Goal: Task Accomplishment & Management: Manage account settings

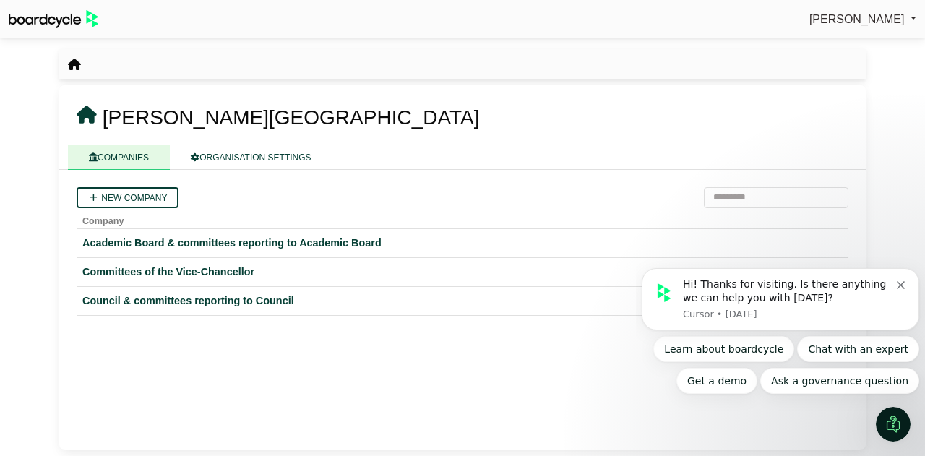
click at [901, 285] on icon "Dismiss notification" at bounding box center [901, 285] width 8 height 8
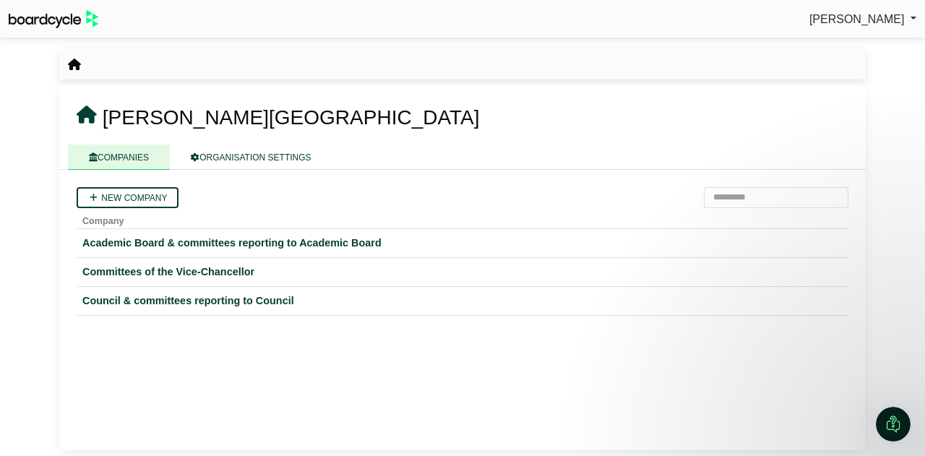
click at [140, 163] on link "COMPANIES" at bounding box center [119, 157] width 102 height 25
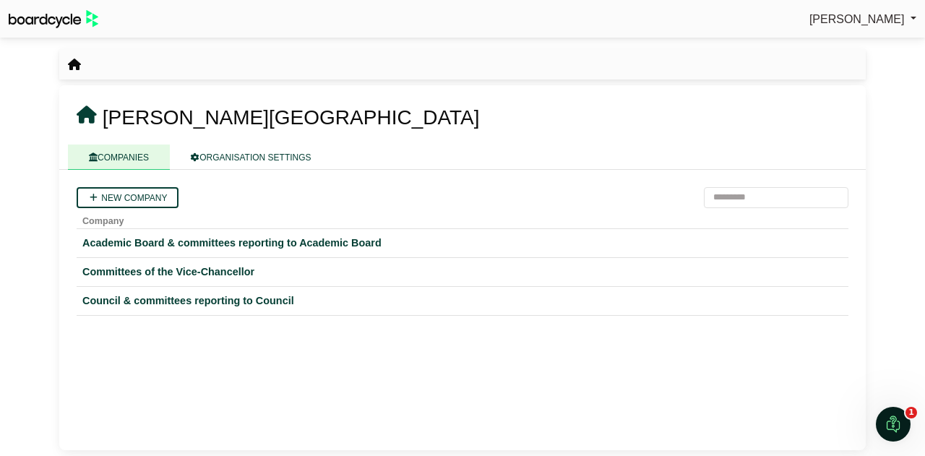
click at [174, 300] on div "Council & committees reporting to Council" at bounding box center [462, 301] width 760 height 17
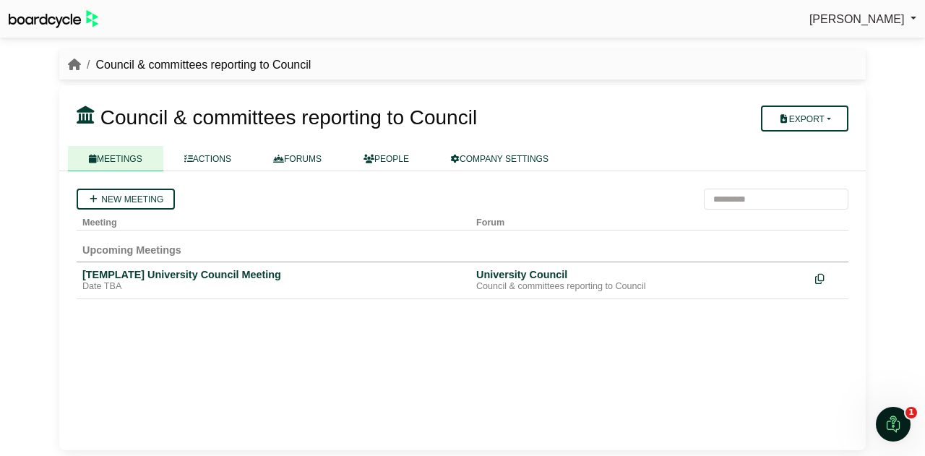
click at [215, 164] on link "ACTIONS" at bounding box center [207, 158] width 89 height 25
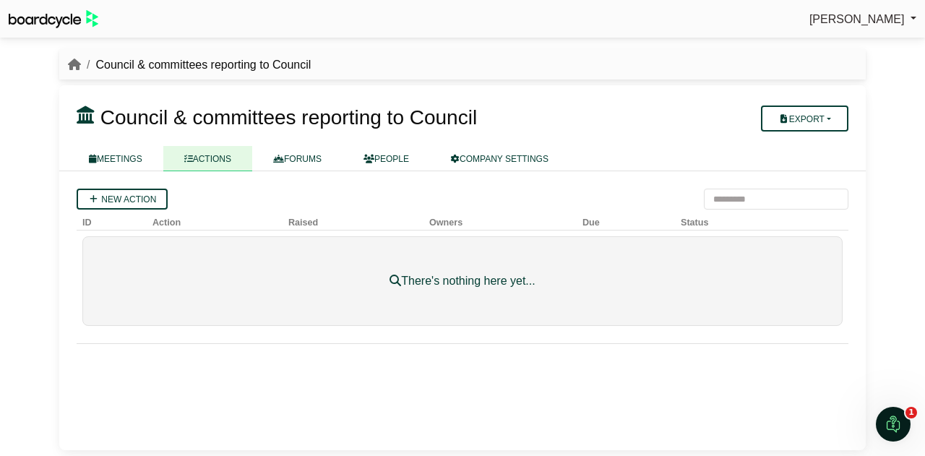
click at [311, 158] on link "FORUMS" at bounding box center [297, 158] width 90 height 25
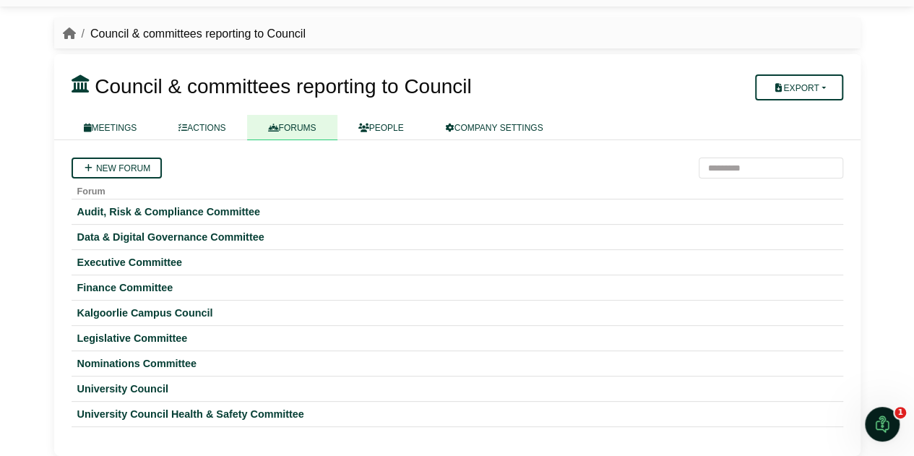
scroll to position [33, 0]
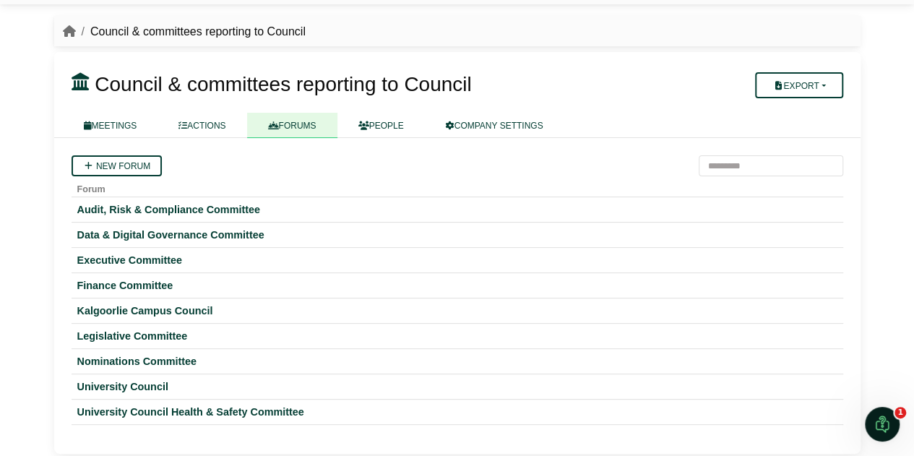
click at [108, 381] on div "University Council" at bounding box center [457, 386] width 760 height 13
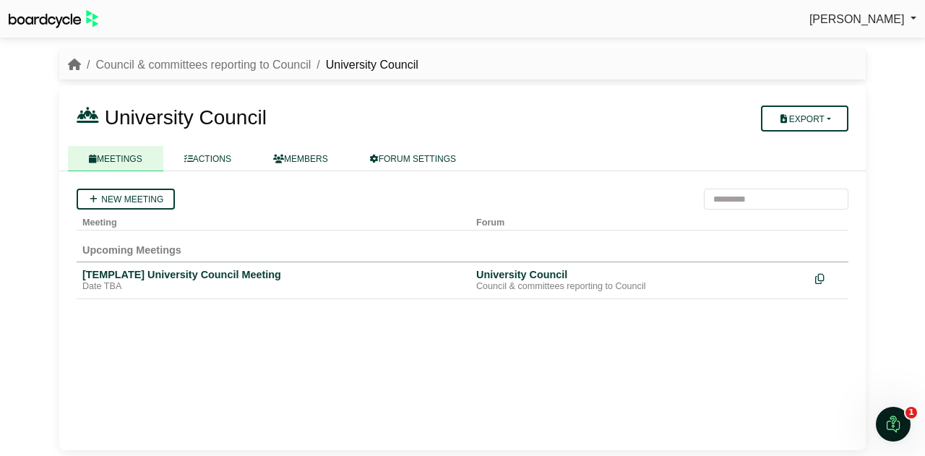
click at [199, 276] on div "[TEMPLATE] University Council Meeting" at bounding box center [273, 274] width 382 height 13
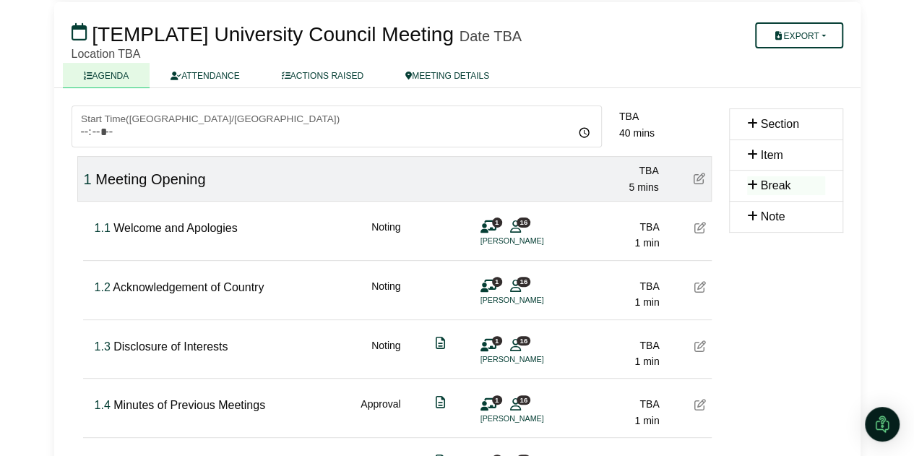
scroll to position [81, 0]
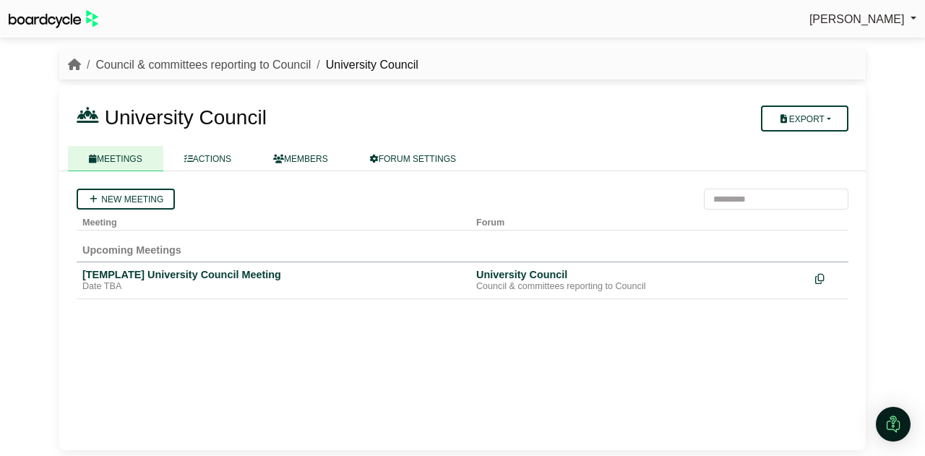
click at [265, 66] on link "Council & committees reporting to Council" at bounding box center [202, 65] width 215 height 12
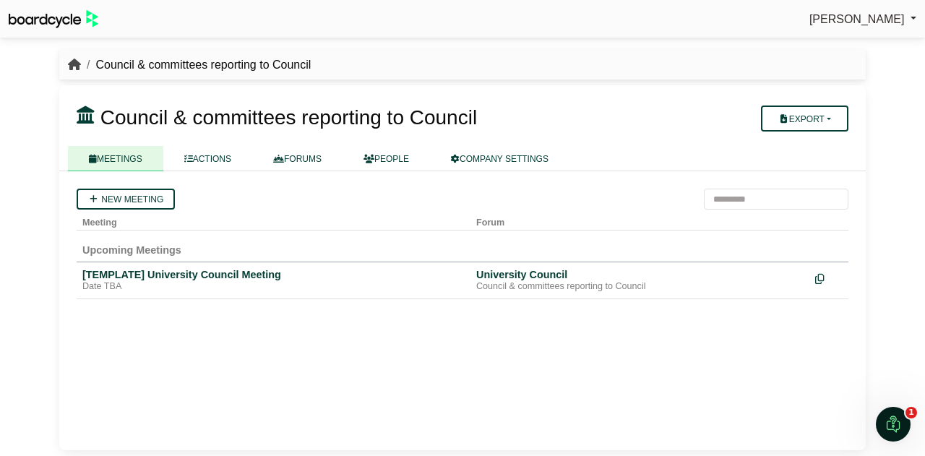
click at [74, 62] on icon "breadcrumb" at bounding box center [74, 65] width 13 height 12
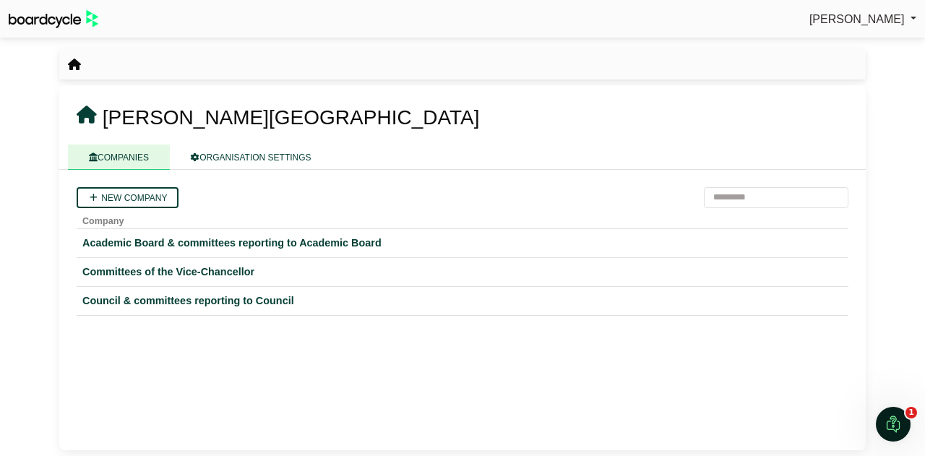
click at [157, 244] on div "Academic Board & committees reporting to Academic Board" at bounding box center [462, 243] width 760 height 17
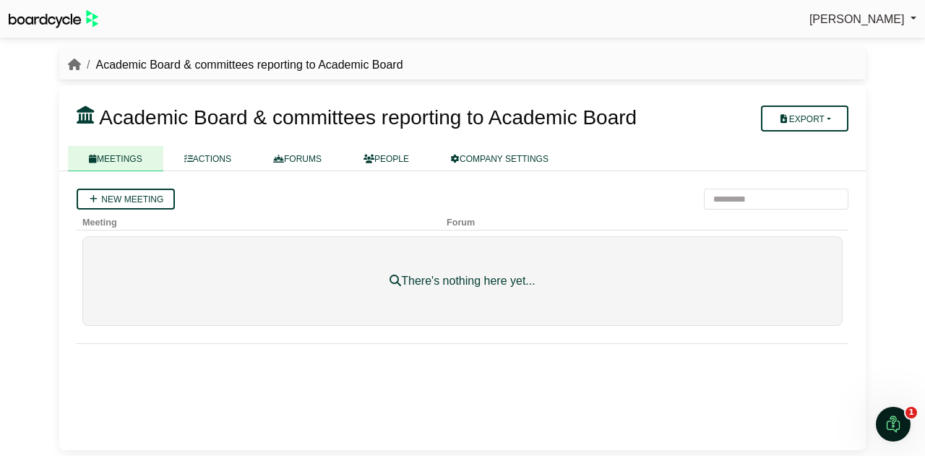
click at [521, 160] on link "COMPANY SETTINGS" at bounding box center [500, 158] width 140 height 25
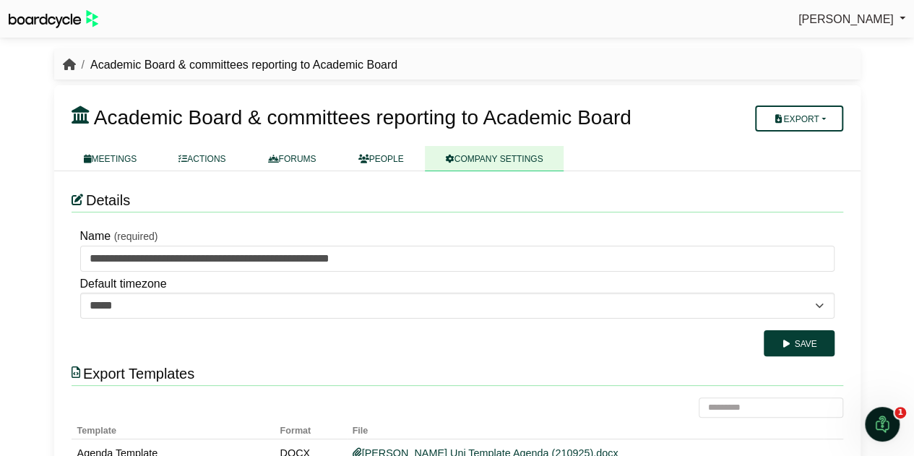
click at [68, 64] on icon "breadcrumb" at bounding box center [69, 65] width 13 height 12
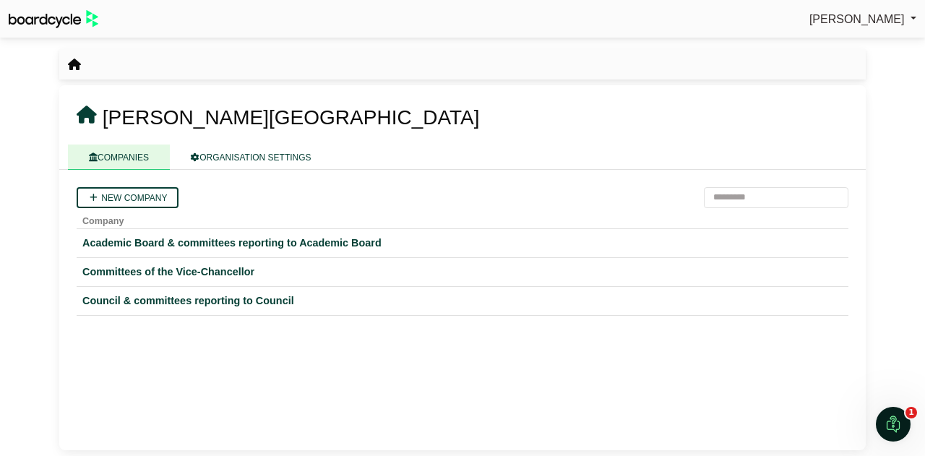
click at [126, 154] on link "COMPANIES" at bounding box center [119, 157] width 102 height 25
click at [210, 272] on div "Committees of the Vice-Chancellor" at bounding box center [462, 272] width 760 height 17
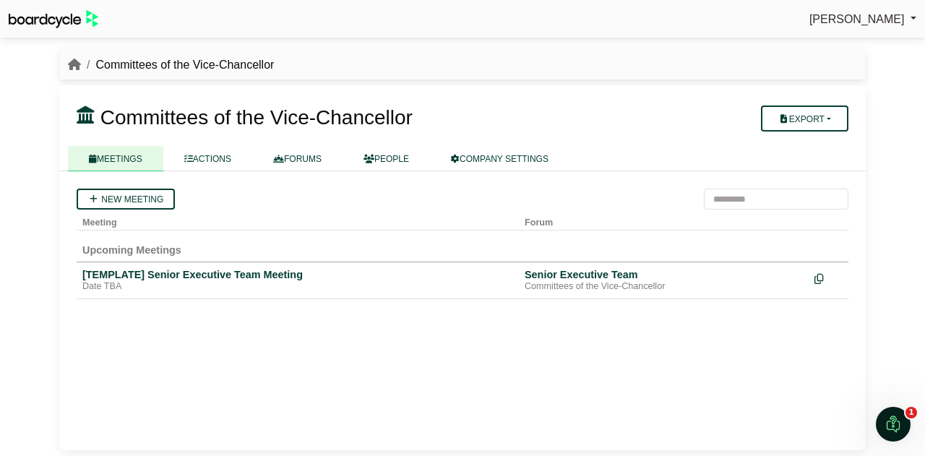
click at [393, 162] on link "PEOPLE" at bounding box center [386, 158] width 87 height 25
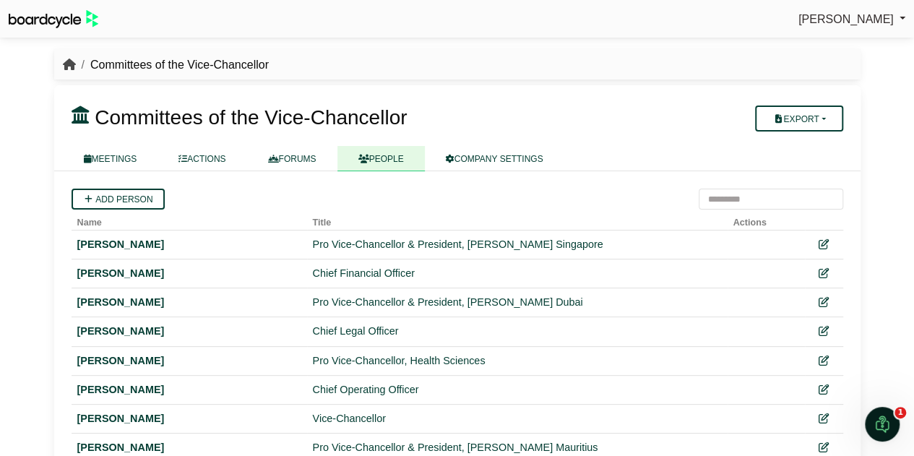
click at [68, 63] on icon "breadcrumb" at bounding box center [69, 65] width 13 height 12
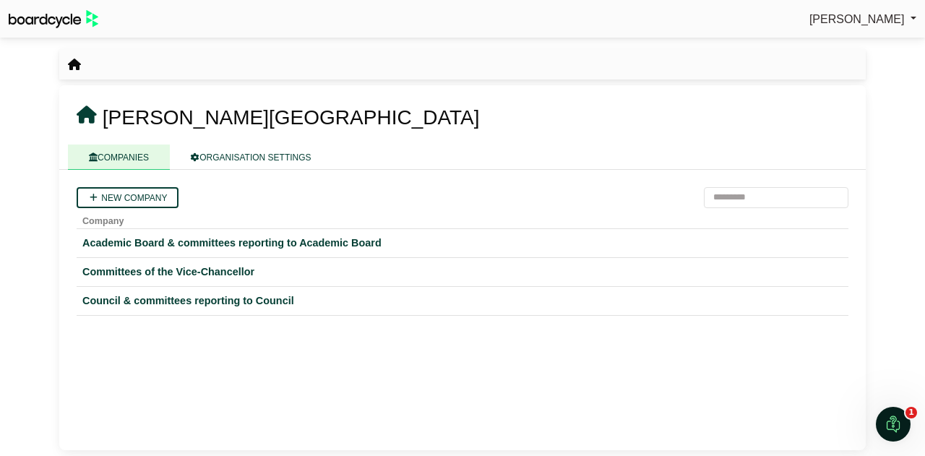
click at [158, 273] on div "Committees of the Vice-Chancellor" at bounding box center [462, 272] width 760 height 17
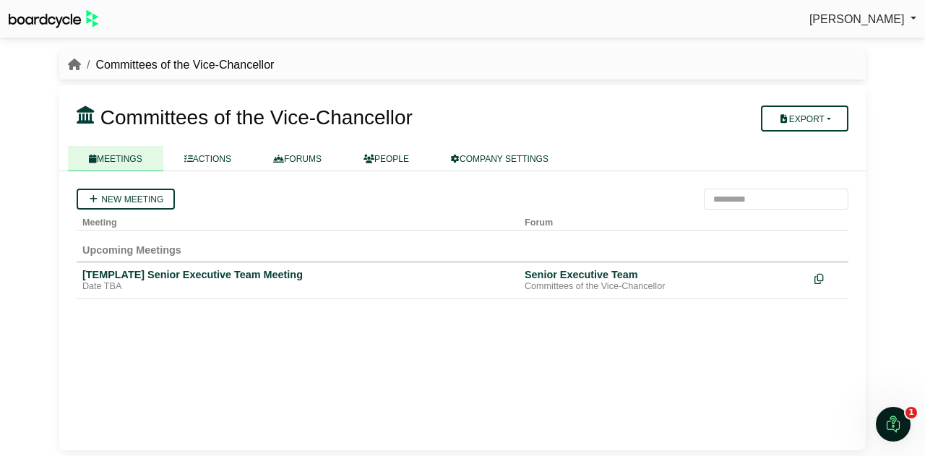
click at [317, 154] on link "FORUMS" at bounding box center [297, 158] width 90 height 25
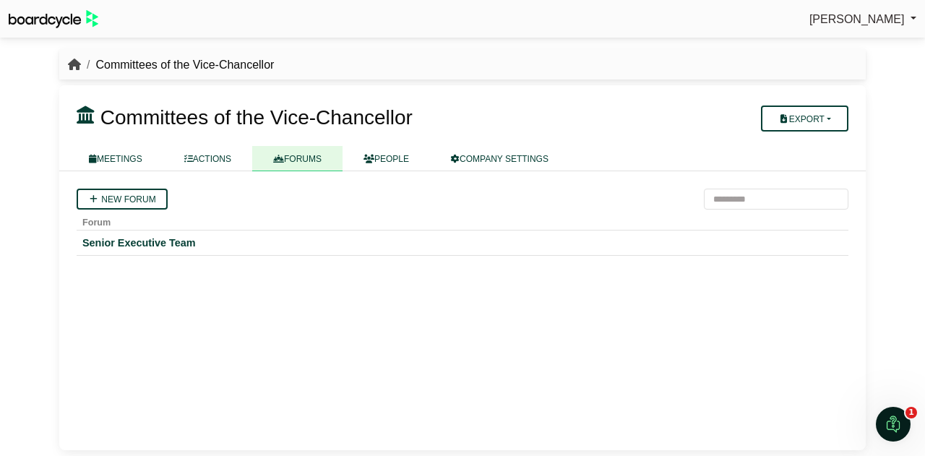
click at [74, 60] on icon "breadcrumb" at bounding box center [74, 65] width 13 height 12
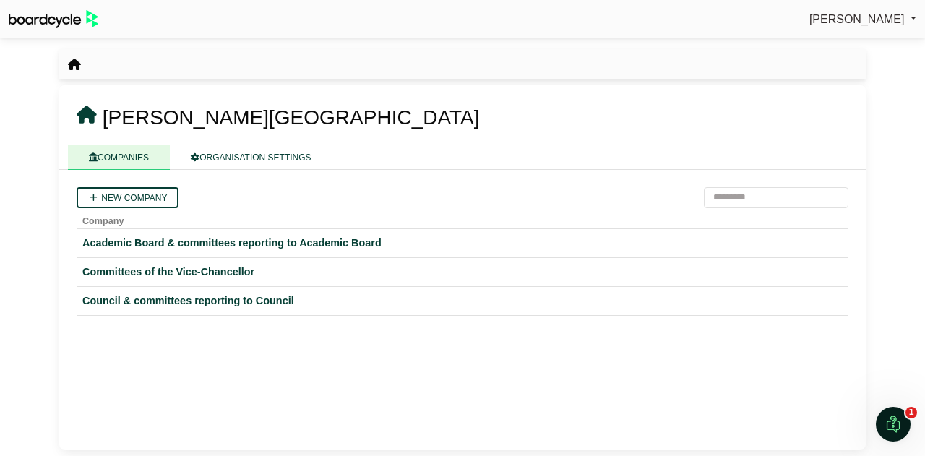
click at [214, 299] on div "Council & committees reporting to Council" at bounding box center [462, 301] width 760 height 17
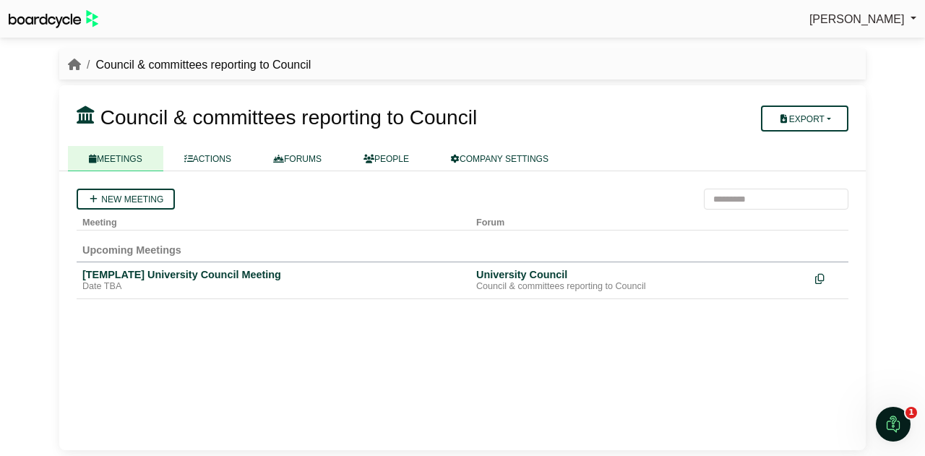
click at [127, 153] on link "MEETINGS" at bounding box center [115, 158] width 95 height 25
click at [220, 164] on link "ACTIONS" at bounding box center [207, 158] width 89 height 25
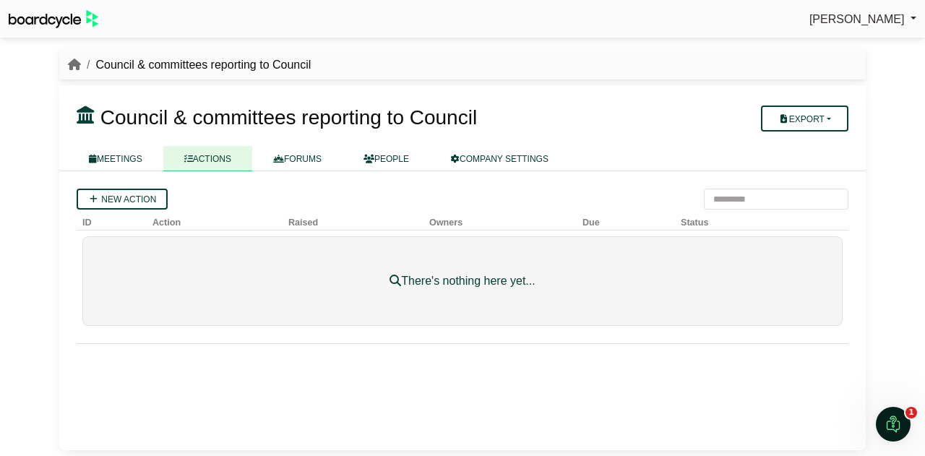
click at [311, 160] on link "FORUMS" at bounding box center [297, 158] width 90 height 25
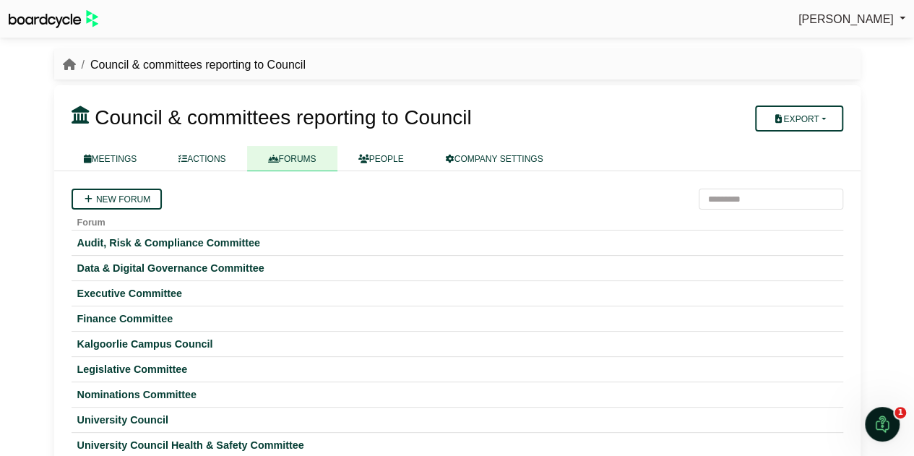
click at [390, 162] on link "PEOPLE" at bounding box center [381, 158] width 87 height 25
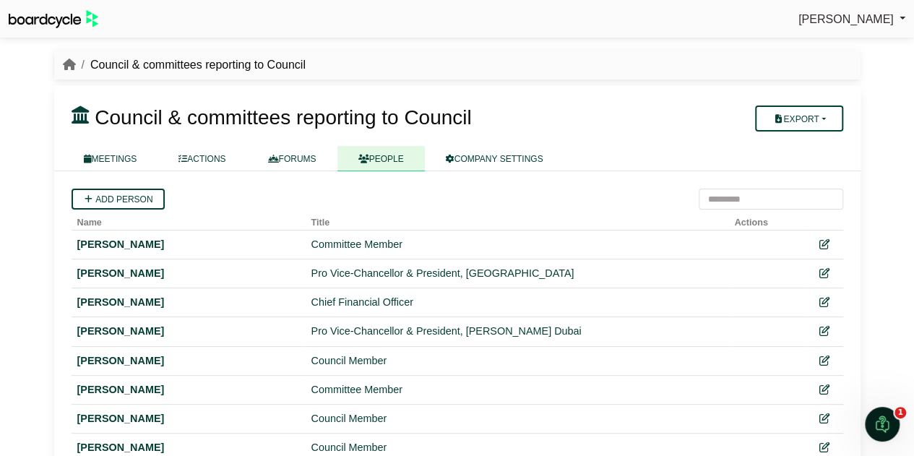
click at [101, 163] on link "MEETINGS" at bounding box center [110, 158] width 95 height 25
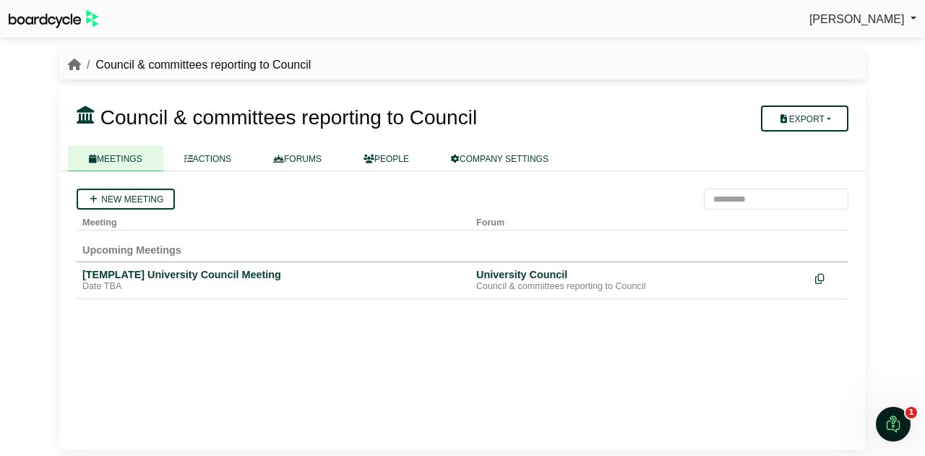
click at [812, 120] on button "Export" at bounding box center [804, 119] width 87 height 26
click at [823, 140] on link "Company Actions" at bounding box center [814, 144] width 116 height 22
click at [392, 158] on link "PEOPLE" at bounding box center [386, 158] width 87 height 25
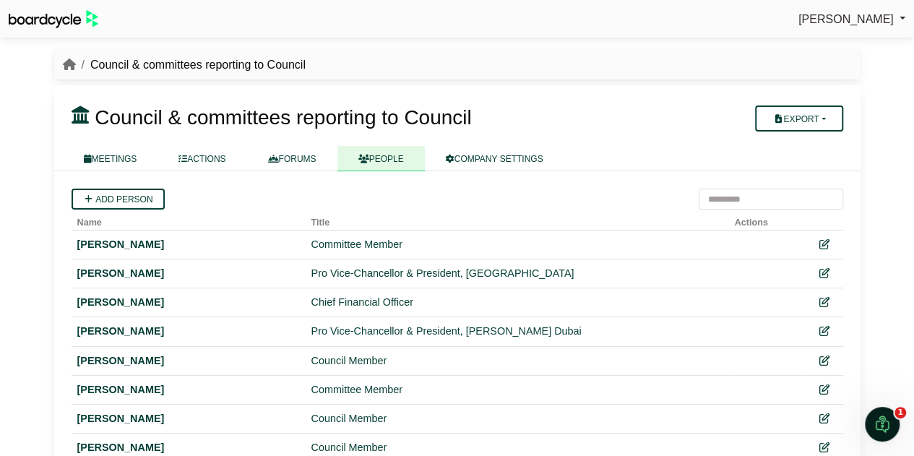
click at [823, 241] on icon at bounding box center [825, 244] width 10 height 10
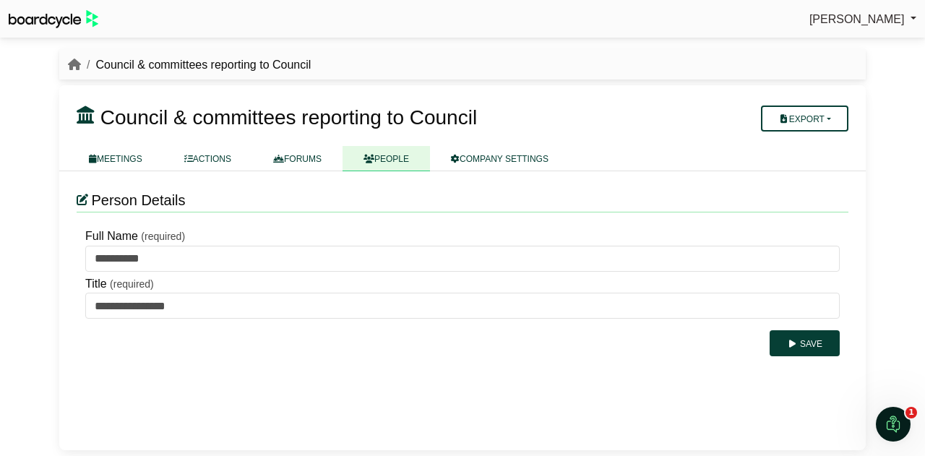
click at [106, 162] on link "MEETINGS" at bounding box center [115, 158] width 95 height 25
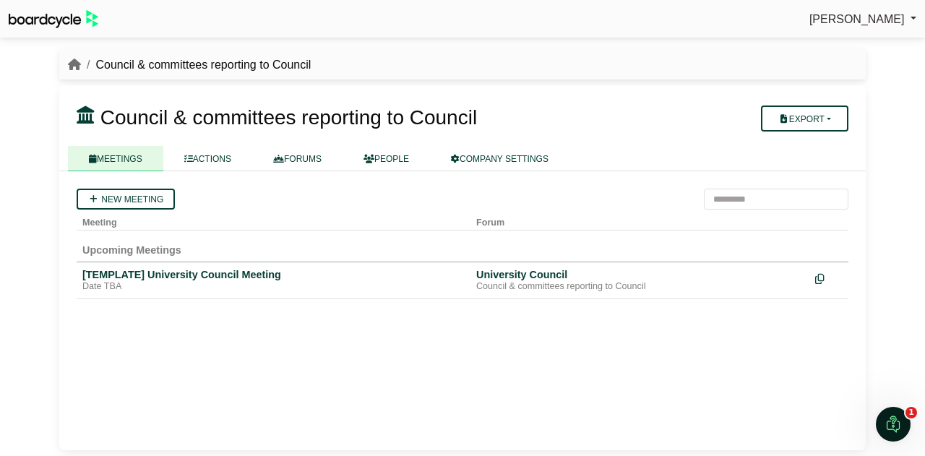
click at [402, 155] on link "PEOPLE" at bounding box center [386, 158] width 87 height 25
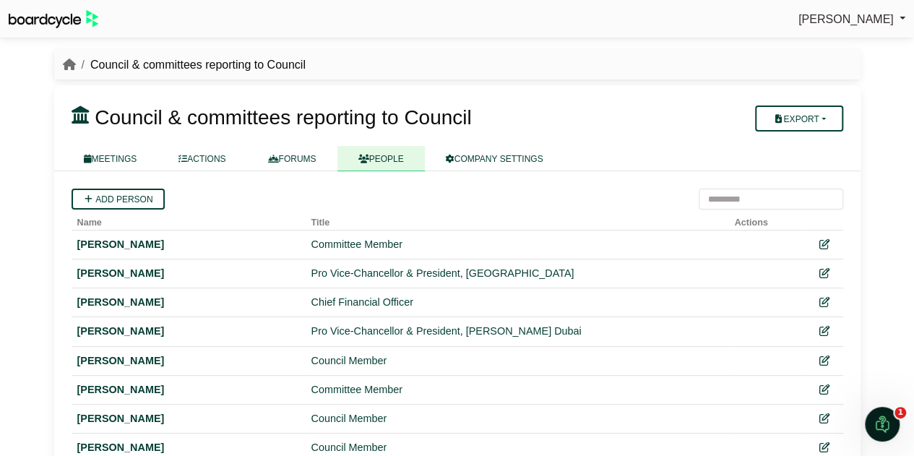
click at [396, 160] on link "PEOPLE" at bounding box center [381, 158] width 87 height 25
click at [518, 161] on link "COMPANY SETTINGS" at bounding box center [495, 158] width 140 height 25
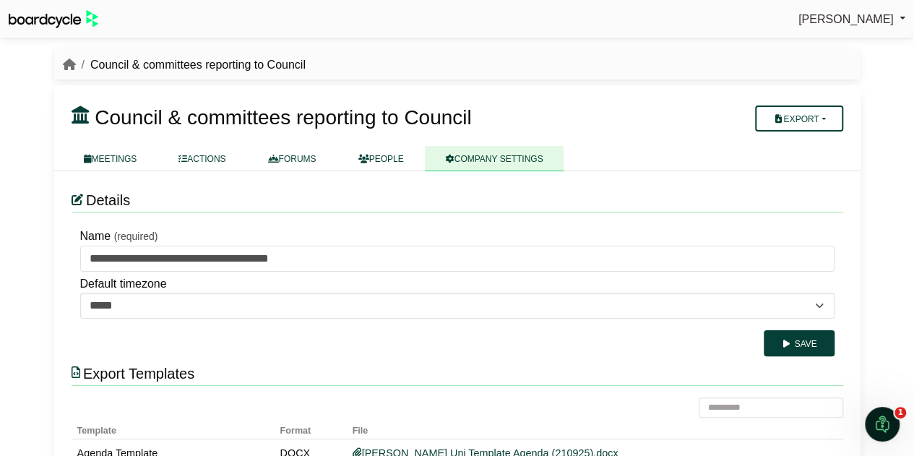
click at [380, 161] on link "PEOPLE" at bounding box center [381, 158] width 87 height 25
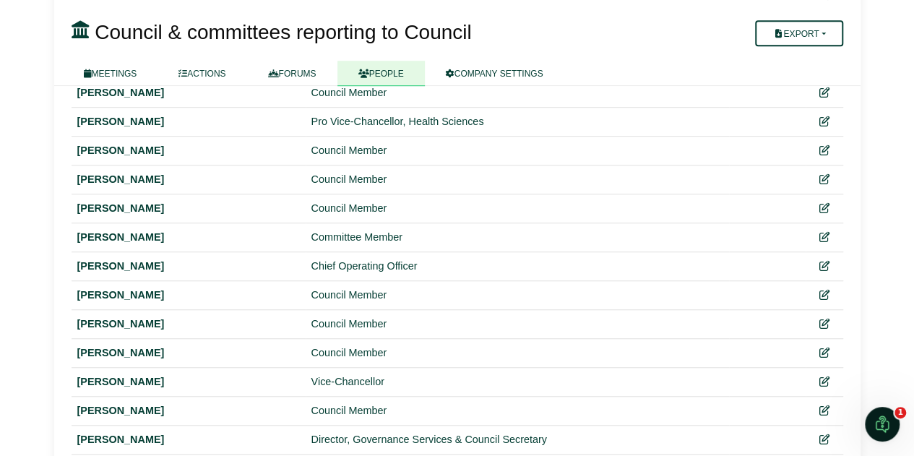
scroll to position [413, 0]
click at [306, 77] on link "FORUMS" at bounding box center [292, 73] width 90 height 25
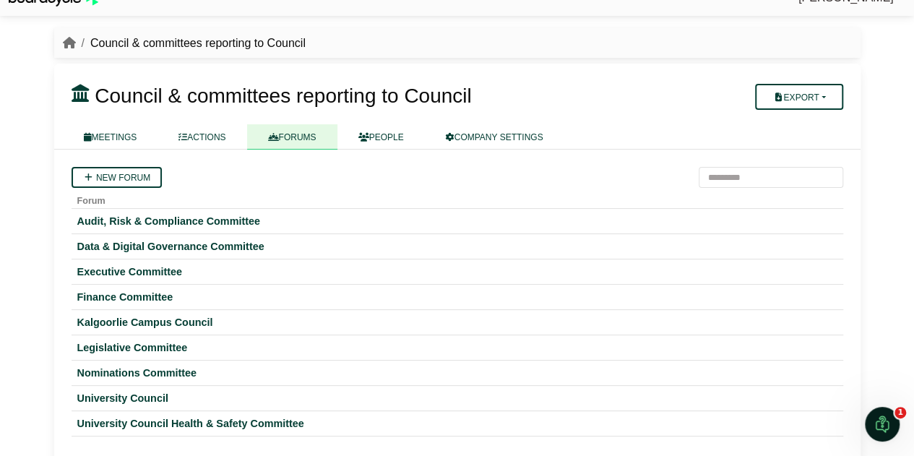
scroll to position [33, 0]
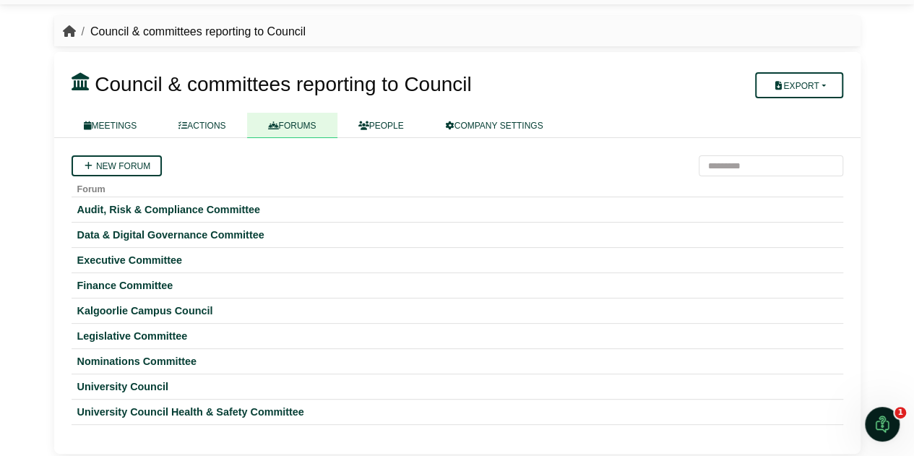
click at [69, 30] on icon "breadcrumb" at bounding box center [69, 31] width 13 height 12
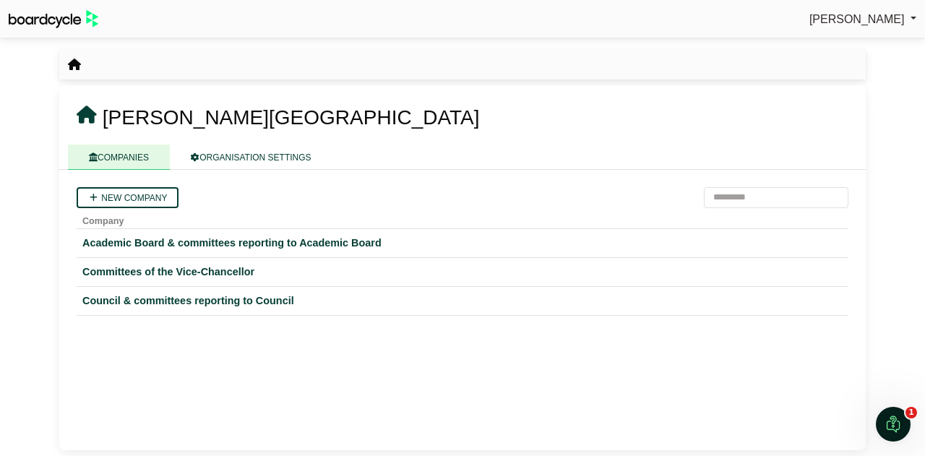
click at [202, 239] on div "Academic Board & committees reporting to Academic Board" at bounding box center [462, 243] width 760 height 17
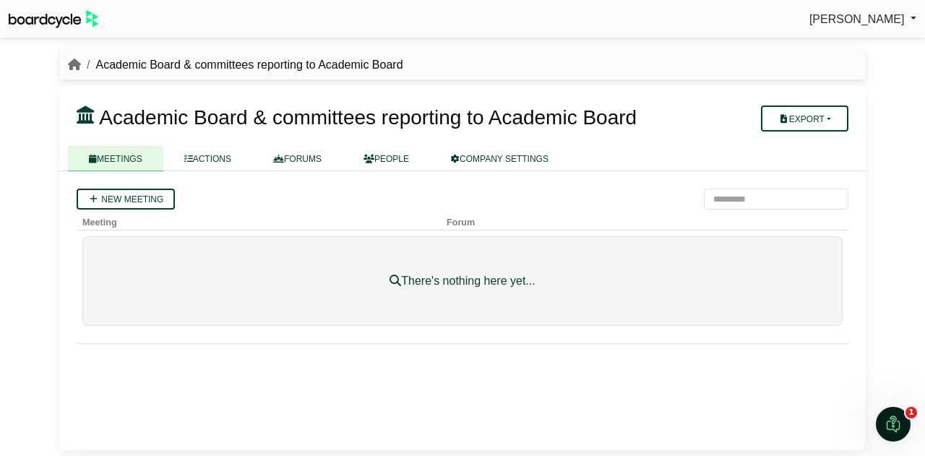
click at [314, 164] on link "FORUMS" at bounding box center [297, 158] width 90 height 25
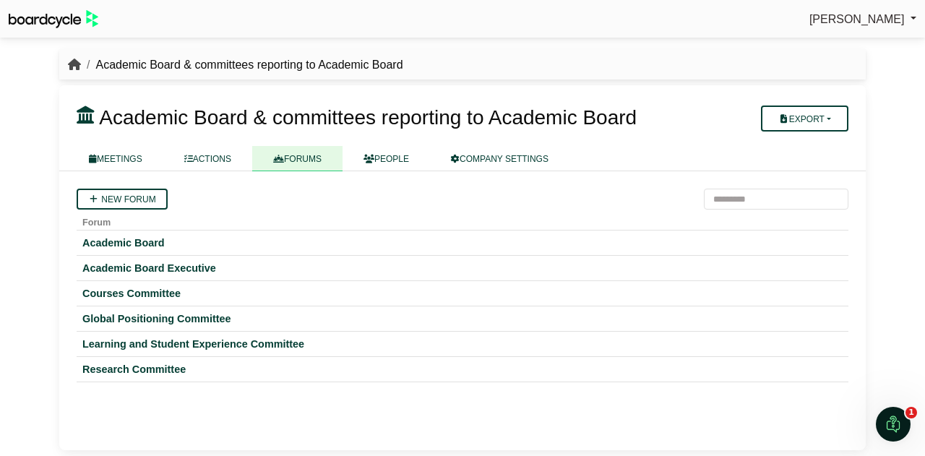
click at [80, 59] on icon "breadcrumb" at bounding box center [74, 65] width 13 height 12
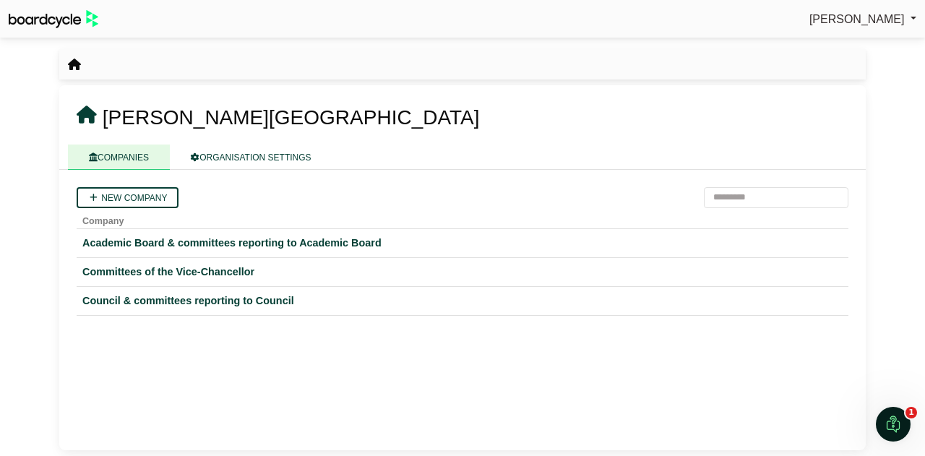
click at [149, 306] on div "Council & committees reporting to Council" at bounding box center [462, 301] width 760 height 17
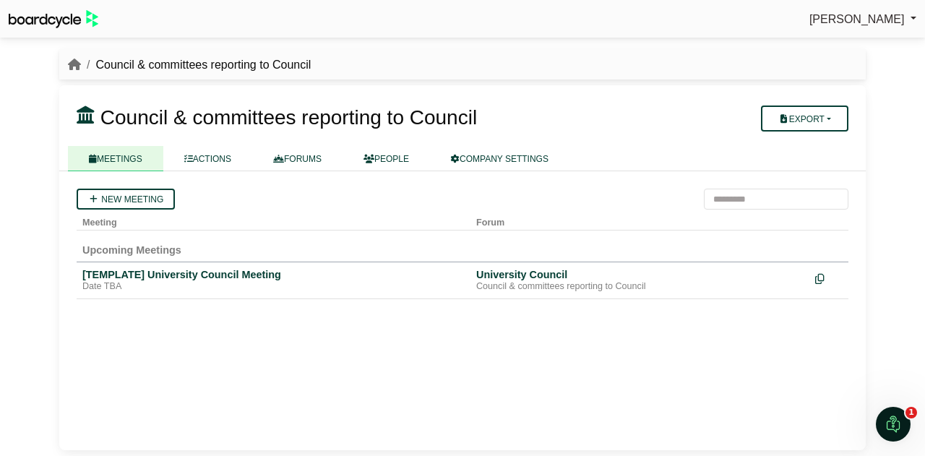
click at [312, 157] on link "FORUMS" at bounding box center [297, 158] width 90 height 25
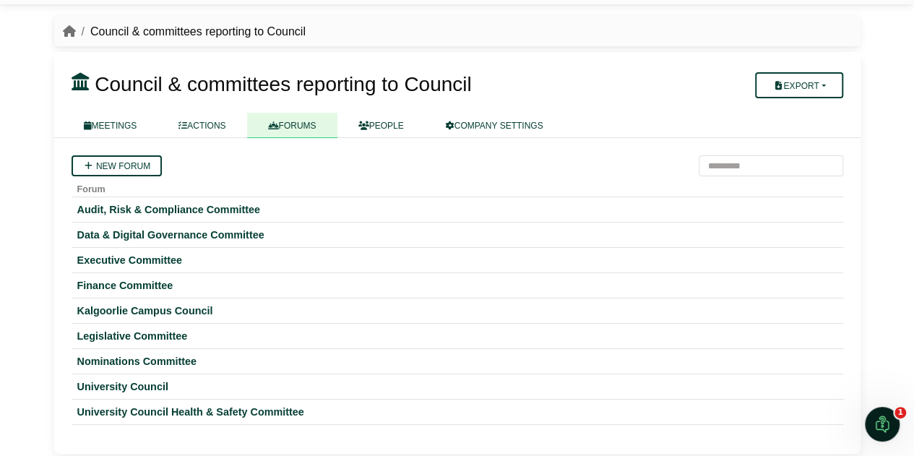
click at [156, 386] on div "University Council" at bounding box center [457, 386] width 760 height 13
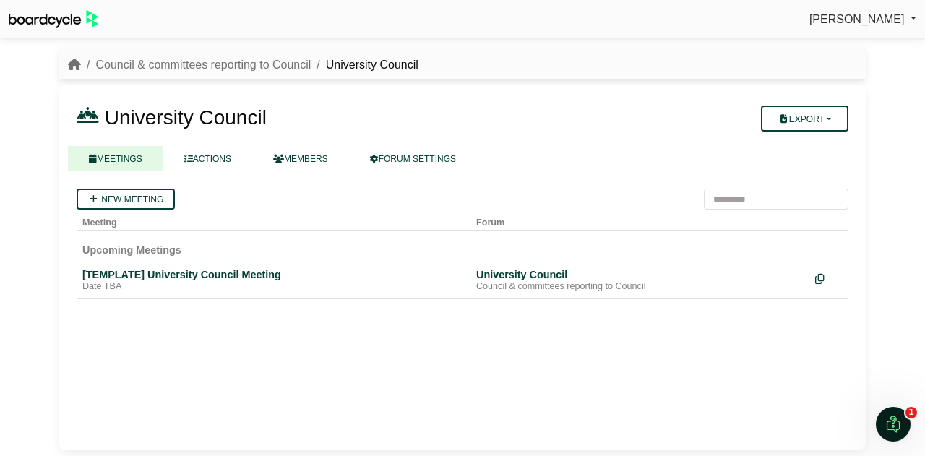
click at [312, 155] on link "MEMBERS" at bounding box center [300, 158] width 97 height 25
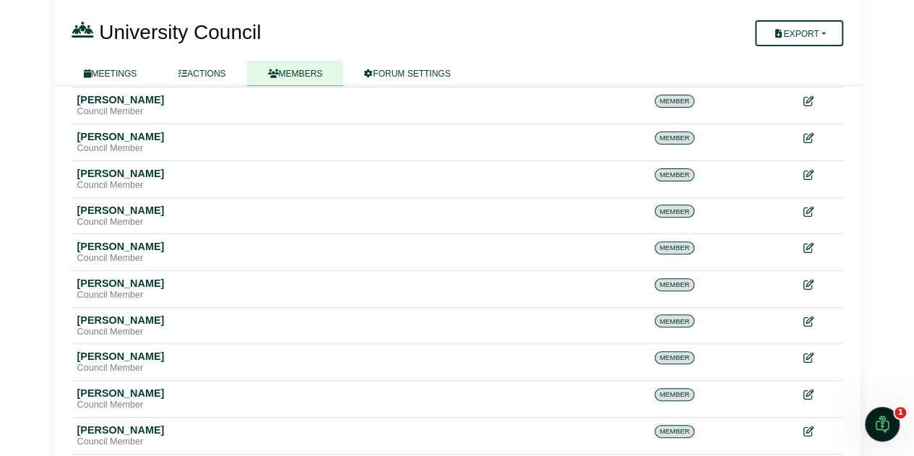
scroll to position [143, 0]
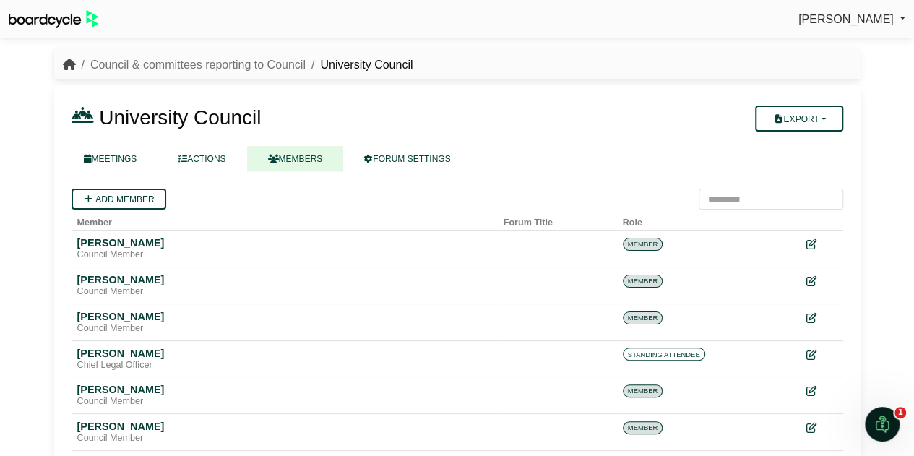
click at [68, 66] on icon "breadcrumb" at bounding box center [69, 65] width 13 height 12
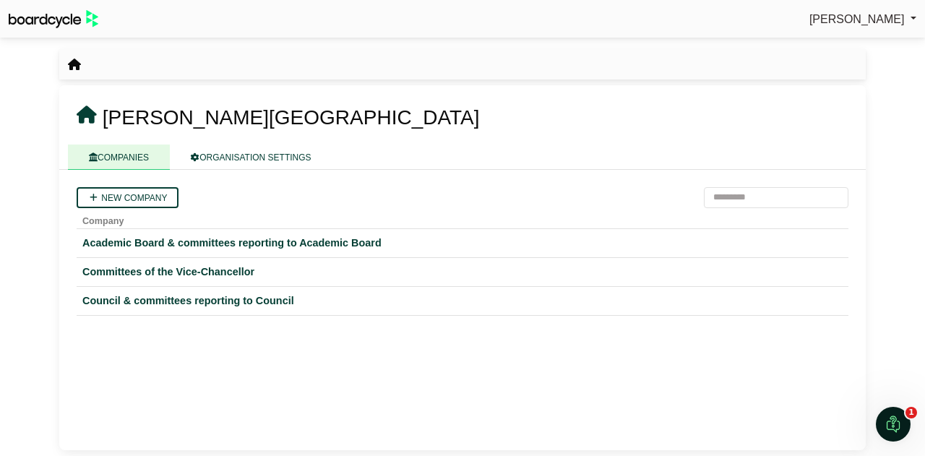
click at [213, 300] on div "Council & committees reporting to Council" at bounding box center [462, 301] width 760 height 17
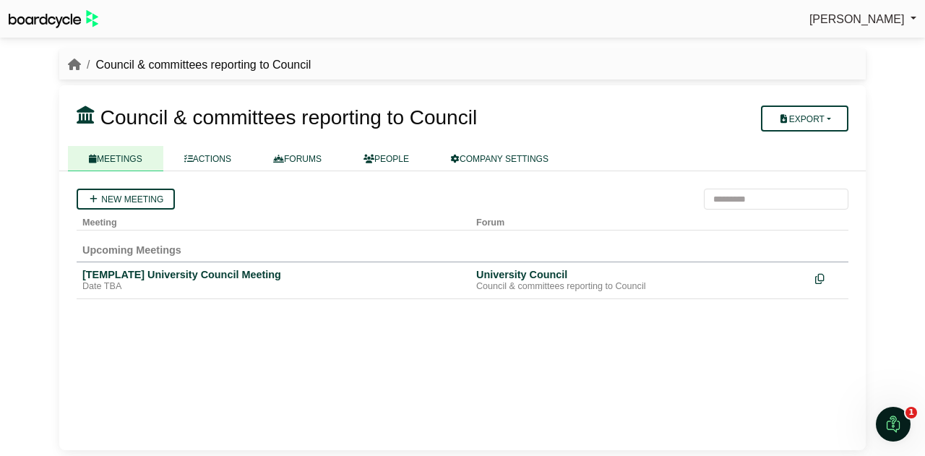
click at [306, 158] on link "FORUMS" at bounding box center [297, 158] width 90 height 25
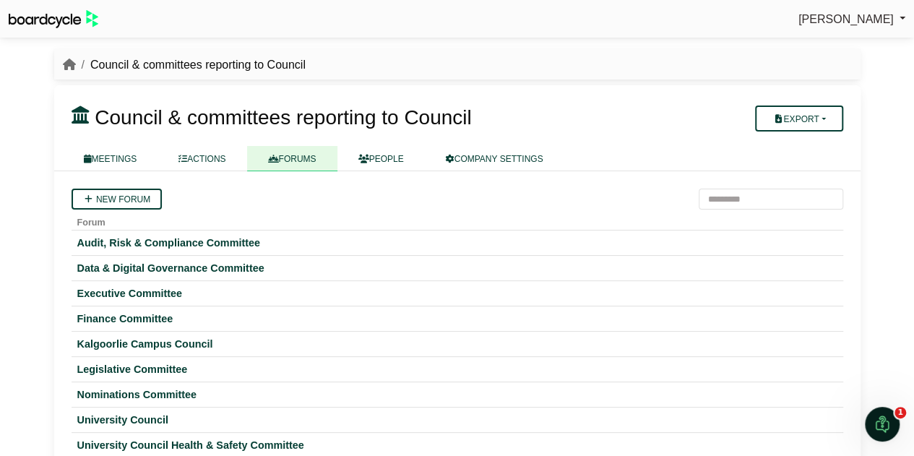
click at [194, 244] on div "Audit, Risk & Compliance Committee" at bounding box center [457, 242] width 760 height 13
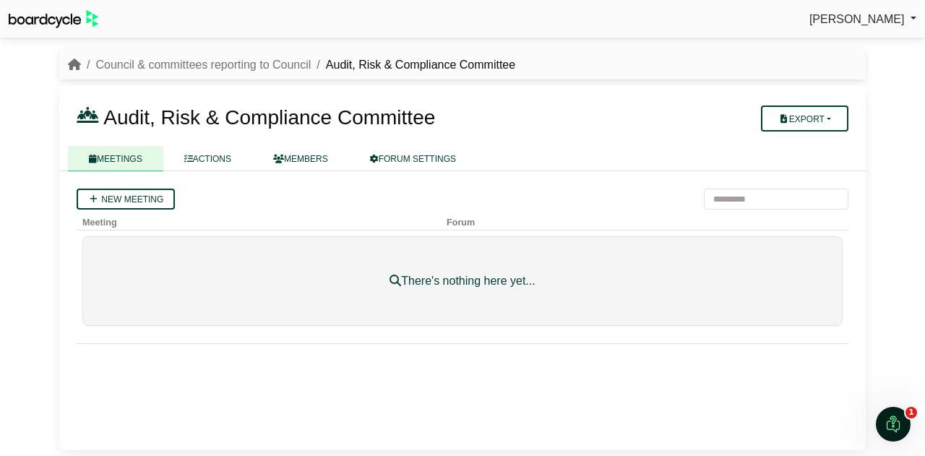
click at [320, 156] on link "MEMBERS" at bounding box center [300, 158] width 97 height 25
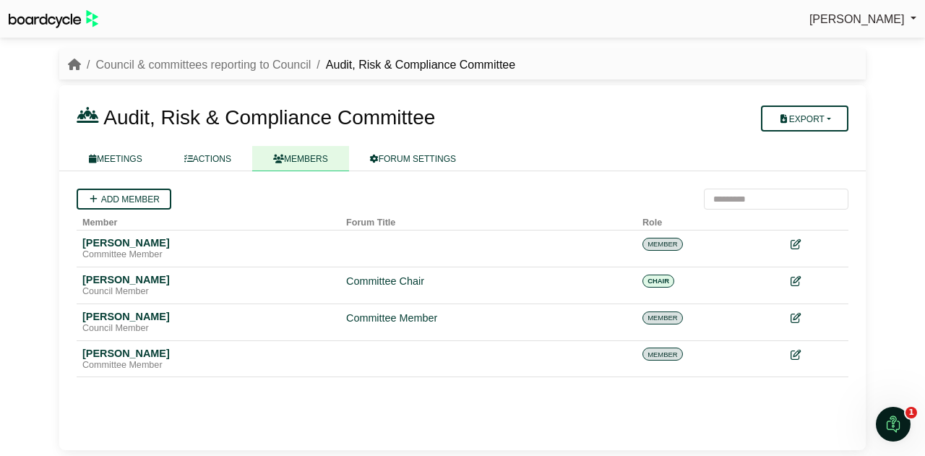
click at [426, 163] on link "FORUM SETTINGS" at bounding box center [413, 158] width 128 height 25
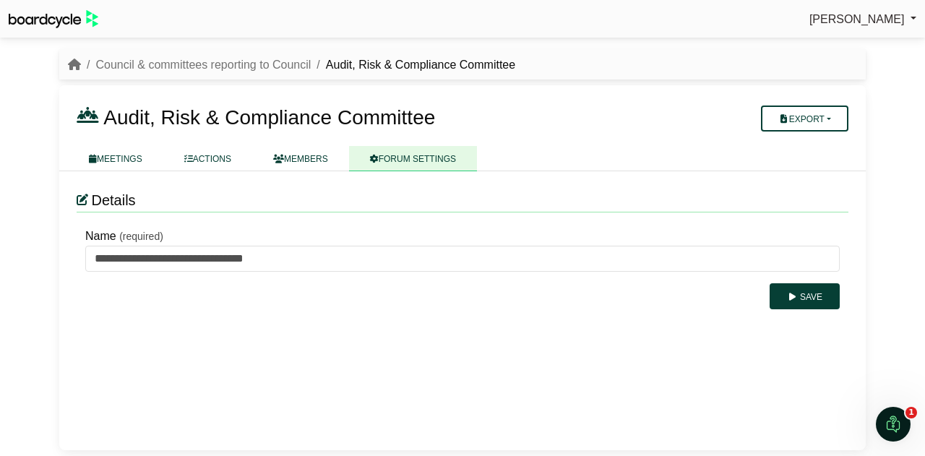
click at [210, 157] on link "ACTIONS" at bounding box center [207, 158] width 89 height 25
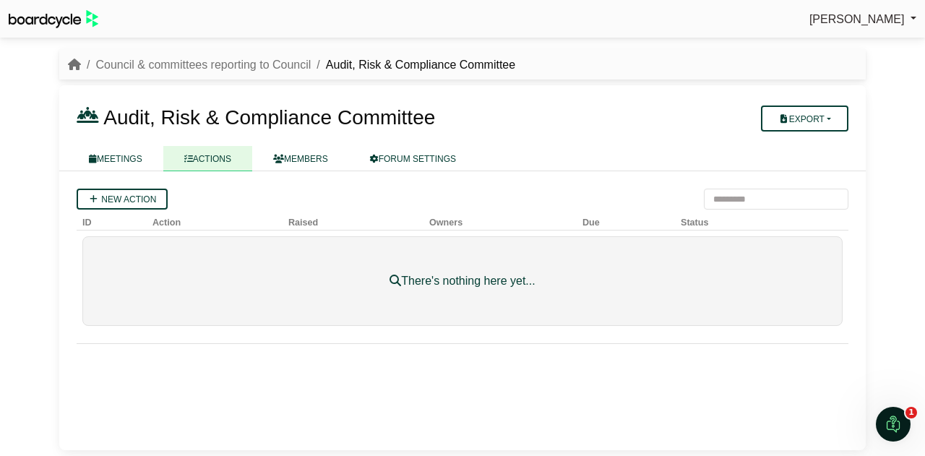
click at [124, 154] on link "MEETINGS" at bounding box center [115, 158] width 95 height 25
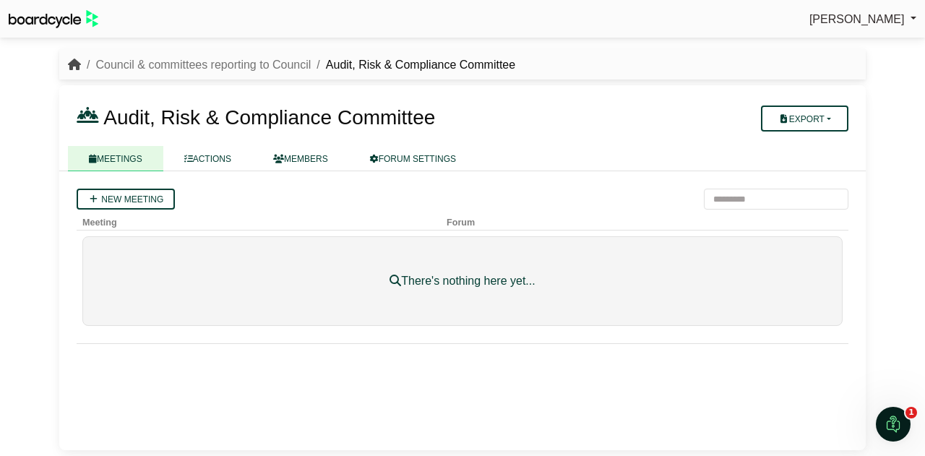
click at [72, 59] on icon "breadcrumb" at bounding box center [74, 65] width 13 height 12
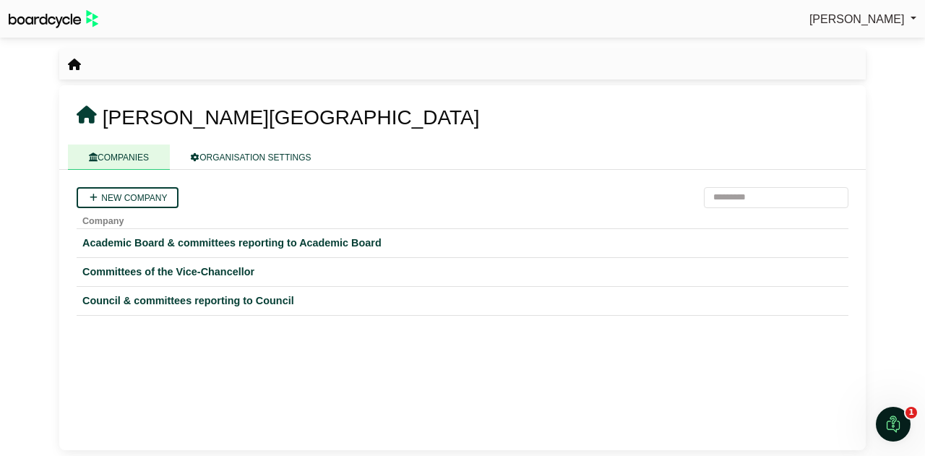
click at [189, 246] on div "Academic Board & committees reporting to Academic Board" at bounding box center [462, 243] width 760 height 17
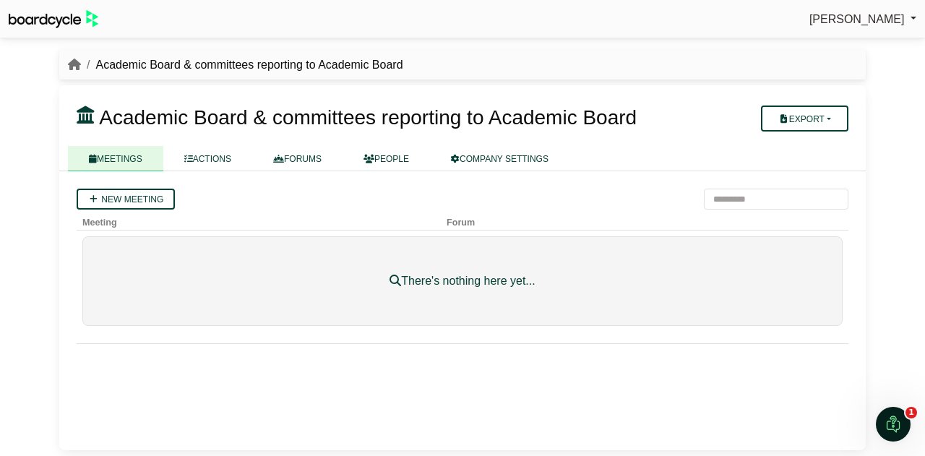
click at [386, 163] on link "PEOPLE" at bounding box center [386, 158] width 87 height 25
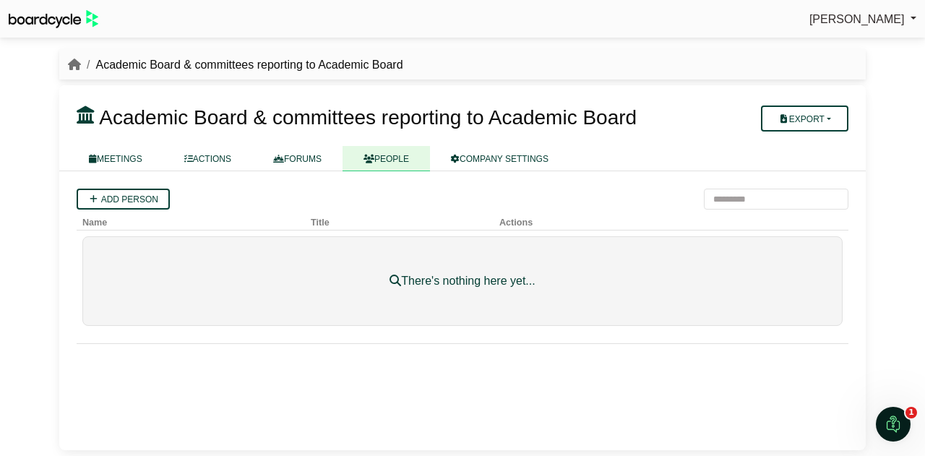
click at [292, 161] on link "FORUMS" at bounding box center [297, 158] width 90 height 25
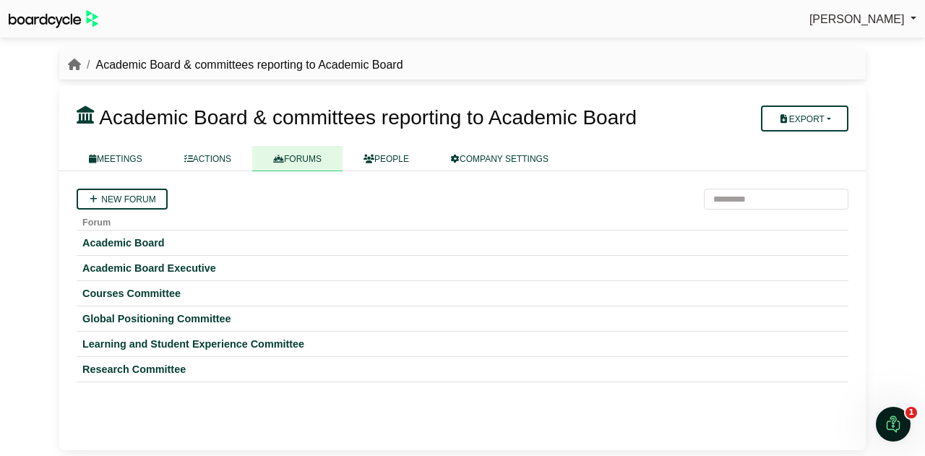
click at [145, 288] on div "Courses Committee" at bounding box center [462, 293] width 760 height 13
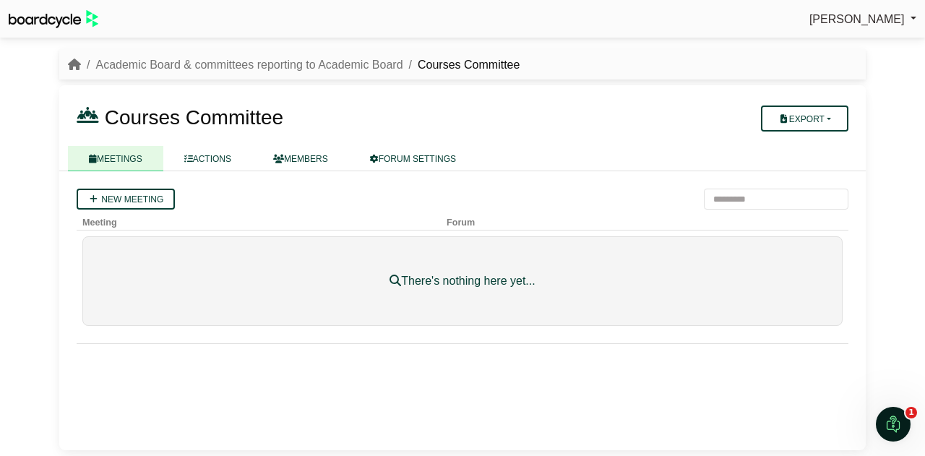
click at [314, 155] on link "MEMBERS" at bounding box center [300, 158] width 97 height 25
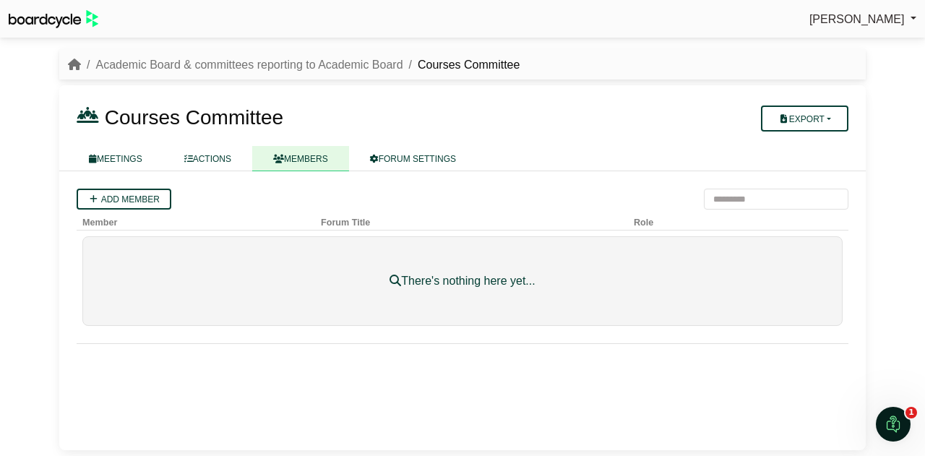
click at [326, 159] on link "MEMBERS" at bounding box center [300, 158] width 97 height 25
click at [74, 64] on icon "breadcrumb" at bounding box center [74, 65] width 13 height 12
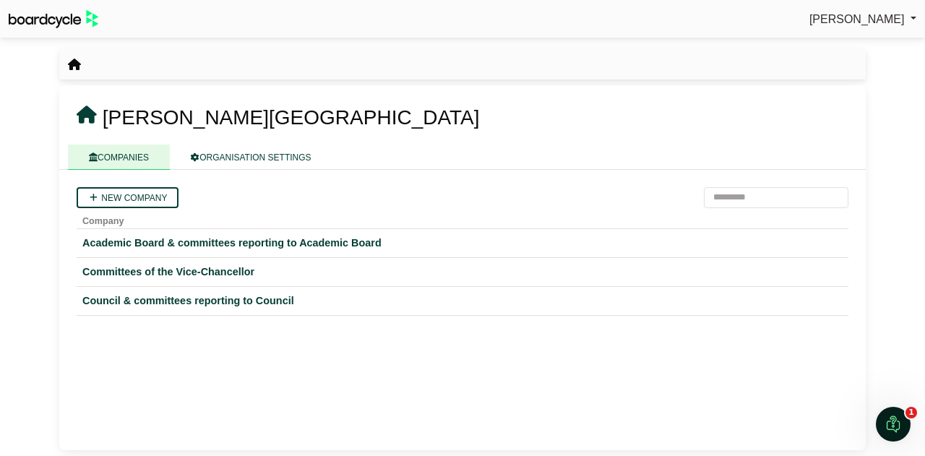
click at [137, 296] on div "Council & committees reporting to Council" at bounding box center [462, 301] width 760 height 17
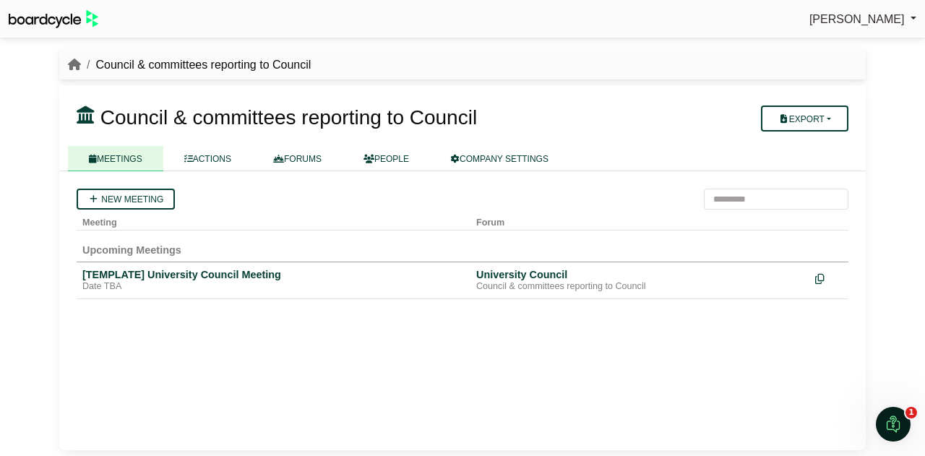
click at [119, 158] on link "MEETINGS" at bounding box center [115, 158] width 95 height 25
click at [133, 198] on link "New meeting" at bounding box center [126, 199] width 98 height 21
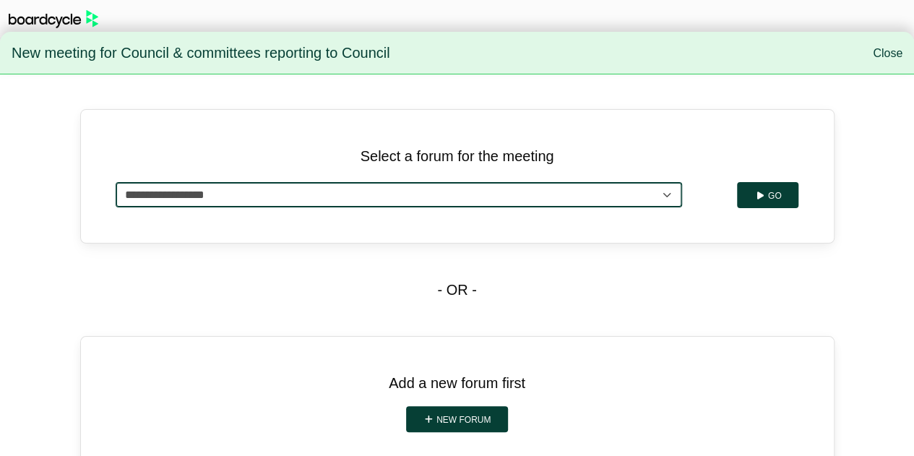
click at [296, 198] on select "**********" at bounding box center [399, 194] width 567 height 25
click at [116, 182] on select "**********" at bounding box center [399, 194] width 567 height 25
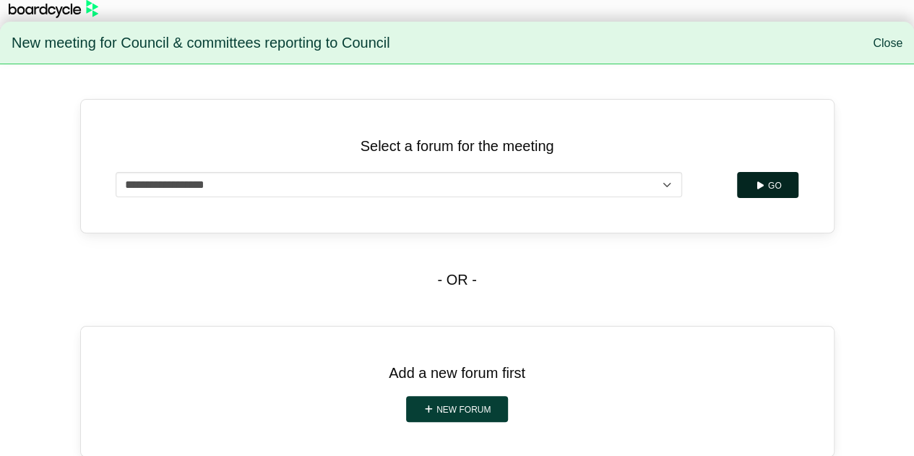
click at [775, 186] on button "Go" at bounding box center [767, 185] width 61 height 26
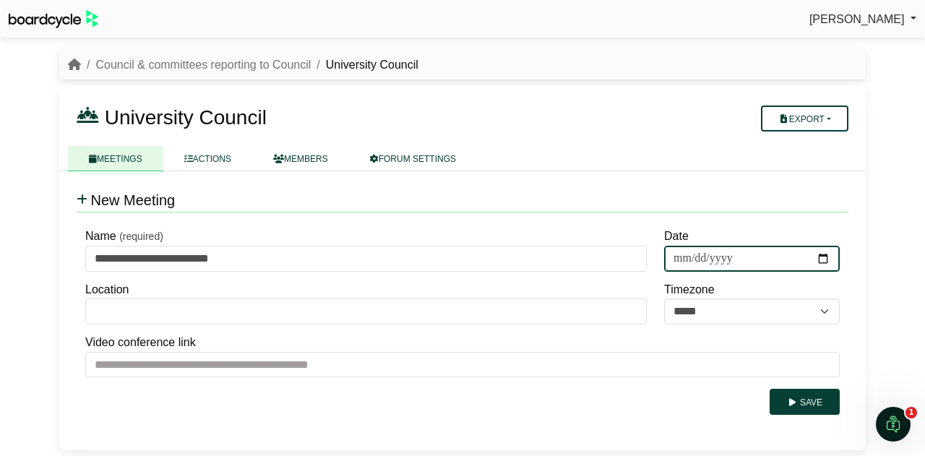
click at [826, 258] on input "Date" at bounding box center [752, 259] width 176 height 26
type input "**********"
click at [823, 257] on input "**********" at bounding box center [752, 259] width 176 height 26
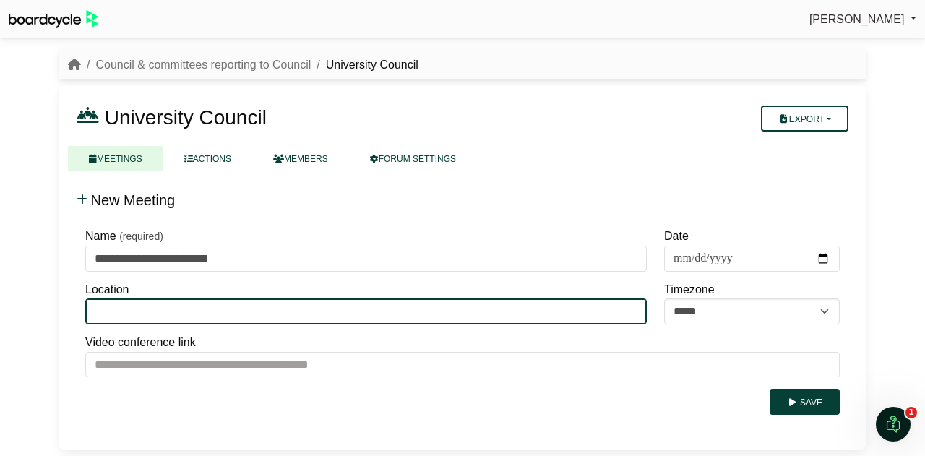
click at [340, 313] on input "Location" at bounding box center [366, 312] width 562 height 26
click at [344, 314] on input "Location" at bounding box center [366, 312] width 562 height 26
type input "********"
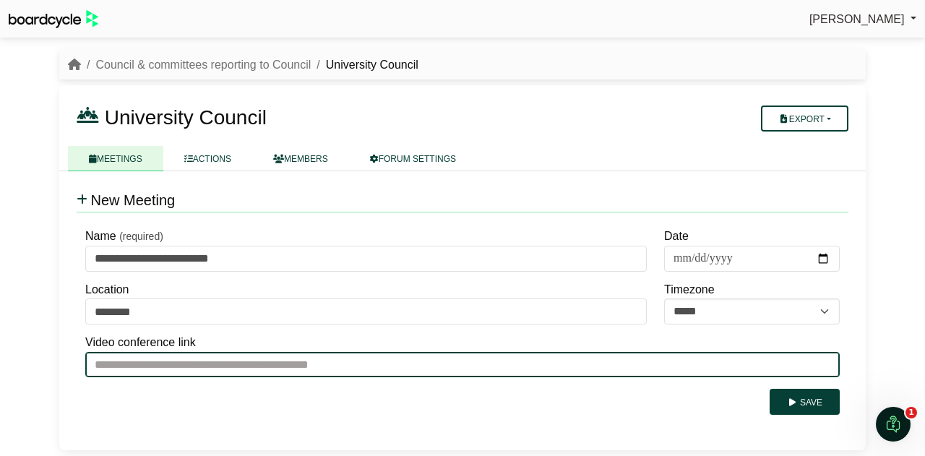
click at [487, 368] on input "Video conference link" at bounding box center [462, 365] width 755 height 26
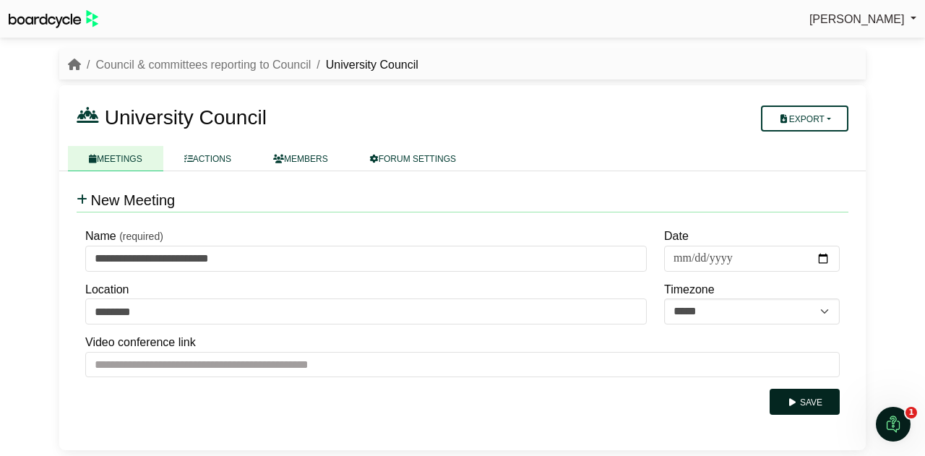
click at [799, 401] on button "Save" at bounding box center [805, 402] width 70 height 26
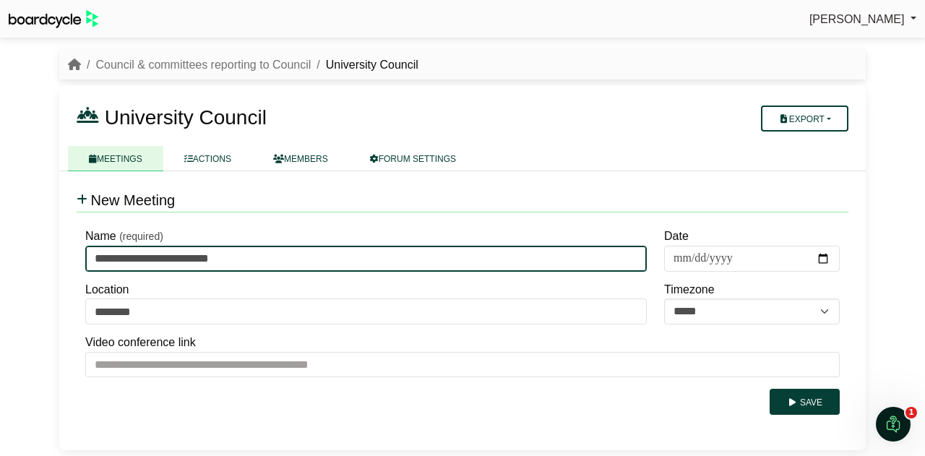
click at [253, 264] on input "**********" at bounding box center [366, 259] width 562 height 26
type input "**********"
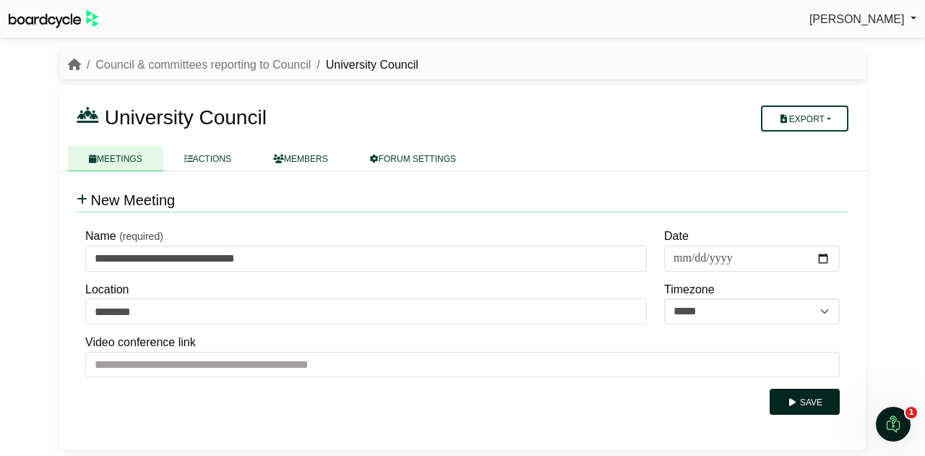
click at [810, 400] on button "Save" at bounding box center [805, 402] width 70 height 26
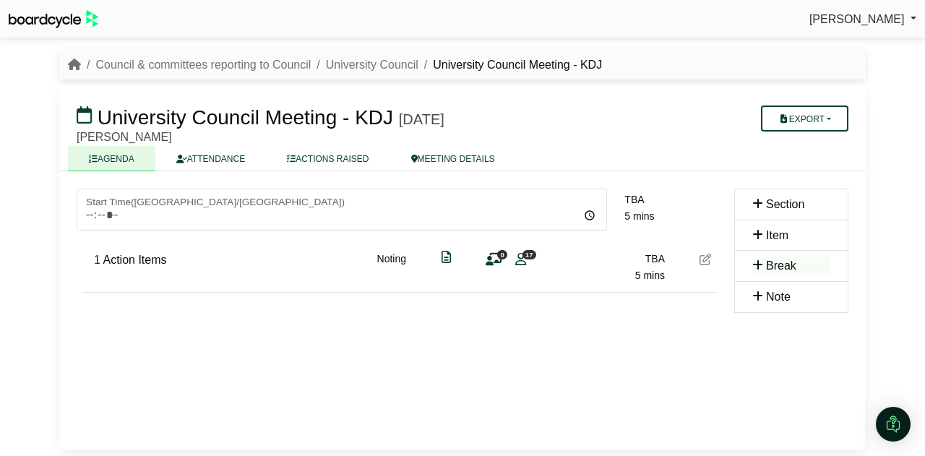
click at [464, 160] on link "MEETING DETAILS" at bounding box center [453, 158] width 126 height 25
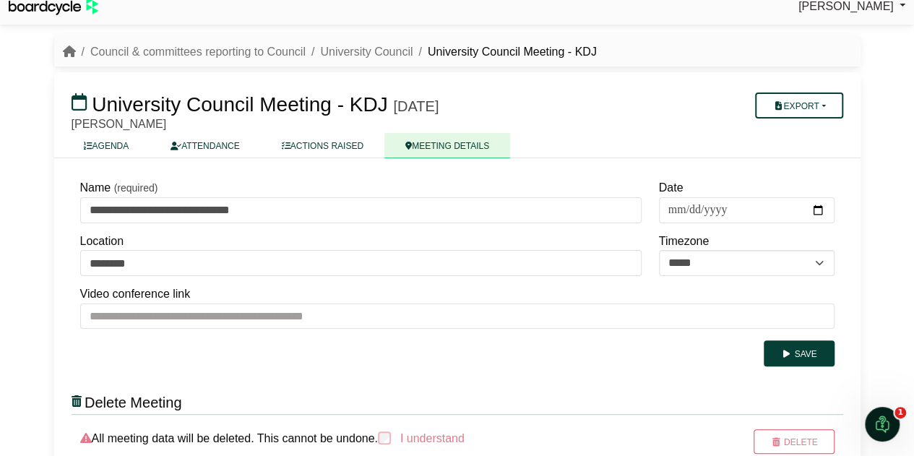
scroll to position [30, 0]
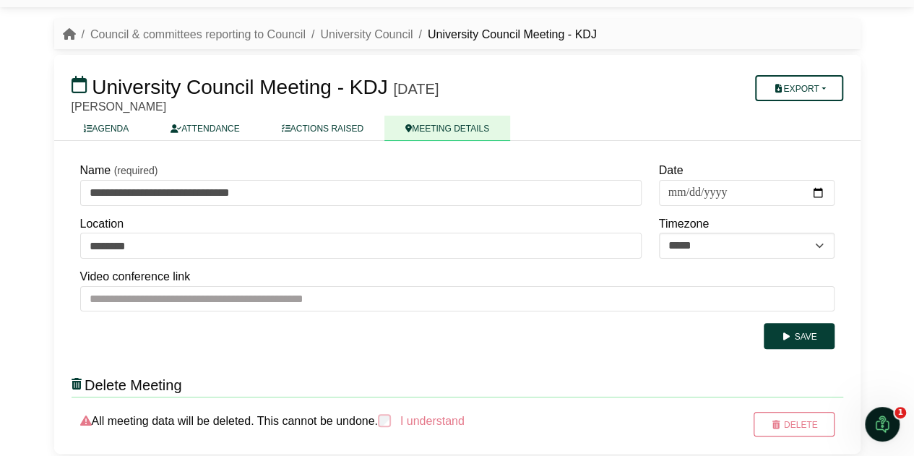
click at [110, 131] on link "AGENDA" at bounding box center [106, 128] width 87 height 25
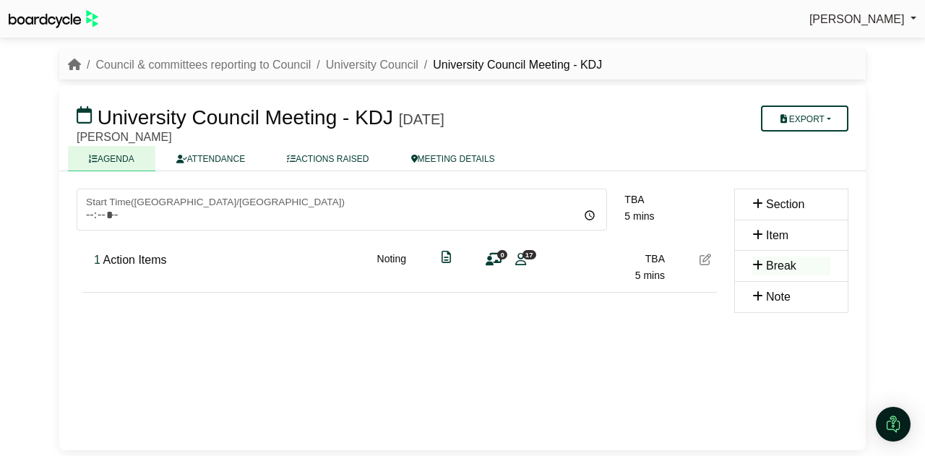
click at [214, 163] on link "ATTENDANCE" at bounding box center [210, 158] width 111 height 25
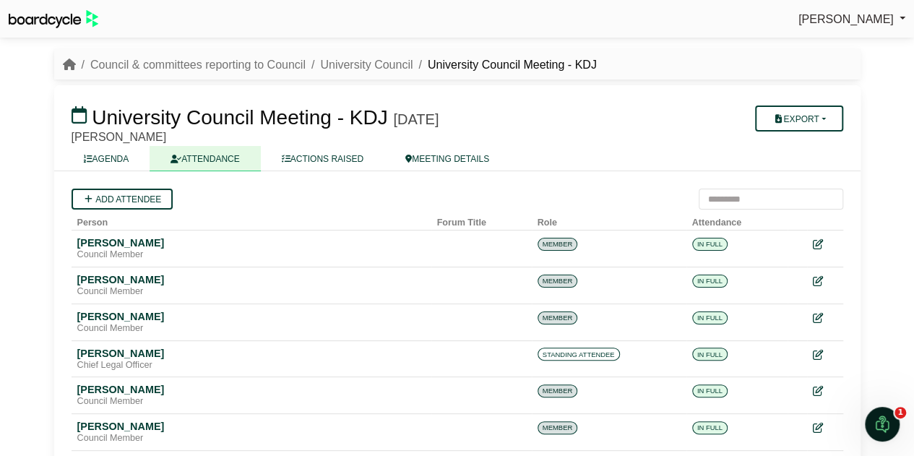
click at [357, 166] on link "ACTIONS RAISED" at bounding box center [323, 158] width 124 height 25
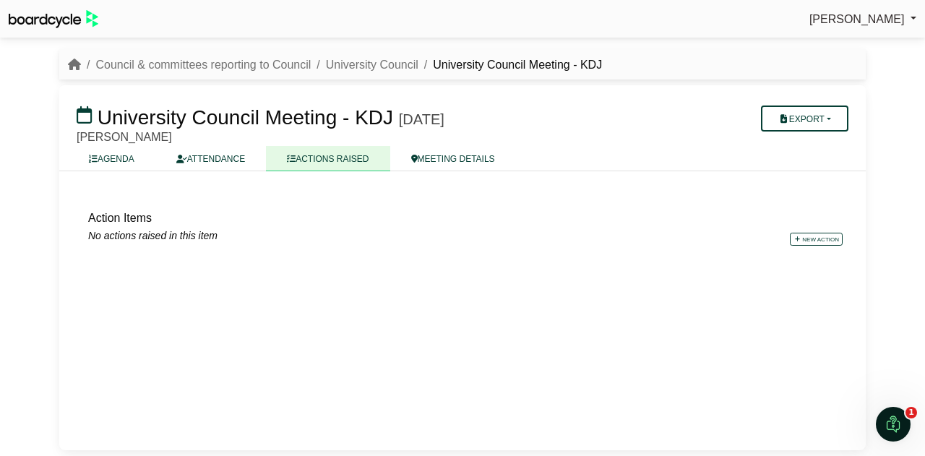
click at [434, 160] on link "MEETING DETAILS" at bounding box center [453, 158] width 126 height 25
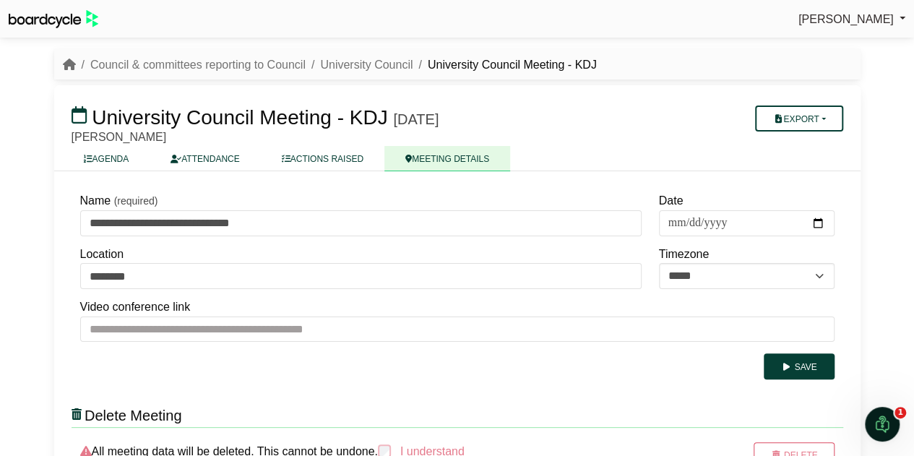
click at [104, 154] on link "AGENDA" at bounding box center [106, 158] width 87 height 25
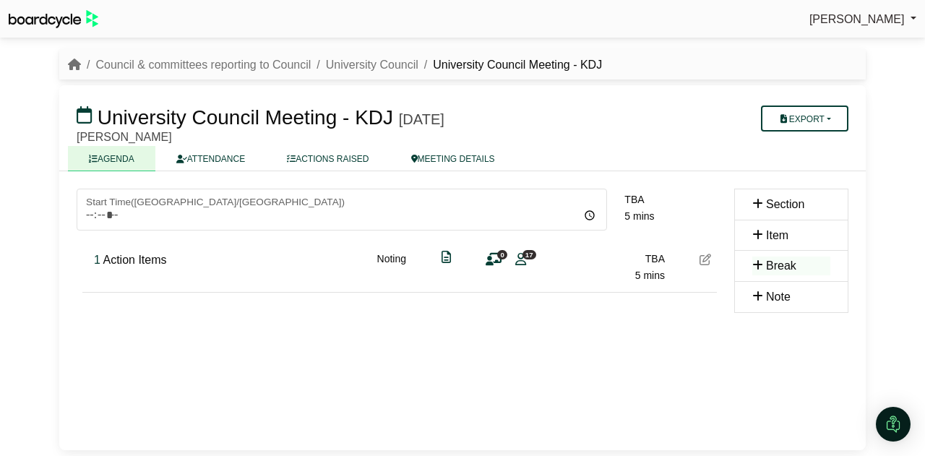
click at [446, 257] on icon at bounding box center [446, 257] width 9 height 1
click at [327, 160] on link "ACTIONS RAISED" at bounding box center [328, 158] width 124 height 25
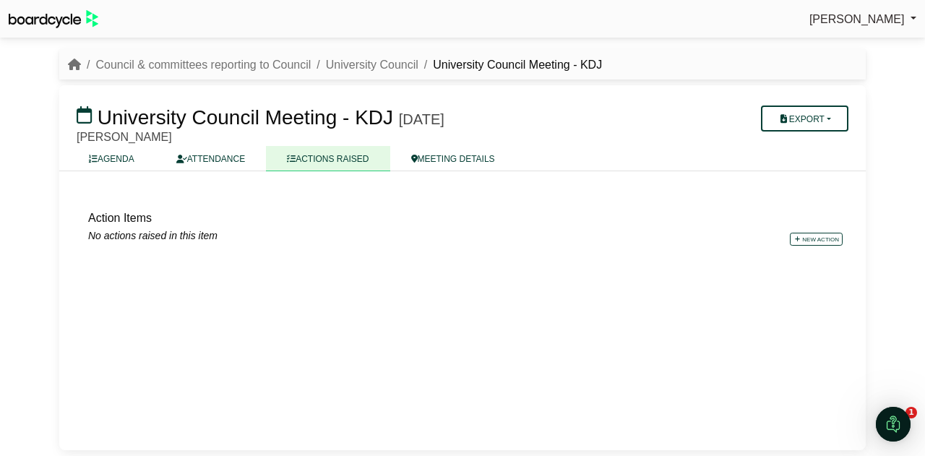
click at [205, 148] on link "ATTENDANCE" at bounding box center [210, 158] width 111 height 25
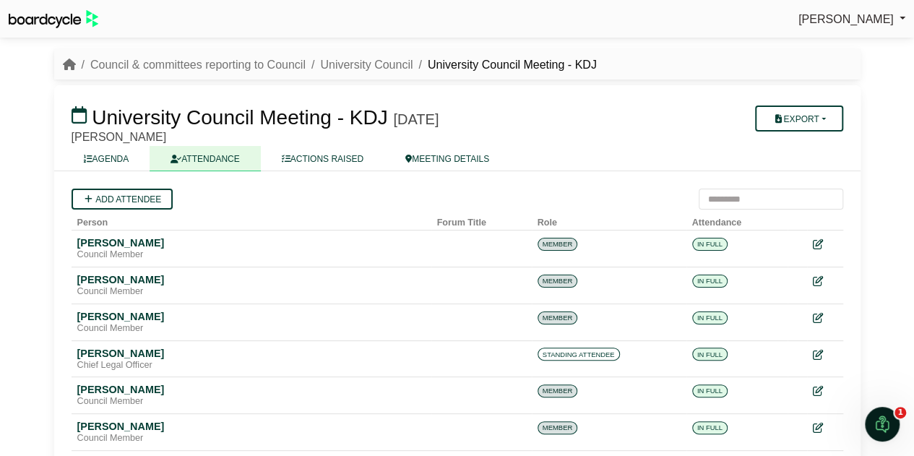
click at [121, 160] on link "AGENDA" at bounding box center [106, 158] width 87 height 25
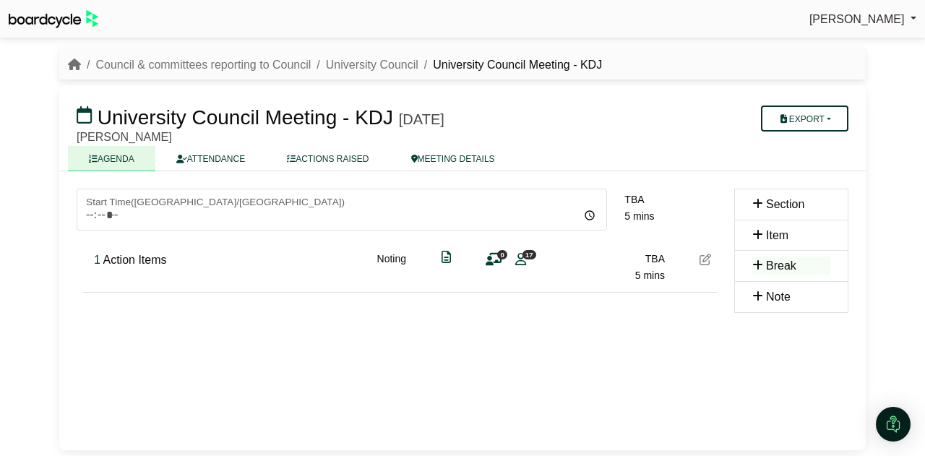
click at [818, 124] on button "Export" at bounding box center [804, 119] width 87 height 26
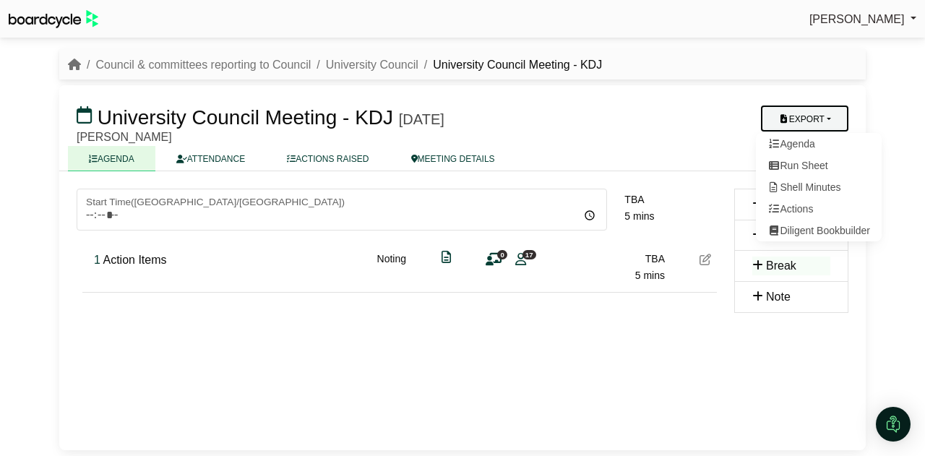
click at [653, 147] on ul "AGENDA ATTENDANCE ACTIONS RAISED MEETING DETAILS" at bounding box center [462, 158] width 789 height 25
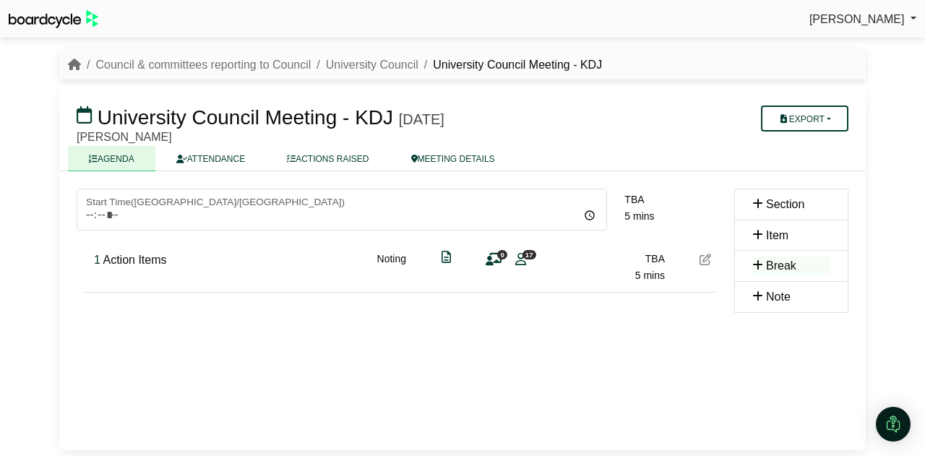
click at [668, 278] on div "1 Action Items Noting 0 17 TBA 5 mins" at bounding box center [402, 261] width 629 height 56
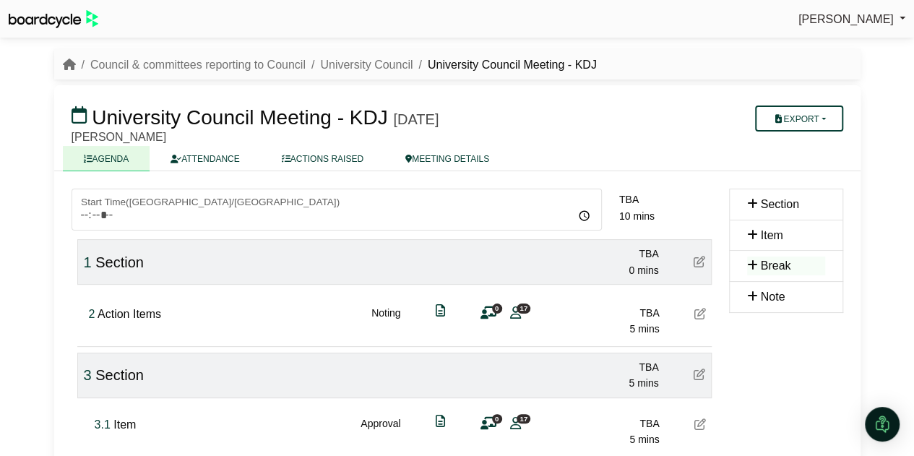
click at [695, 261] on icon at bounding box center [700, 262] width 12 height 12
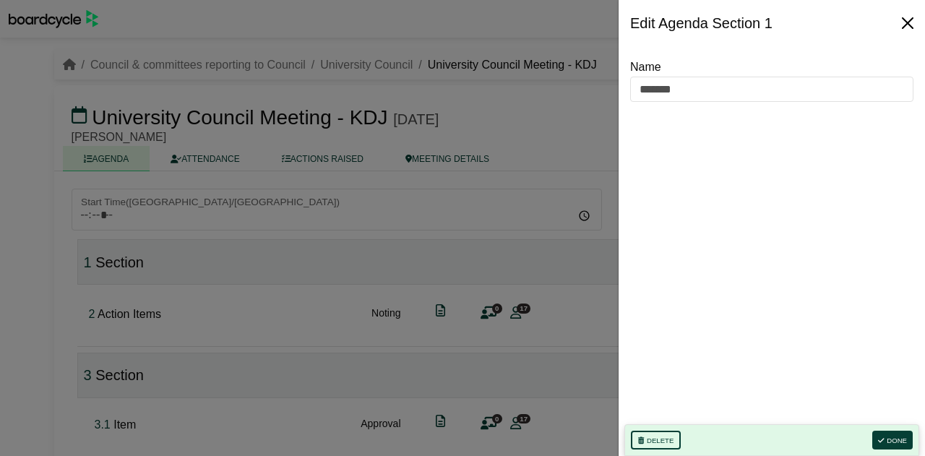
click at [908, 20] on button "Close" at bounding box center [907, 23] width 23 height 23
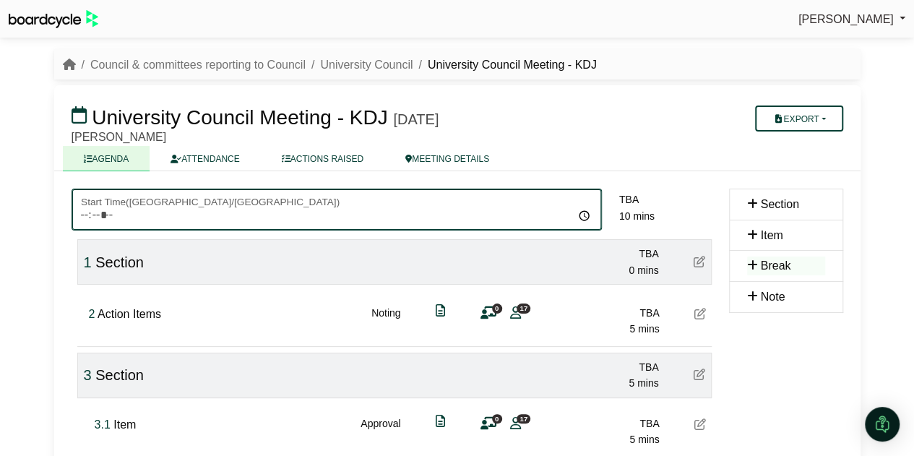
click at [128, 218] on input "Start Time ( Australia/Perth )" at bounding box center [337, 210] width 531 height 42
click at [587, 215] on input "Start Time ( Australia/Perth )" at bounding box center [337, 210] width 531 height 42
click at [100, 215] on input "*****" at bounding box center [337, 210] width 531 height 42
type input "*****"
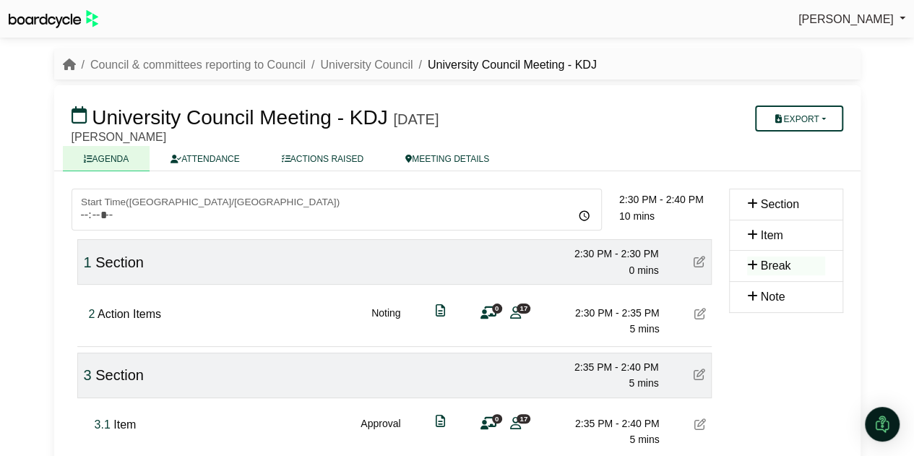
click at [175, 262] on div "1 Section 2:30 PM - 2:30 PM 0 mins" at bounding box center [394, 262] width 635 height 46
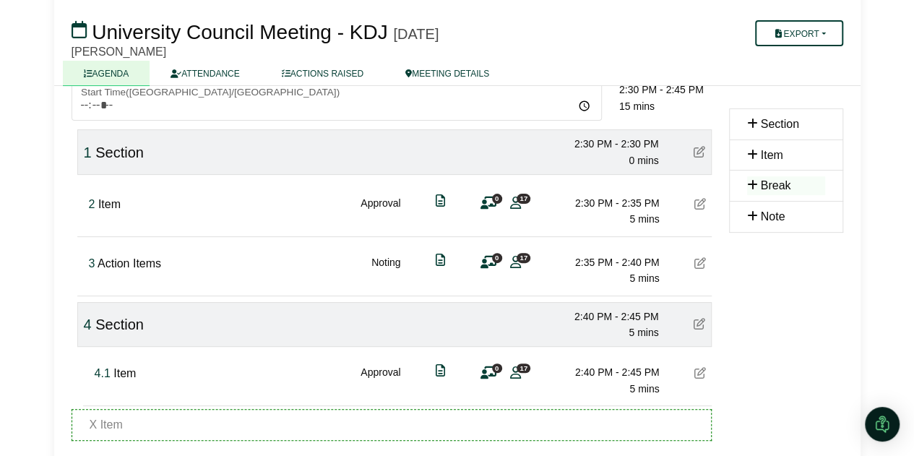
scroll to position [124, 0]
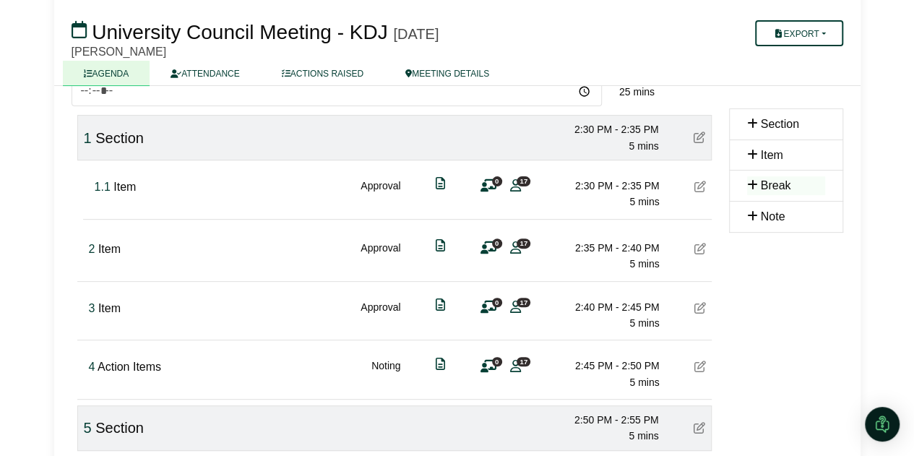
click at [696, 247] on icon at bounding box center [701, 249] width 12 height 12
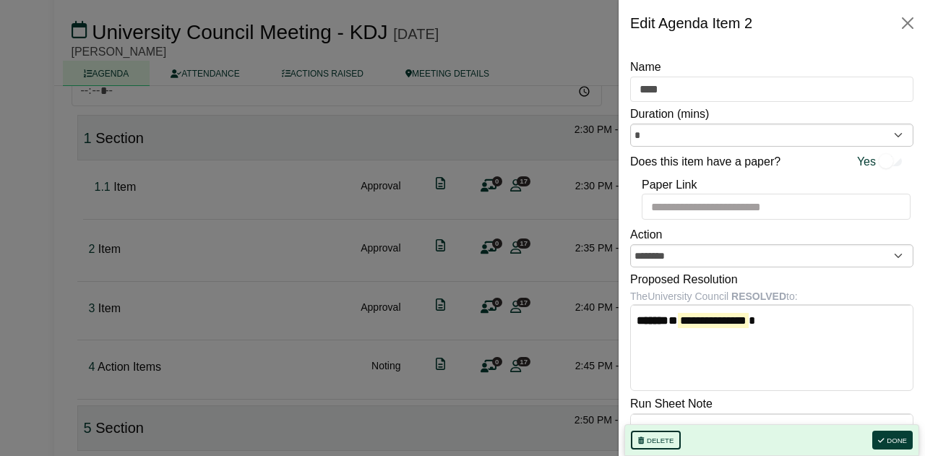
click at [654, 439] on button "Delete" at bounding box center [656, 440] width 50 height 19
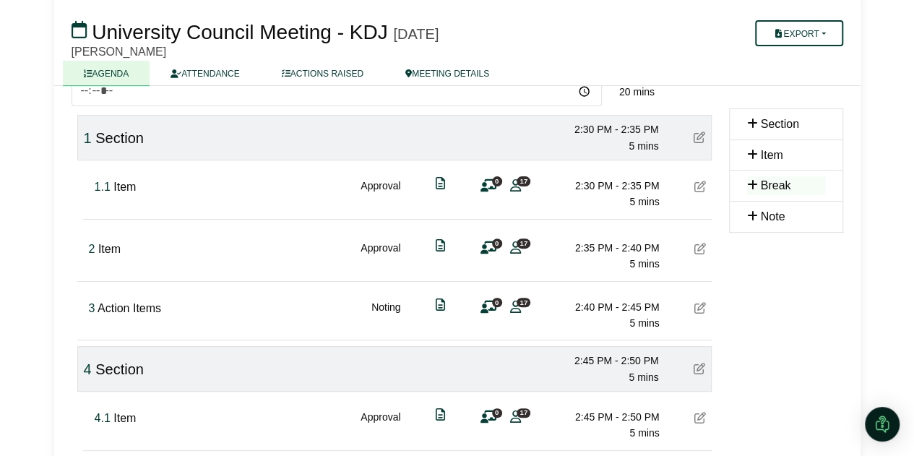
click at [695, 246] on icon at bounding box center [701, 249] width 12 height 12
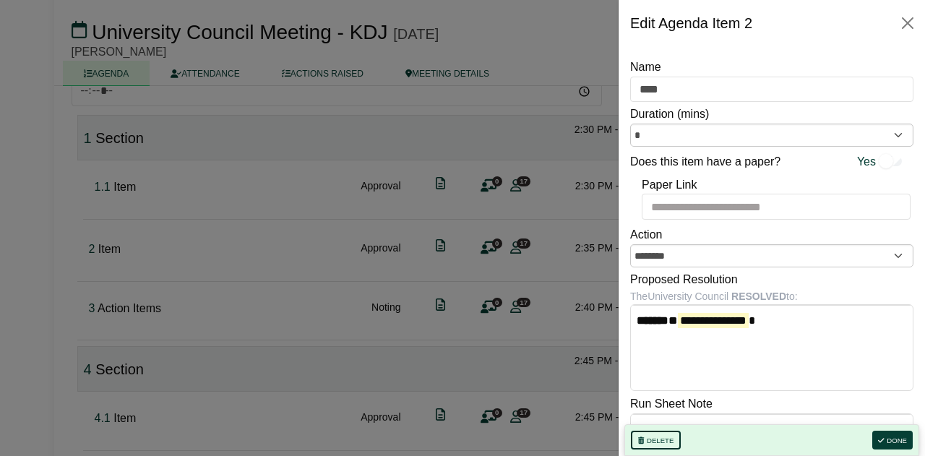
click at [665, 442] on button "Delete" at bounding box center [656, 440] width 50 height 19
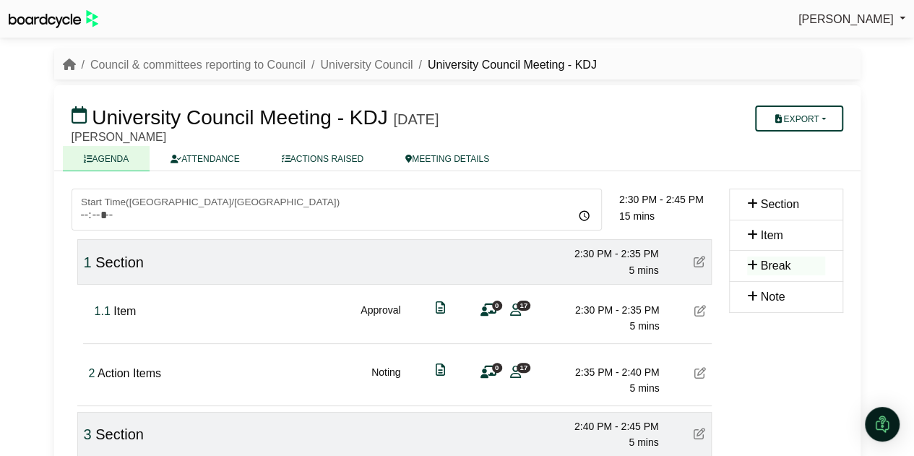
scroll to position [0, 0]
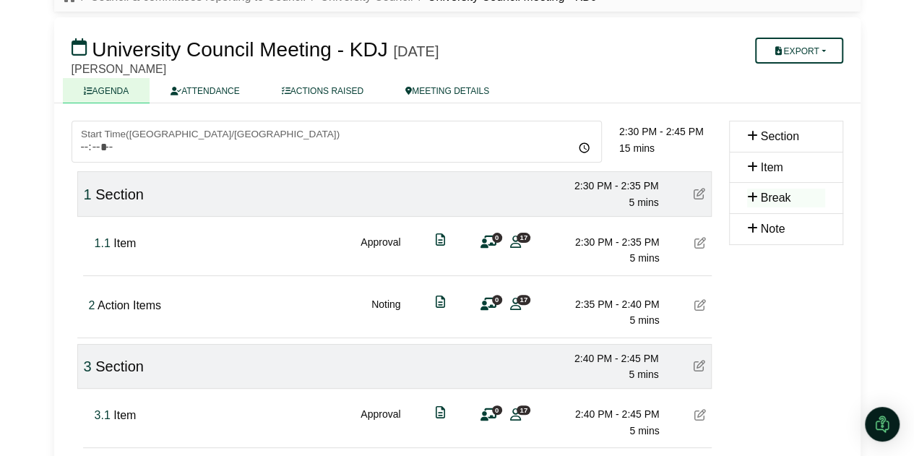
click at [117, 184] on div "1 Section" at bounding box center [114, 194] width 60 height 23
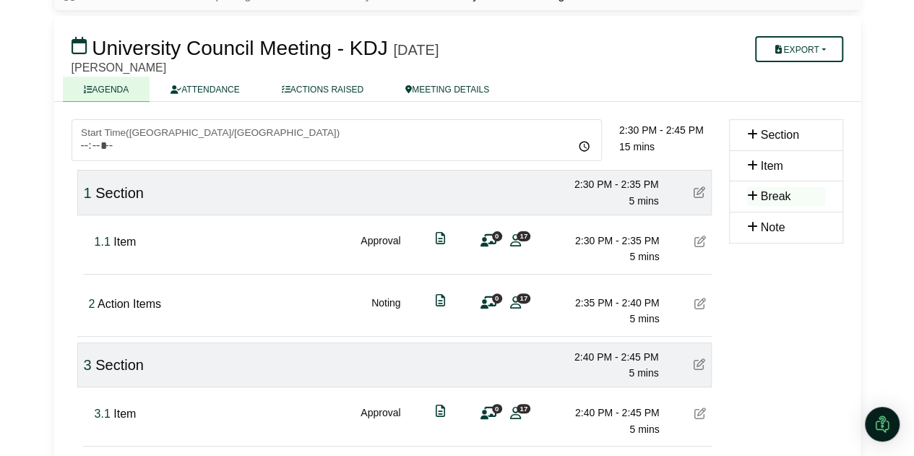
click at [119, 189] on span "Section" at bounding box center [119, 193] width 48 height 16
click at [120, 189] on span "Section" at bounding box center [119, 192] width 48 height 16
click at [701, 186] on icon at bounding box center [700, 192] width 12 height 12
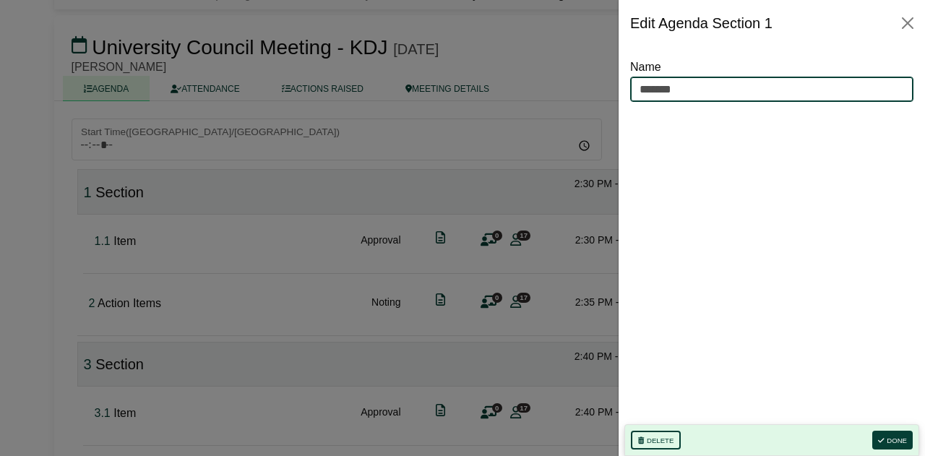
click at [695, 93] on input "*******" at bounding box center [771, 90] width 283 height 26
type input "*"
type input "**********"
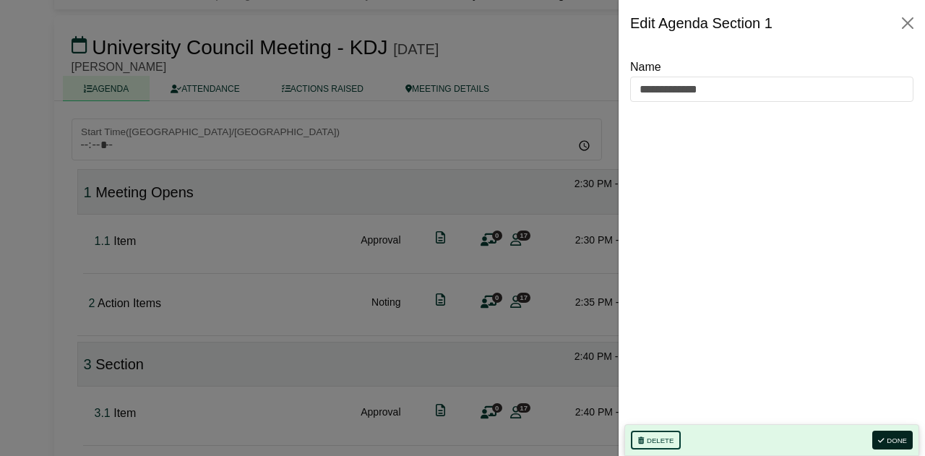
click at [893, 443] on button "Done" at bounding box center [893, 440] width 40 height 19
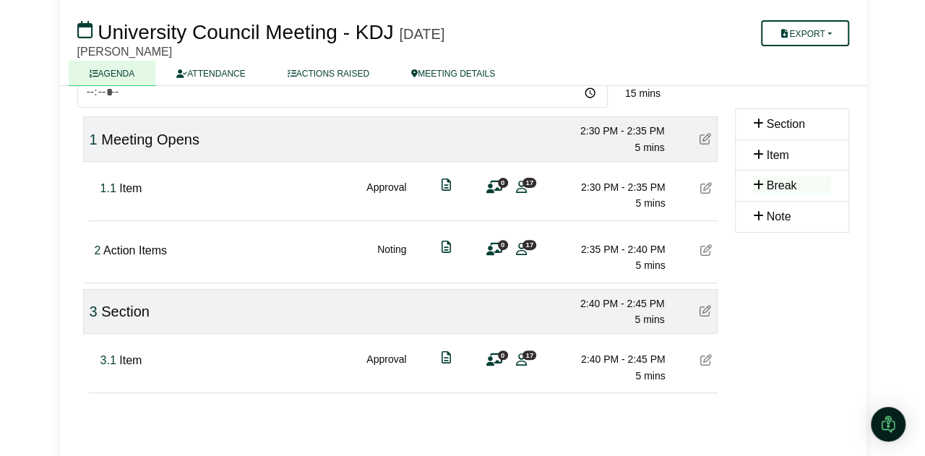
scroll to position [140, 0]
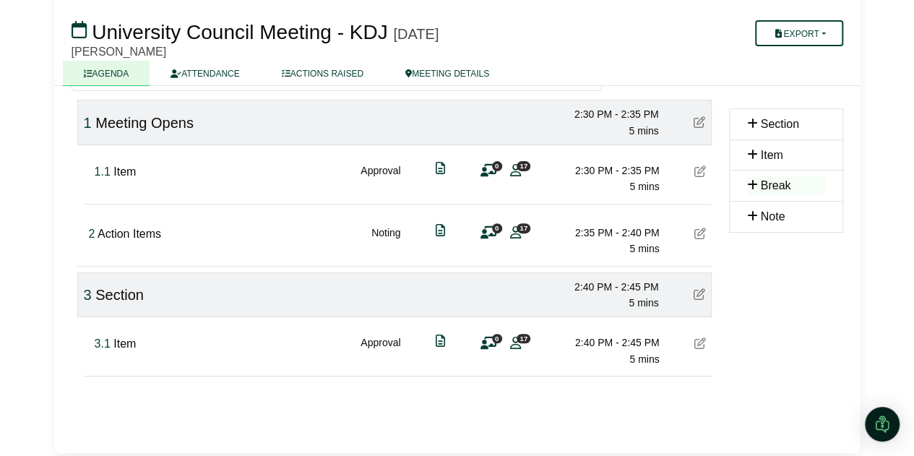
click at [441, 168] on icon at bounding box center [440, 168] width 9 height 1
click at [445, 168] on icon at bounding box center [440, 168] width 9 height 1
click at [440, 168] on icon at bounding box center [440, 168] width 9 height 1
click at [703, 168] on icon at bounding box center [701, 172] width 12 height 12
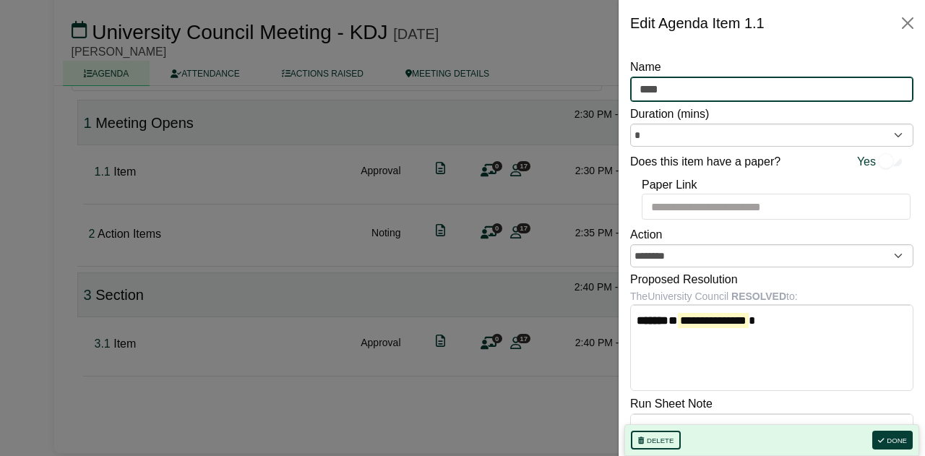
click at [659, 89] on input "****" at bounding box center [771, 90] width 283 height 26
click at [664, 89] on input "****" at bounding box center [771, 90] width 283 height 26
click at [678, 85] on input "****" at bounding box center [771, 90] width 283 height 26
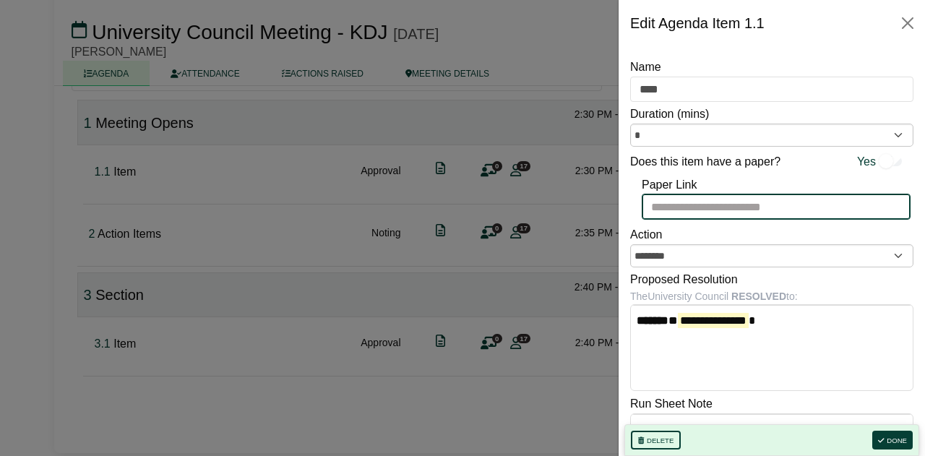
drag, startPoint x: 732, startPoint y: 210, endPoint x: 734, endPoint y: 261, distance: 50.6
click at [733, 210] on input "Paper Link" at bounding box center [776, 207] width 269 height 26
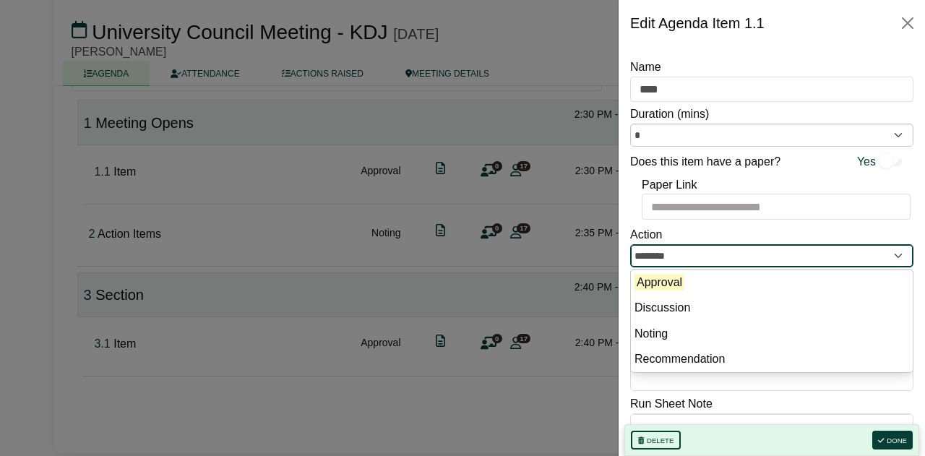
click at [731, 257] on input "********" at bounding box center [771, 255] width 283 height 23
click at [739, 223] on div "Action ******** Approval Discussion Noting Recommendation" at bounding box center [771, 245] width 283 height 45
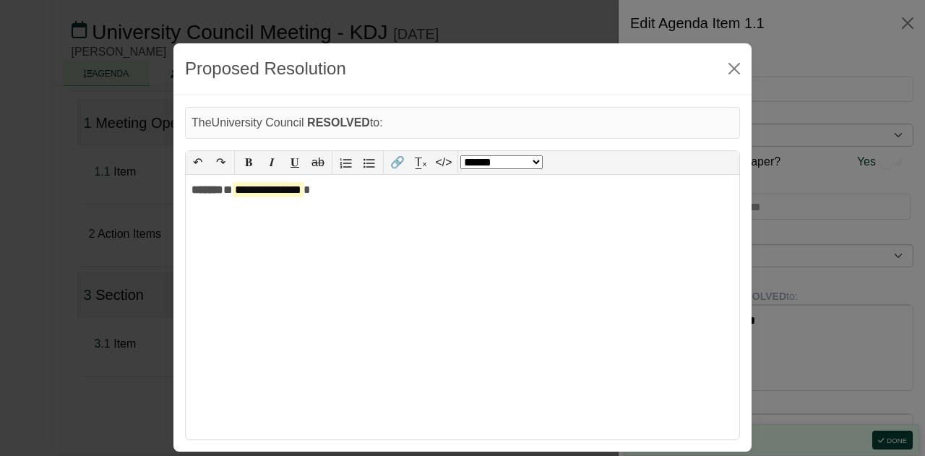
click at [729, 317] on body "Kristi Jarvis Sign Out Council & committees reporting to Council University Cou…" at bounding box center [462, 88] width 925 height 456
click at [734, 70] on button "Close" at bounding box center [734, 68] width 23 height 23
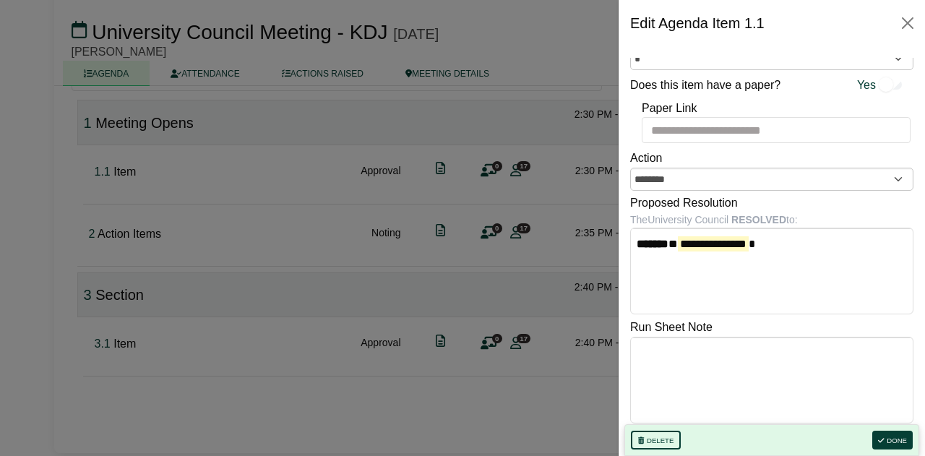
scroll to position [80, 0]
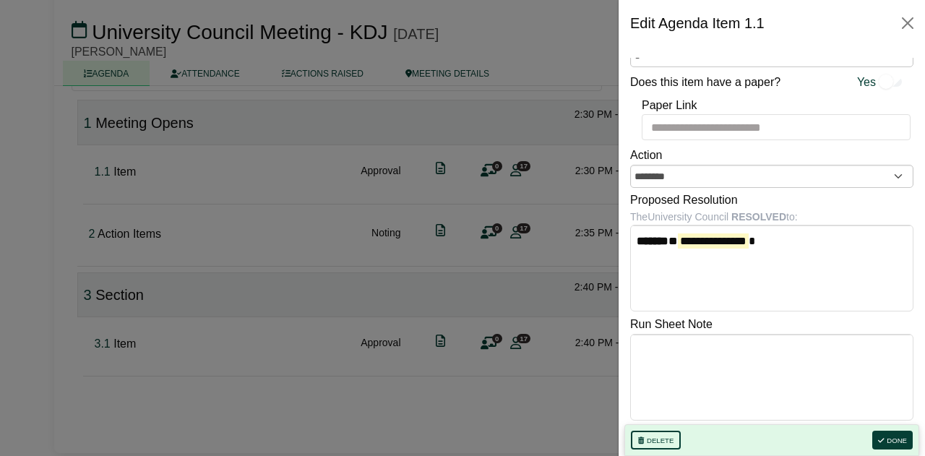
click at [786, 317] on body "Kristi Jarvis Sign Out Council & committees reporting to Council University Cou…" at bounding box center [462, 88] width 925 height 456
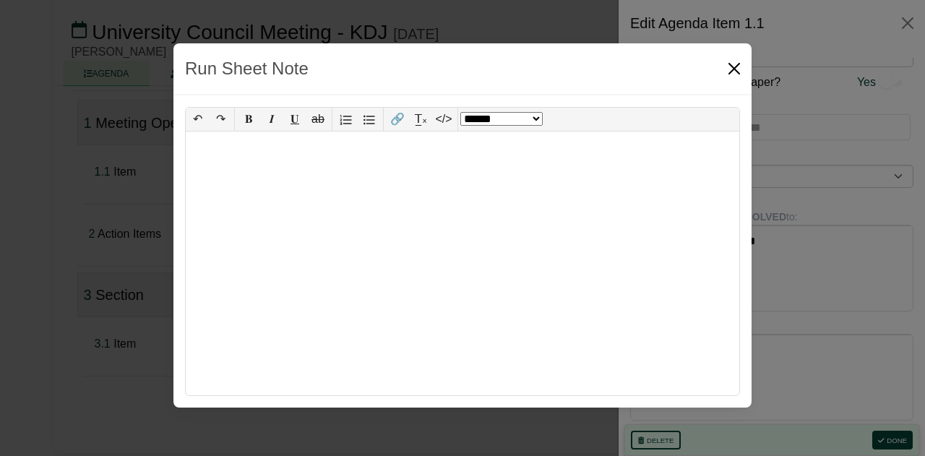
click at [733, 64] on button "Close" at bounding box center [734, 68] width 23 height 23
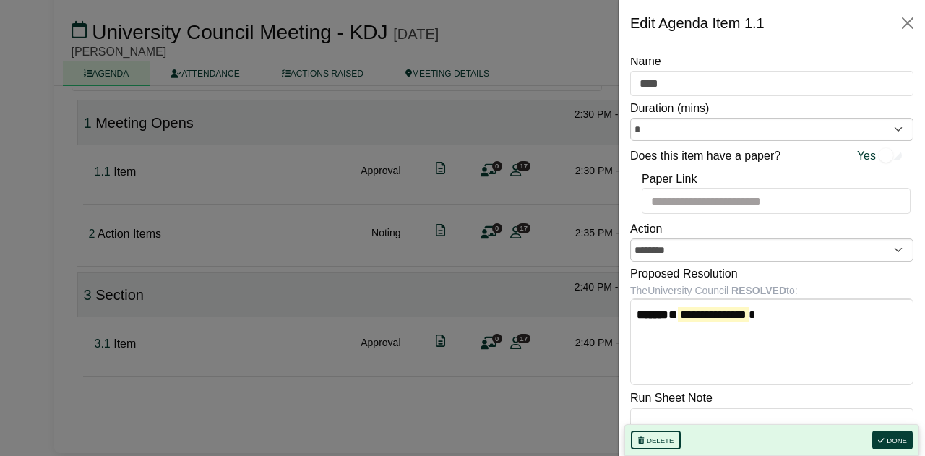
scroll to position [0, 0]
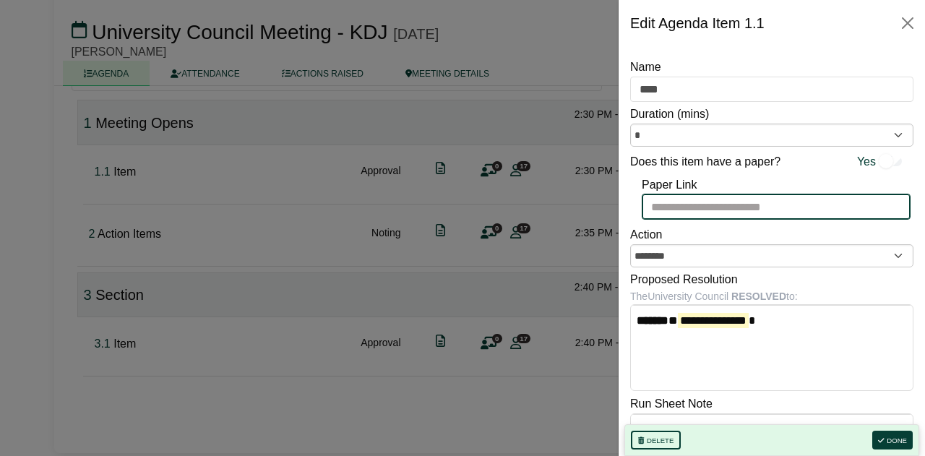
click at [771, 208] on input "Paper Link" at bounding box center [776, 207] width 269 height 26
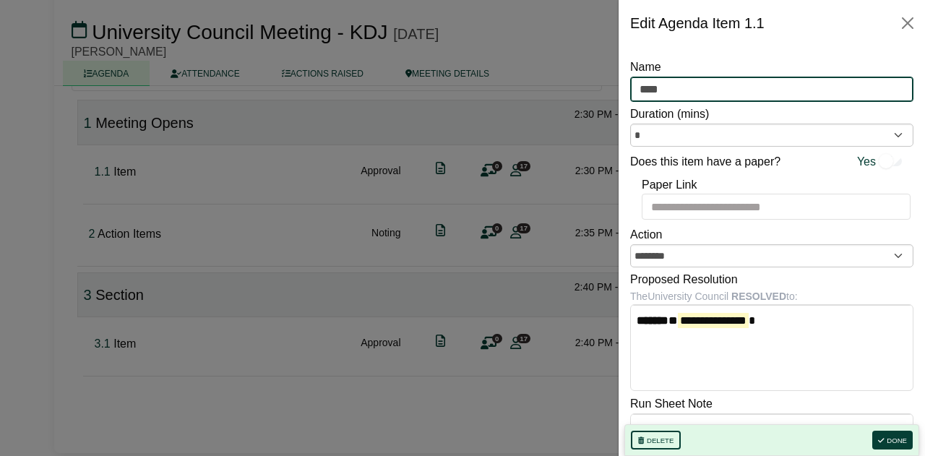
click at [691, 90] on input "****" at bounding box center [771, 90] width 283 height 26
drag, startPoint x: 691, startPoint y: 90, endPoint x: 633, endPoint y: 90, distance: 57.8
click at [633, 90] on input "****" at bounding box center [771, 90] width 283 height 26
type input "*"
type input "**********"
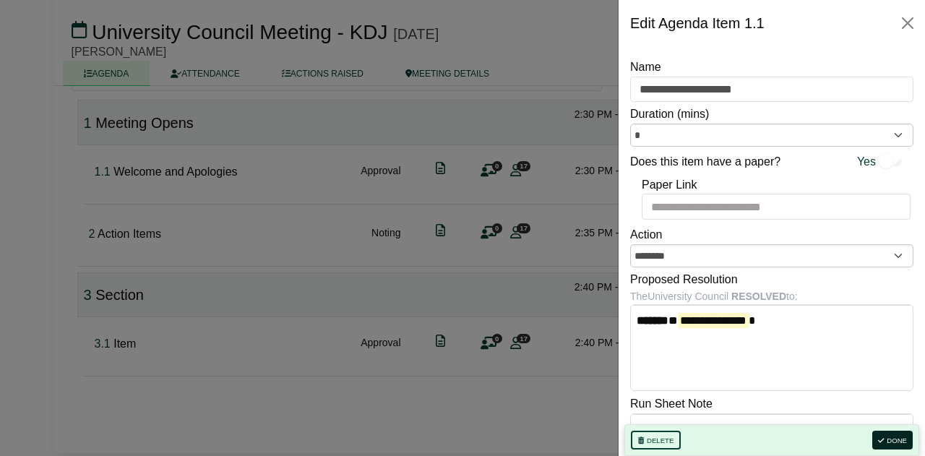
click at [890, 442] on button "Done" at bounding box center [893, 440] width 40 height 19
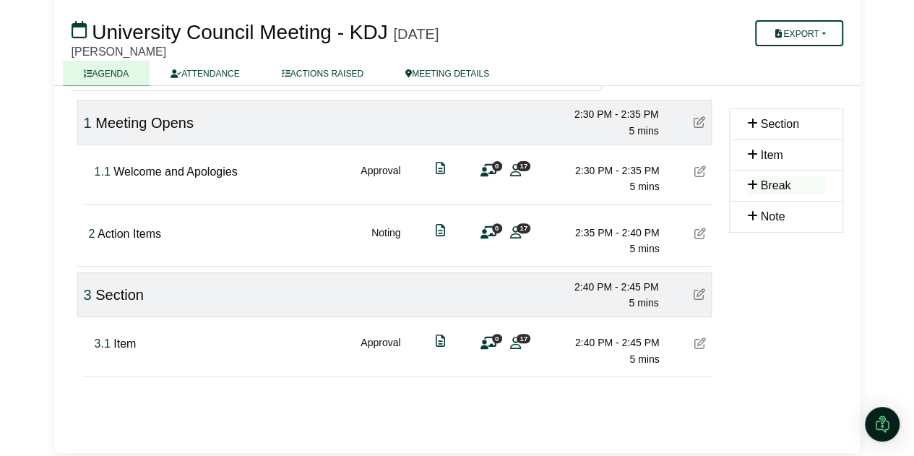
click at [708, 176] on div "1.1 Welcome and Apologies Approval 0 17 2:30 PM - 2:35 PM 5 mins" at bounding box center [400, 173] width 623 height 56
click at [697, 170] on icon at bounding box center [701, 172] width 12 height 12
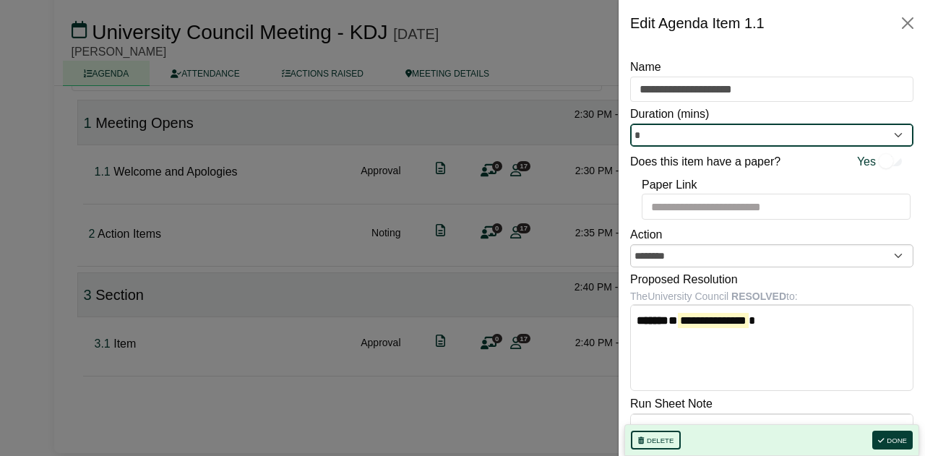
click at [691, 134] on input "*" at bounding box center [771, 135] width 283 height 23
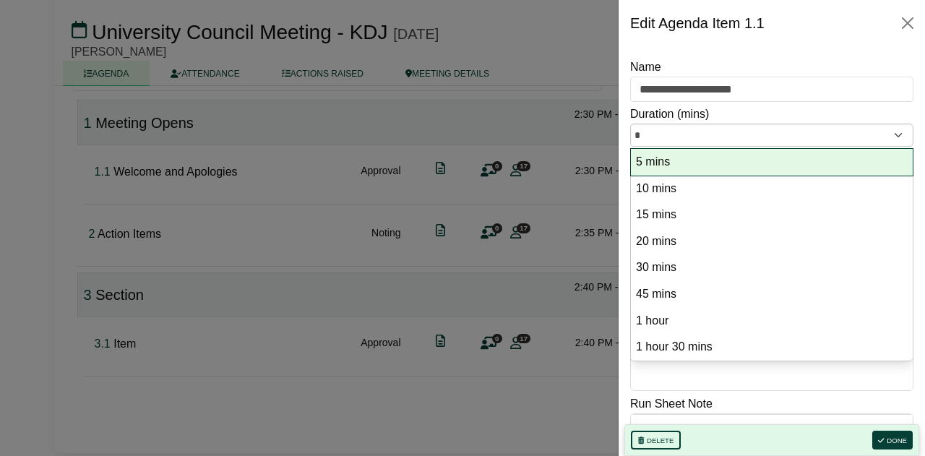
drag, startPoint x: 694, startPoint y: 163, endPoint x: 695, endPoint y: 155, distance: 8.0
click at [694, 163] on option "5 mins" at bounding box center [772, 163] width 275 height 20
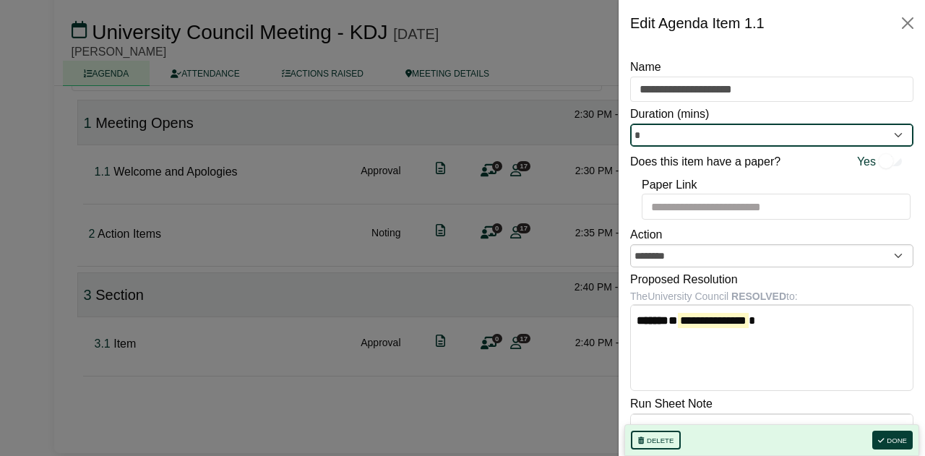
click at [892, 134] on input "*" at bounding box center [771, 135] width 283 height 23
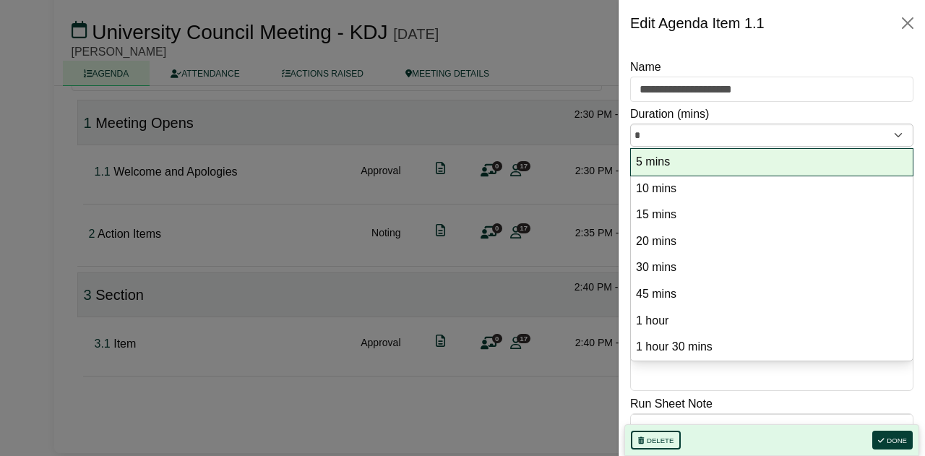
click at [668, 162] on option "5 mins" at bounding box center [772, 163] width 275 height 20
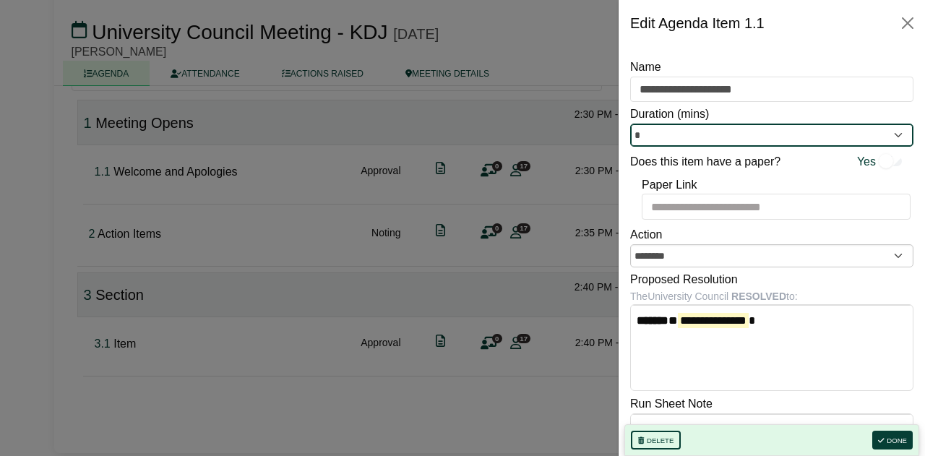
click at [703, 144] on input "*" at bounding box center [771, 135] width 283 height 23
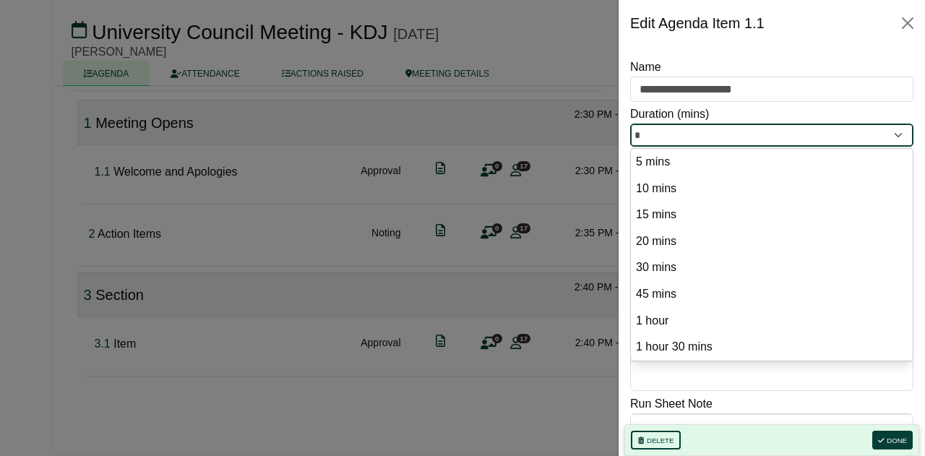
click at [643, 134] on input "*" at bounding box center [771, 135] width 283 height 23
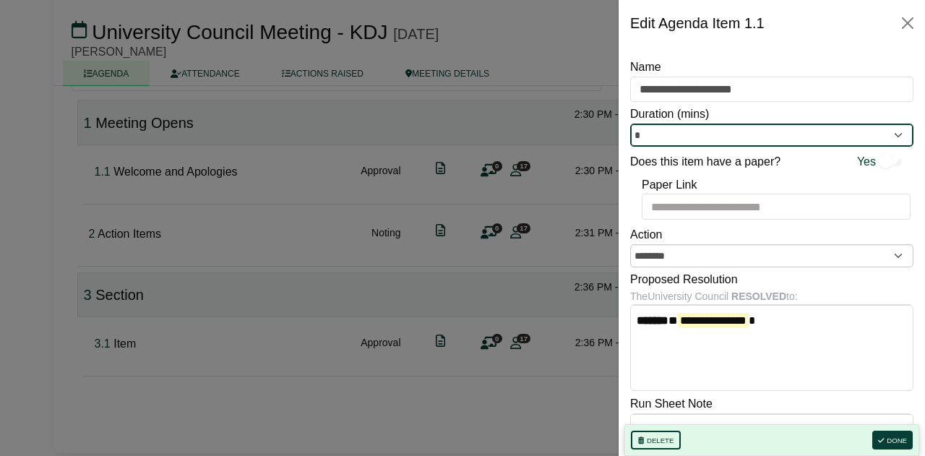
type input "*"
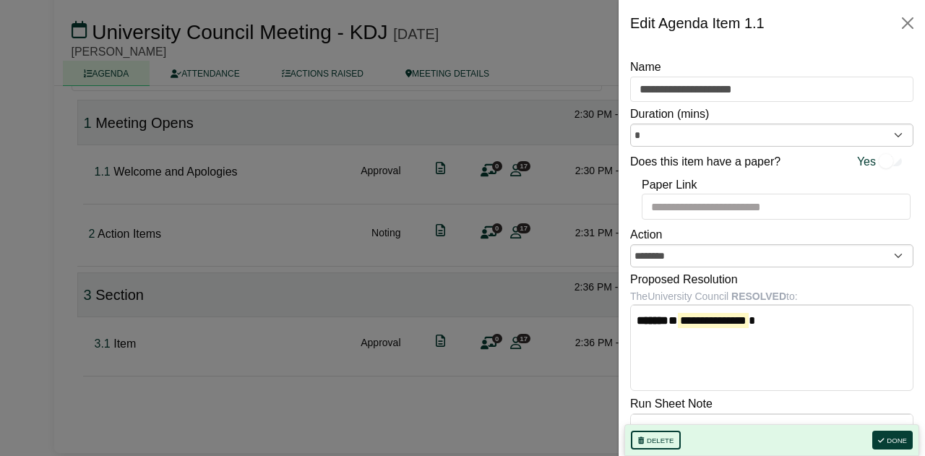
click at [813, 317] on body "Kristi Jarvis Sign Out Council & committees reporting to Council University Cou…" at bounding box center [462, 88] width 925 height 456
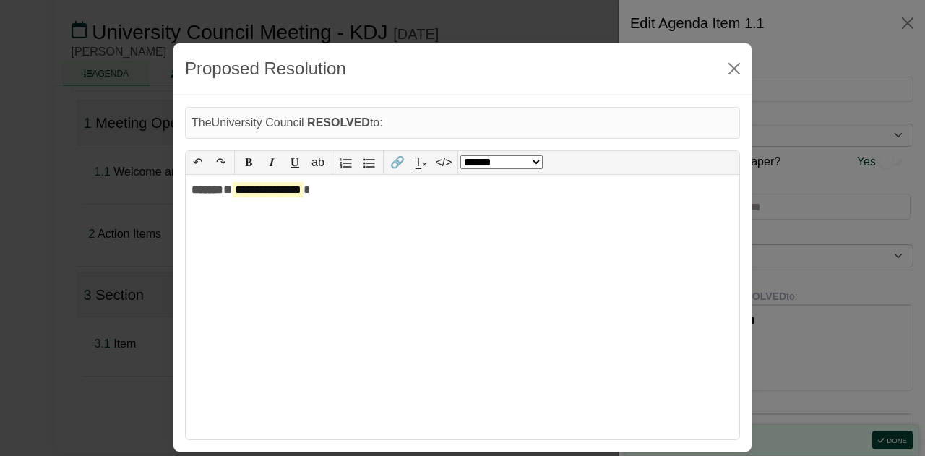
click at [453, 249] on div "**********" at bounding box center [463, 307] width 554 height 265
click at [732, 68] on button "Close" at bounding box center [734, 68] width 23 height 23
select select "******"
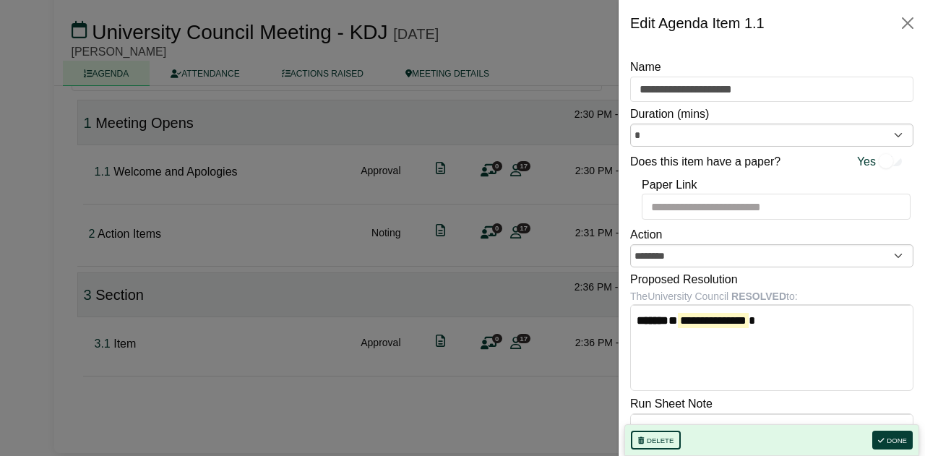
click at [882, 166] on div "Does this item have a paper? Yes" at bounding box center [766, 162] width 272 height 19
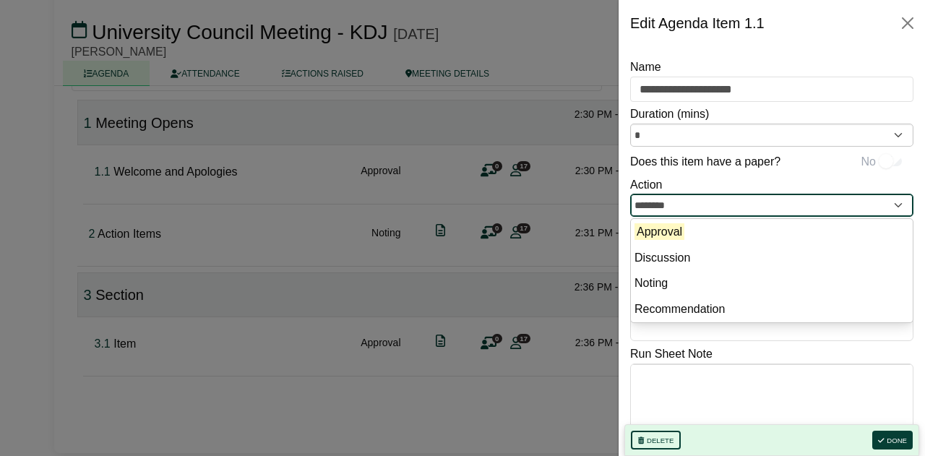
click at [878, 209] on input "********" at bounding box center [771, 205] width 283 height 23
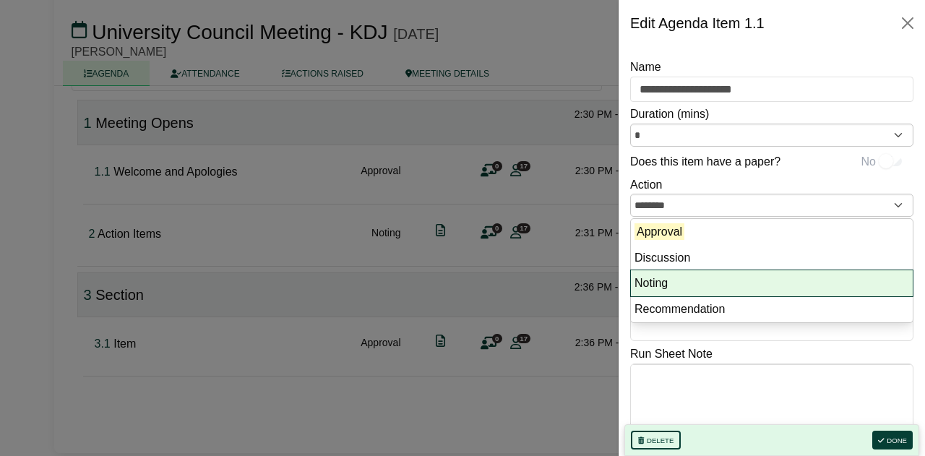
click at [772, 278] on li "Noting" at bounding box center [772, 283] width 282 height 26
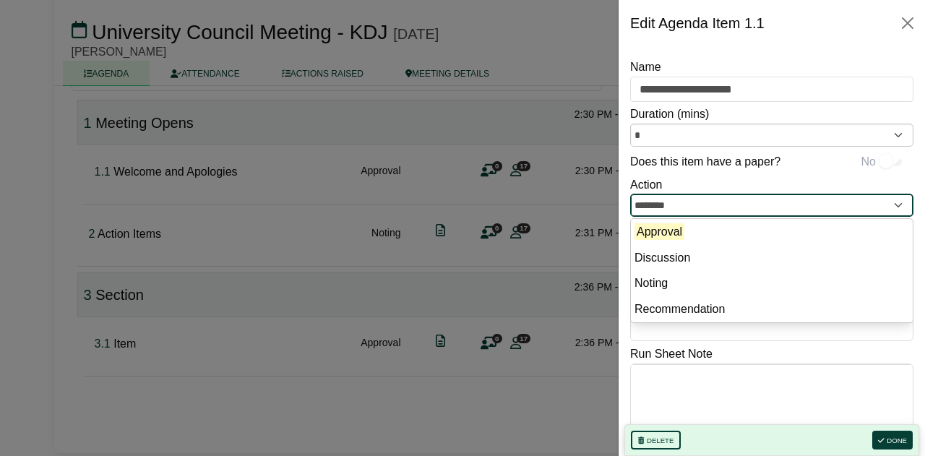
type input "******"
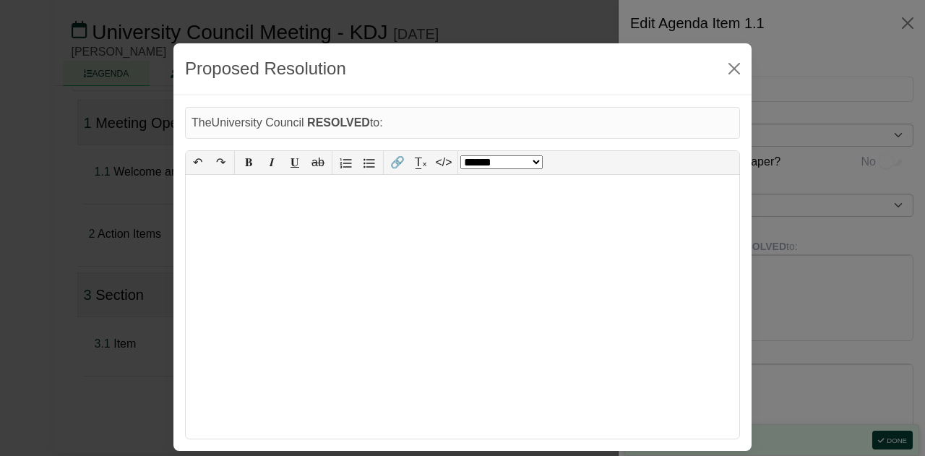
click at [732, 293] on body "Kristi Jarvis Sign Out Council & committees reporting to Council University Cou…" at bounding box center [462, 88] width 925 height 456
click at [479, 244] on div at bounding box center [463, 307] width 554 height 264
select select "*"
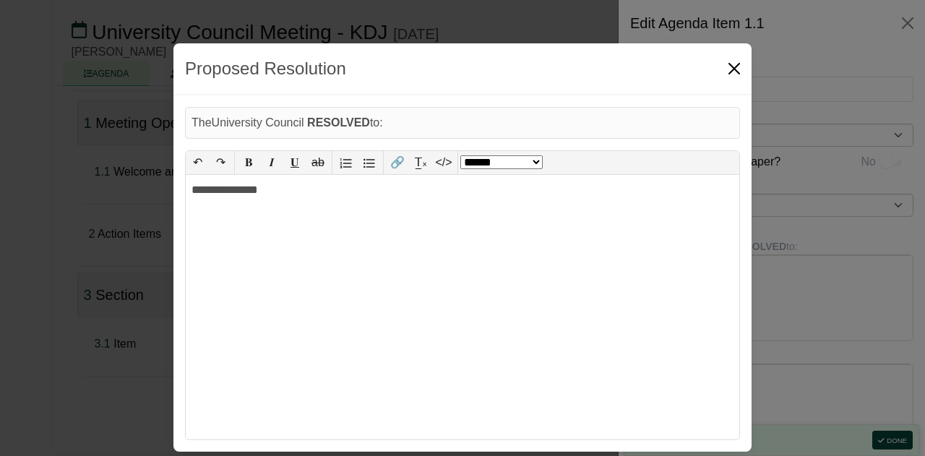
click at [732, 69] on button "Close" at bounding box center [734, 68] width 23 height 23
select select "******"
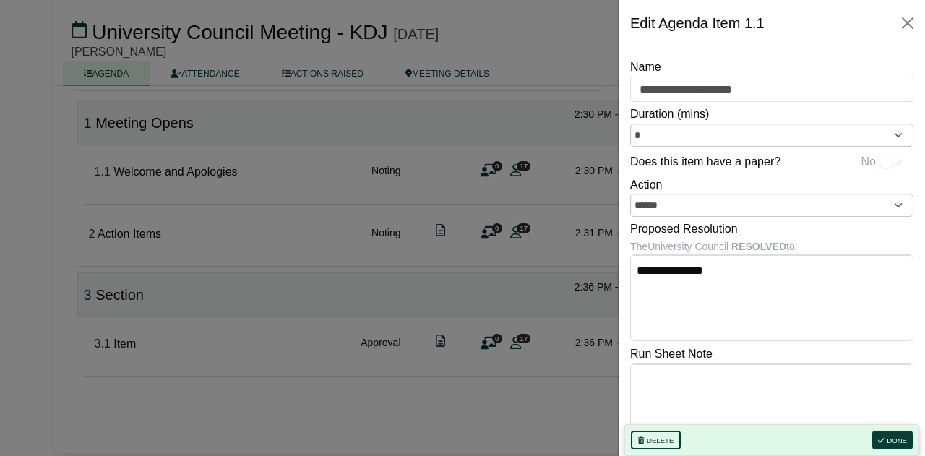
click at [781, 293] on body "Kristi Jarvis Sign Out Council & committees reporting to Council University Cou…" at bounding box center [462, 88] width 925 height 456
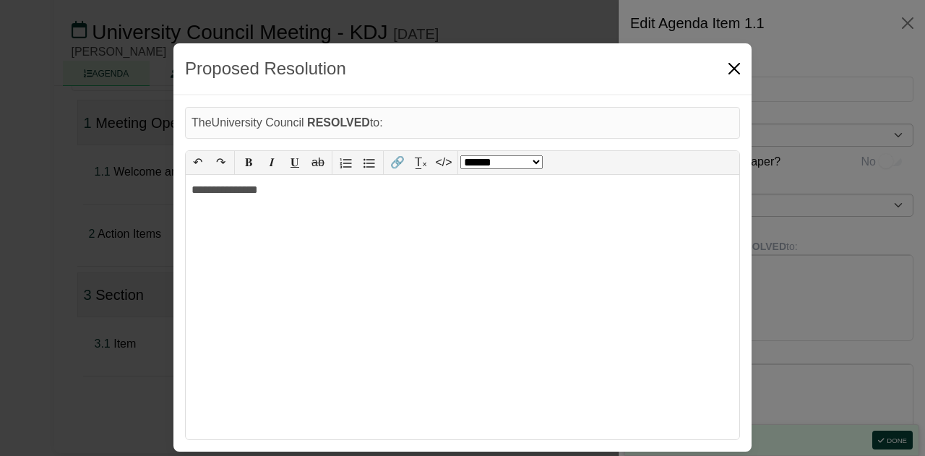
click at [730, 72] on button "Close" at bounding box center [734, 68] width 23 height 23
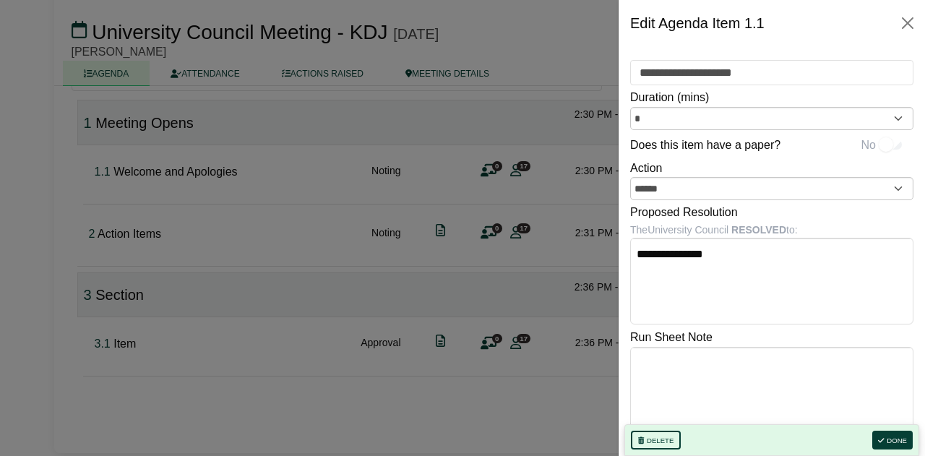
scroll to position [30, 0]
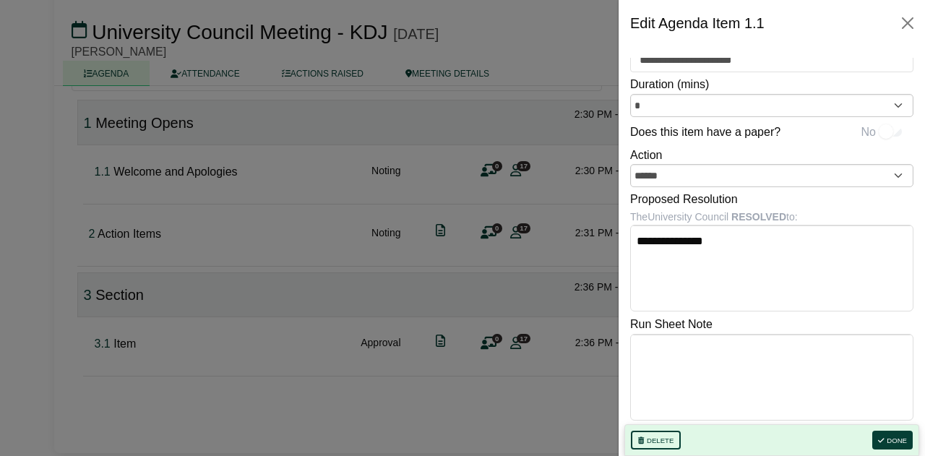
click at [756, 317] on body "Kristi Jarvis Sign Out Council & committees reporting to Council University Cou…" at bounding box center [462, 88] width 925 height 456
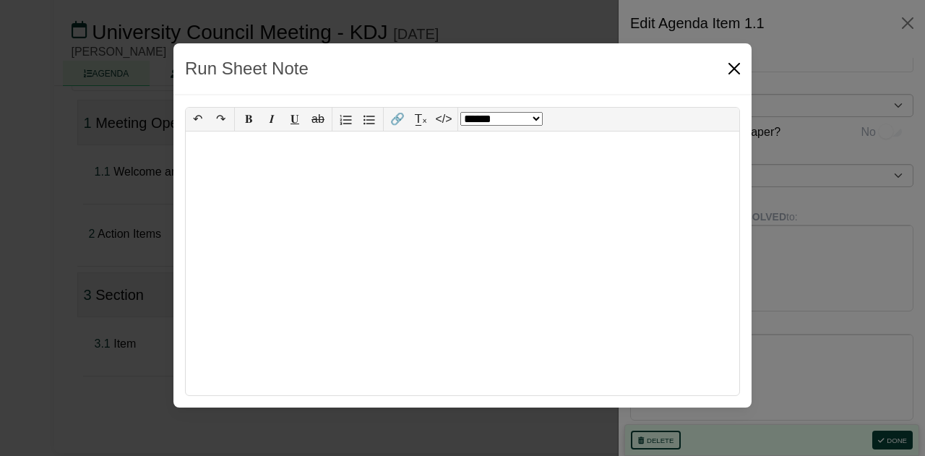
click at [738, 68] on button "Close" at bounding box center [734, 68] width 23 height 23
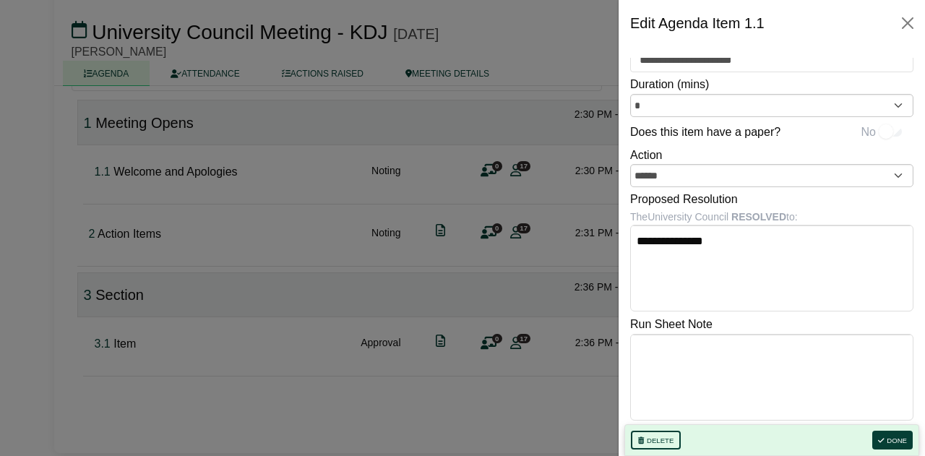
click at [784, 269] on body "Kristi Jarvis Sign Out Council & committees reporting to Council University Cou…" at bounding box center [462, 88] width 925 height 456
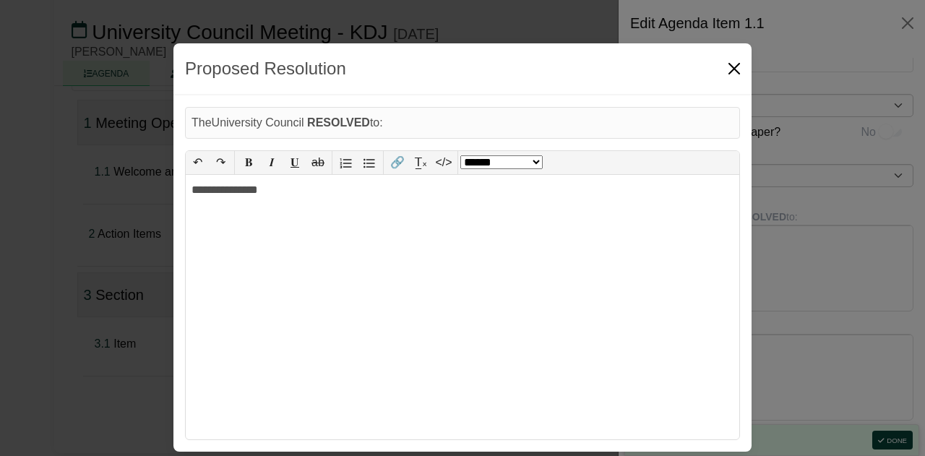
click at [733, 65] on button "Close" at bounding box center [734, 68] width 23 height 23
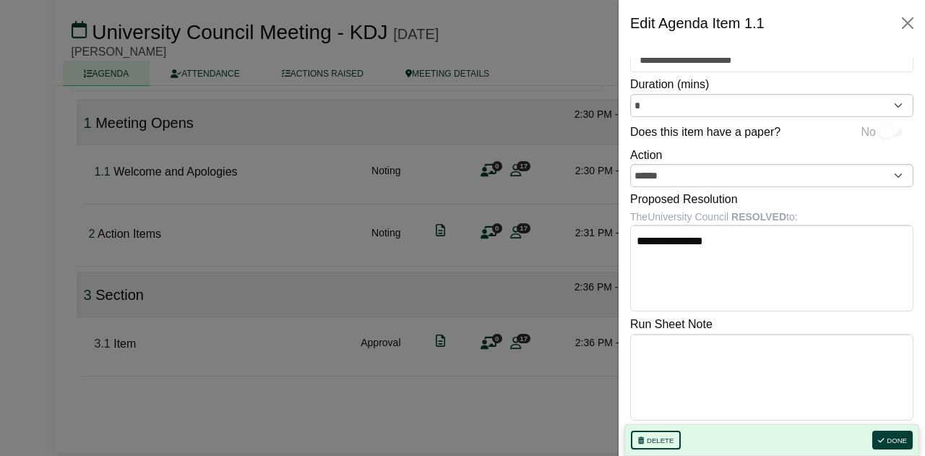
click at [713, 317] on body "Kristi Jarvis Sign Out Council & committees reporting to Council University Cou…" at bounding box center [462, 88] width 925 height 456
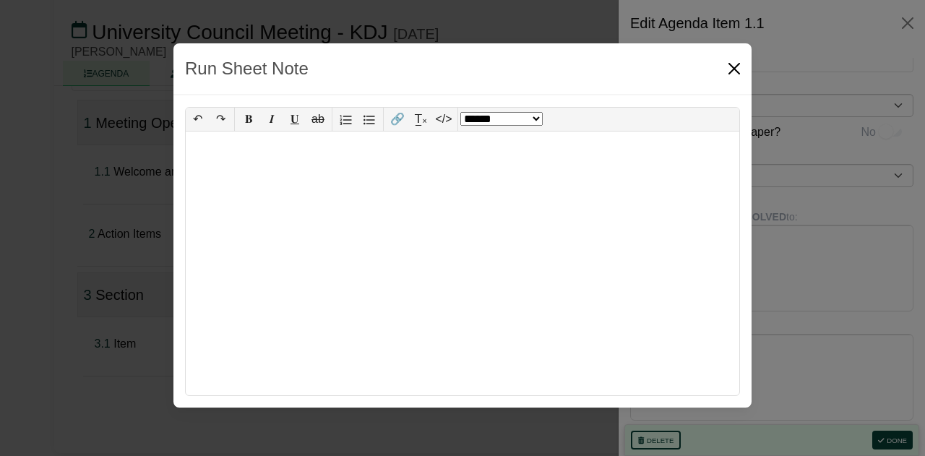
click at [734, 66] on button "Close" at bounding box center [734, 68] width 23 height 23
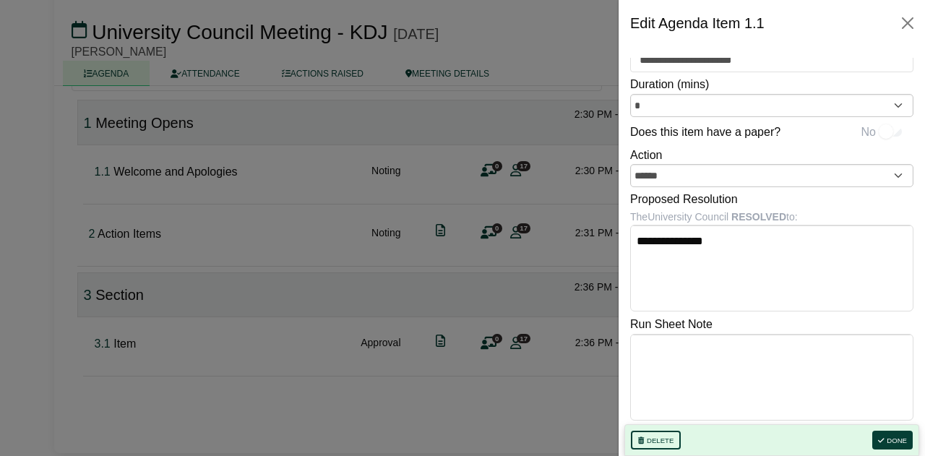
click at [724, 317] on body "Kristi Jarvis Sign Out Council & committees reporting to Council University Cou…" at bounding box center [462, 88] width 925 height 456
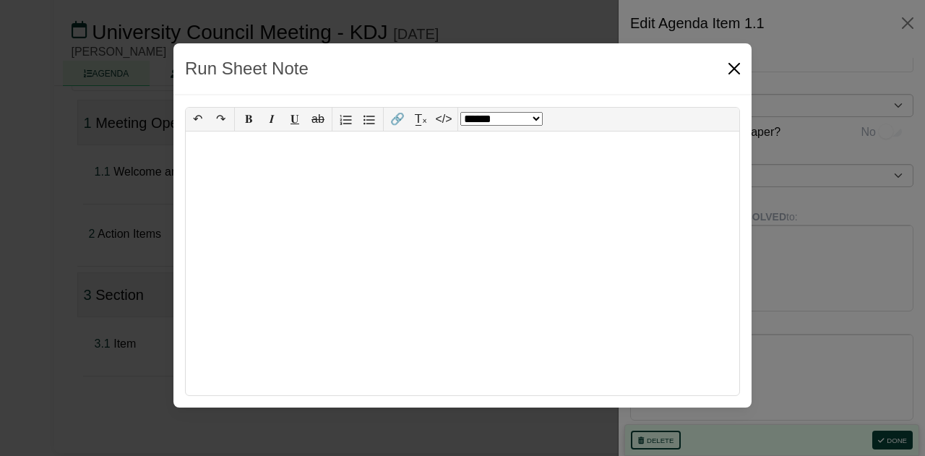
click at [733, 69] on button "Close" at bounding box center [734, 68] width 23 height 23
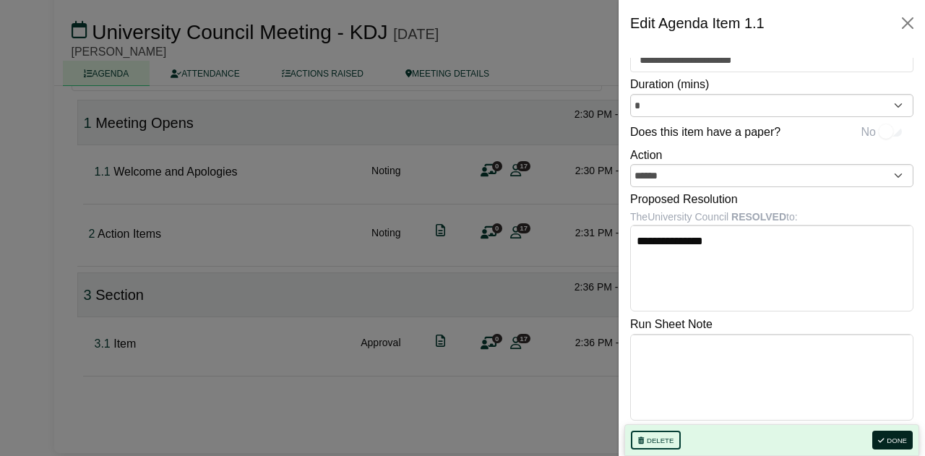
click at [891, 439] on button "Done" at bounding box center [893, 440] width 40 height 19
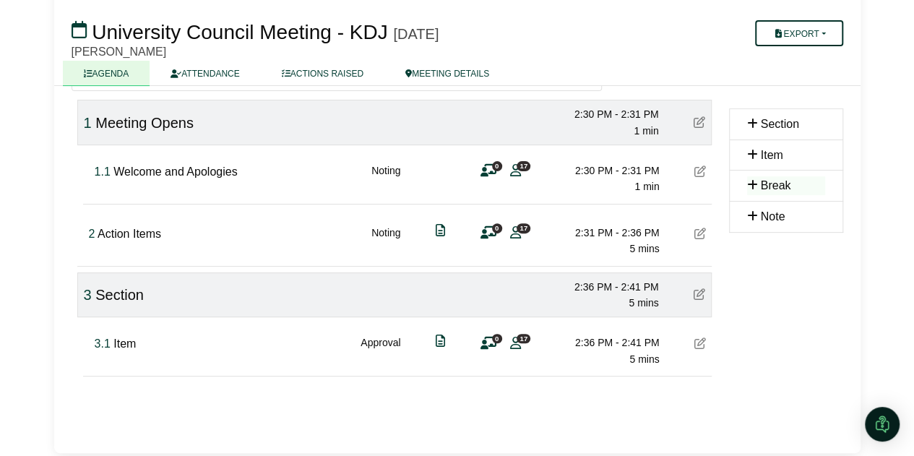
click at [813, 30] on button "Export" at bounding box center [798, 33] width 87 height 26
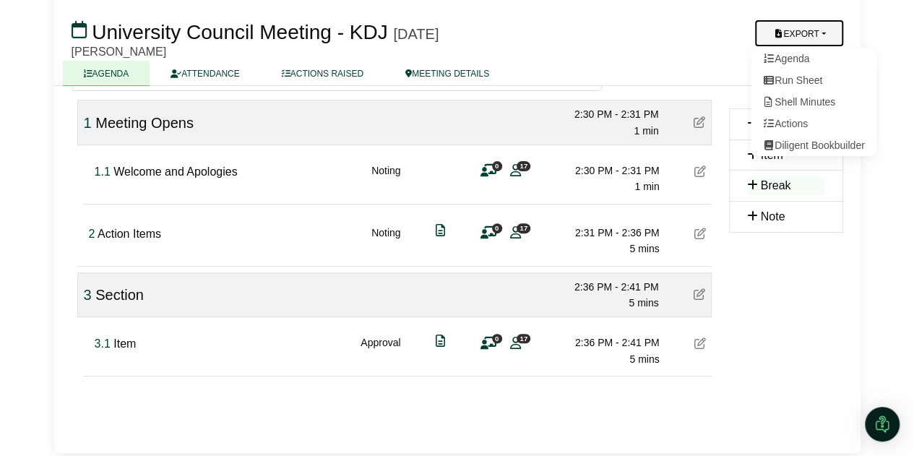
click at [693, 40] on h3 "University Council Meeting - KDJ Thursday, 16 October 2025" at bounding box center [392, 31] width 658 height 29
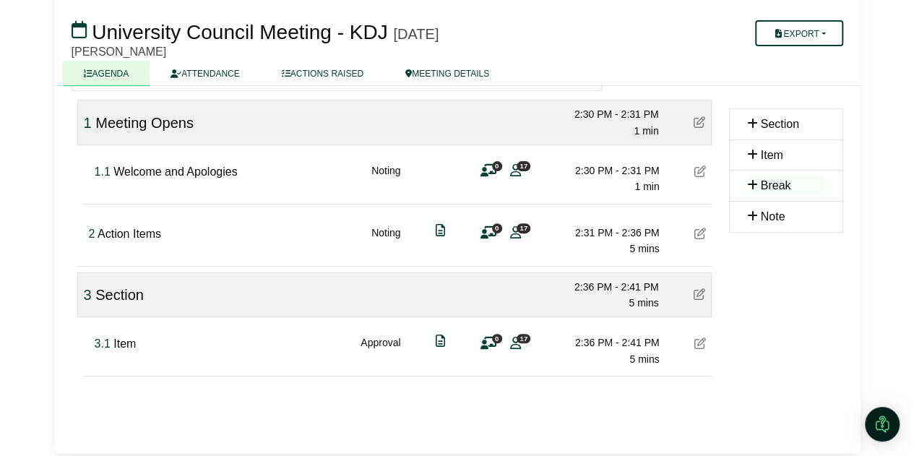
click at [696, 170] on icon at bounding box center [701, 172] width 12 height 12
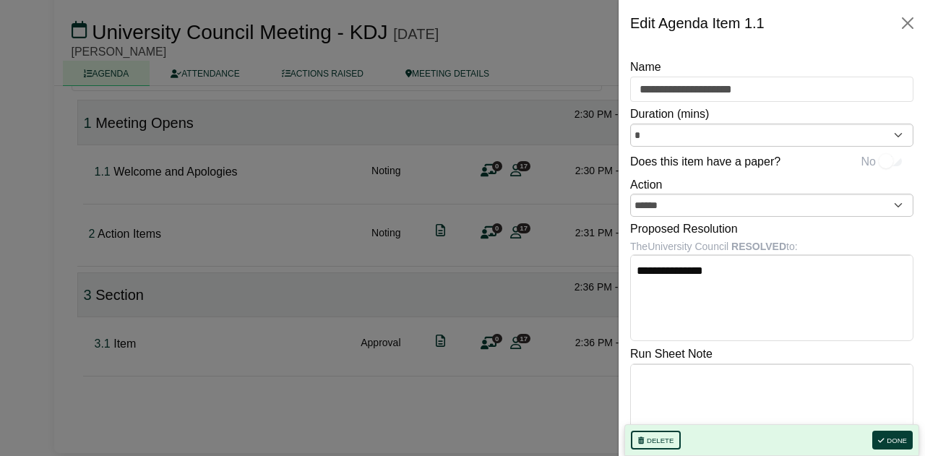
click at [743, 317] on body "Kristi Jarvis Sign Out Council & committees reporting to Council University Cou…" at bounding box center [462, 88] width 925 height 456
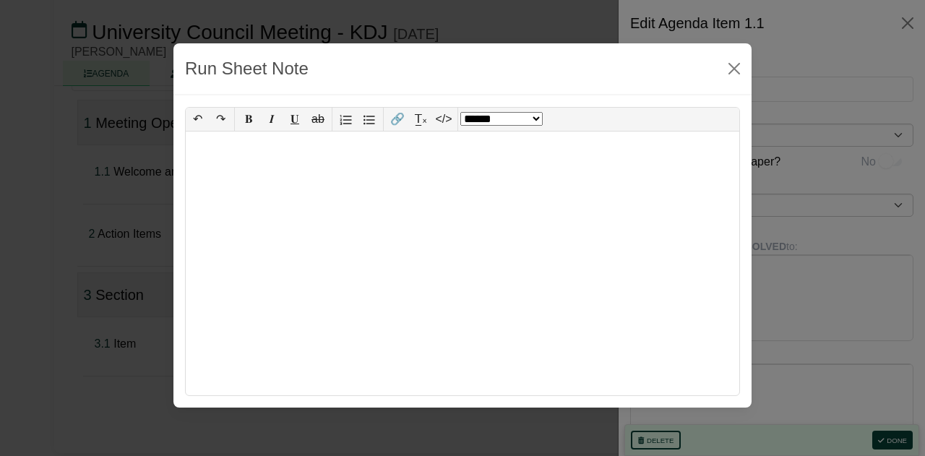
click at [591, 264] on div at bounding box center [463, 264] width 554 height 264
select select "*"
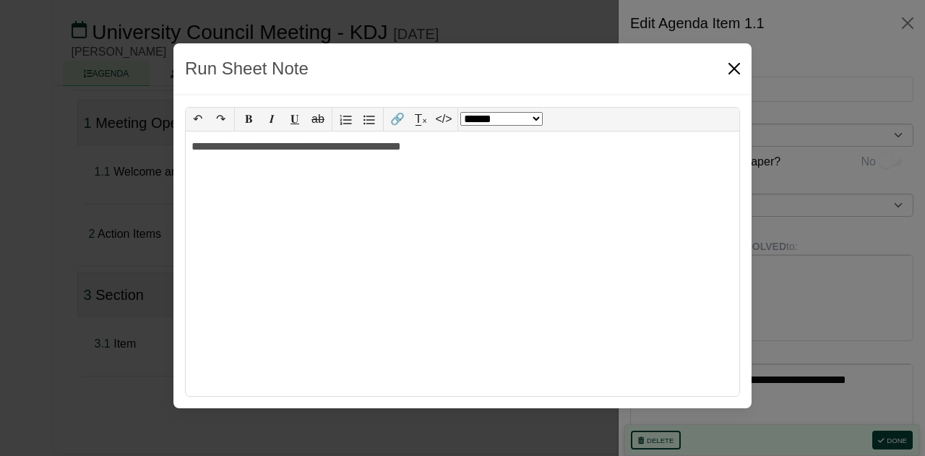
click at [728, 67] on button "Close" at bounding box center [734, 68] width 23 height 23
select select "******"
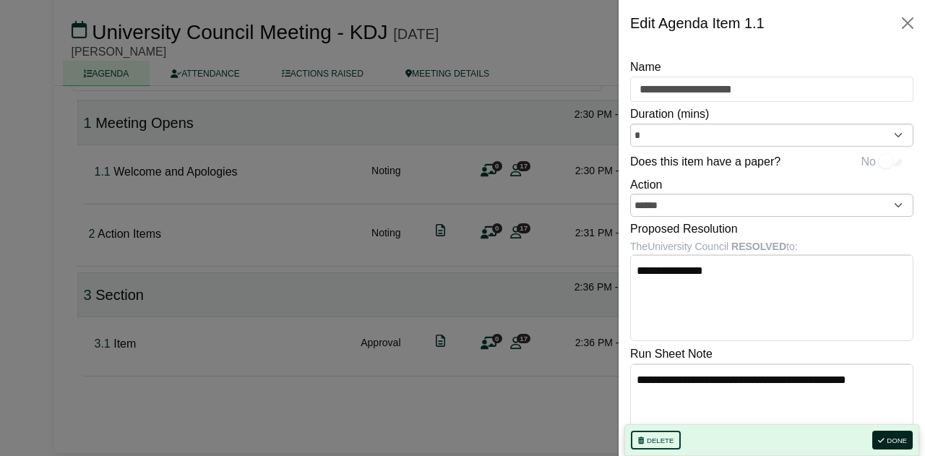
click at [891, 442] on button "Done" at bounding box center [893, 440] width 40 height 19
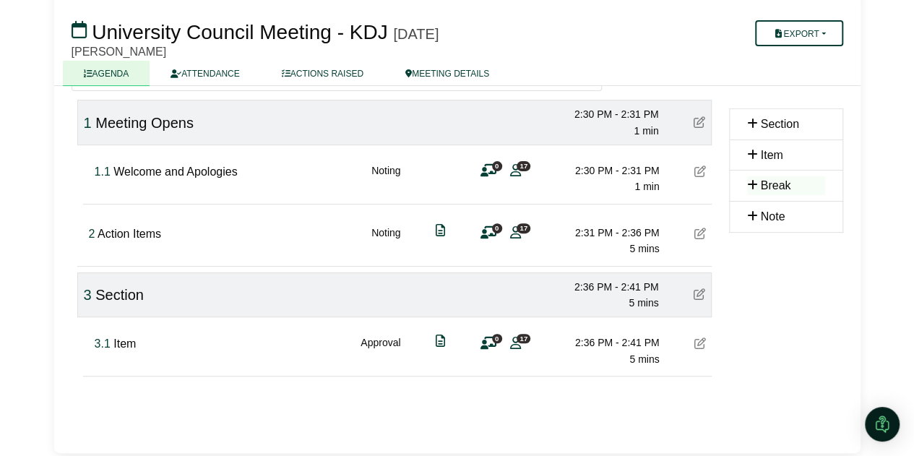
click at [493, 166] on span "0" at bounding box center [497, 165] width 10 height 9
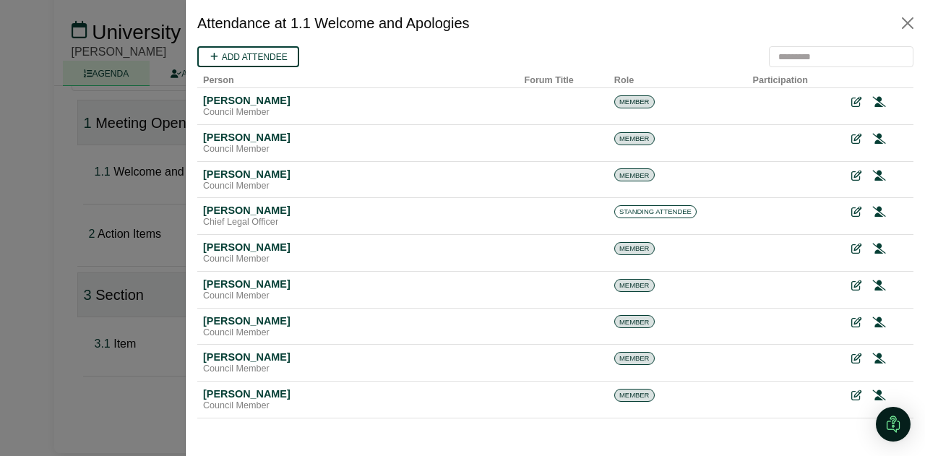
scroll to position [0, 0]
click at [908, 23] on button "Close" at bounding box center [907, 23] width 23 height 23
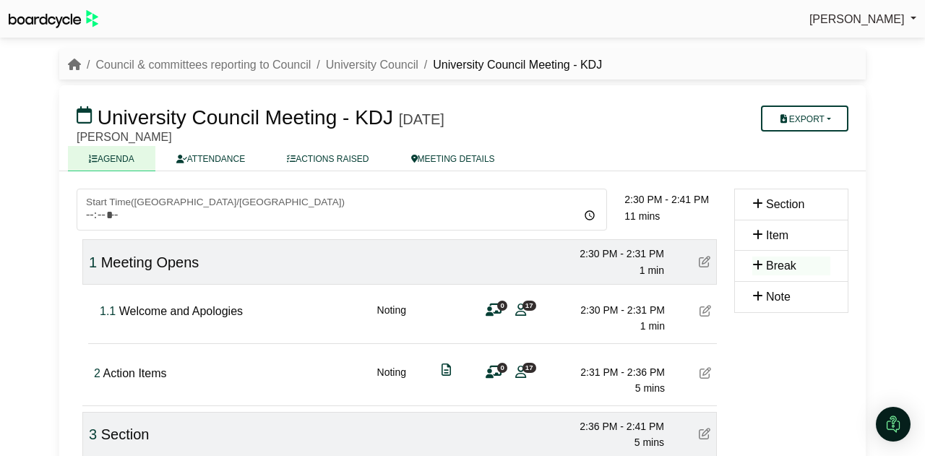
scroll to position [140, 0]
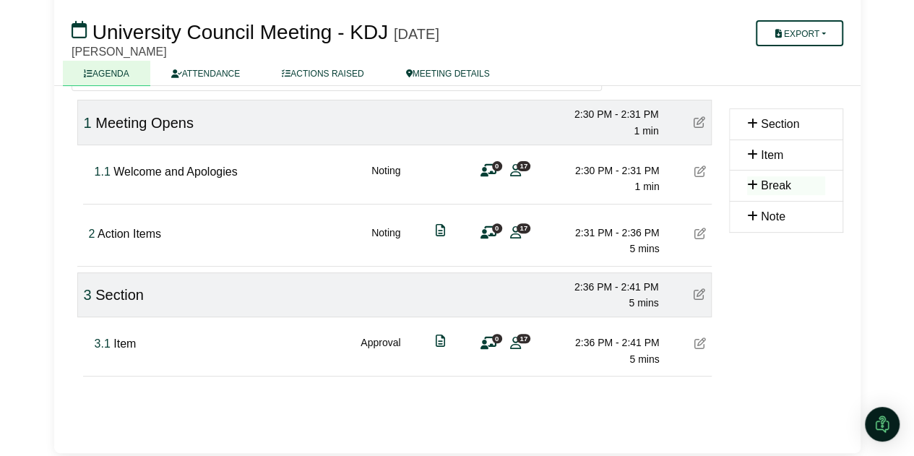
click at [494, 164] on span "0" at bounding box center [497, 165] width 10 height 9
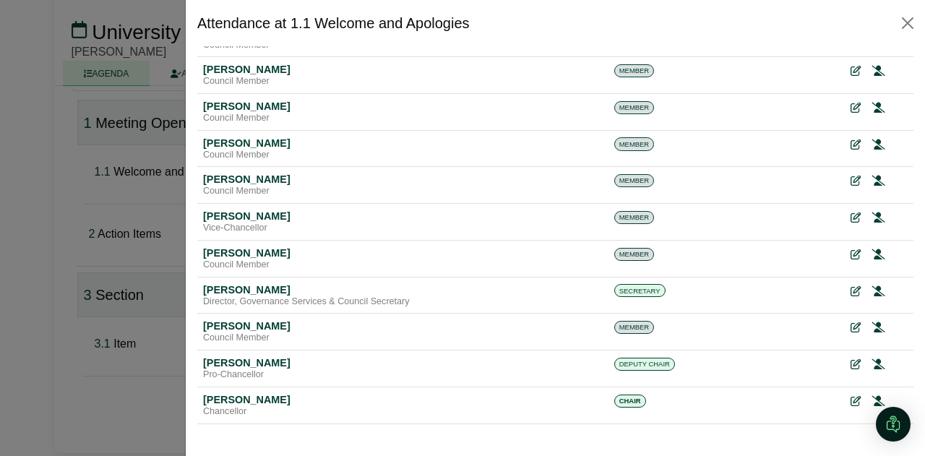
scroll to position [293, 0]
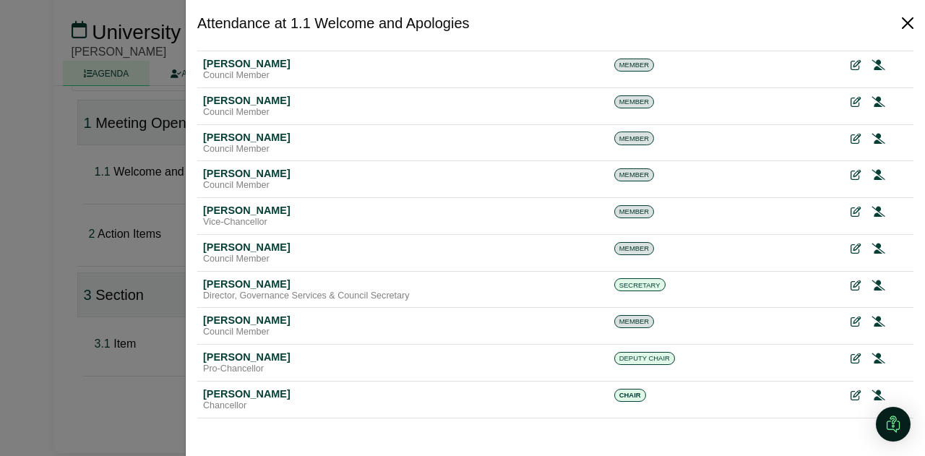
click at [910, 24] on button "Close" at bounding box center [907, 23] width 23 height 23
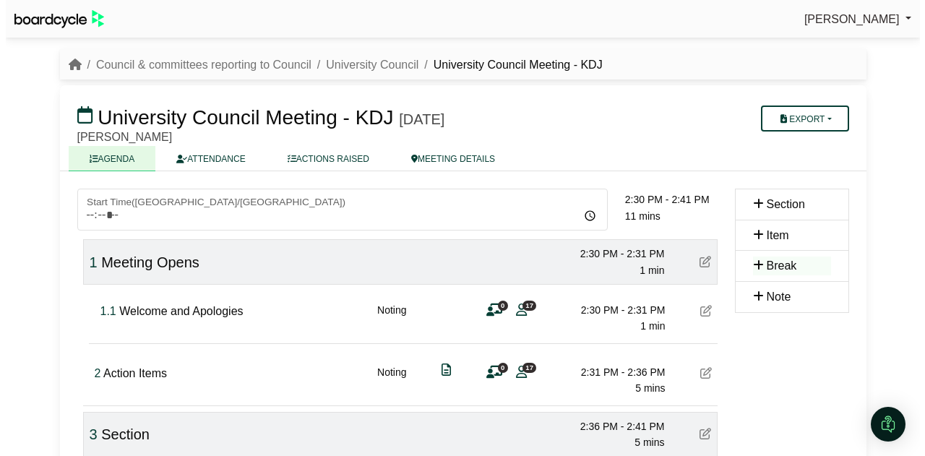
scroll to position [140, 0]
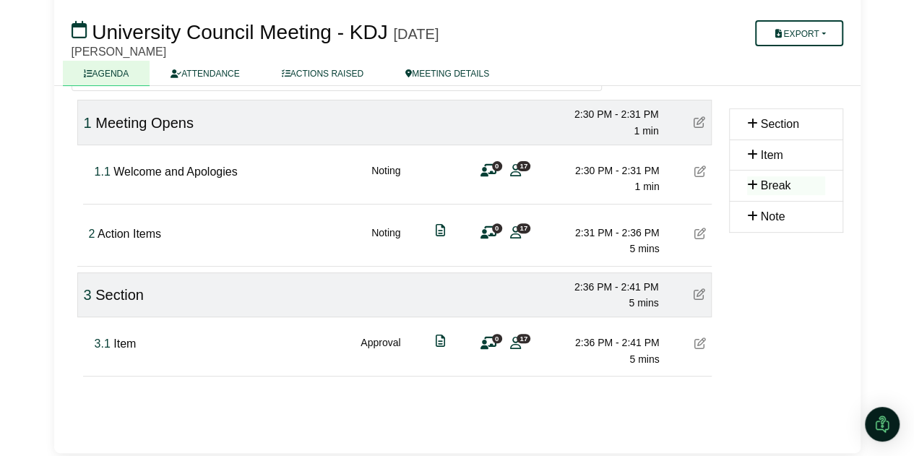
click at [485, 171] on icon at bounding box center [489, 171] width 16 height 1
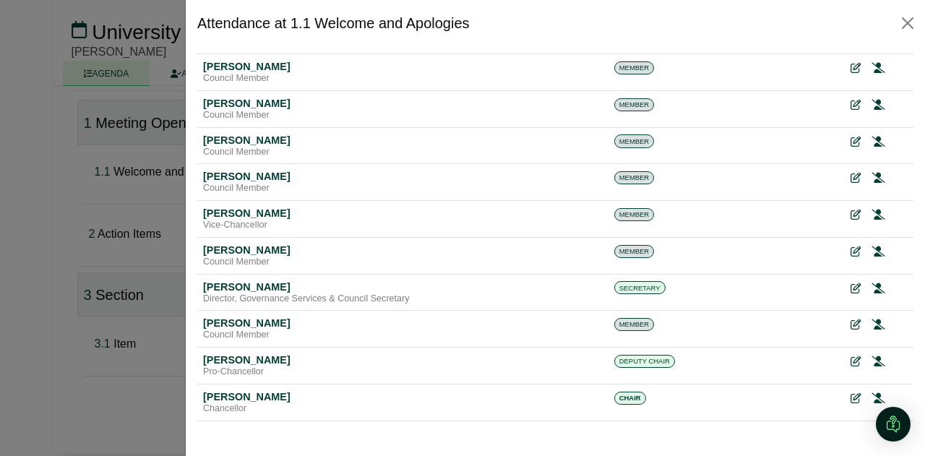
scroll to position [293, 0]
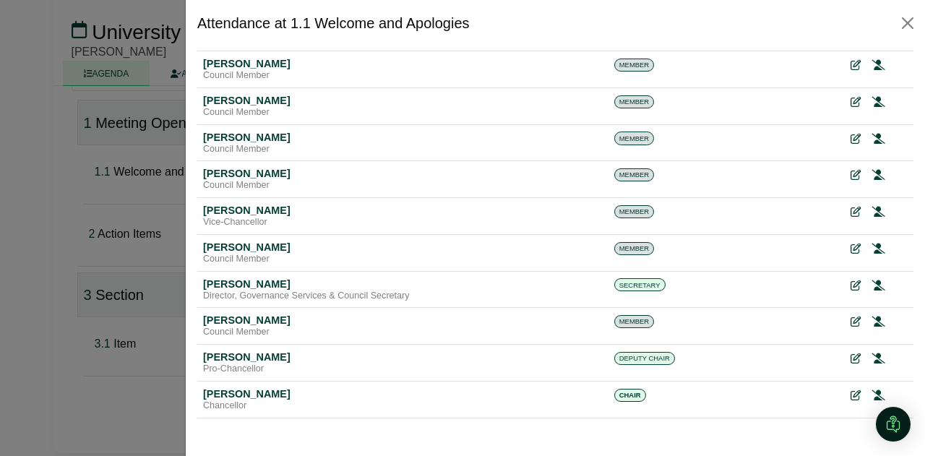
click at [392, 394] on div "[PERSON_NAME]" at bounding box center [358, 393] width 310 height 13
click at [851, 390] on icon at bounding box center [856, 395] width 10 height 10
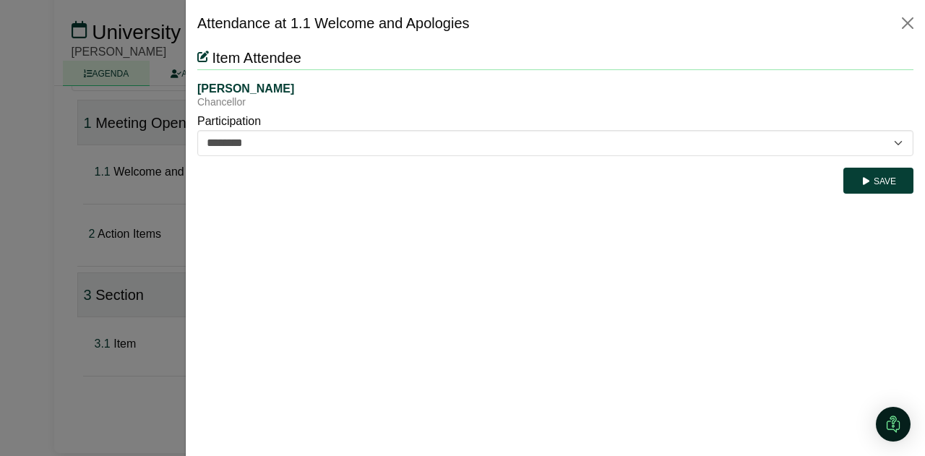
scroll to position [0, 0]
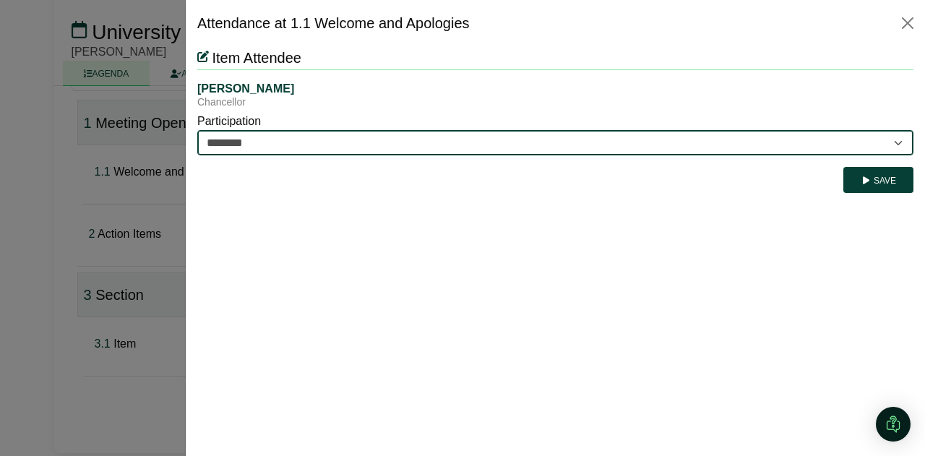
click at [428, 140] on select "********* ********" at bounding box center [555, 142] width 716 height 25
select select "*********"
click at [197, 130] on select "********* ********" at bounding box center [555, 142] width 716 height 25
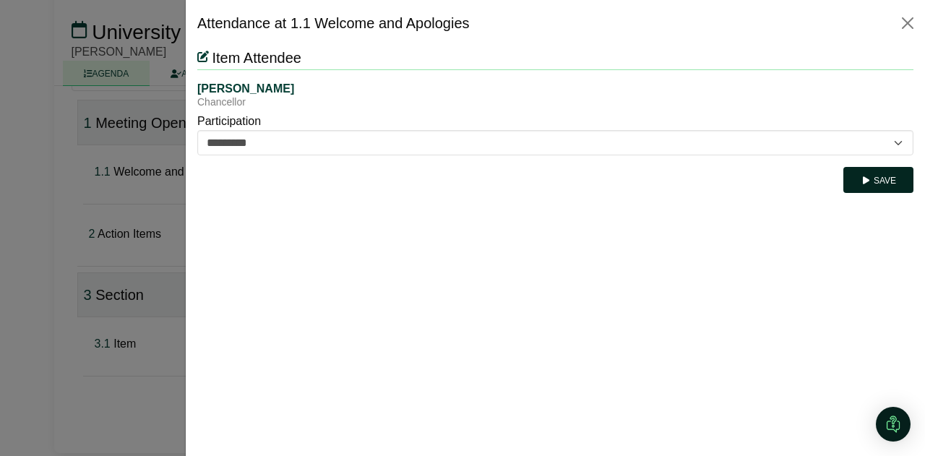
click at [871, 176] on icon "submit" at bounding box center [866, 180] width 11 height 9
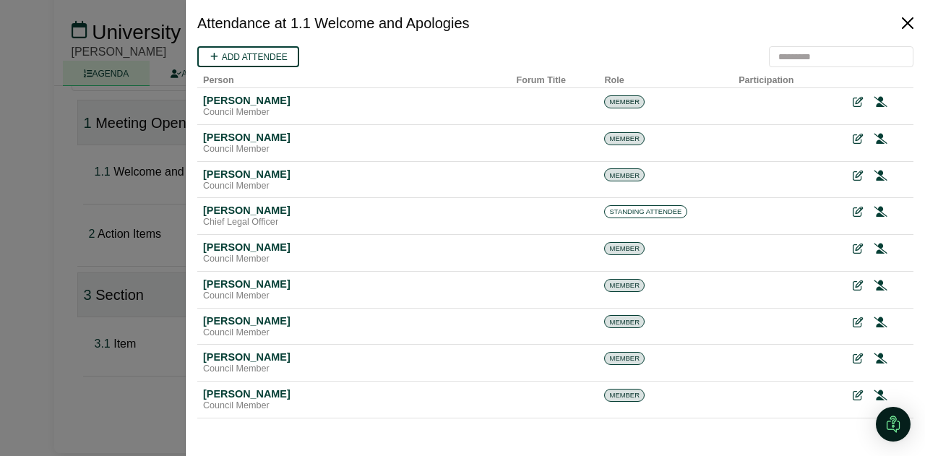
click at [908, 22] on button "Close" at bounding box center [907, 23] width 23 height 23
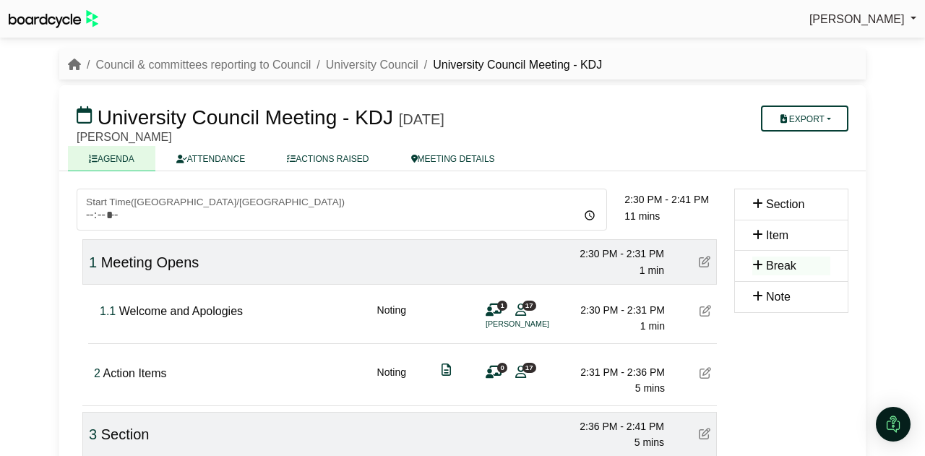
scroll to position [139, 0]
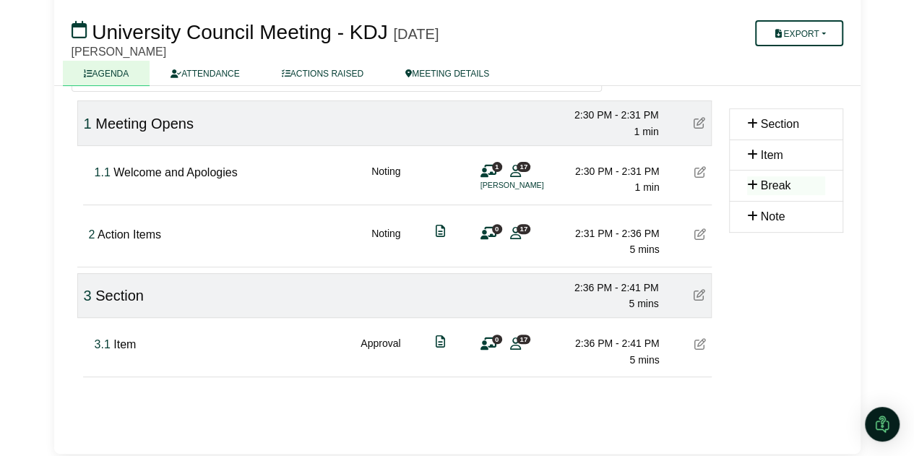
click at [698, 170] on icon at bounding box center [701, 172] width 12 height 12
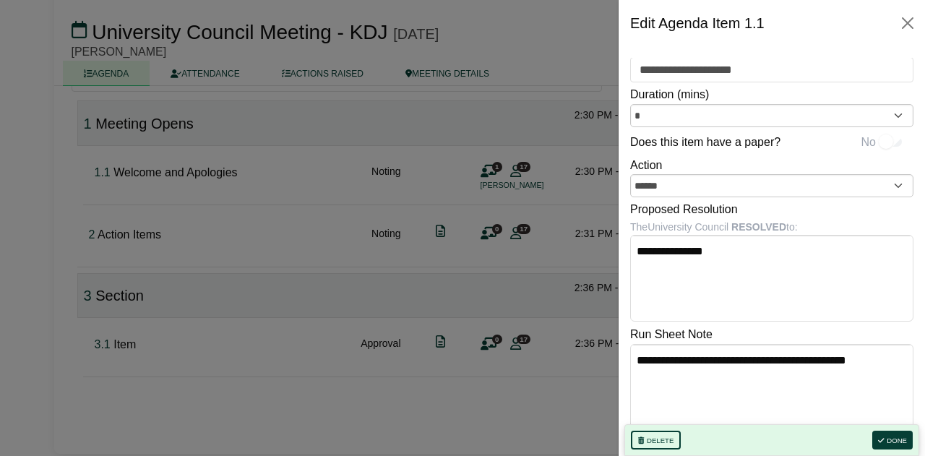
scroll to position [30, 0]
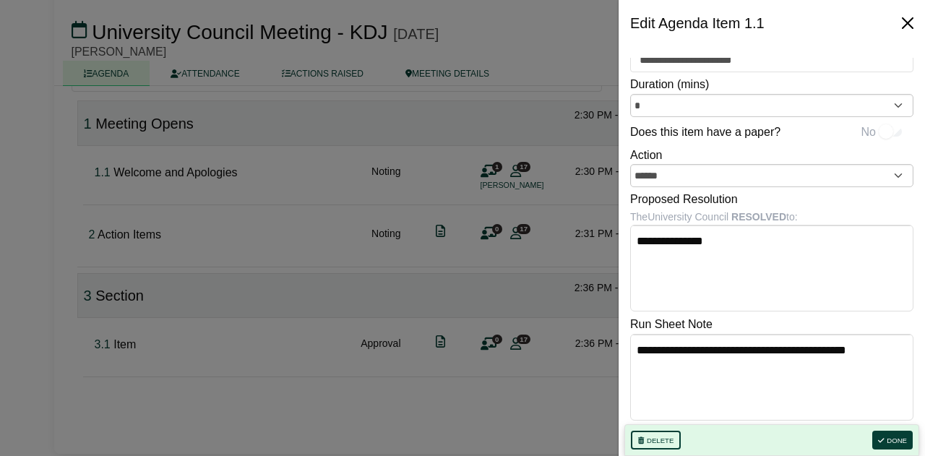
click at [906, 25] on button "Close" at bounding box center [907, 23] width 23 height 23
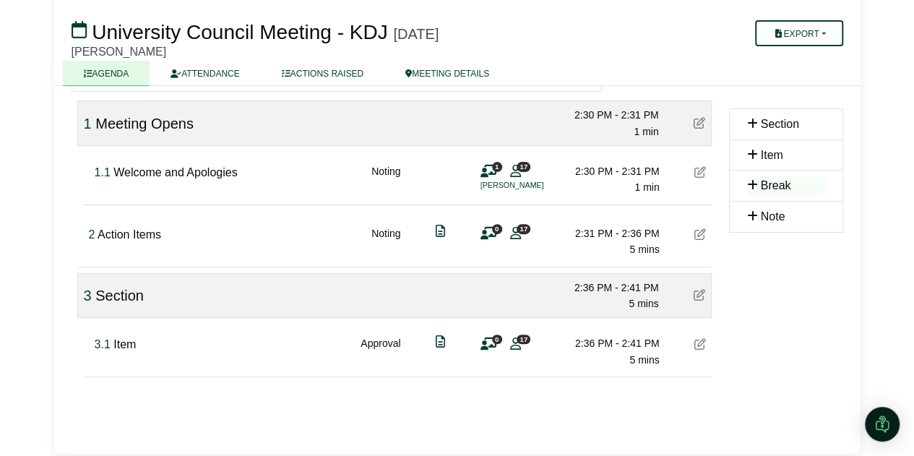
click at [522, 164] on span "17" at bounding box center [524, 166] width 14 height 9
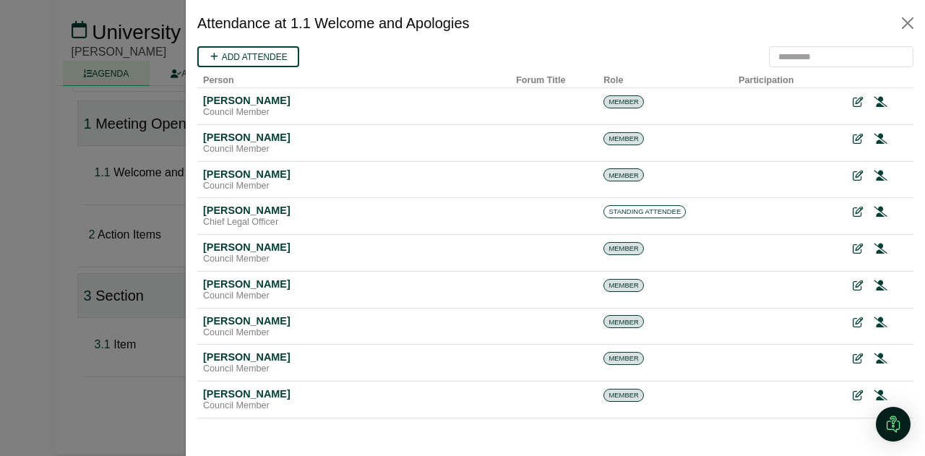
scroll to position [0, 0]
click at [875, 212] on icon at bounding box center [881, 212] width 13 height 10
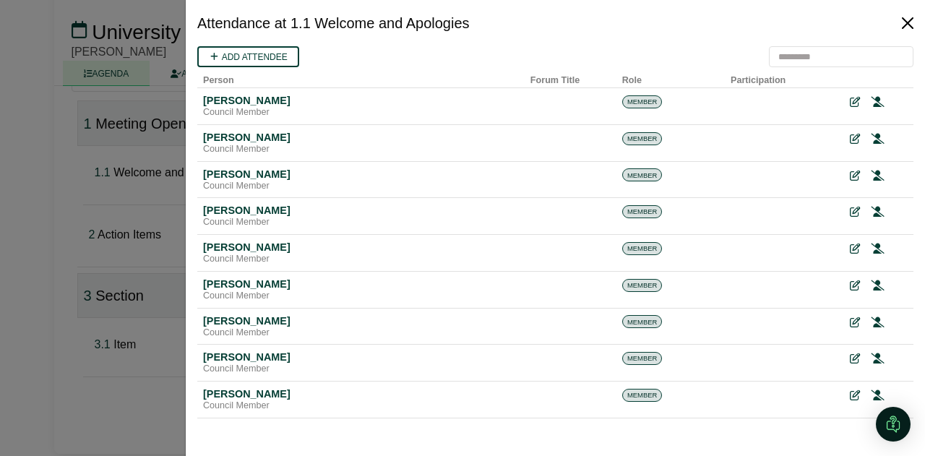
click at [907, 20] on button "Close" at bounding box center [907, 23] width 23 height 23
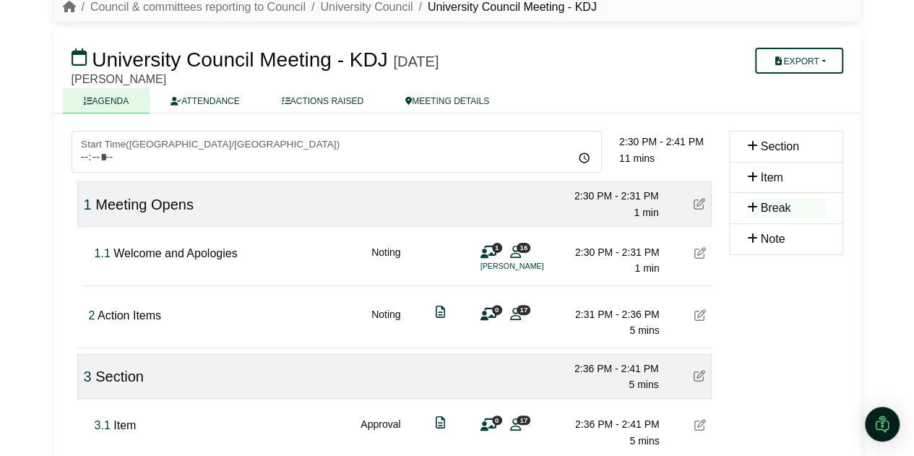
click at [702, 257] on icon at bounding box center [701, 253] width 12 height 12
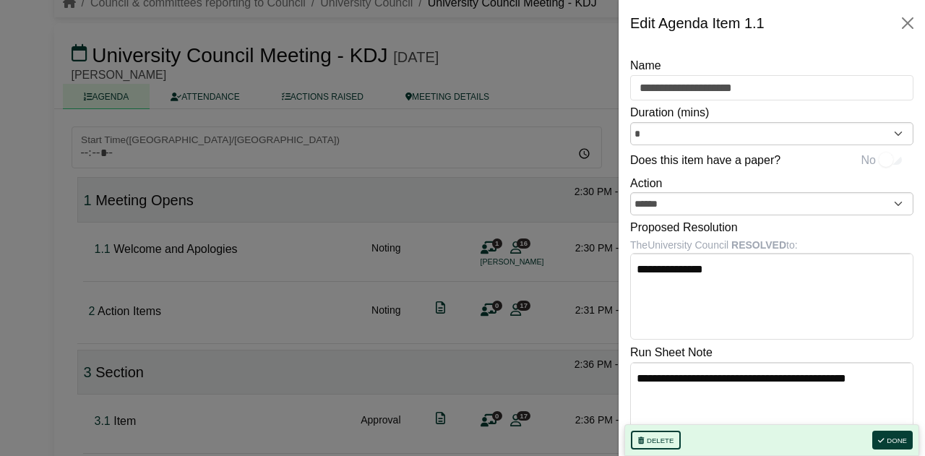
scroll to position [1, 0]
click at [905, 22] on button "Close" at bounding box center [907, 23] width 23 height 23
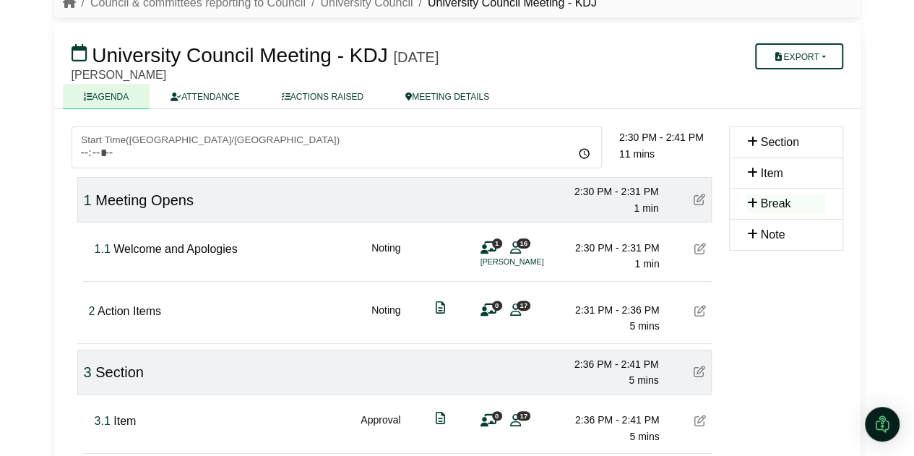
click at [520, 246] on span "16" at bounding box center [524, 243] width 14 height 9
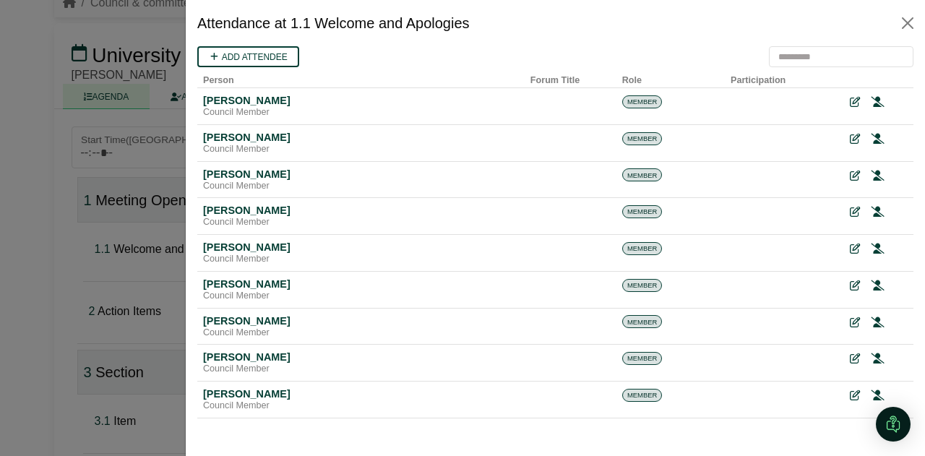
scroll to position [0, 0]
click at [254, 57] on link "Add attendee" at bounding box center [248, 56] width 102 height 21
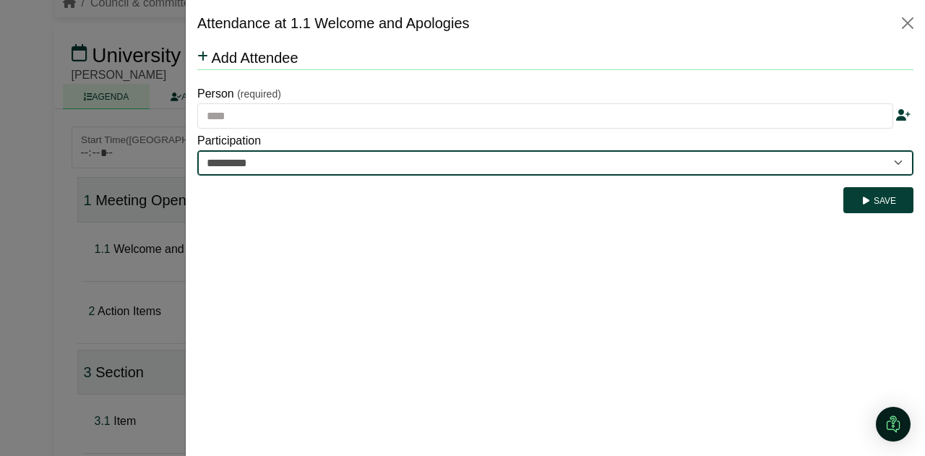
click at [350, 158] on select "********* ********" at bounding box center [555, 162] width 716 height 25
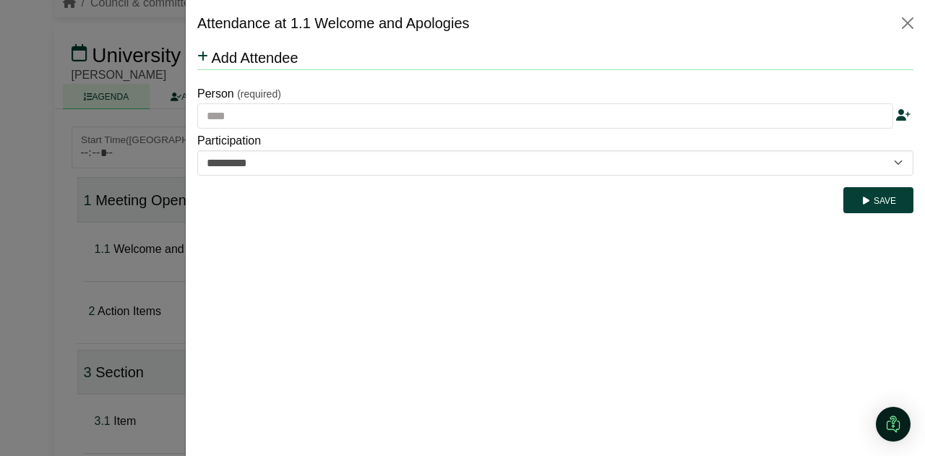
click at [372, 92] on div "Person (required)" at bounding box center [555, 105] width 716 height 47
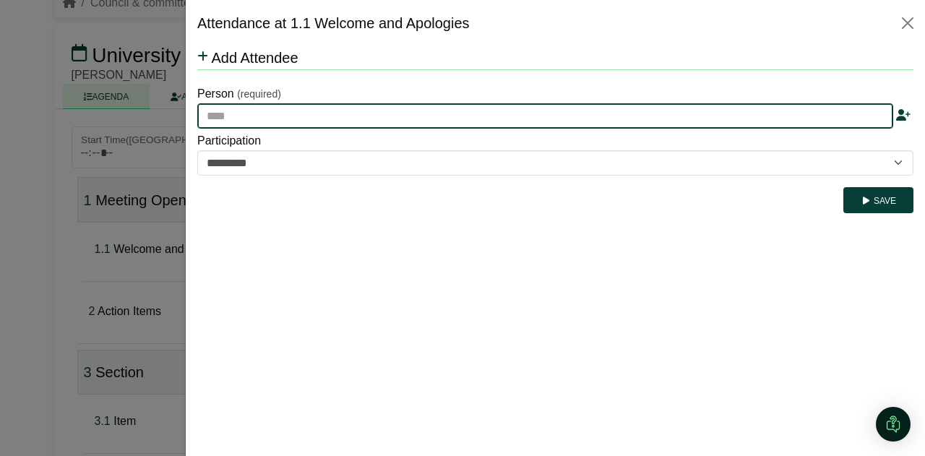
click at [366, 116] on input "text" at bounding box center [545, 116] width 696 height 26
click at [493, 103] on input "text" at bounding box center [545, 116] width 696 height 26
click at [490, 115] on input "text" at bounding box center [545, 116] width 696 height 26
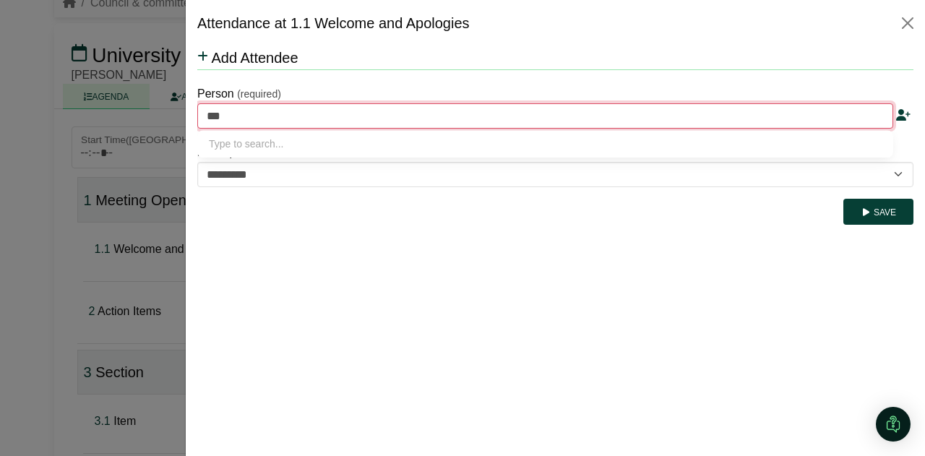
type input "****"
type input "**********"
click at [559, 163] on div "Pro Vice-Chancellor, Humanities" at bounding box center [545, 159] width 673 height 14
type input "**********"
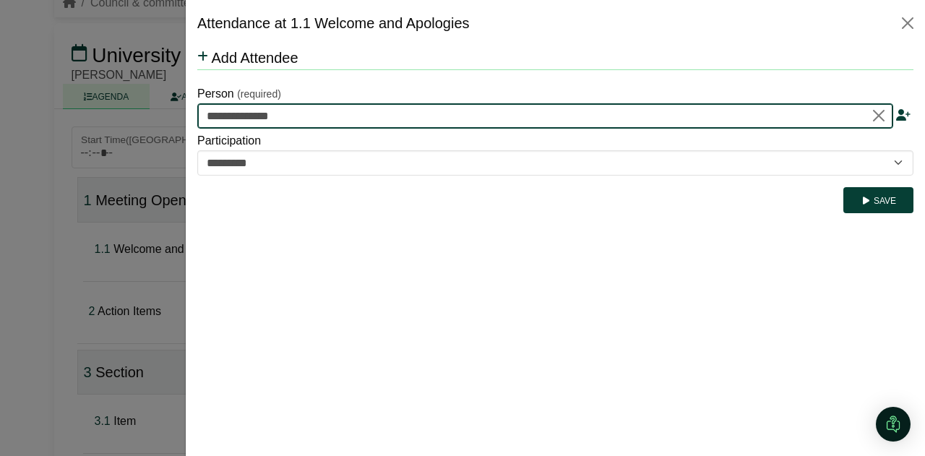
type input "**********"
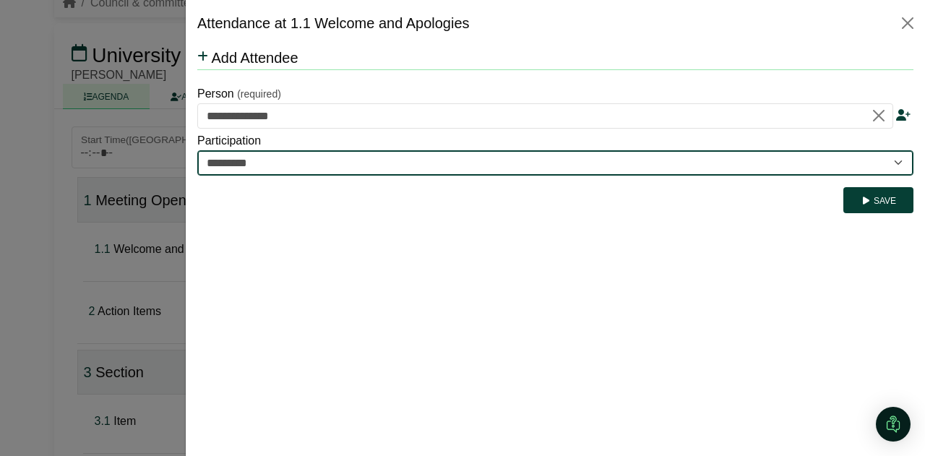
click at [560, 163] on select "********* ********" at bounding box center [555, 162] width 716 height 25
click at [197, 150] on select "********* ********" at bounding box center [555, 162] width 716 height 25
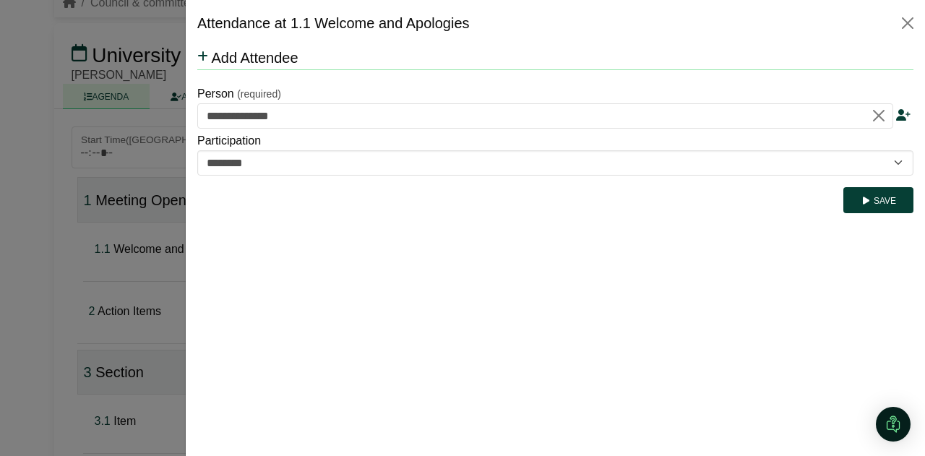
click at [661, 183] on div "Save" at bounding box center [555, 195] width 716 height 38
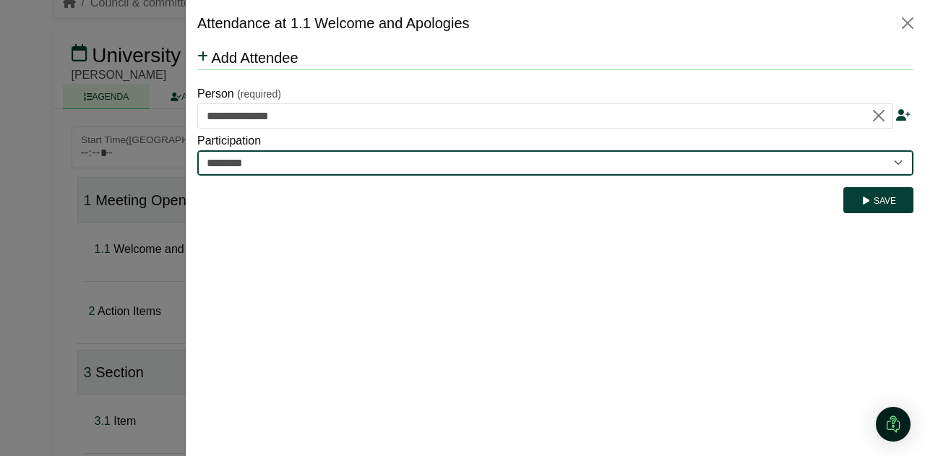
click at [657, 171] on select "********* ********" at bounding box center [555, 162] width 716 height 25
select select "*********"
click at [197, 150] on select "********* ********" at bounding box center [555, 162] width 716 height 25
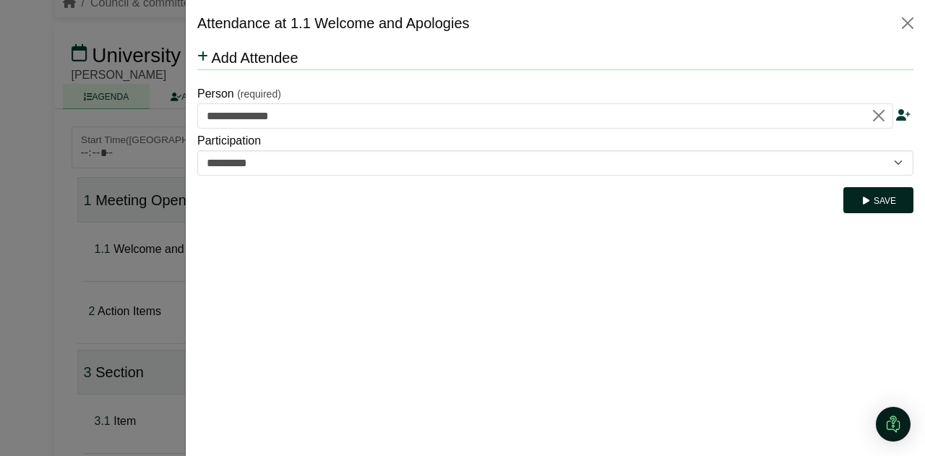
click at [868, 199] on icon "submit" at bounding box center [866, 201] width 11 height 9
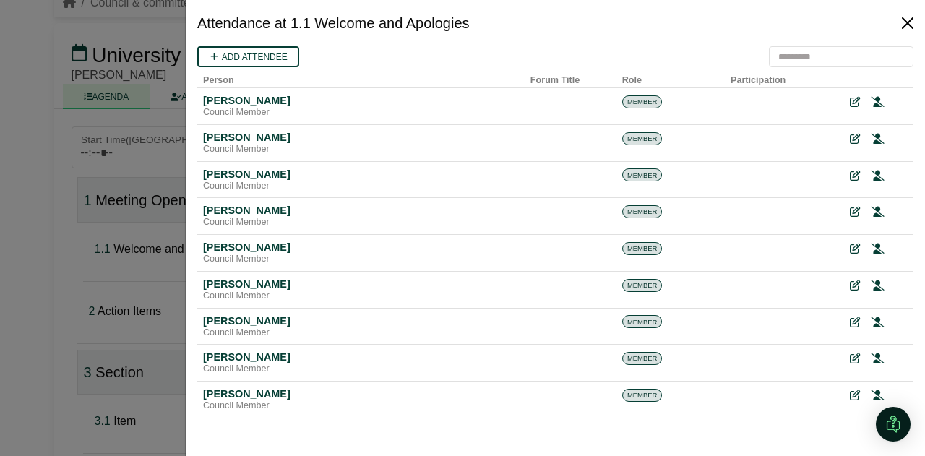
click at [909, 17] on button "Close" at bounding box center [907, 23] width 23 height 23
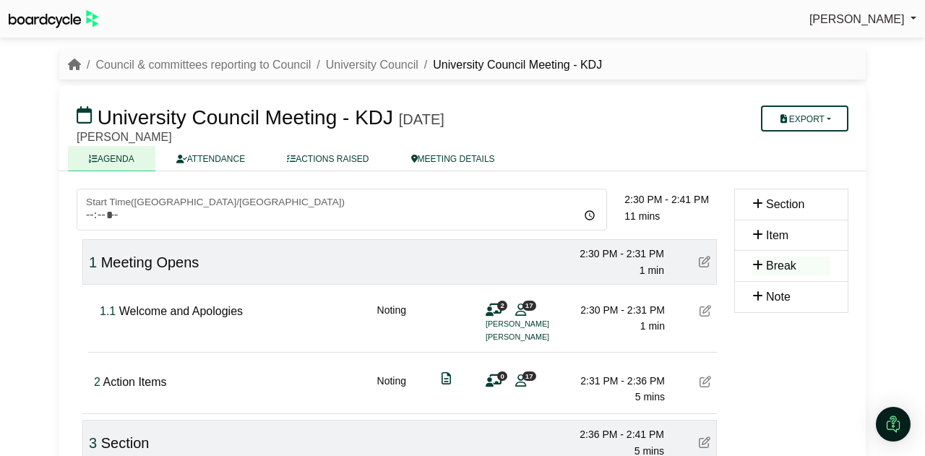
scroll to position [62, 0]
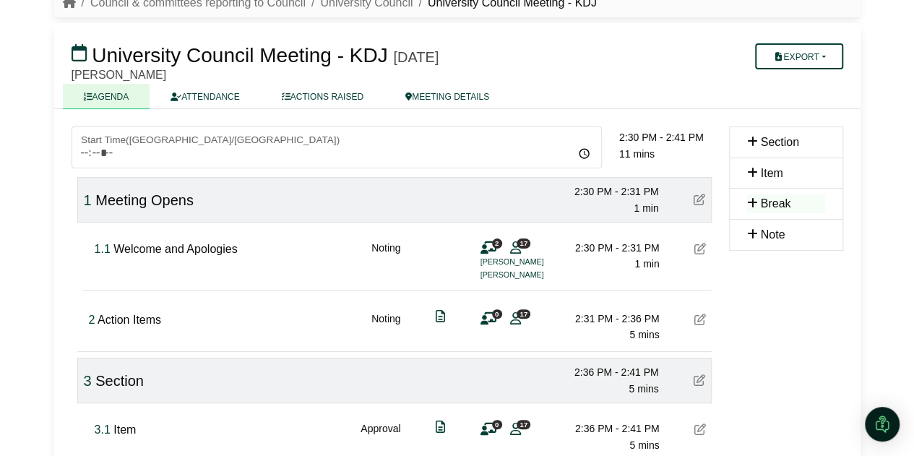
click at [516, 248] on icon at bounding box center [515, 247] width 11 height 1
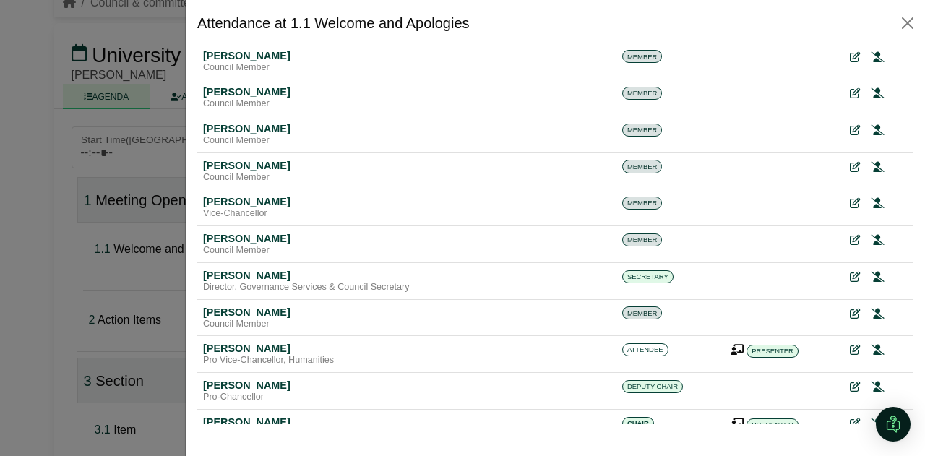
scroll to position [293, 0]
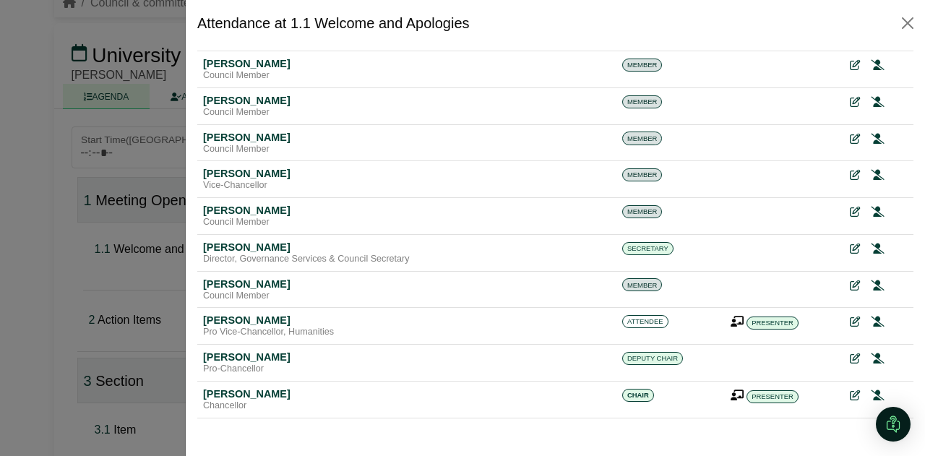
click at [872, 317] on icon at bounding box center [878, 322] width 13 height 10
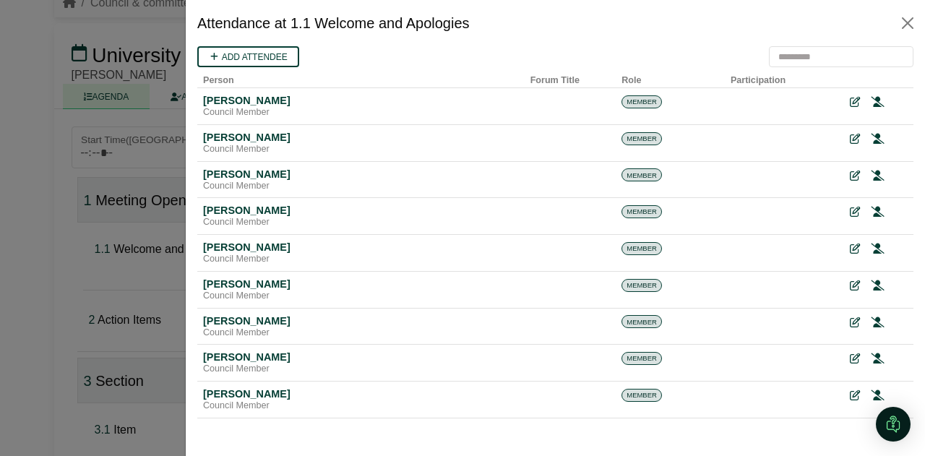
scroll to position [0, 0]
click at [905, 21] on button "Close" at bounding box center [907, 23] width 23 height 23
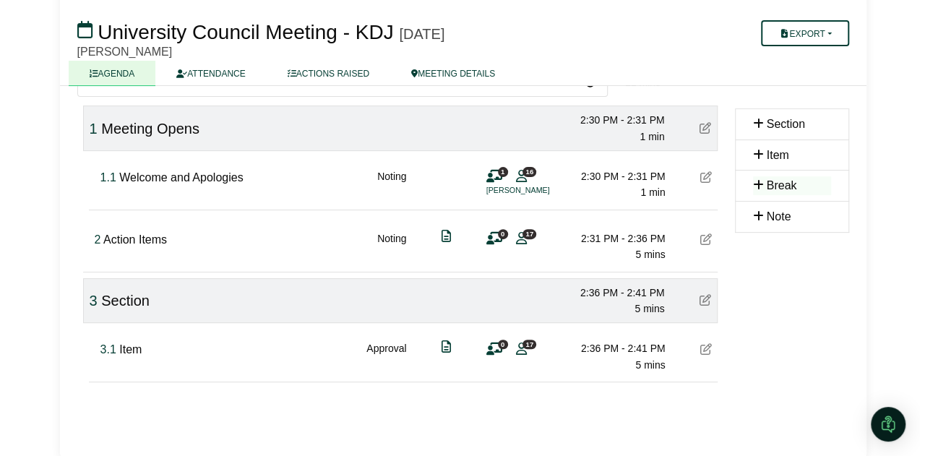
scroll to position [134, 0]
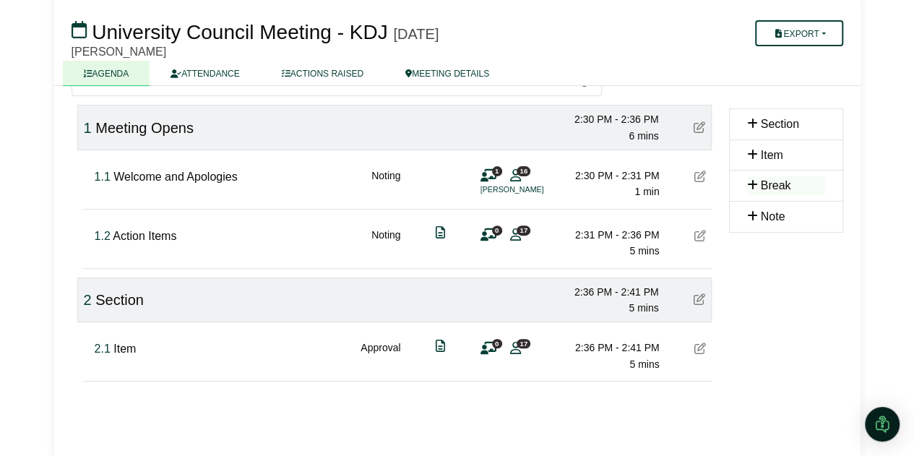
click at [440, 233] on icon at bounding box center [440, 232] width 9 height 1
click at [704, 234] on icon at bounding box center [701, 236] width 12 height 12
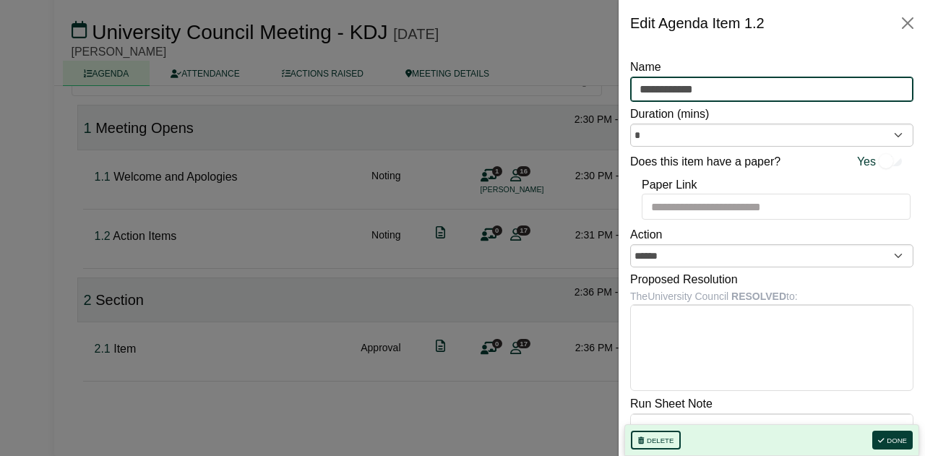
click at [691, 87] on input "**********" at bounding box center [771, 90] width 283 height 26
type input "**********"
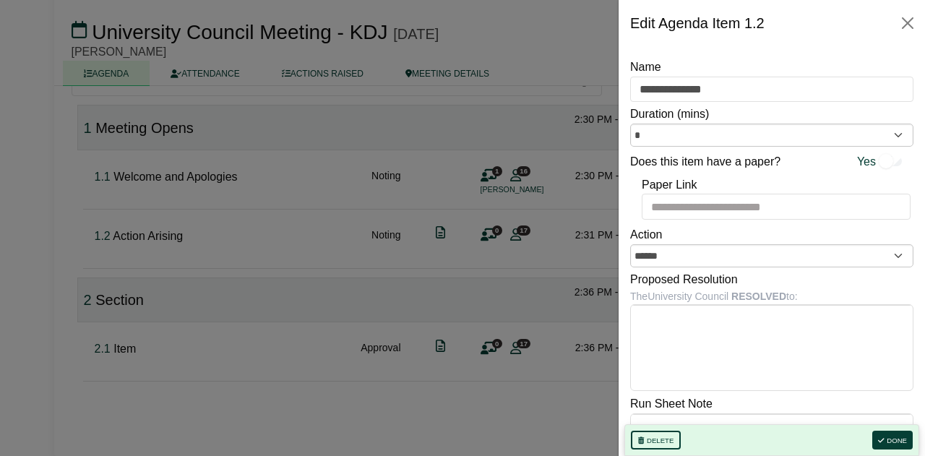
click at [813, 184] on div "Paper Link" at bounding box center [771, 198] width 283 height 50
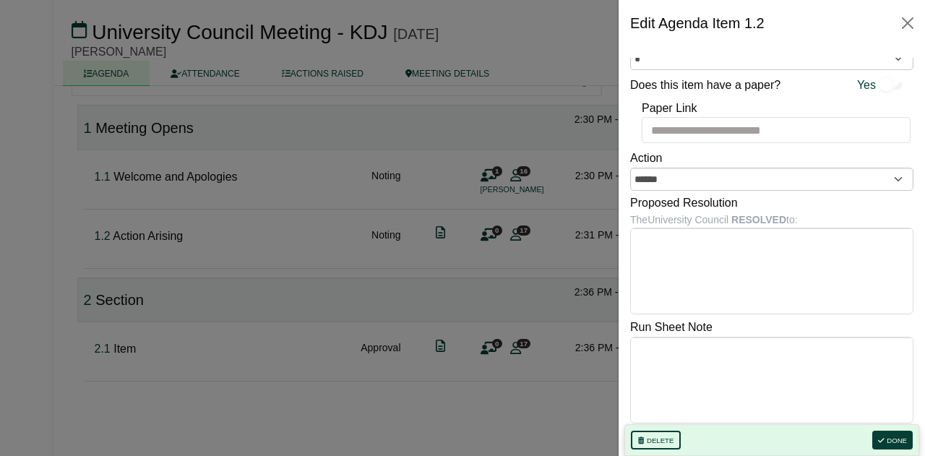
scroll to position [80, 0]
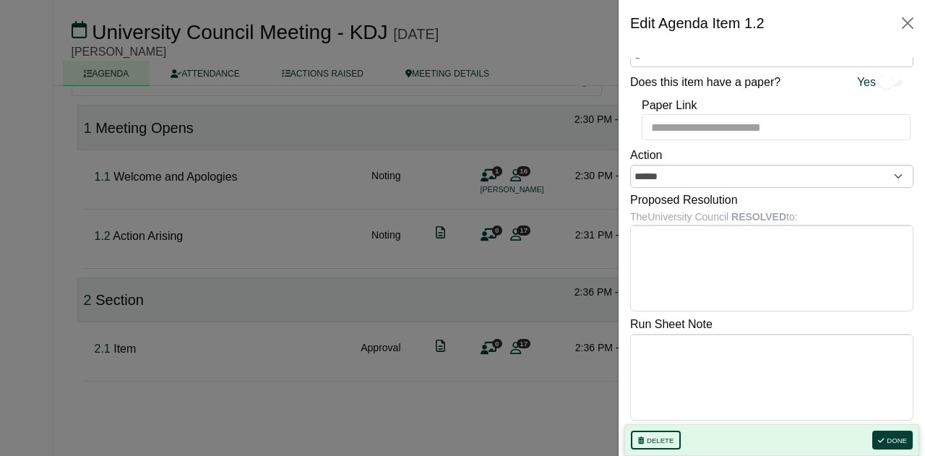
click at [776, 294] on body "Kristi Jarvis Sign Out Council & committees reporting to Council University Cou…" at bounding box center [462, 94] width 925 height 456
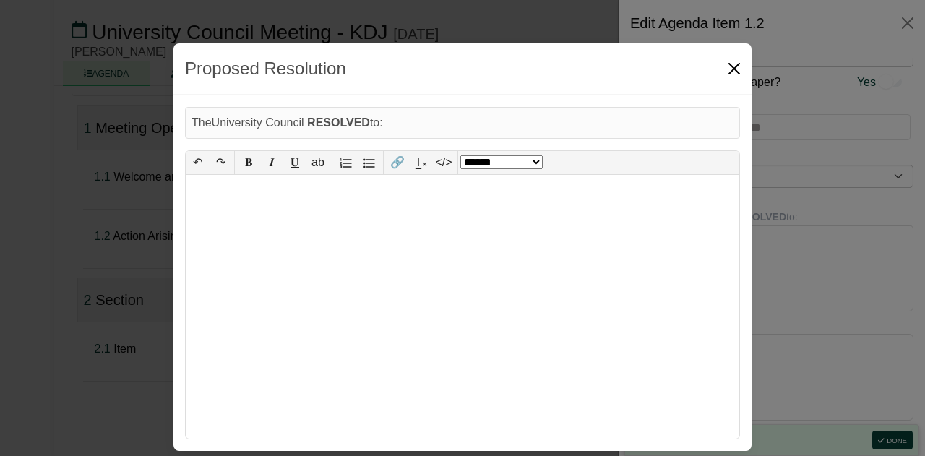
click at [739, 63] on button "Close" at bounding box center [734, 68] width 23 height 23
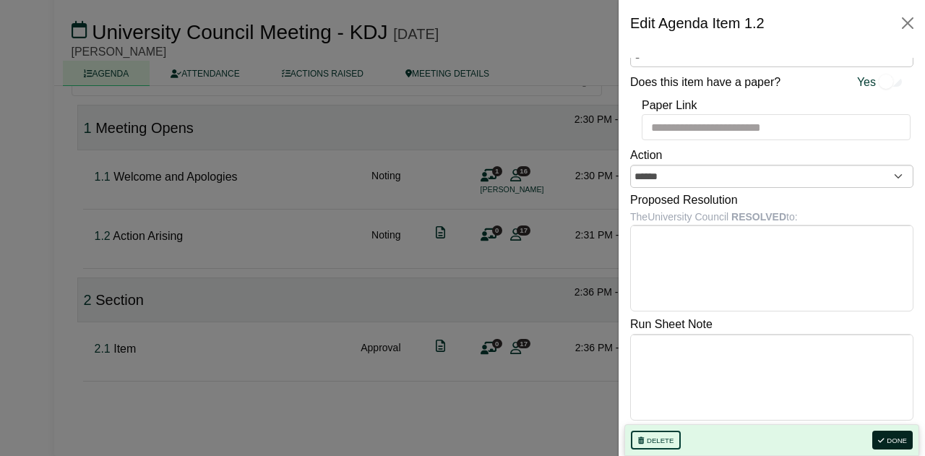
click at [896, 440] on button "Done" at bounding box center [893, 440] width 40 height 19
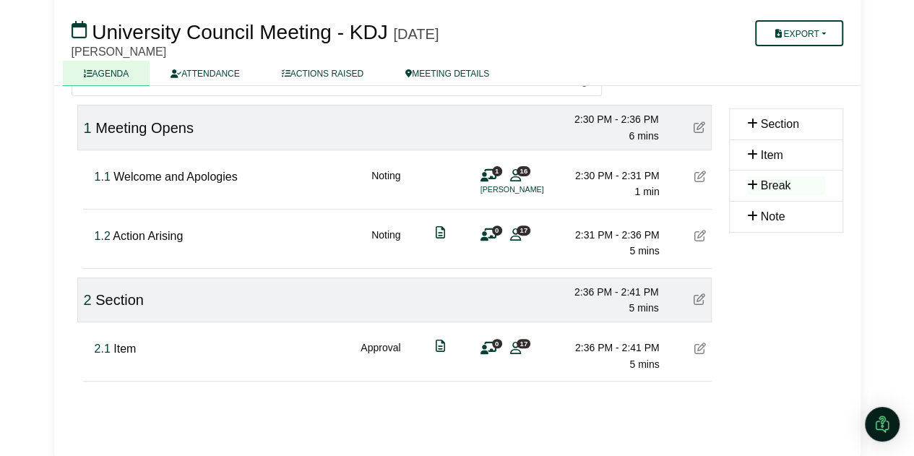
click at [489, 235] on icon at bounding box center [489, 235] width 16 height 1
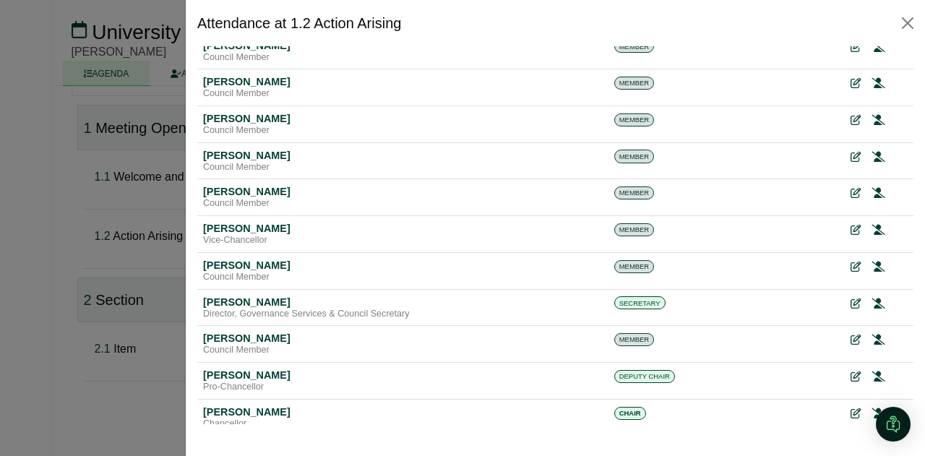
scroll to position [293, 0]
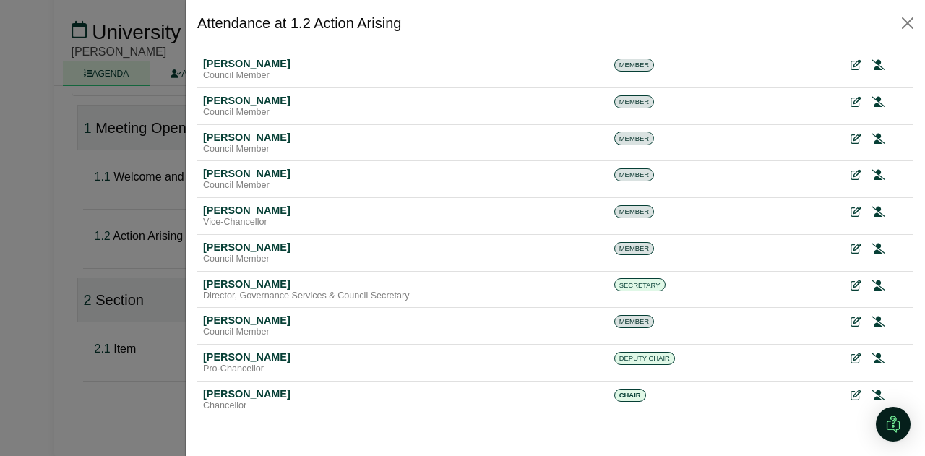
click at [851, 391] on icon at bounding box center [856, 395] width 10 height 10
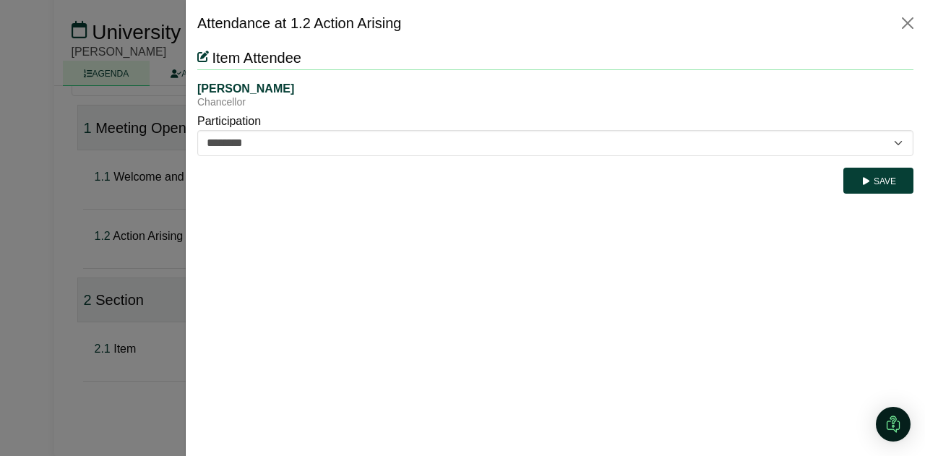
scroll to position [0, 0]
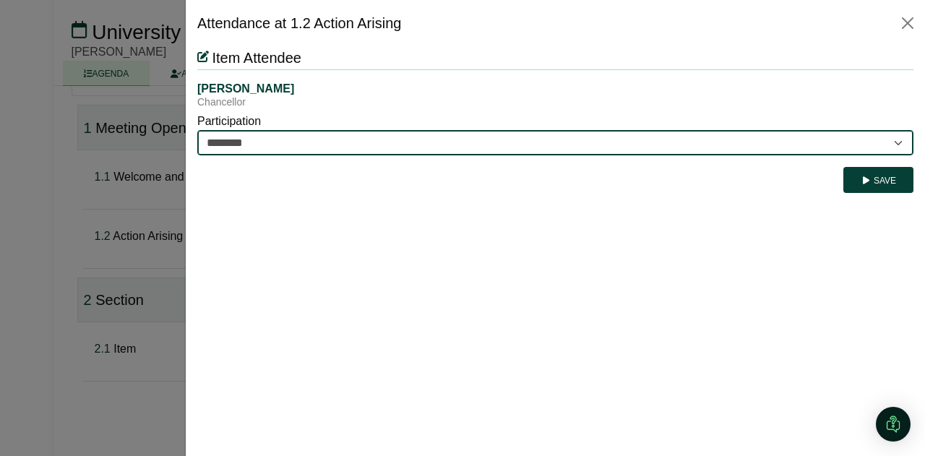
click at [344, 148] on select "********* ********" at bounding box center [555, 142] width 716 height 25
select select "*********"
click at [197, 130] on select "********* ********" at bounding box center [555, 142] width 716 height 25
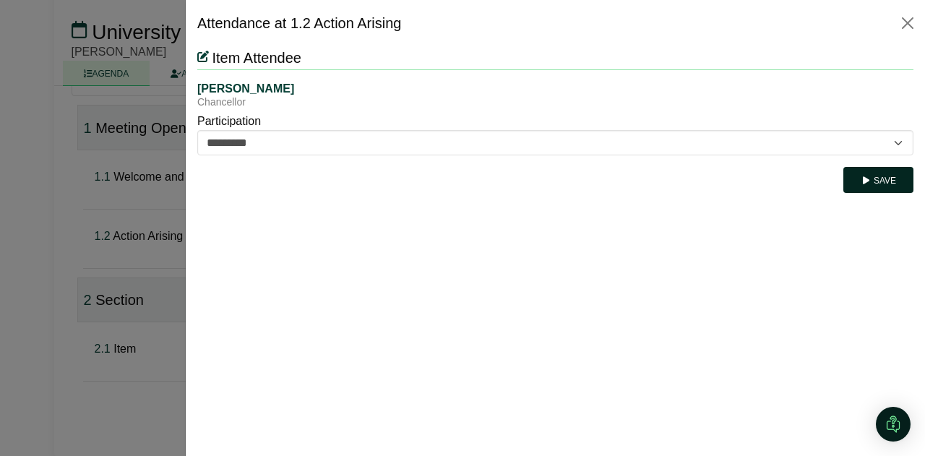
click at [871, 172] on button "Save" at bounding box center [879, 180] width 70 height 26
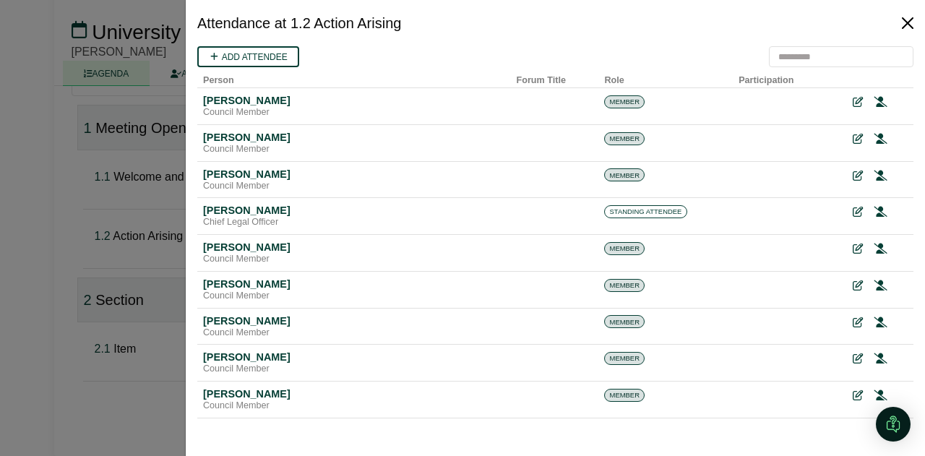
click at [909, 22] on button "Close" at bounding box center [907, 23] width 23 height 23
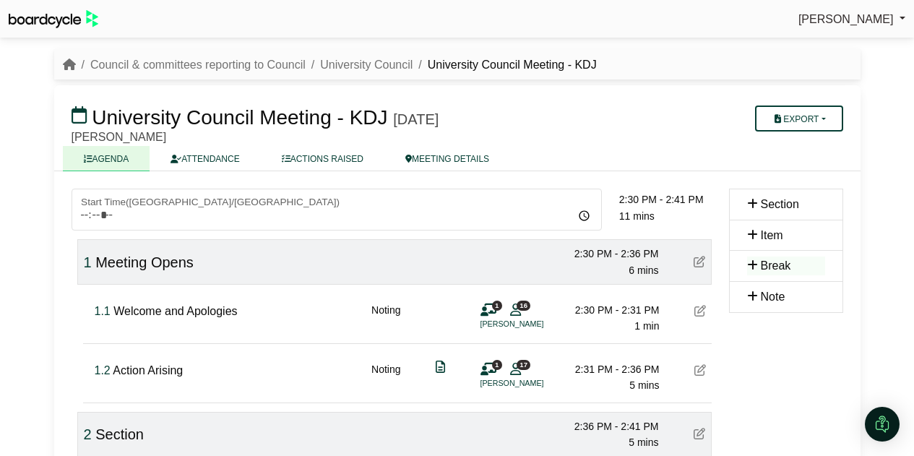
scroll to position [134, 0]
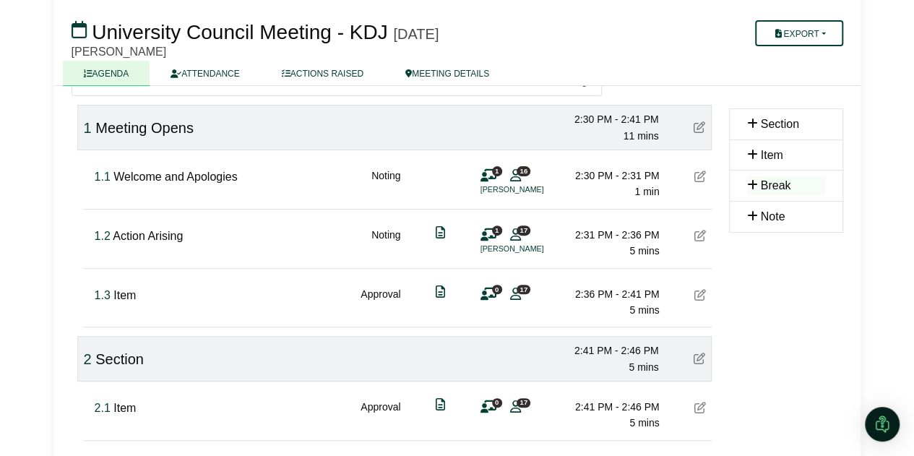
click at [704, 292] on icon at bounding box center [701, 295] width 12 height 12
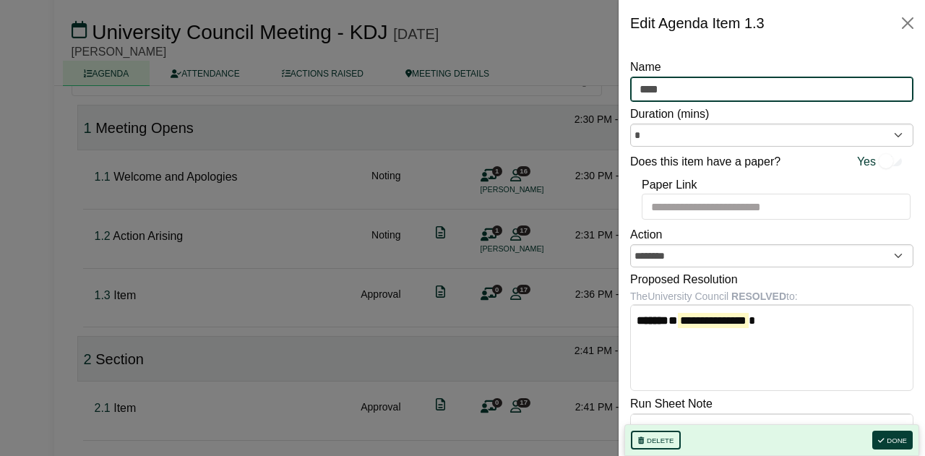
drag, startPoint x: 715, startPoint y: 96, endPoint x: 620, endPoint y: 90, distance: 94.9
click at [620, 90] on div "**********" at bounding box center [772, 251] width 306 height 410
type input "**********"
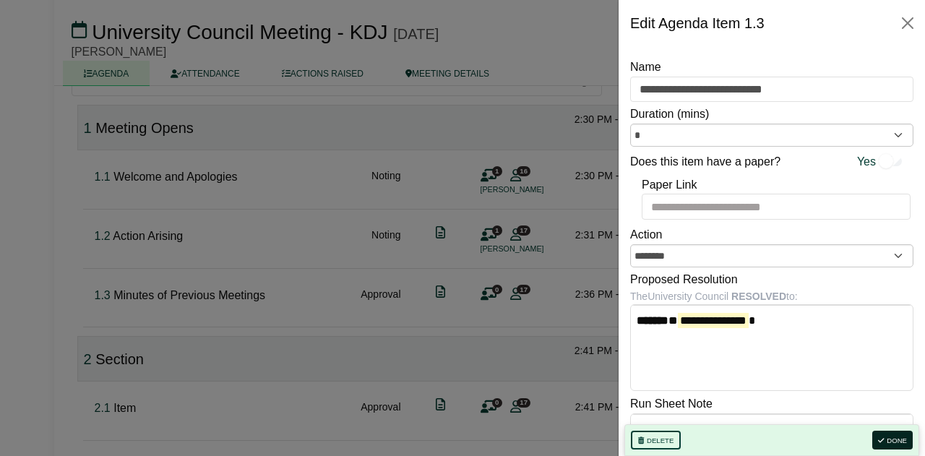
click at [890, 442] on button "Done" at bounding box center [893, 440] width 40 height 19
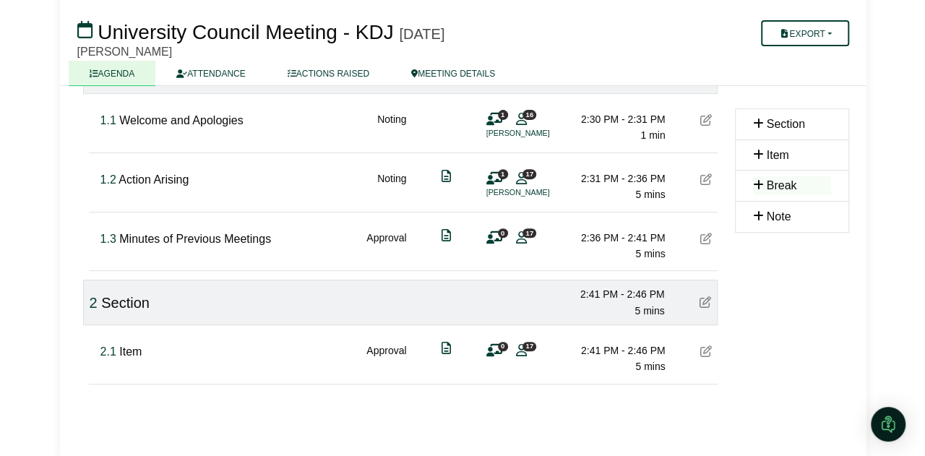
scroll to position [198, 0]
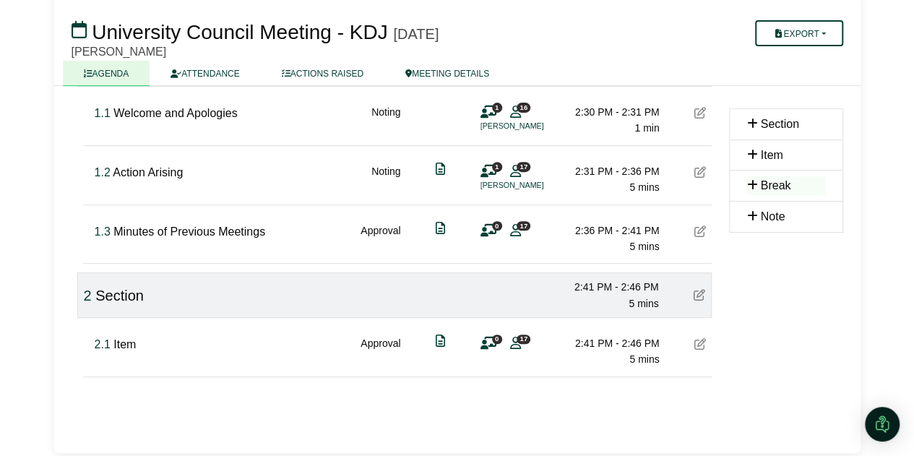
click at [492, 231] on icon at bounding box center [489, 231] width 16 height 1
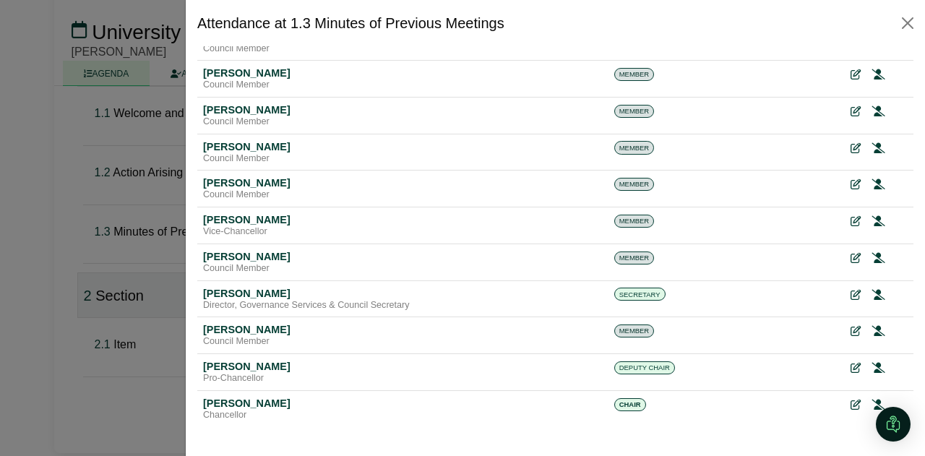
scroll to position [293, 0]
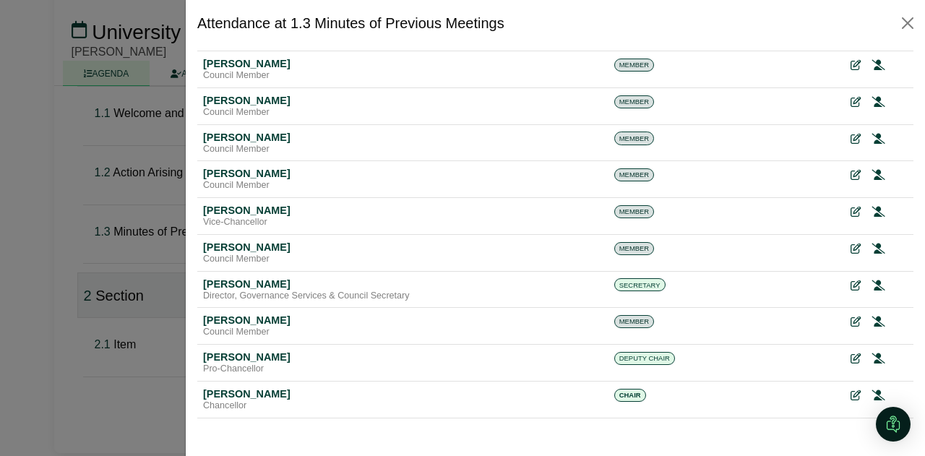
click at [851, 393] on icon at bounding box center [856, 395] width 10 height 10
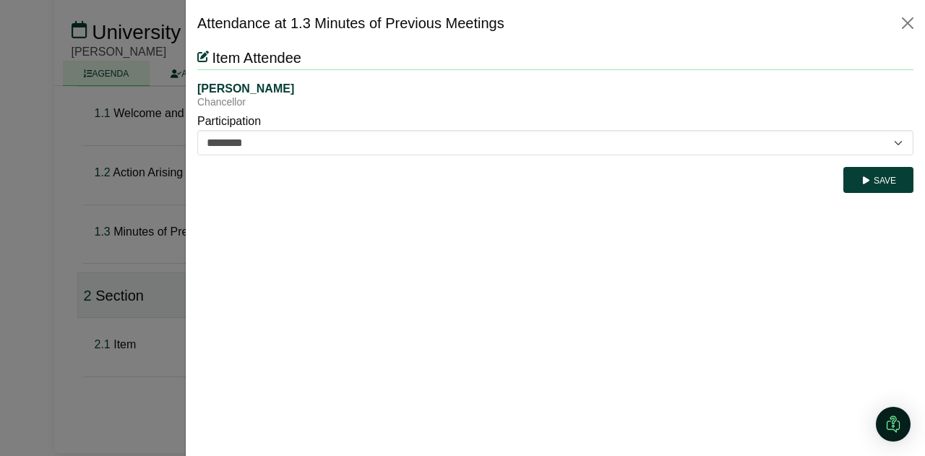
scroll to position [0, 0]
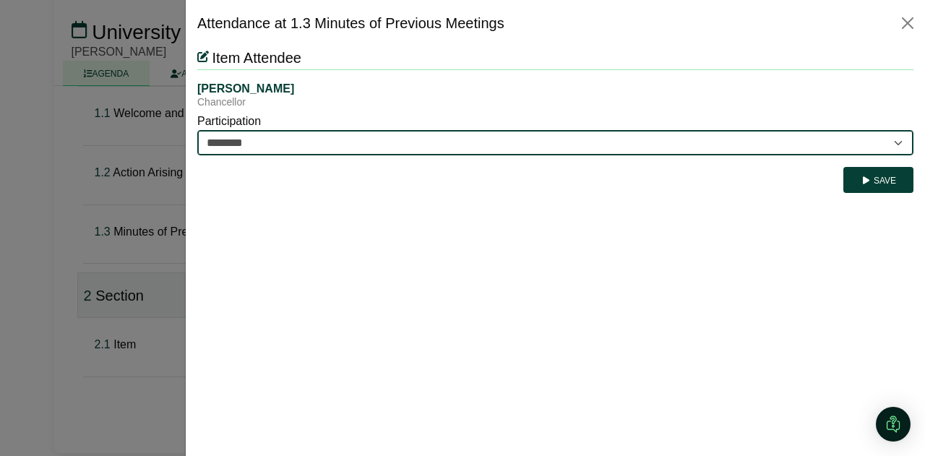
click at [362, 147] on select "********* ********" at bounding box center [555, 142] width 716 height 25
select select "*********"
click at [197, 130] on select "********* ********" at bounding box center [555, 142] width 716 height 25
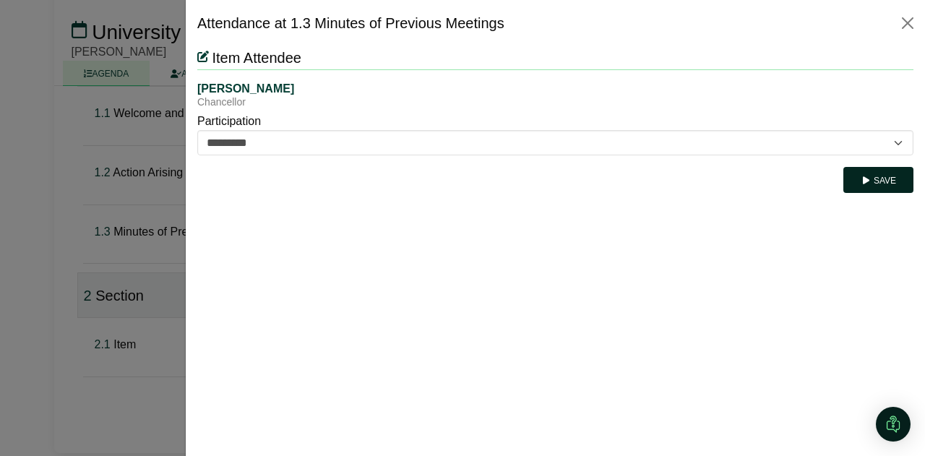
click at [859, 180] on button "Save" at bounding box center [879, 180] width 70 height 26
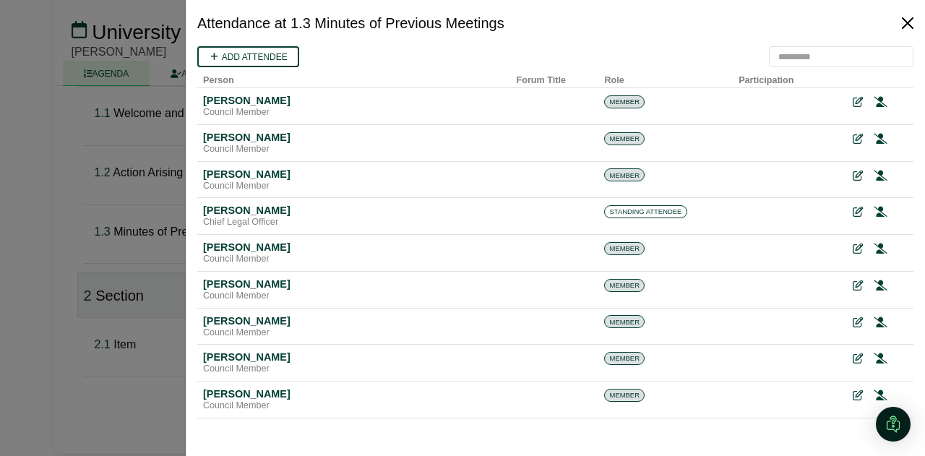
click at [909, 22] on button "Close" at bounding box center [907, 23] width 23 height 23
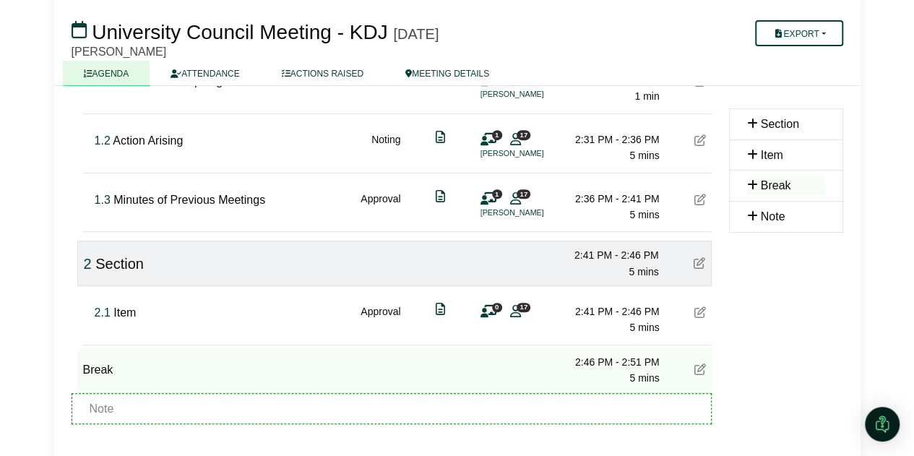
scroll to position [236, 0]
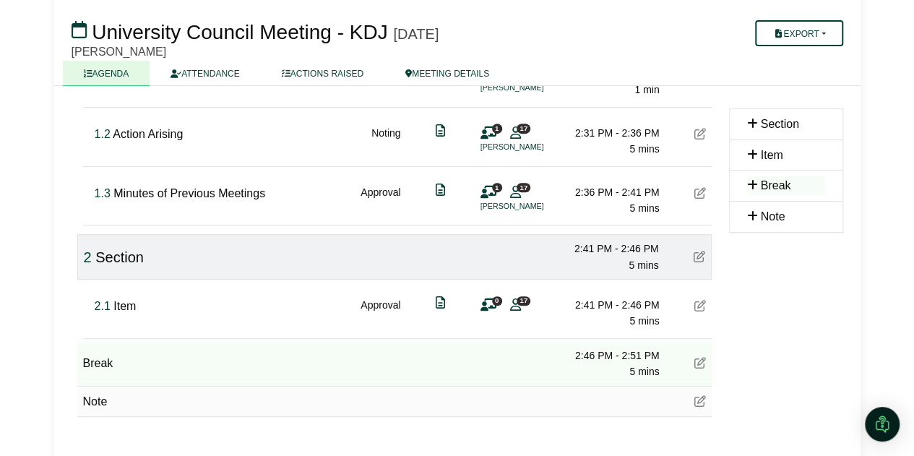
click at [703, 359] on icon at bounding box center [701, 363] width 12 height 12
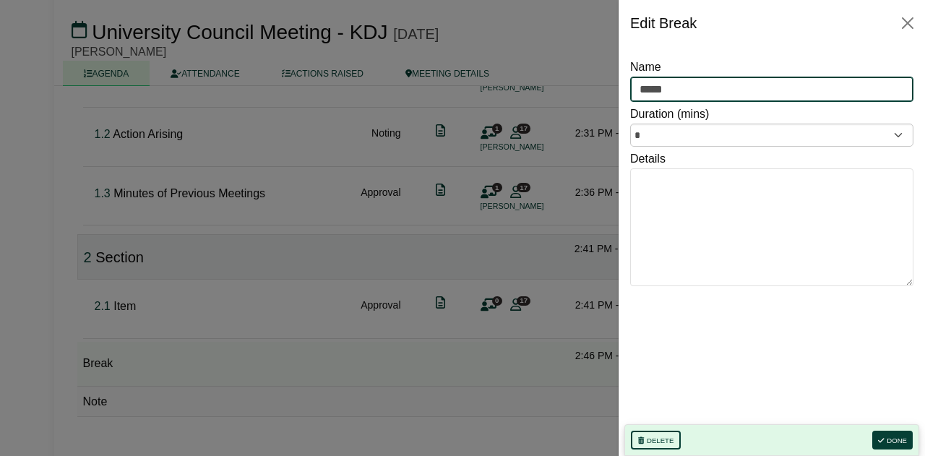
click at [664, 87] on input "*****" at bounding box center [771, 90] width 283 height 26
type input "**********"
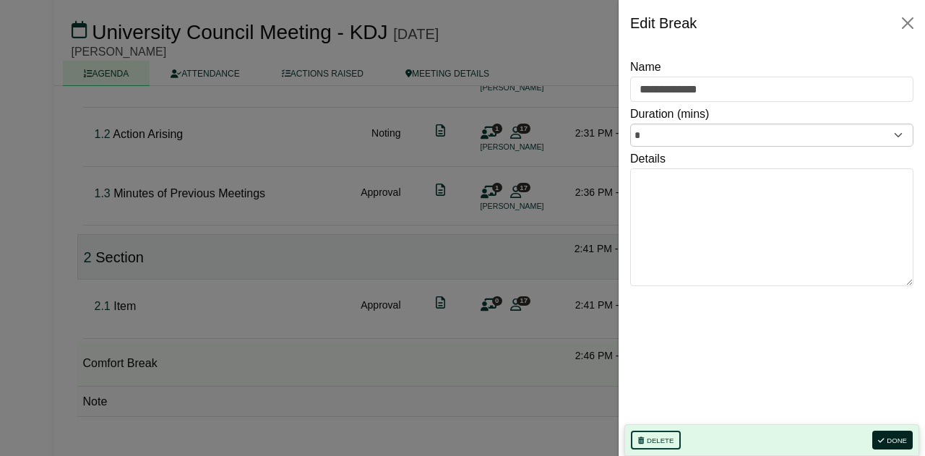
click at [906, 437] on button "Done" at bounding box center [893, 440] width 40 height 19
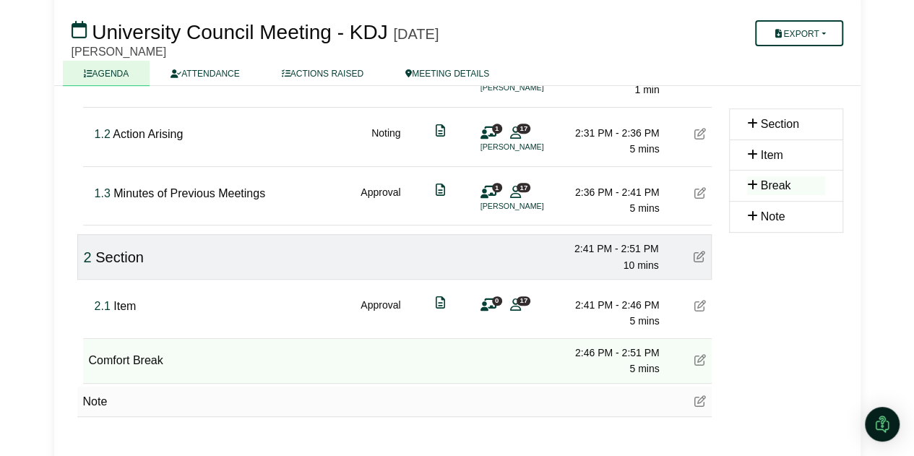
click at [698, 356] on icon at bounding box center [701, 360] width 12 height 12
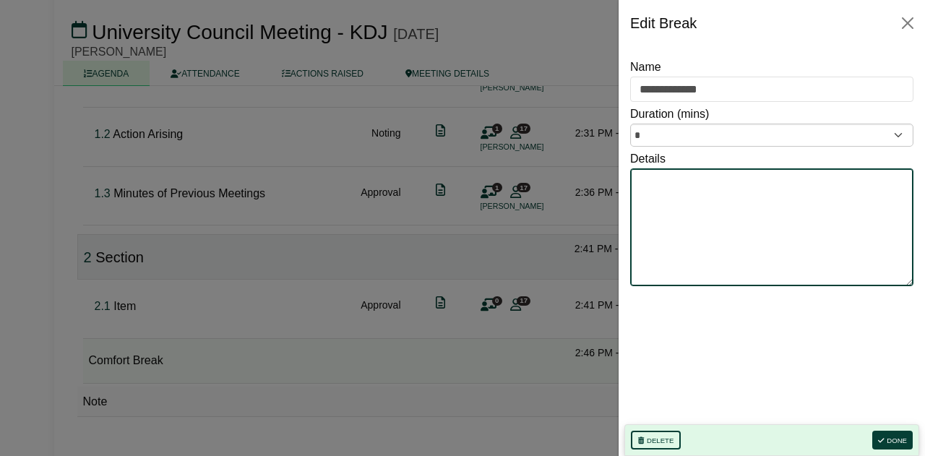
click at [674, 222] on textarea "Details" at bounding box center [771, 227] width 283 height 119
type textarea "**********"
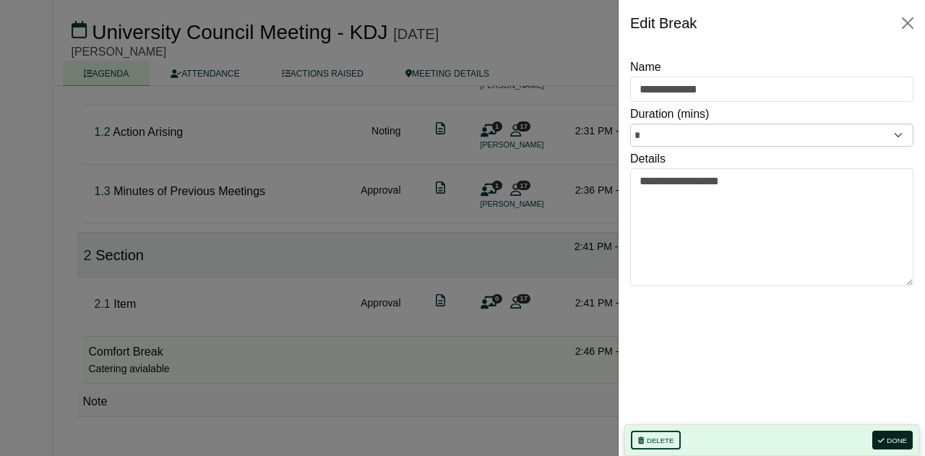
click at [896, 440] on button "Done" at bounding box center [893, 440] width 40 height 19
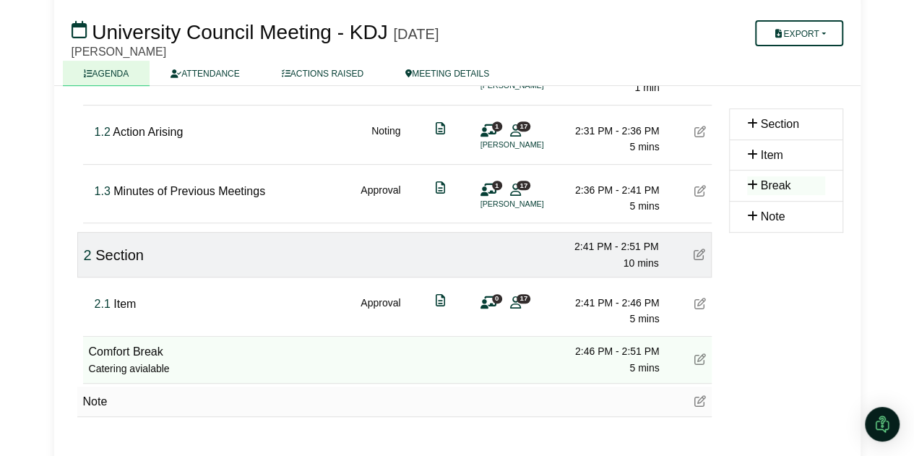
click at [700, 400] on icon at bounding box center [701, 401] width 12 height 12
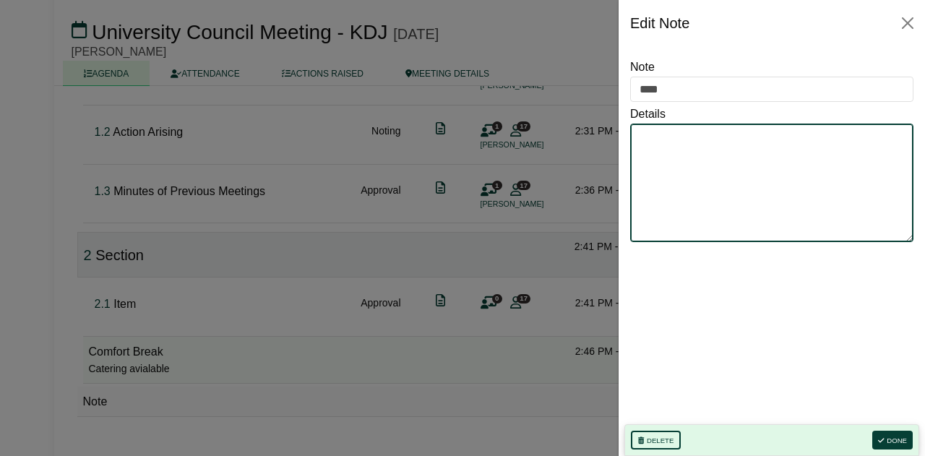
click at [662, 183] on textarea "Details" at bounding box center [771, 183] width 283 height 119
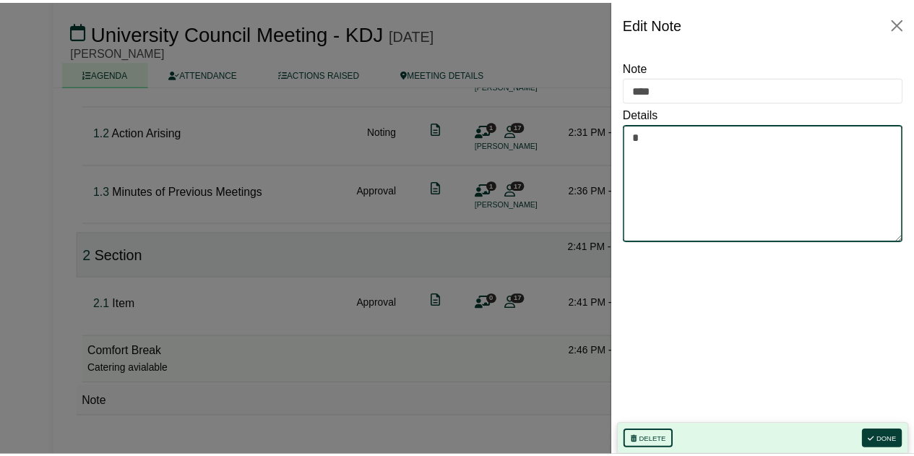
scroll to position [255, 0]
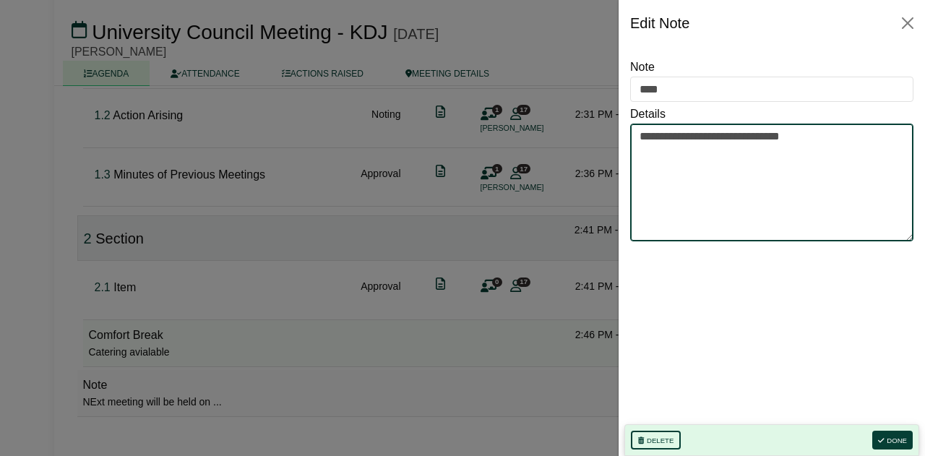
click at [654, 134] on textarea "**********" at bounding box center [771, 183] width 283 height 118
type textarea "**********"
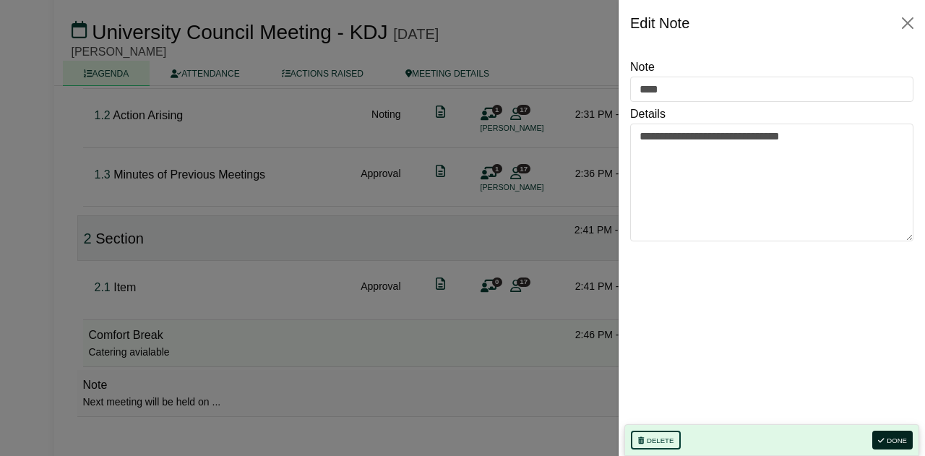
click at [899, 440] on button "Done" at bounding box center [893, 440] width 40 height 19
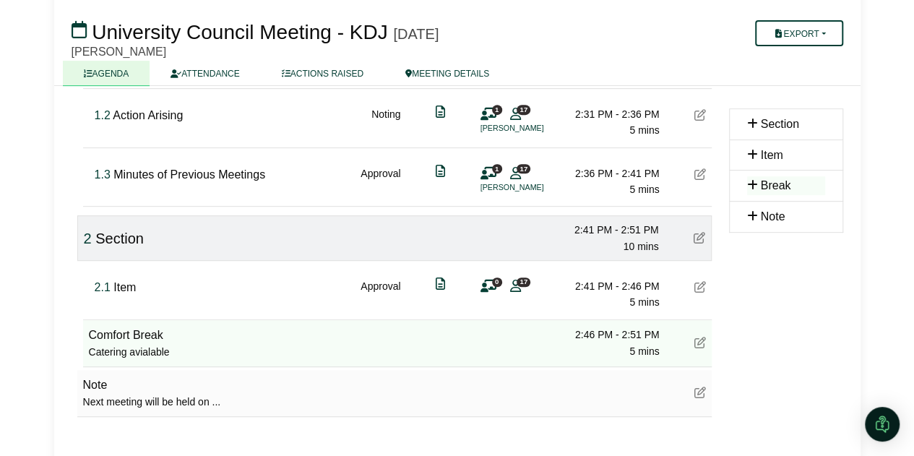
click at [700, 339] on icon at bounding box center [701, 343] width 12 height 12
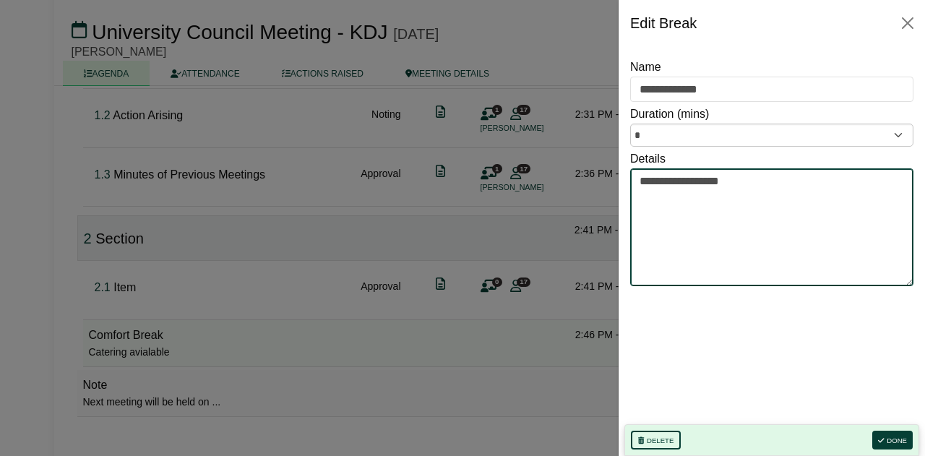
click at [700, 181] on textarea "**********" at bounding box center [771, 227] width 283 height 118
type textarea "**********"
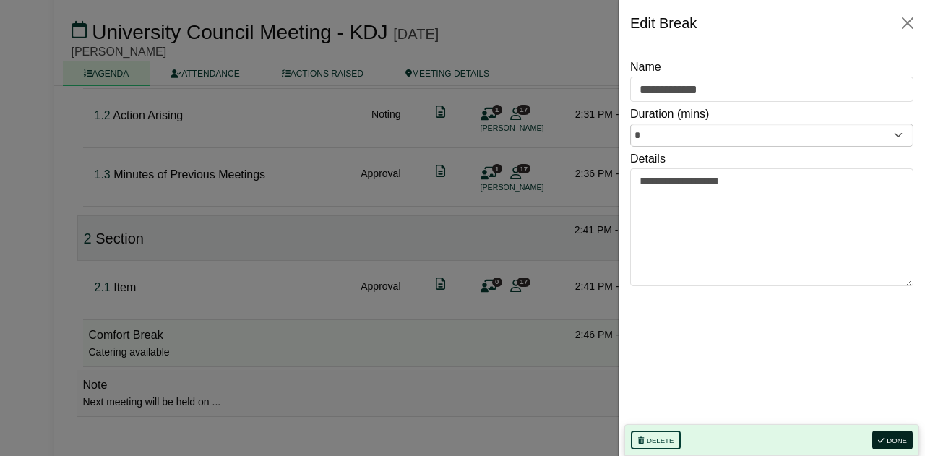
click at [891, 437] on button "Done" at bounding box center [893, 440] width 40 height 19
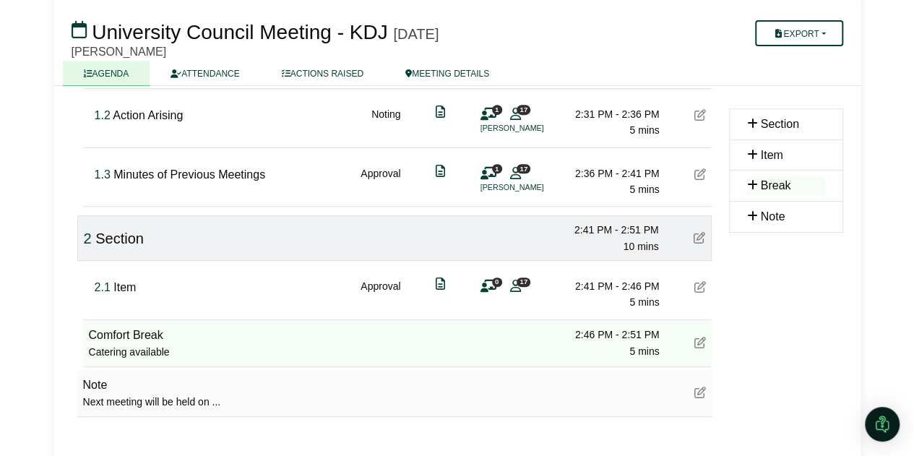
click at [105, 77] on link "AGENDA" at bounding box center [106, 73] width 87 height 25
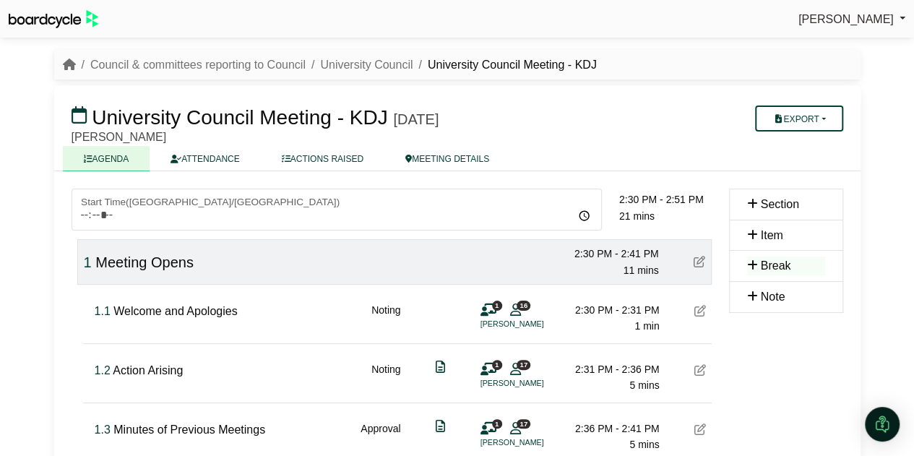
click at [217, 155] on link "ATTENDANCE" at bounding box center [205, 158] width 111 height 25
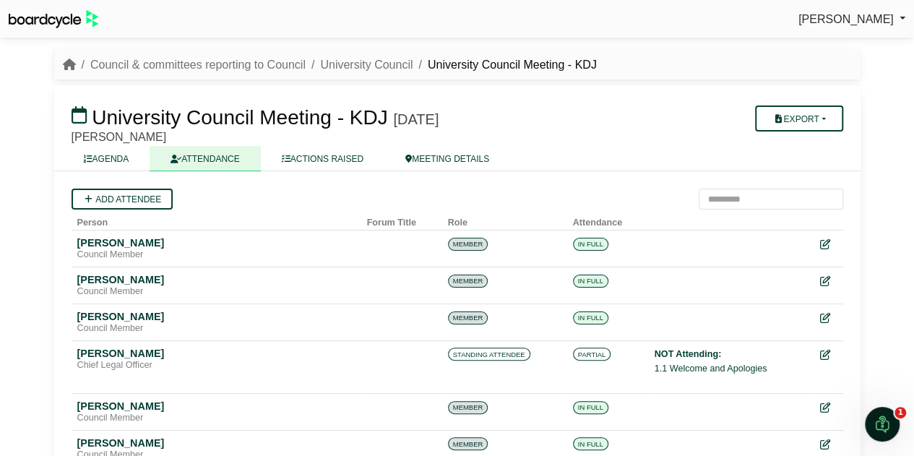
click at [827, 242] on icon at bounding box center [825, 244] width 10 height 10
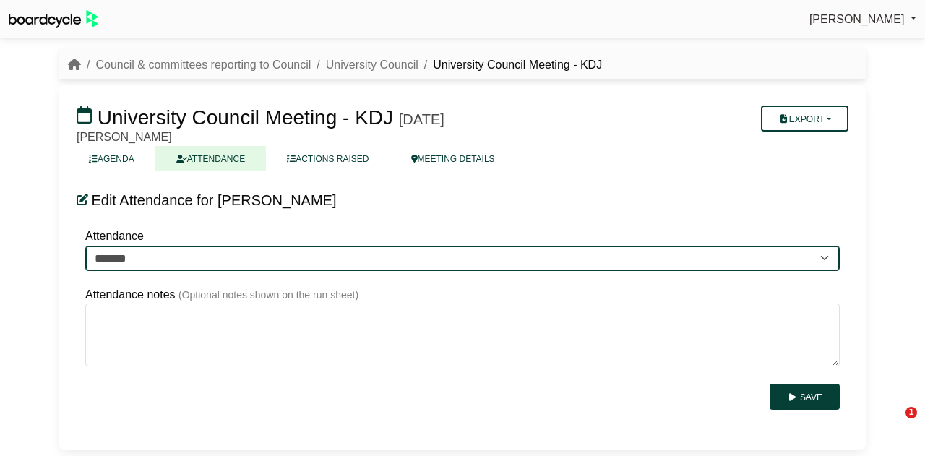
click at [213, 265] on select "******* ******* *******" at bounding box center [462, 258] width 755 height 25
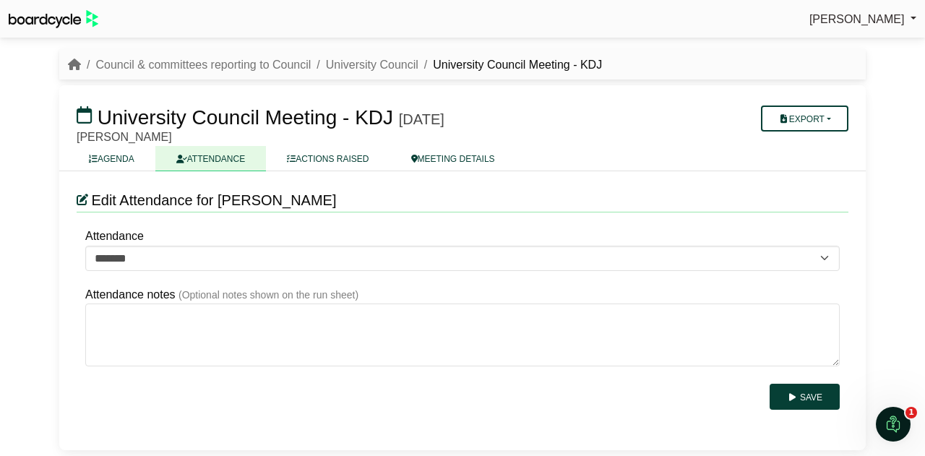
click at [348, 218] on div "Edit Attendance for Amy Tian Attendance ******* ******* ******* Attending Not A…" at bounding box center [462, 310] width 807 height 279
click at [815, 395] on button "Save" at bounding box center [805, 397] width 70 height 26
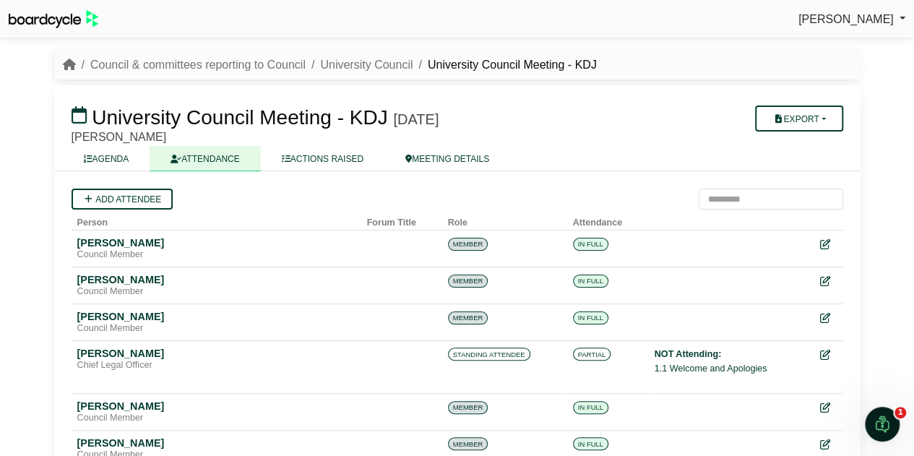
click at [219, 159] on link "ATTENDANCE" at bounding box center [205, 158] width 111 height 25
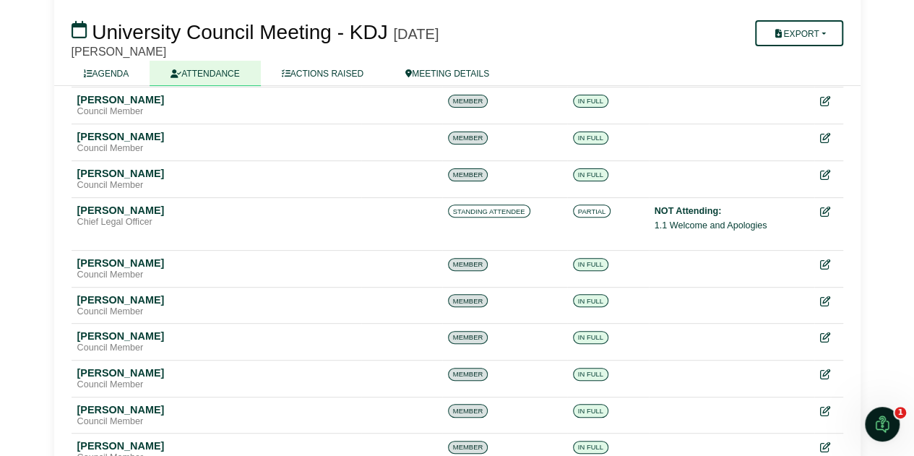
scroll to position [144, 0]
click at [804, 35] on button "Export" at bounding box center [798, 33] width 87 height 26
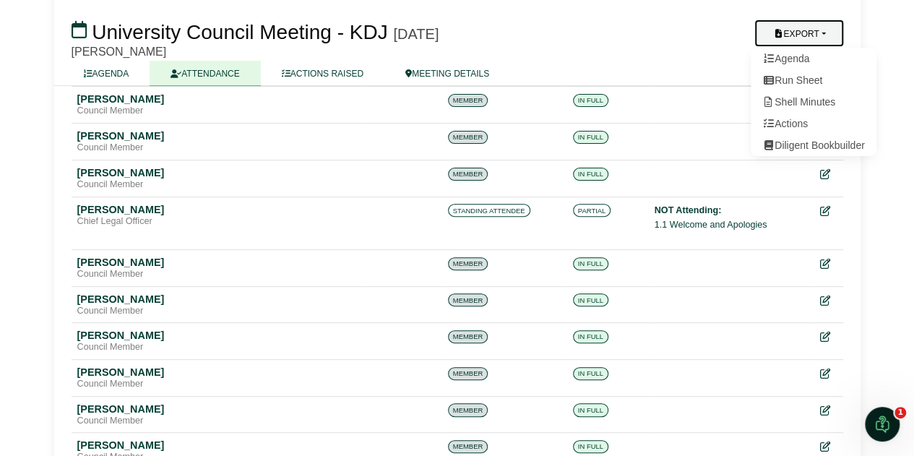
click at [679, 63] on ul "AGENDA ATTENDANCE ACTIONS RAISED MEETING DETAILS" at bounding box center [457, 73] width 789 height 25
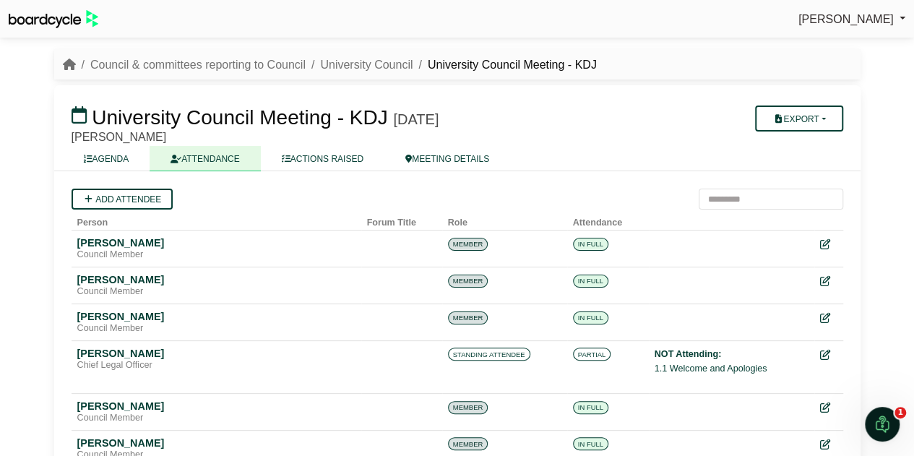
scroll to position [0, 0]
click at [824, 245] on icon at bounding box center [825, 244] width 10 height 10
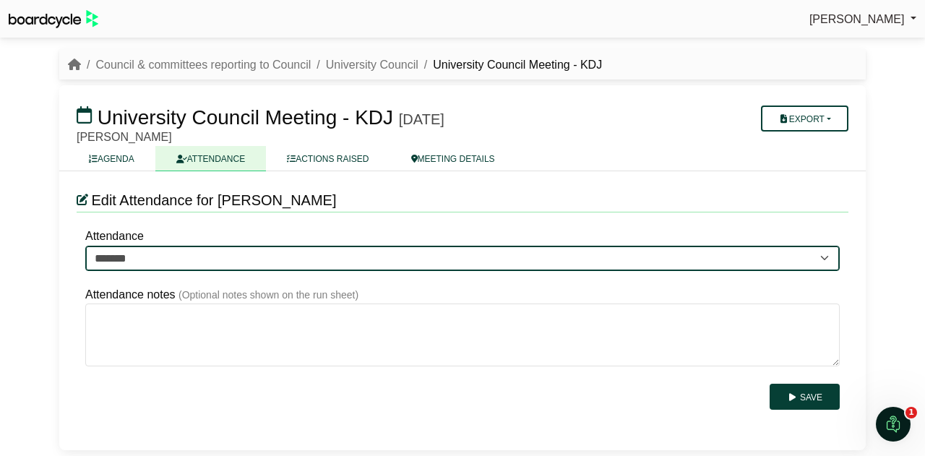
click at [818, 256] on select "******* ******* *******" at bounding box center [462, 258] width 755 height 25
select select "*******"
click at [85, 246] on select "******* ******* *******" at bounding box center [462, 258] width 755 height 25
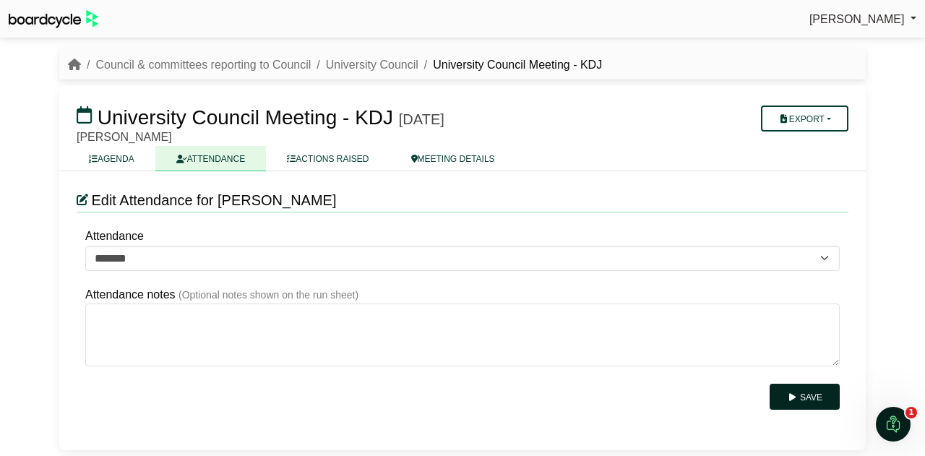
click at [812, 403] on button "Save" at bounding box center [805, 397] width 70 height 26
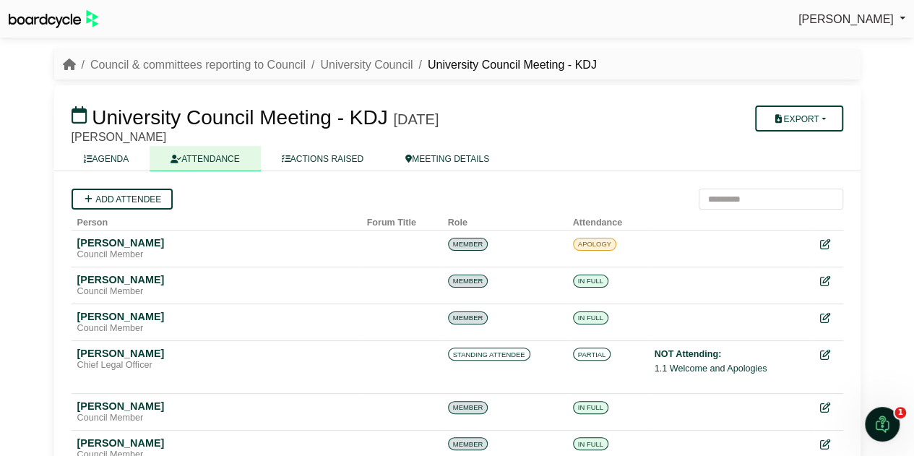
click at [344, 158] on link "ACTIONS RAISED" at bounding box center [323, 158] width 124 height 25
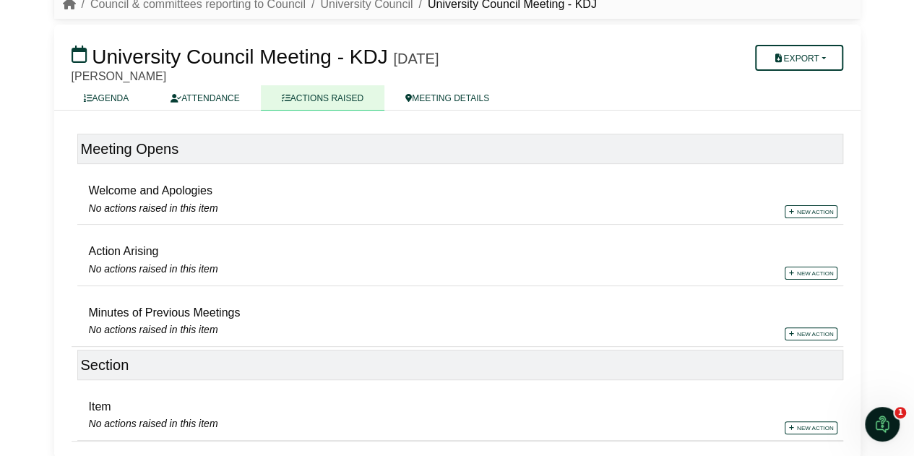
scroll to position [67, 0]
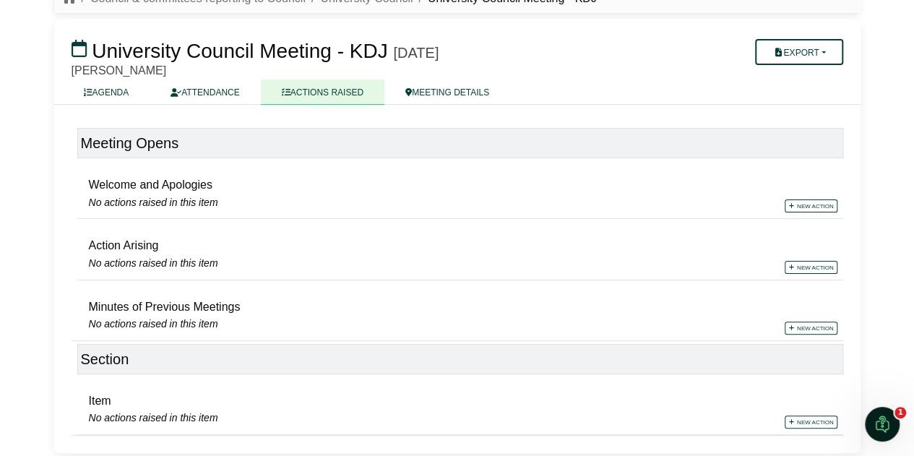
click at [214, 93] on link "ATTENDANCE" at bounding box center [205, 92] width 111 height 25
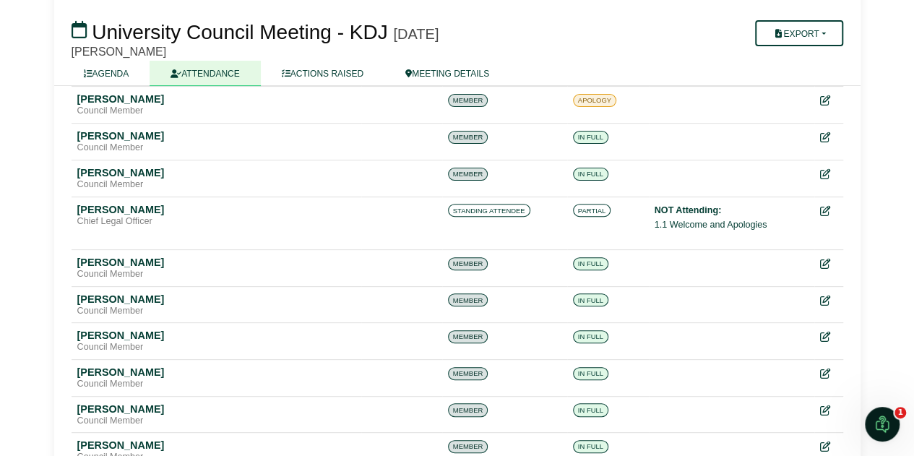
scroll to position [145, 0]
click at [116, 71] on link "AGENDA" at bounding box center [106, 73] width 87 height 25
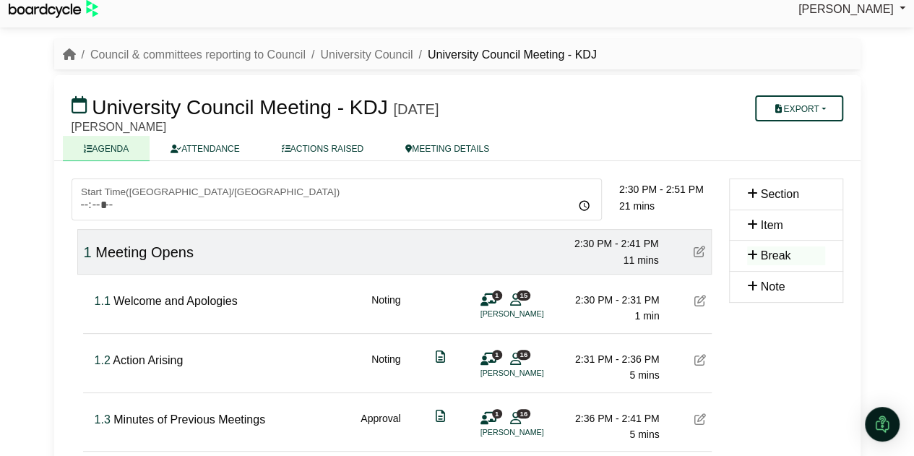
scroll to position [10, 0]
click at [228, 145] on link "ATTENDANCE" at bounding box center [205, 148] width 111 height 25
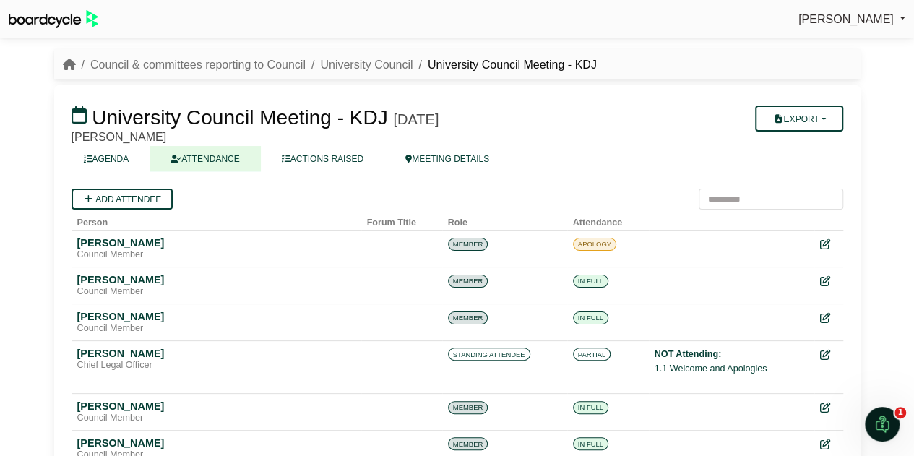
click at [823, 352] on icon at bounding box center [825, 355] width 10 height 10
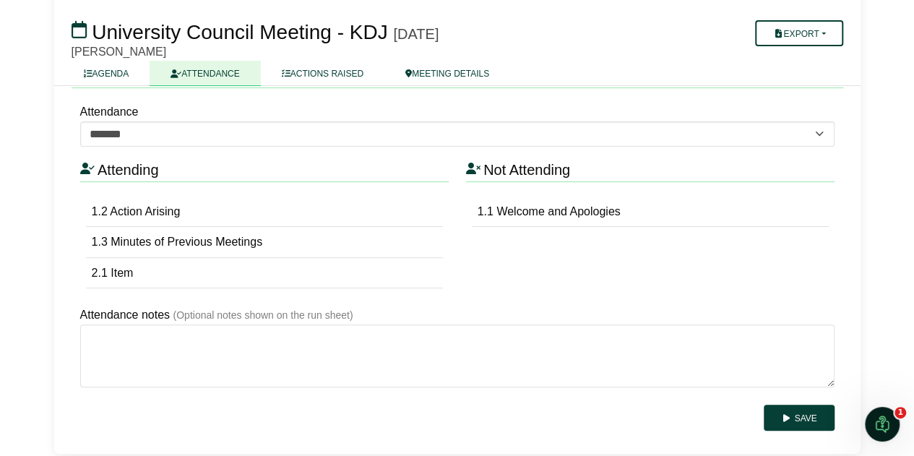
scroll to position [126, 0]
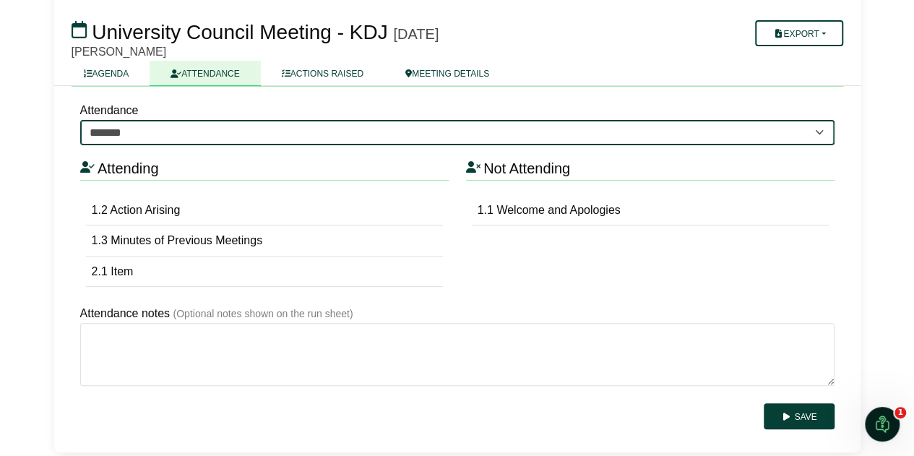
click at [554, 138] on select "******* ******* *******" at bounding box center [457, 132] width 755 height 25
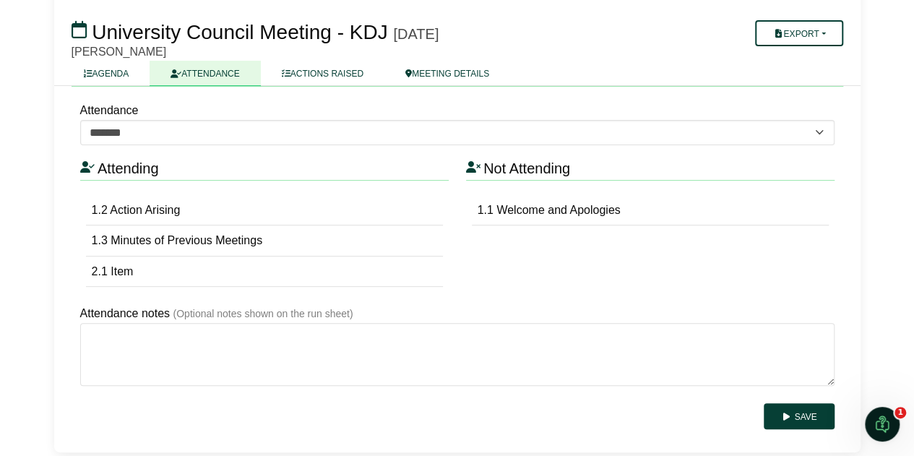
drag, startPoint x: 659, startPoint y: 60, endPoint x: 659, endPoint y: 69, distance: 8.7
click at [659, 61] on ul "AGENDA ATTENDANCE ACTIONS RAISED MEETING DETAILS" at bounding box center [457, 73] width 789 height 25
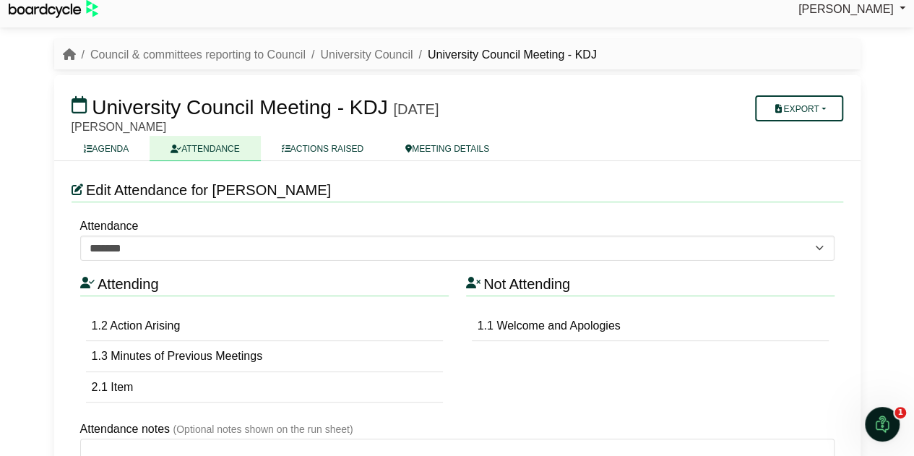
scroll to position [0, 0]
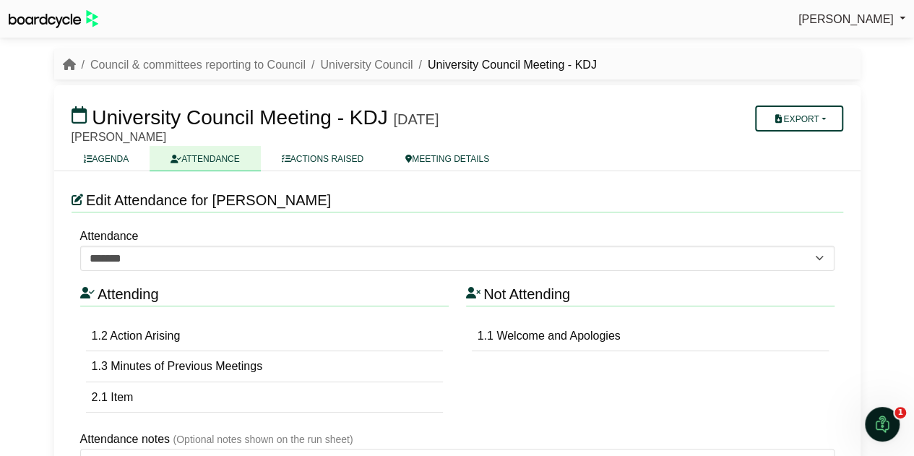
click at [211, 164] on link "ATTENDANCE" at bounding box center [205, 158] width 111 height 25
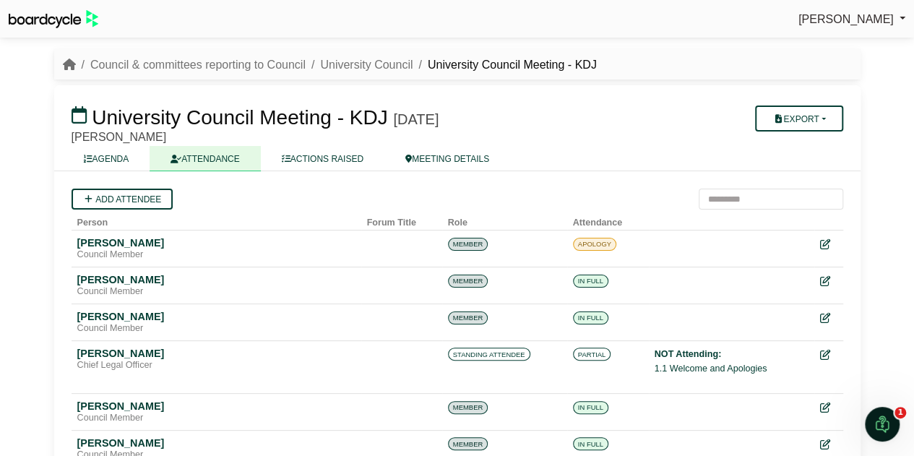
click at [98, 162] on link "AGENDA" at bounding box center [106, 158] width 87 height 25
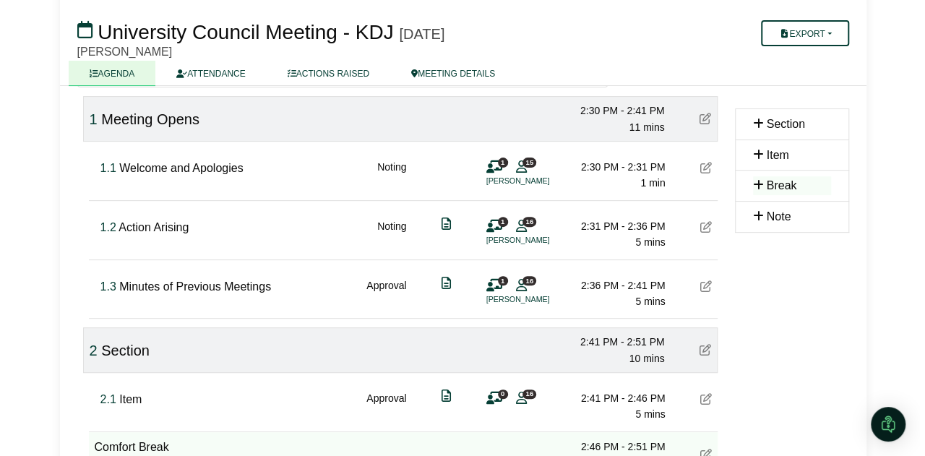
scroll to position [144, 0]
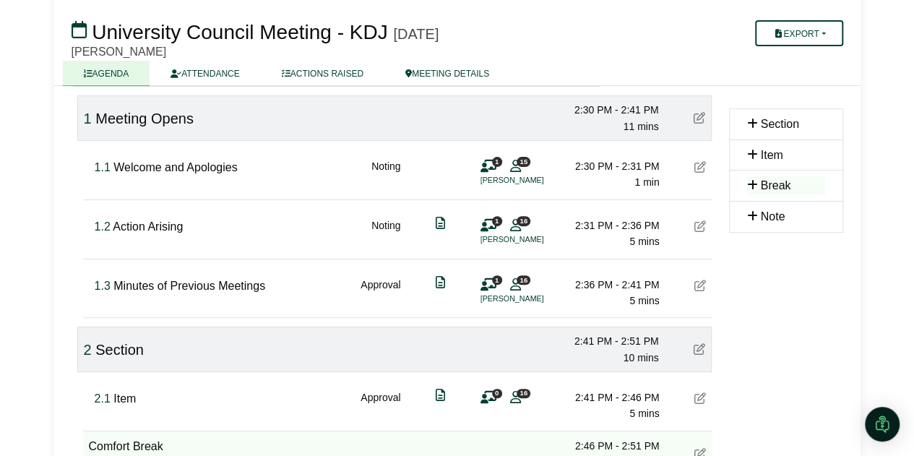
click at [520, 285] on icon at bounding box center [515, 284] width 11 height 1
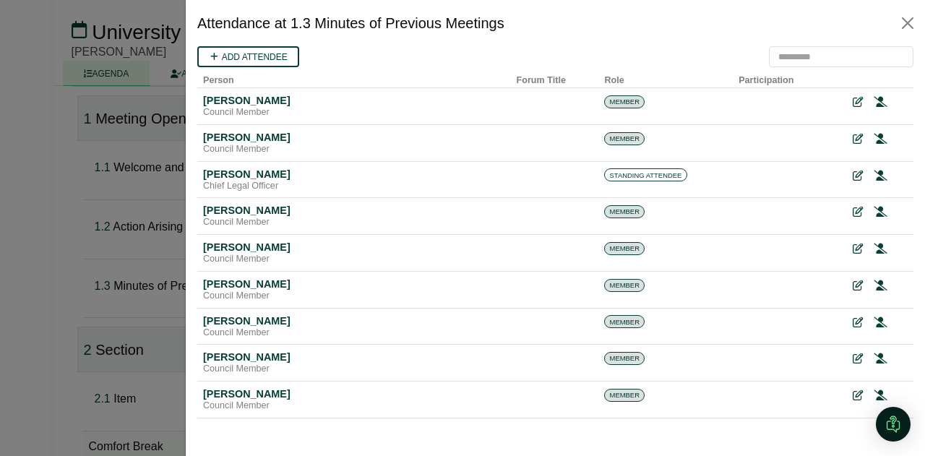
scroll to position [0, 0]
click at [267, 53] on link "Add attendee" at bounding box center [248, 56] width 102 height 21
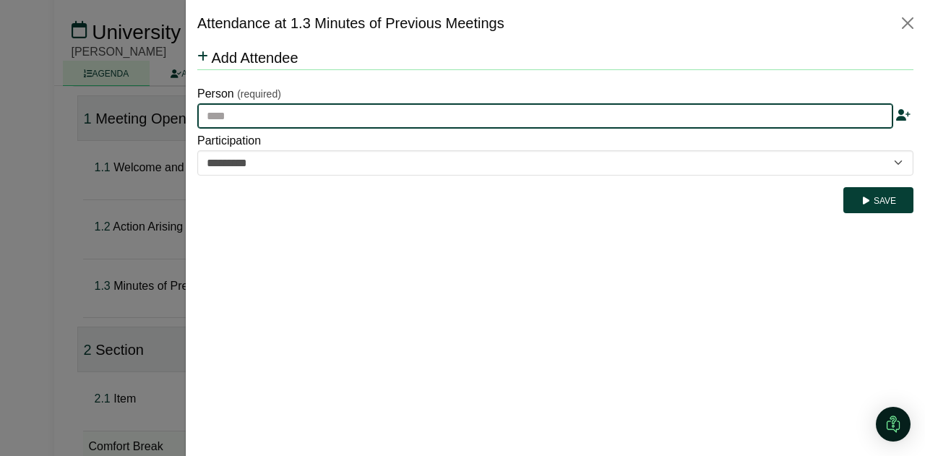
click at [270, 110] on input "text" at bounding box center [545, 116] width 696 height 26
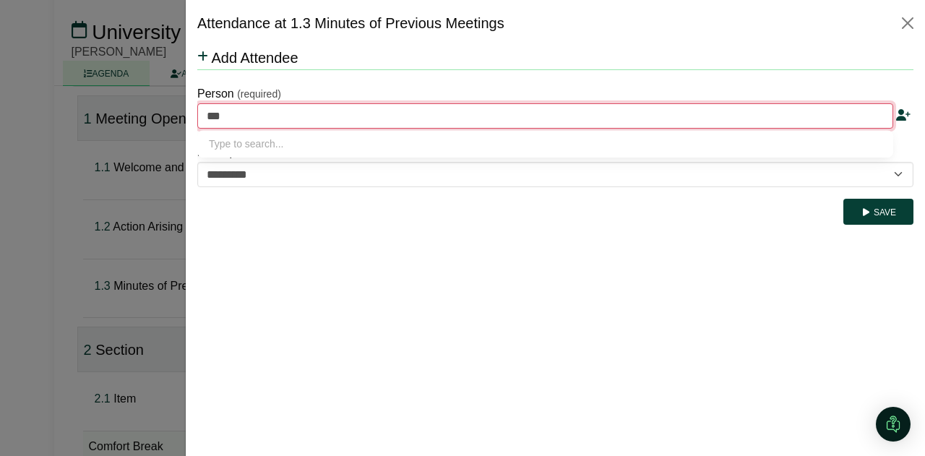
type input "****"
type input "**********"
click at [368, 157] on div "Pro Vice-Chancellor, Humanities" at bounding box center [545, 159] width 673 height 14
type input "**********"
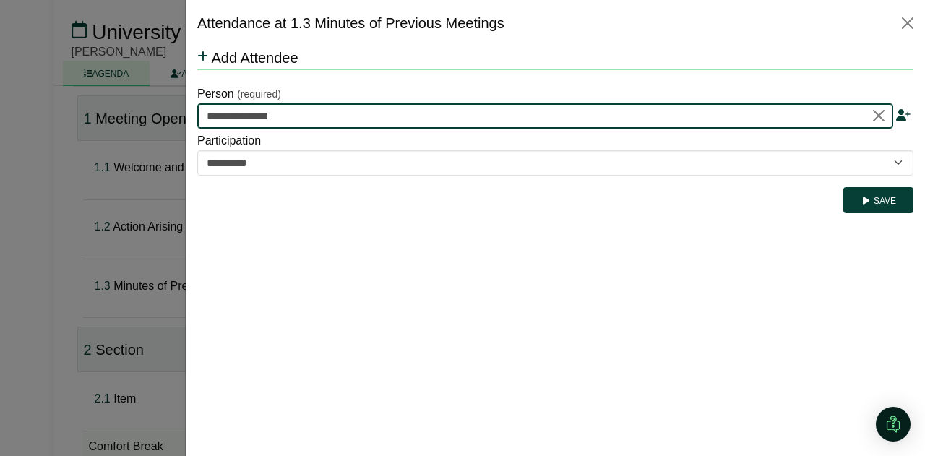
type input "**********"
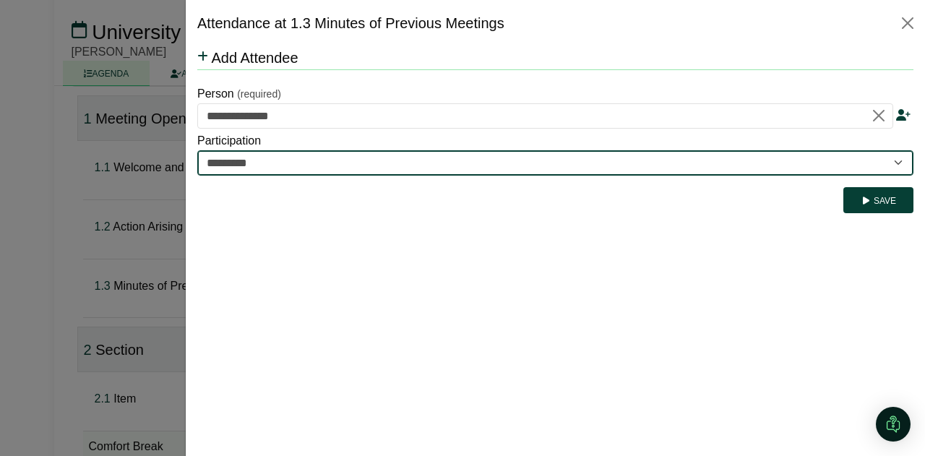
click at [384, 161] on select "********* ********" at bounding box center [555, 162] width 716 height 25
select select "********"
click at [197, 150] on select "********* ********" at bounding box center [555, 162] width 716 height 25
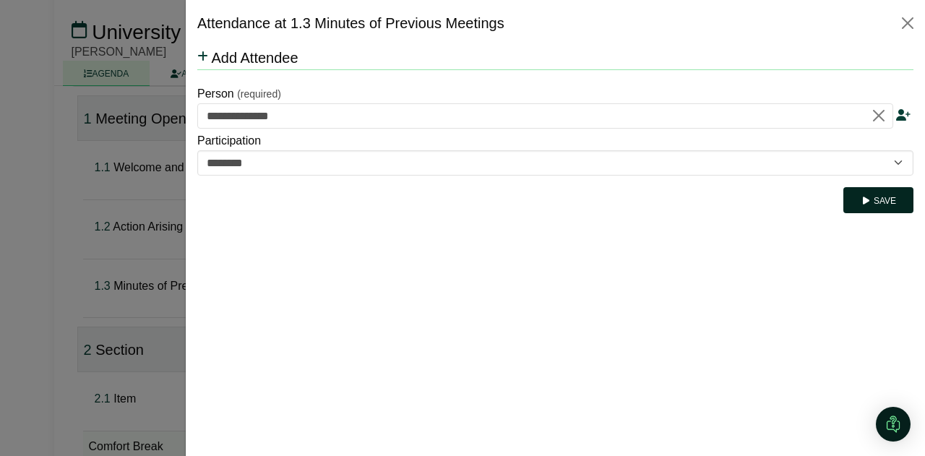
click at [884, 198] on button "Save" at bounding box center [879, 200] width 70 height 26
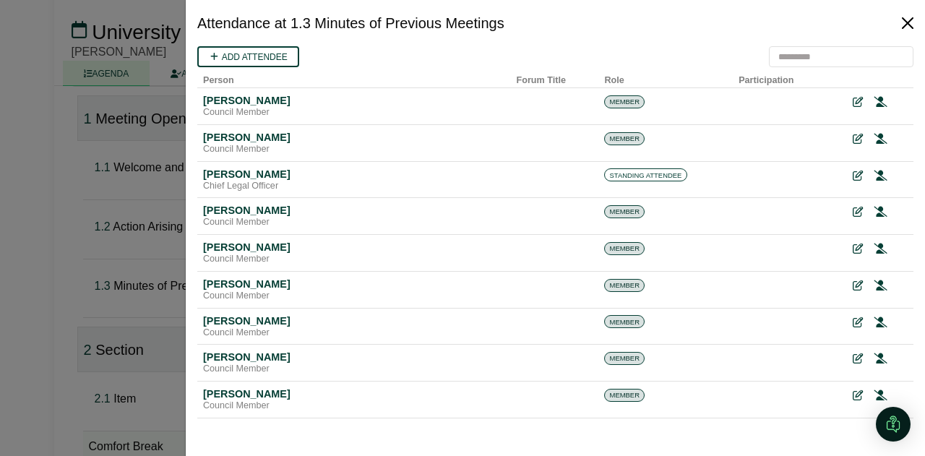
click at [913, 21] on button "Close" at bounding box center [907, 23] width 23 height 23
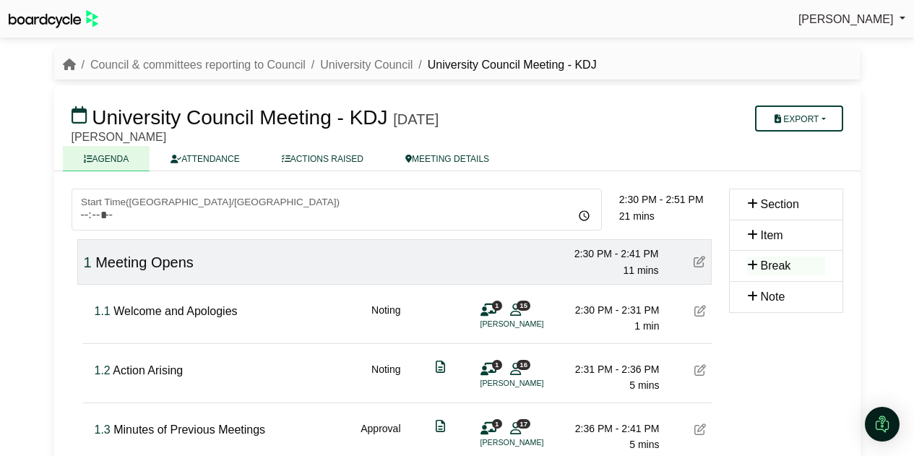
scroll to position [144, 0]
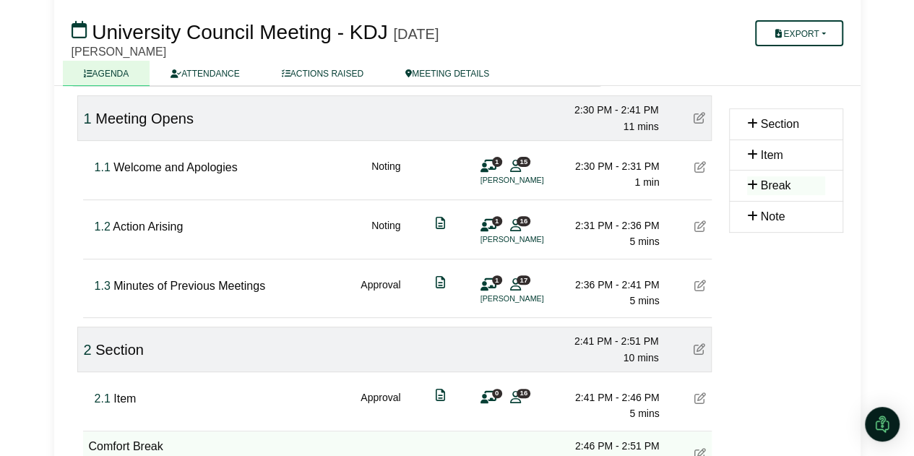
click at [200, 72] on link "ATTENDANCE" at bounding box center [205, 73] width 111 height 25
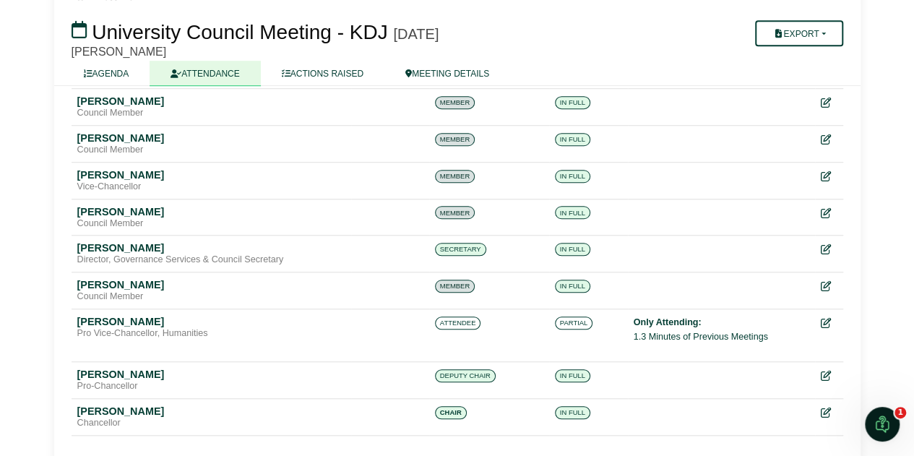
scroll to position [497, 0]
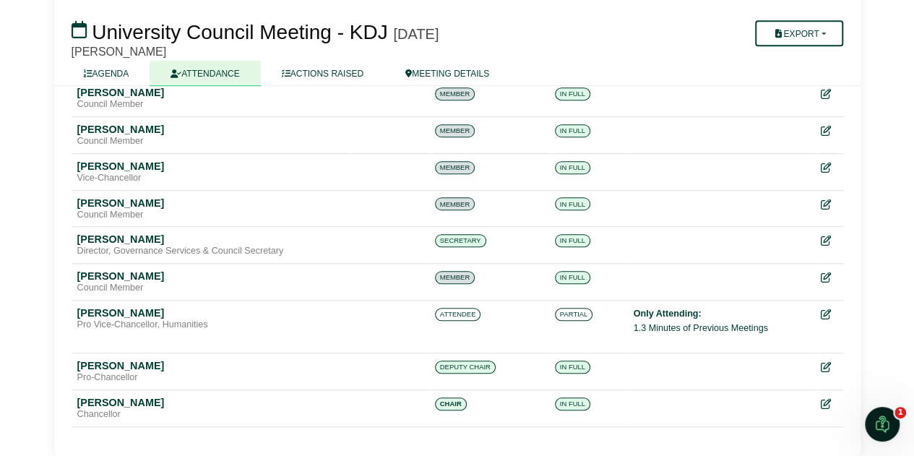
click at [826, 312] on icon at bounding box center [826, 314] width 10 height 10
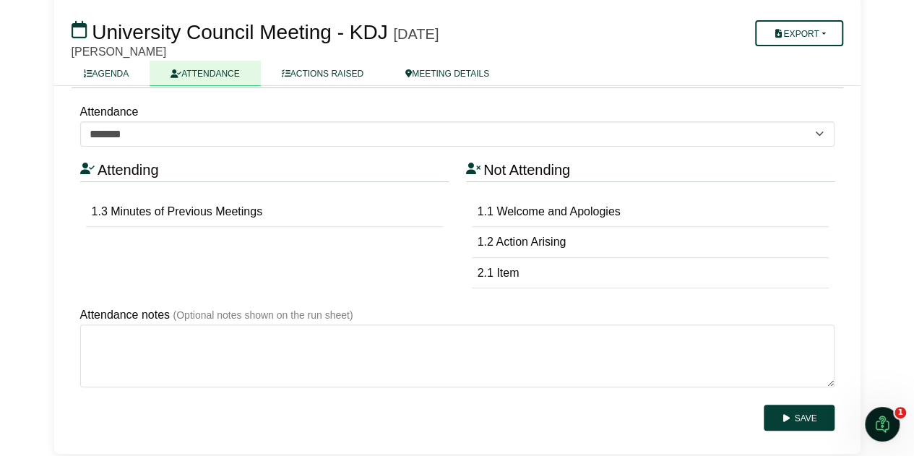
scroll to position [126, 0]
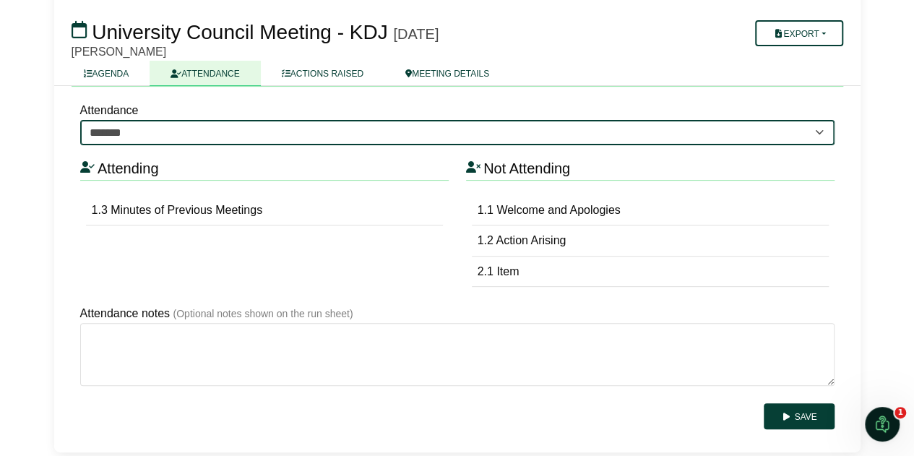
click at [124, 128] on select "******* ******* ****" at bounding box center [457, 132] width 755 height 25
click at [137, 137] on select "******* ******* ****" at bounding box center [457, 132] width 755 height 25
select select "****"
click at [80, 120] on select "******* ******* ****" at bounding box center [457, 132] width 755 height 25
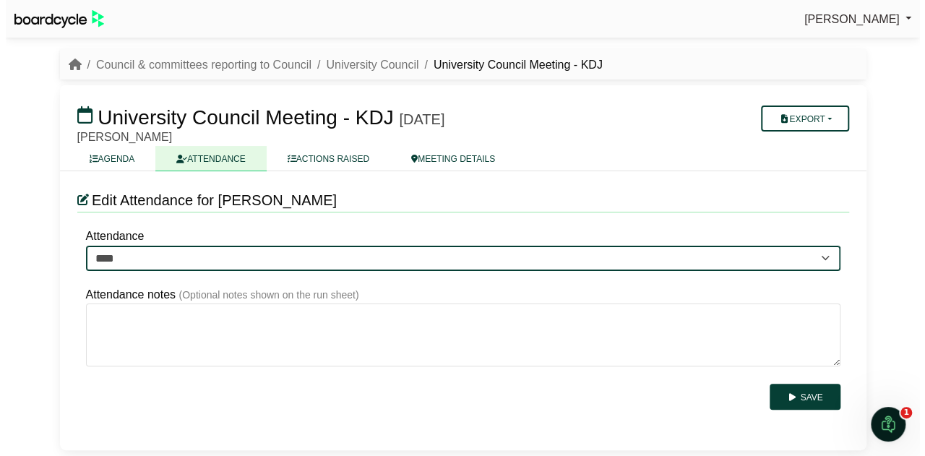
scroll to position [0, 0]
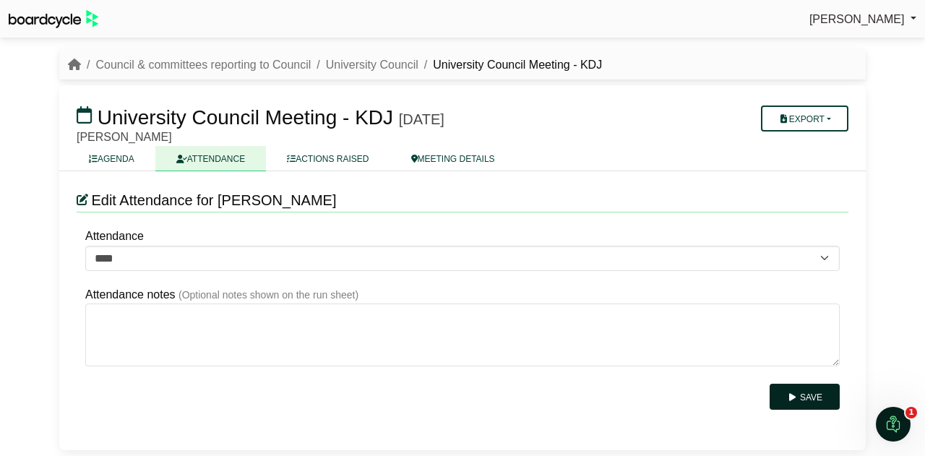
click at [808, 399] on button "Save" at bounding box center [805, 397] width 70 height 26
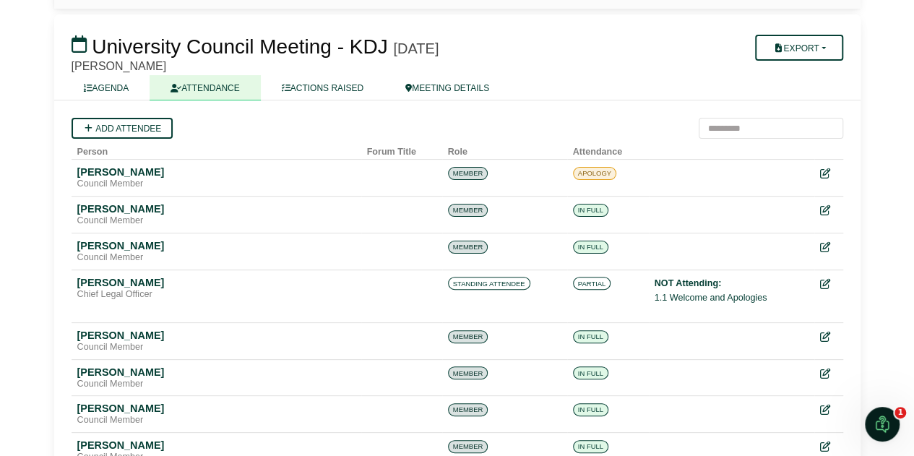
scroll to position [72, 0]
click at [821, 282] on icon at bounding box center [825, 283] width 10 height 10
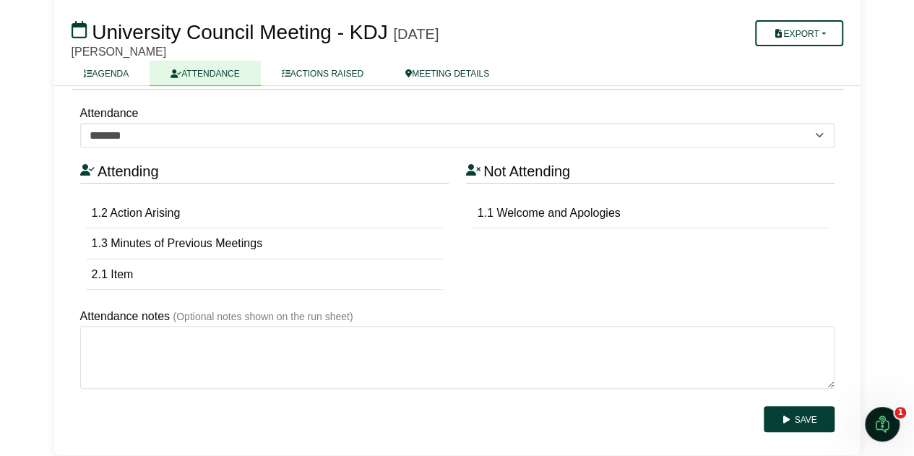
scroll to position [126, 0]
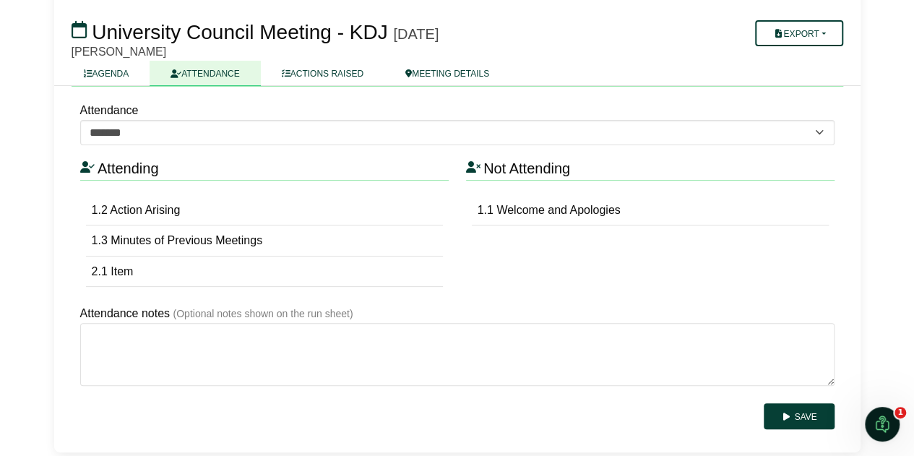
click at [505, 268] on div "1.1 Welcome and Apologies" at bounding box center [650, 242] width 369 height 95
click at [158, 265] on div "2.1 Item" at bounding box center [264, 272] width 357 height 31
click at [184, 244] on span "Minutes of Previous Meetings" at bounding box center [187, 240] width 152 height 12
click at [176, 271] on div "2.1 Item" at bounding box center [264, 272] width 357 height 31
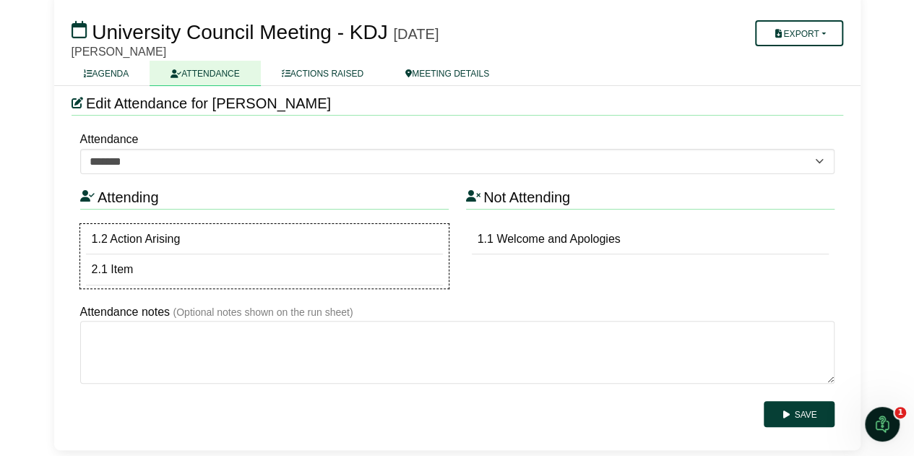
scroll to position [95, 0]
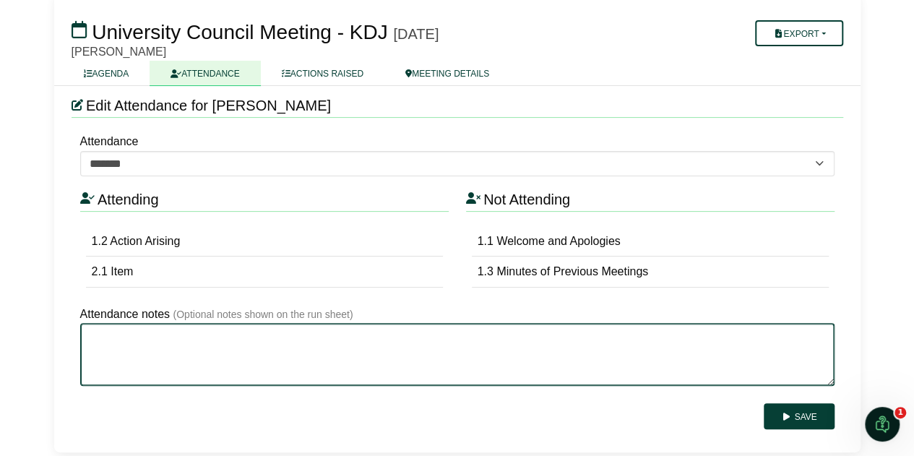
click at [609, 362] on textarea "Attendance notes" at bounding box center [457, 354] width 755 height 63
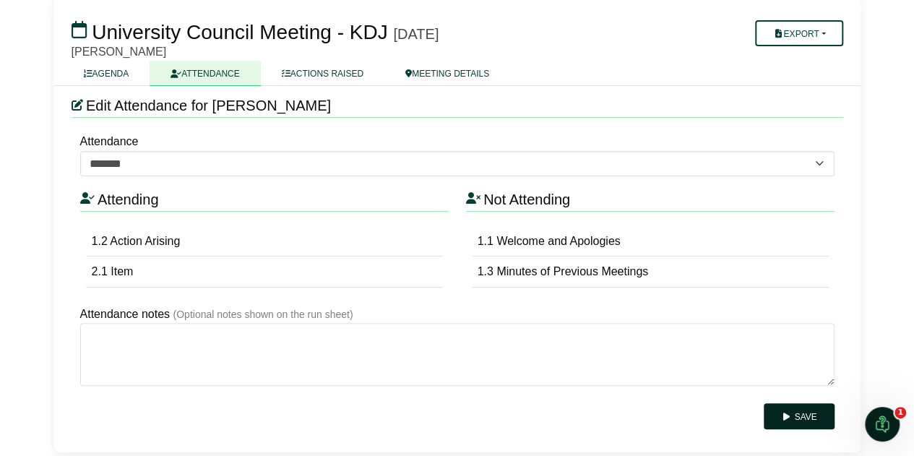
click at [795, 423] on button "Save" at bounding box center [799, 416] width 70 height 26
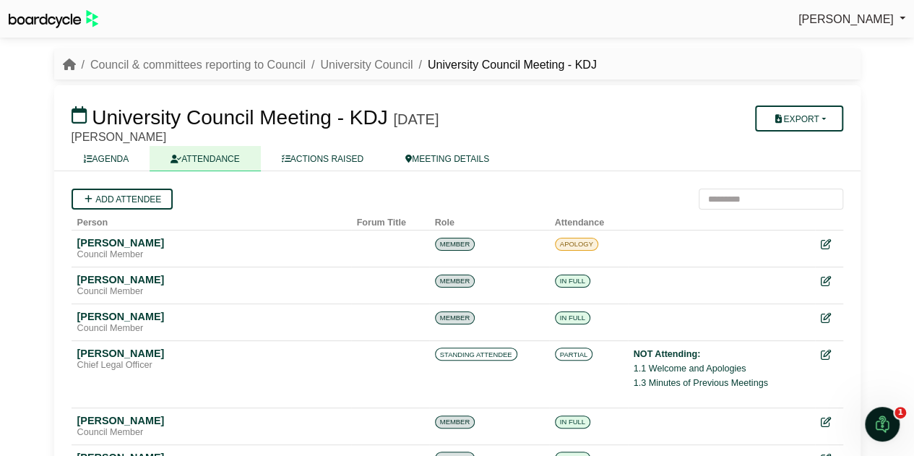
click at [113, 160] on link "AGENDA" at bounding box center [106, 158] width 87 height 25
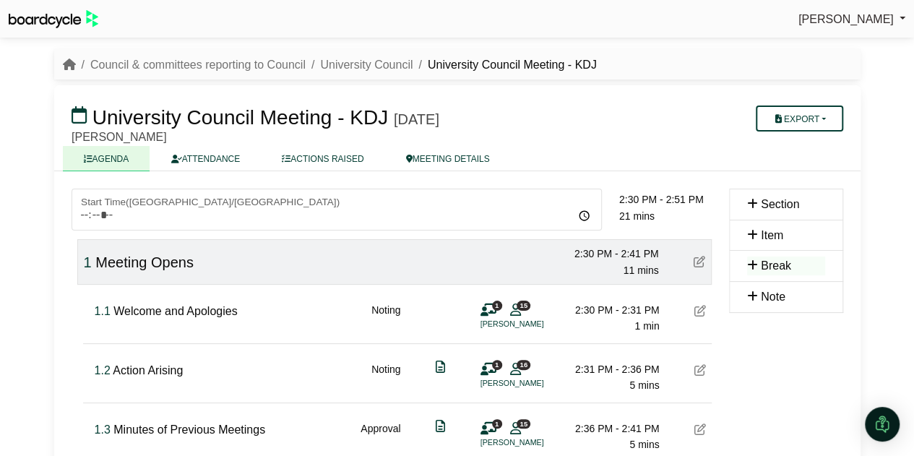
click at [116, 161] on link "AGENDA" at bounding box center [106, 158] width 87 height 25
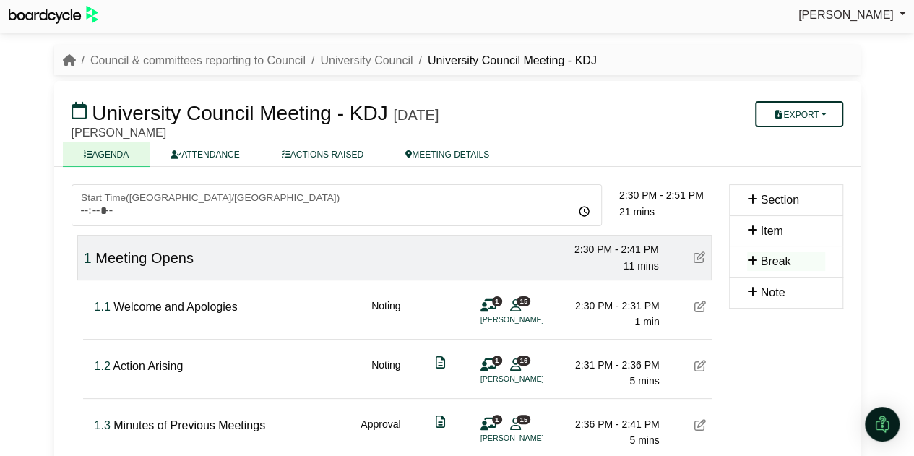
click at [823, 116] on button "Export" at bounding box center [798, 114] width 87 height 26
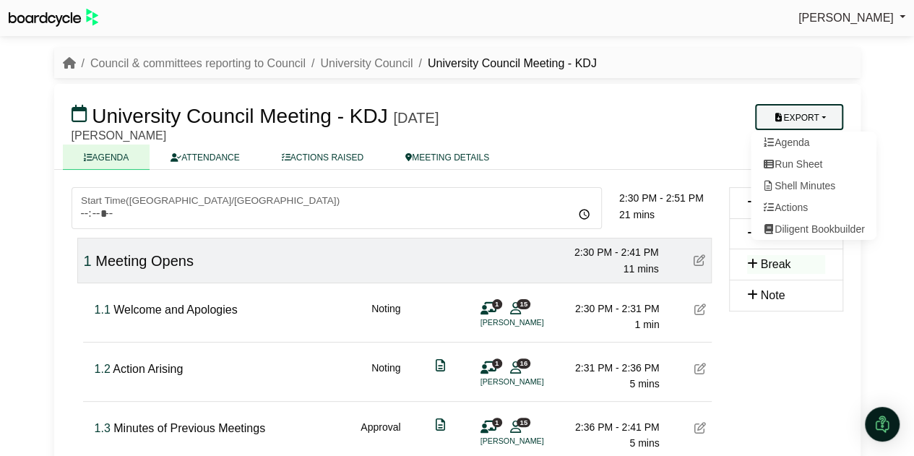
scroll to position [1, 0]
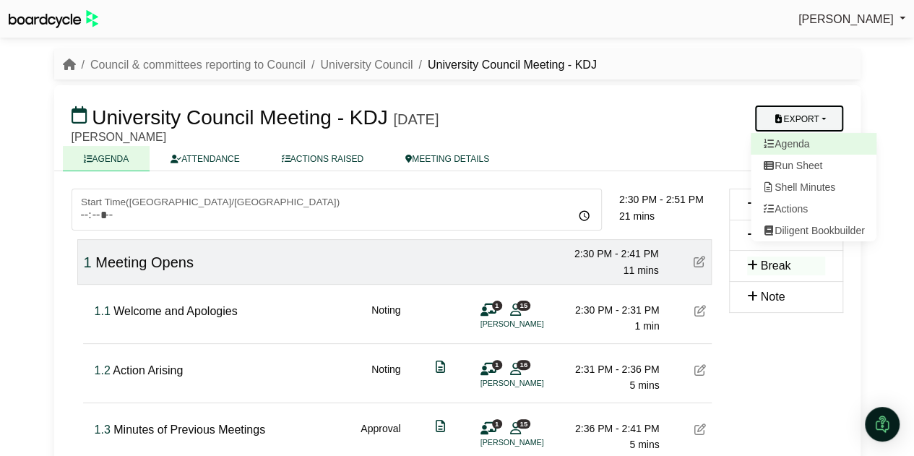
click at [797, 145] on link "Agenda" at bounding box center [814, 144] width 126 height 22
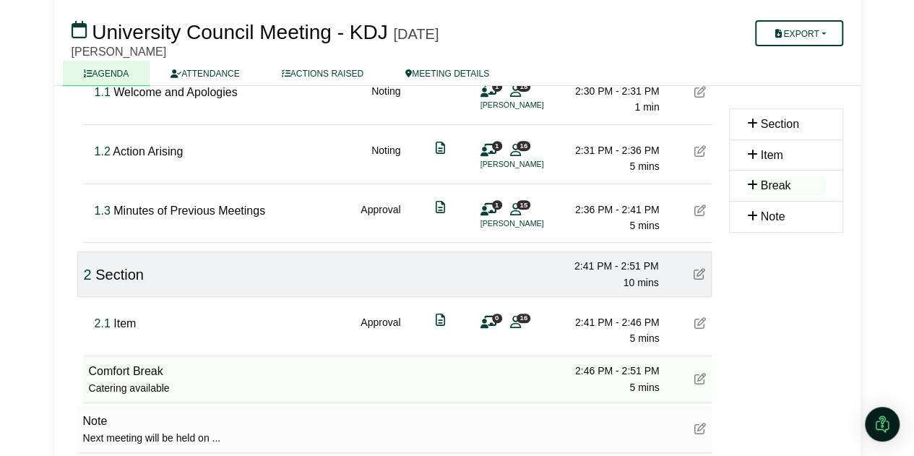
scroll to position [292, 0]
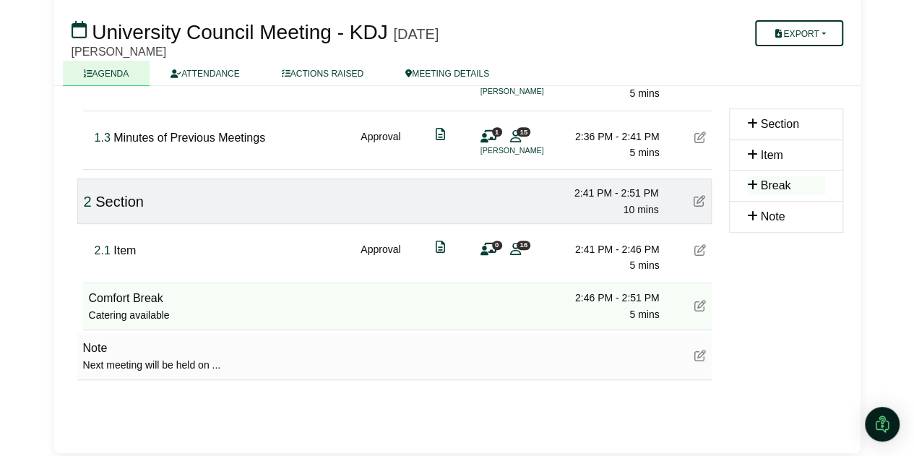
click at [817, 36] on button "Export" at bounding box center [798, 33] width 87 height 26
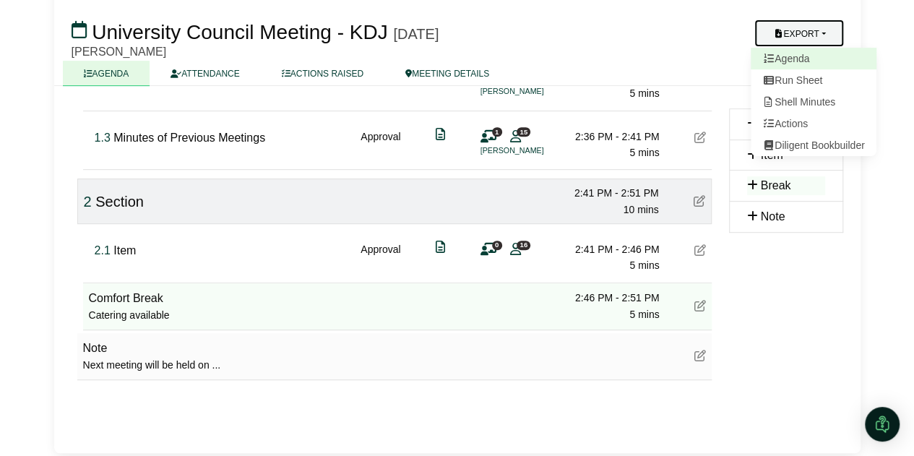
click at [797, 59] on link "Agenda" at bounding box center [814, 59] width 126 height 22
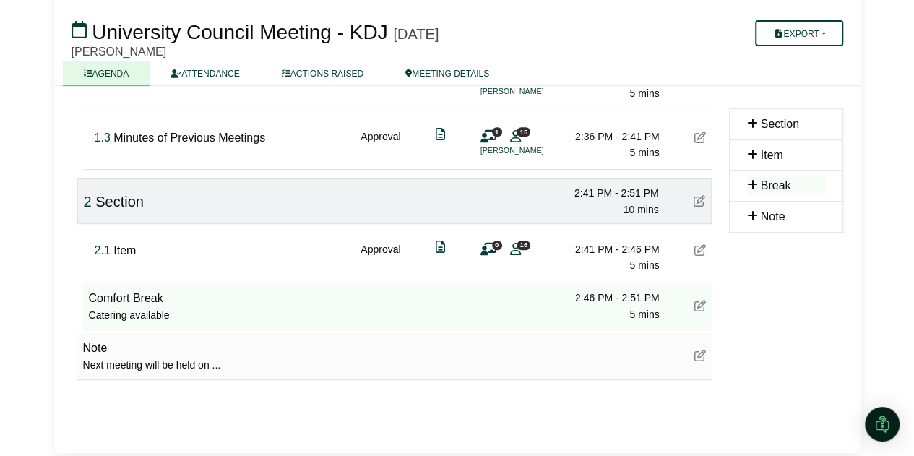
scroll to position [0, 0]
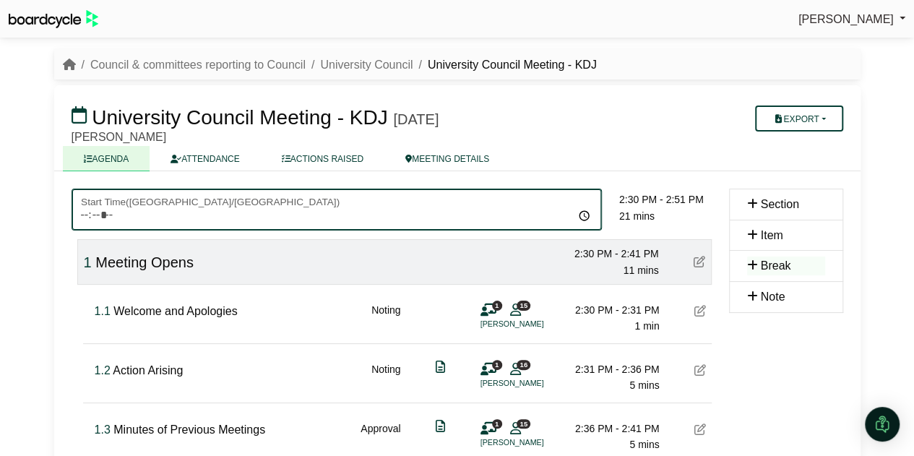
click at [85, 219] on input "*****" at bounding box center [337, 210] width 531 height 42
click at [127, 215] on input "*****" at bounding box center [337, 210] width 531 height 42
type input "*****"
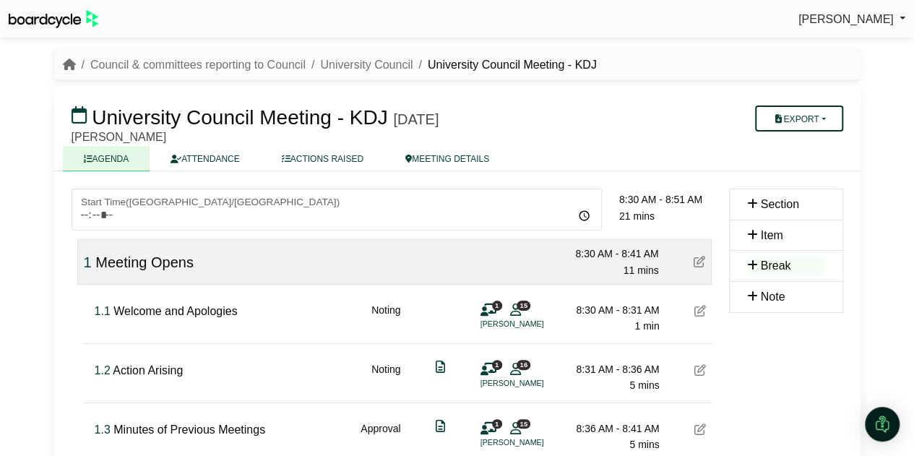
click at [814, 119] on button "Export" at bounding box center [798, 119] width 87 height 26
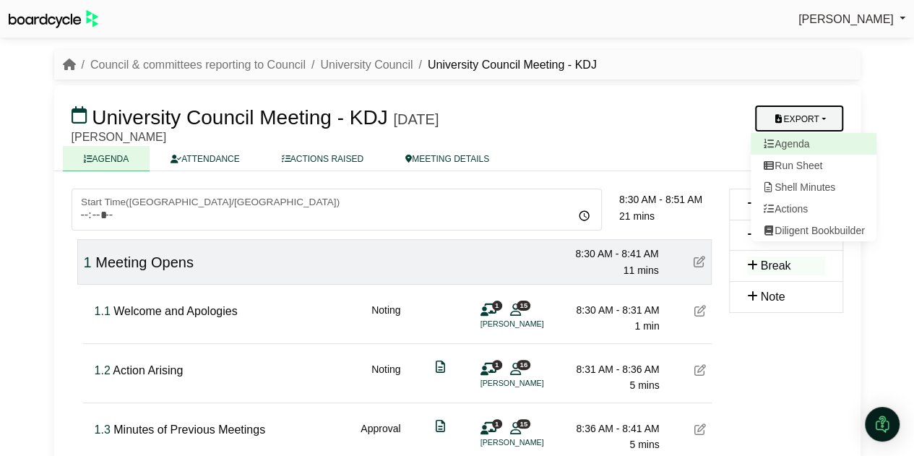
click at [802, 141] on link "Agenda" at bounding box center [814, 144] width 126 height 22
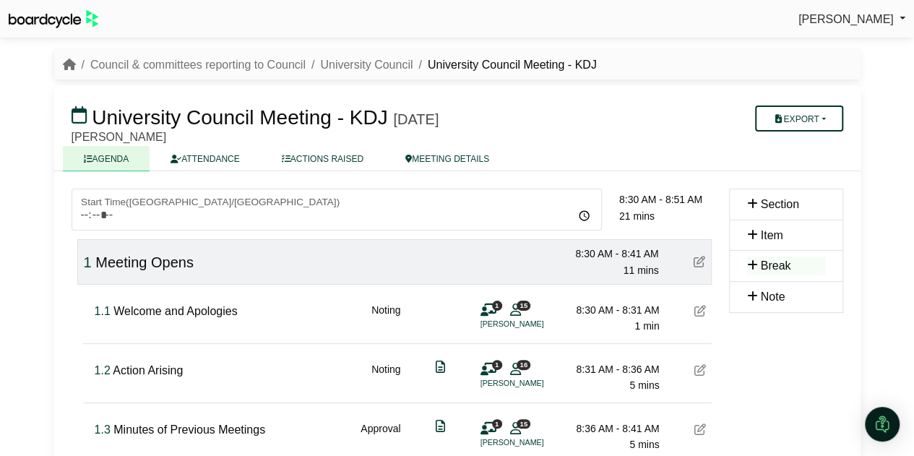
click at [821, 118] on button "Export" at bounding box center [798, 119] width 87 height 26
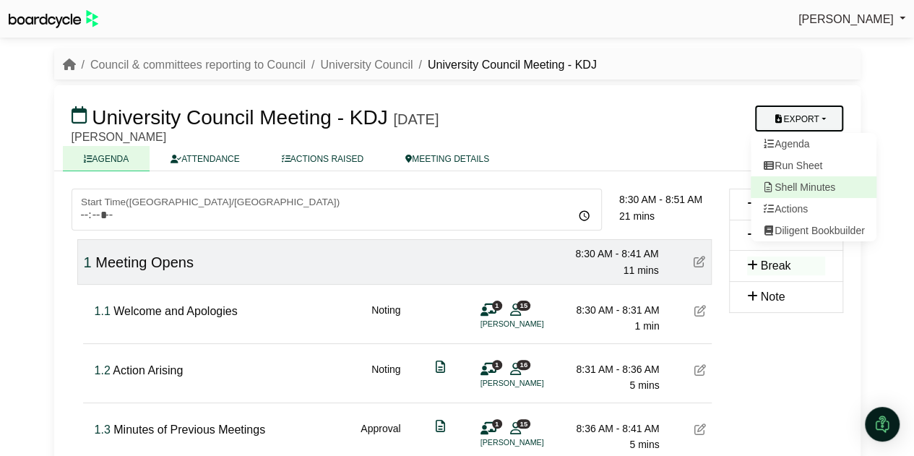
click at [805, 190] on link "Shell Minutes" at bounding box center [814, 187] width 126 height 22
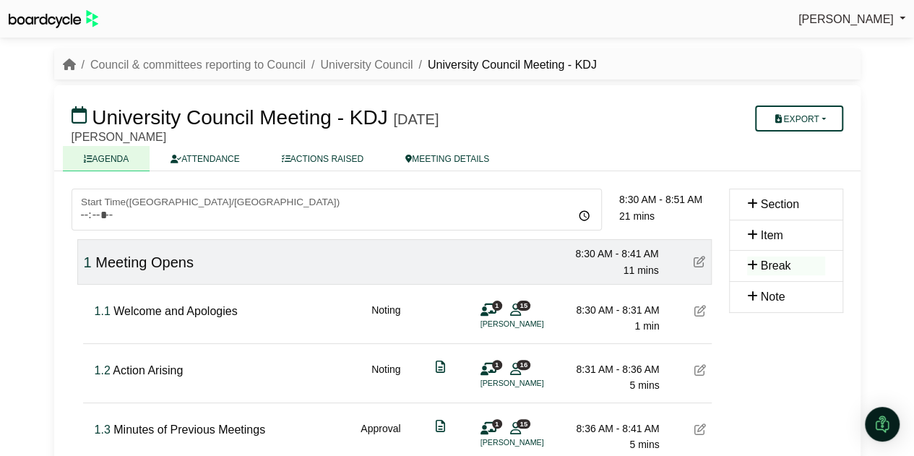
click at [698, 314] on icon at bounding box center [701, 311] width 12 height 12
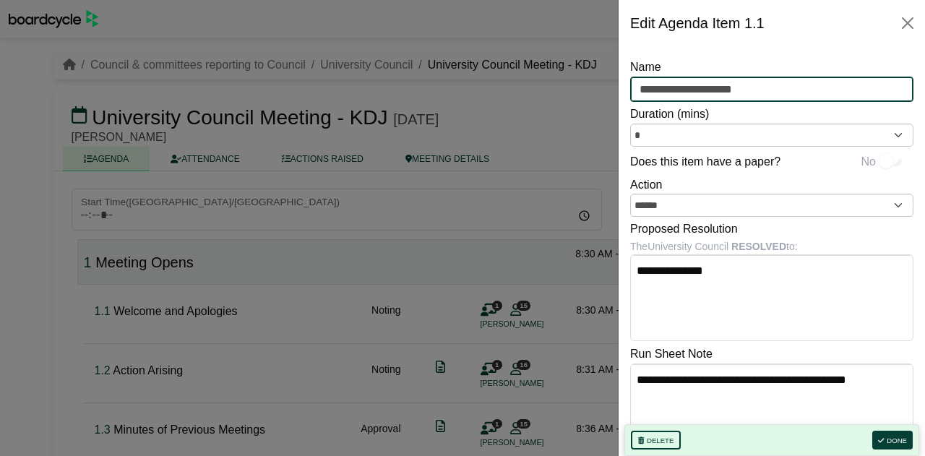
click at [719, 90] on input "**********" at bounding box center [771, 90] width 283 height 26
type input "**********"
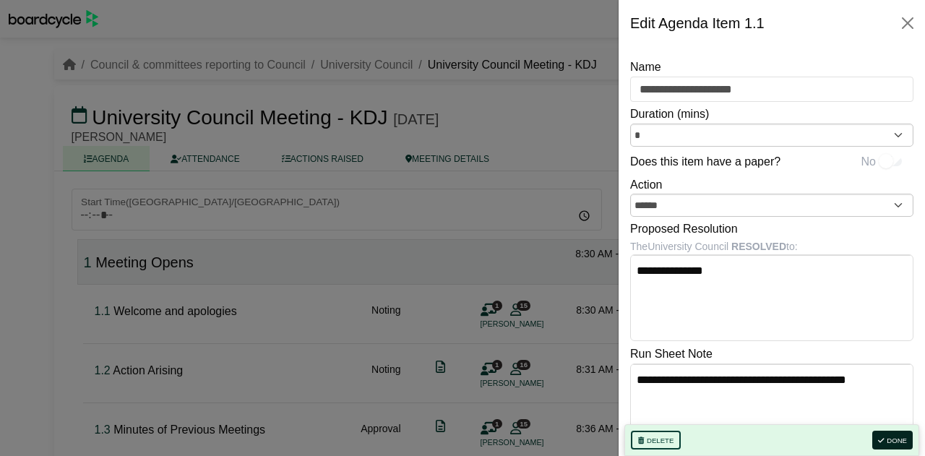
click at [895, 438] on button "Done" at bounding box center [893, 440] width 40 height 19
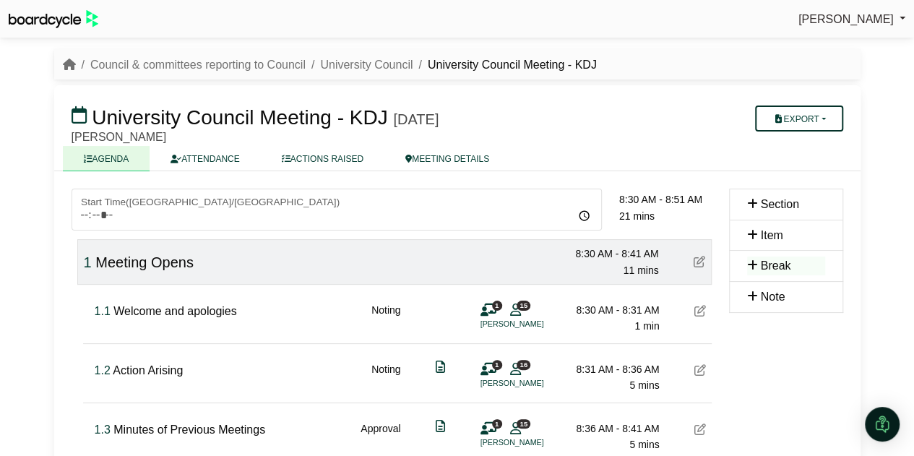
click at [794, 122] on button "Export" at bounding box center [798, 119] width 87 height 26
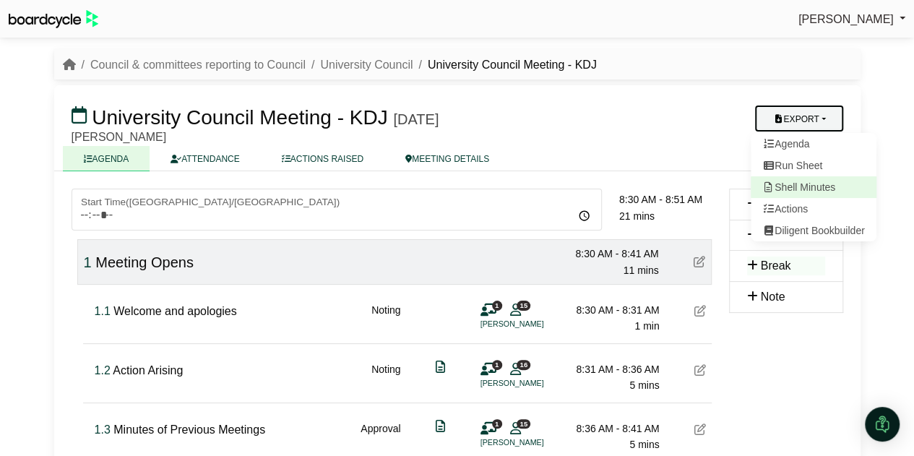
click at [805, 186] on link "Shell Minutes" at bounding box center [814, 187] width 126 height 22
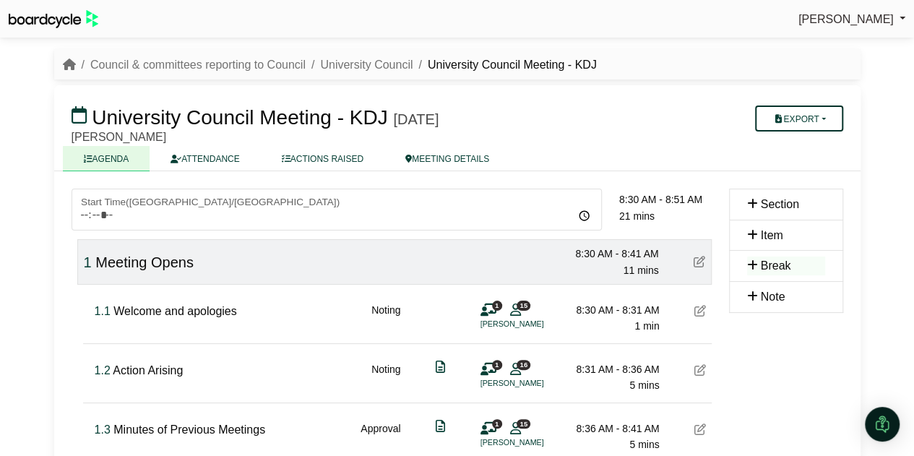
click at [822, 114] on button "Export" at bounding box center [798, 119] width 87 height 26
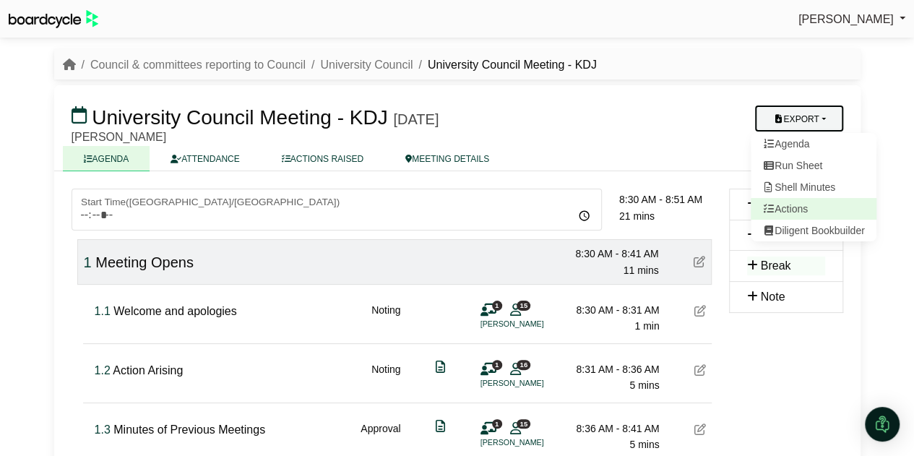
click at [802, 206] on link "Actions" at bounding box center [814, 209] width 126 height 22
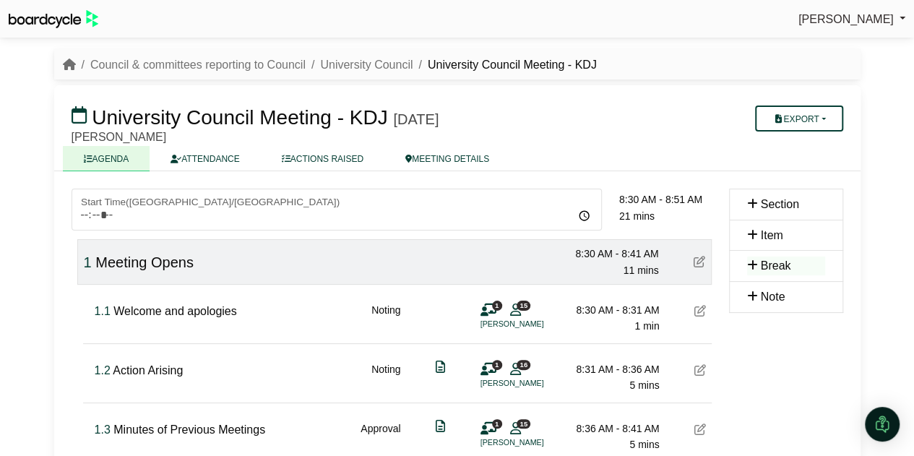
click at [837, 154] on ul "AGENDA ATTENDANCE ACTIONS RAISED MEETING DETAILS" at bounding box center [457, 158] width 789 height 25
click at [828, 118] on button "Export" at bounding box center [798, 119] width 87 height 26
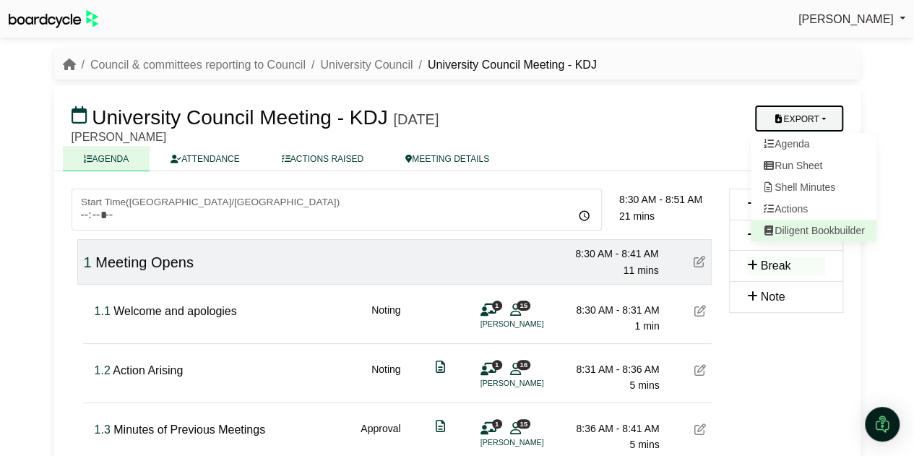
click at [821, 231] on link "Diligent Bookbuilder" at bounding box center [814, 231] width 126 height 22
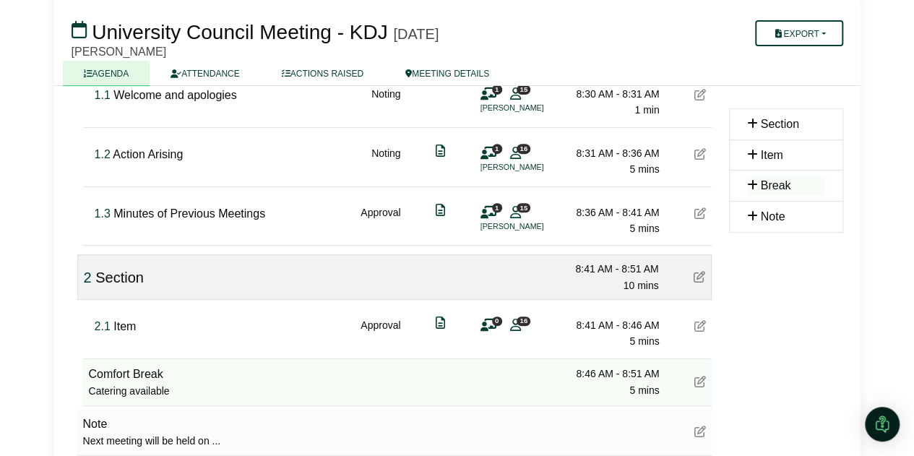
scroll to position [217, 0]
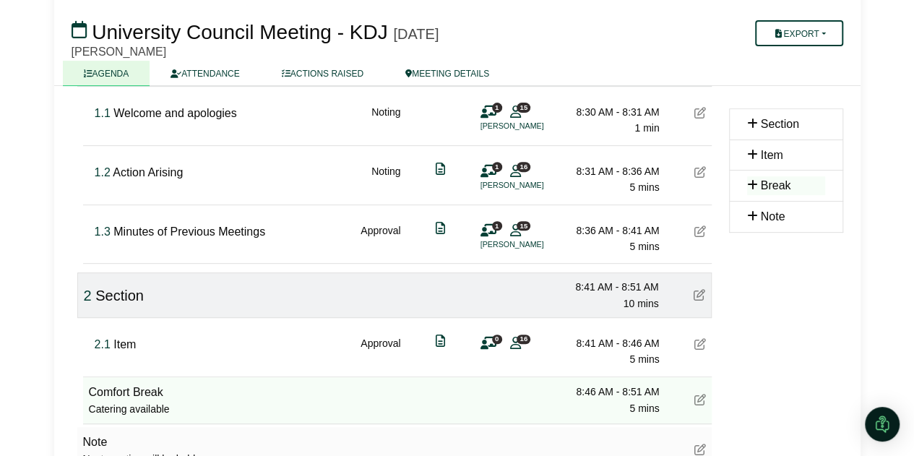
click at [700, 166] on icon at bounding box center [701, 172] width 12 height 12
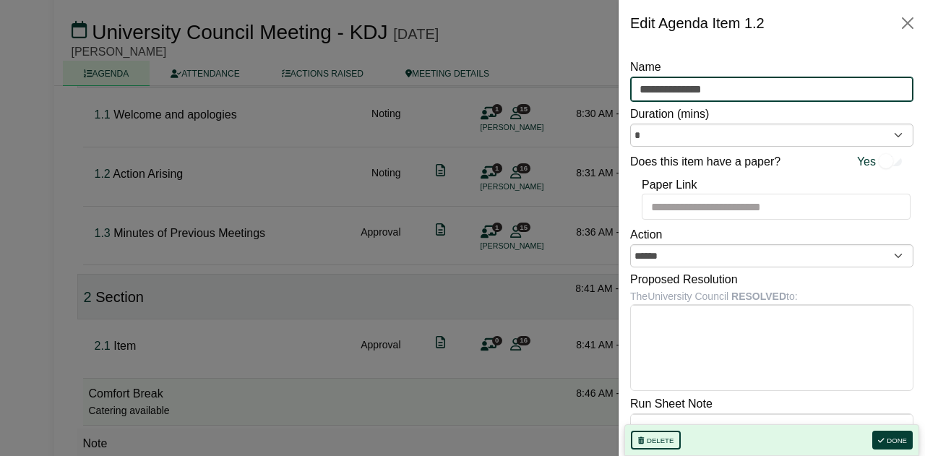
click at [671, 90] on input "**********" at bounding box center [771, 90] width 283 height 26
type input "**********"
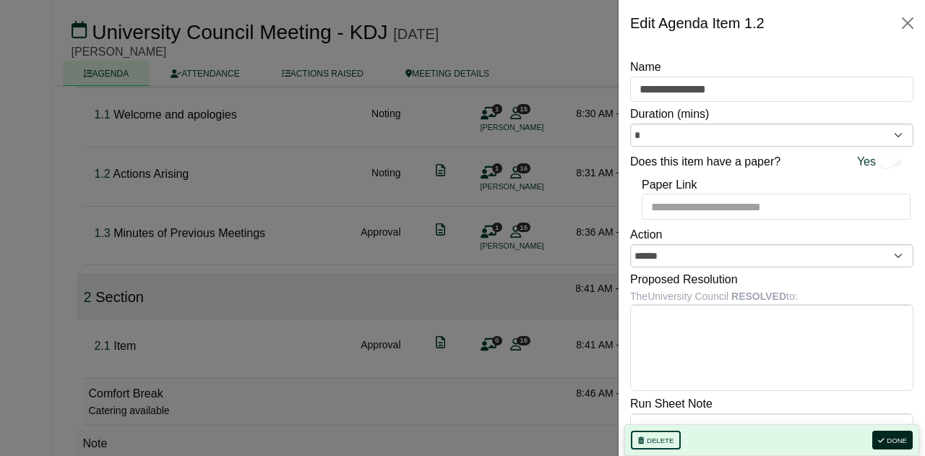
click at [898, 442] on button "Done" at bounding box center [893, 440] width 40 height 19
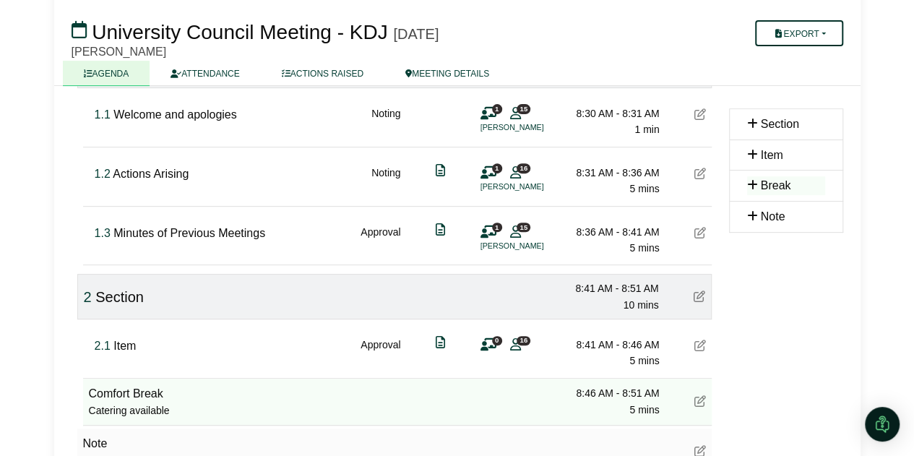
click at [820, 33] on button "Export" at bounding box center [798, 33] width 87 height 26
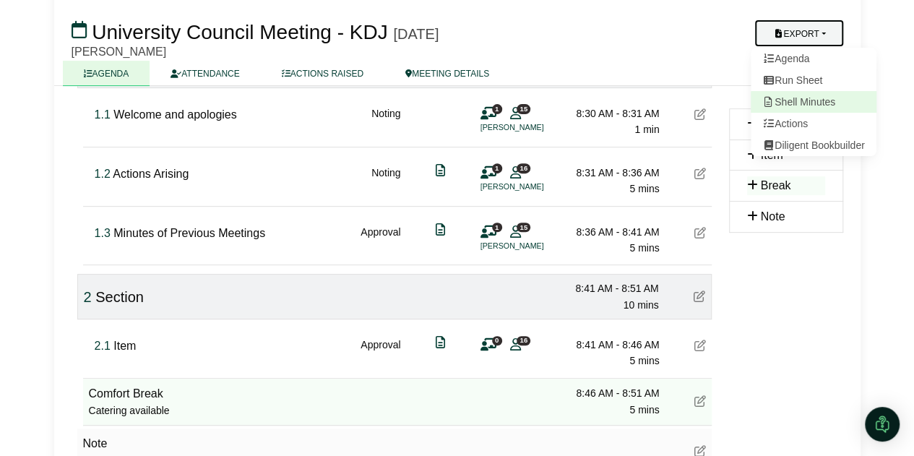
click at [799, 100] on link "Shell Minutes" at bounding box center [814, 102] width 126 height 22
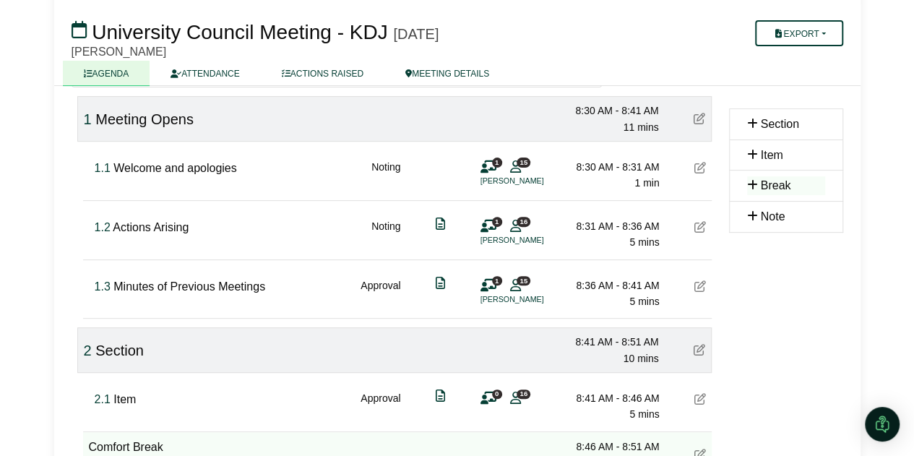
scroll to position [143, 0]
click at [380, 284] on div "Approval" at bounding box center [381, 294] width 40 height 33
click at [386, 284] on div "Approval" at bounding box center [381, 294] width 40 height 33
click at [385, 218] on div "Noting" at bounding box center [386, 234] width 29 height 33
click at [379, 281] on div "Approval" at bounding box center [381, 294] width 40 height 33
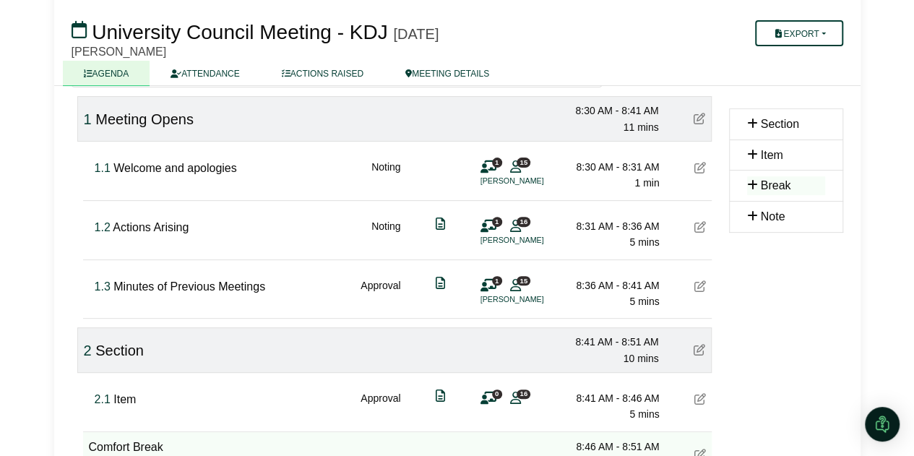
click at [384, 225] on div "Noting" at bounding box center [386, 234] width 29 height 33
click at [388, 160] on div "Noting" at bounding box center [386, 175] width 29 height 33
click at [380, 226] on div "Noting" at bounding box center [386, 234] width 29 height 33
click at [377, 286] on div "Approval" at bounding box center [381, 294] width 40 height 33
click at [381, 218] on div "Noting" at bounding box center [386, 234] width 29 height 33
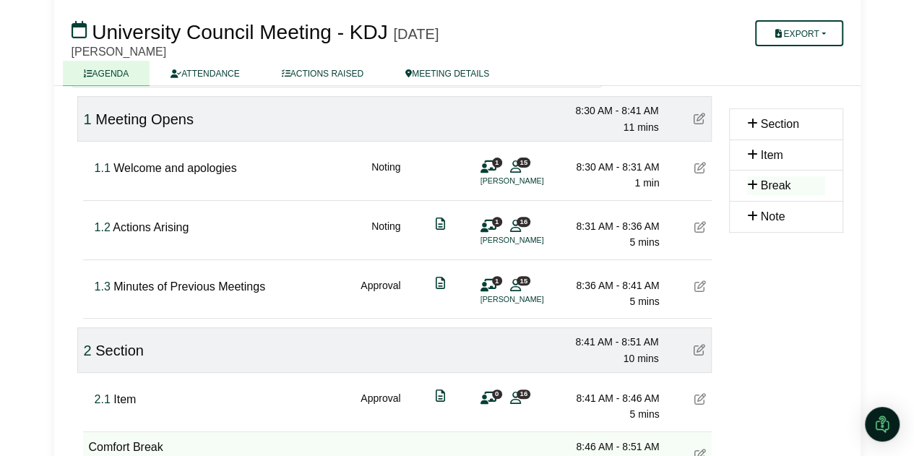
click at [377, 288] on div "Approval" at bounding box center [381, 294] width 40 height 33
click at [385, 221] on div "Noting" at bounding box center [386, 234] width 29 height 33
click at [386, 168] on div "Noting" at bounding box center [386, 175] width 29 height 33
click at [383, 219] on div "Noting" at bounding box center [386, 234] width 29 height 33
click at [372, 287] on div "Approval" at bounding box center [381, 294] width 40 height 33
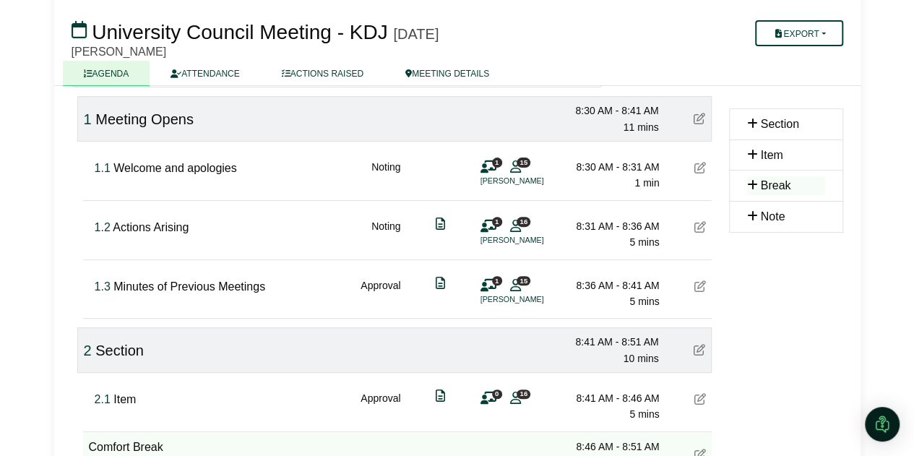
click at [698, 282] on icon at bounding box center [701, 286] width 12 height 12
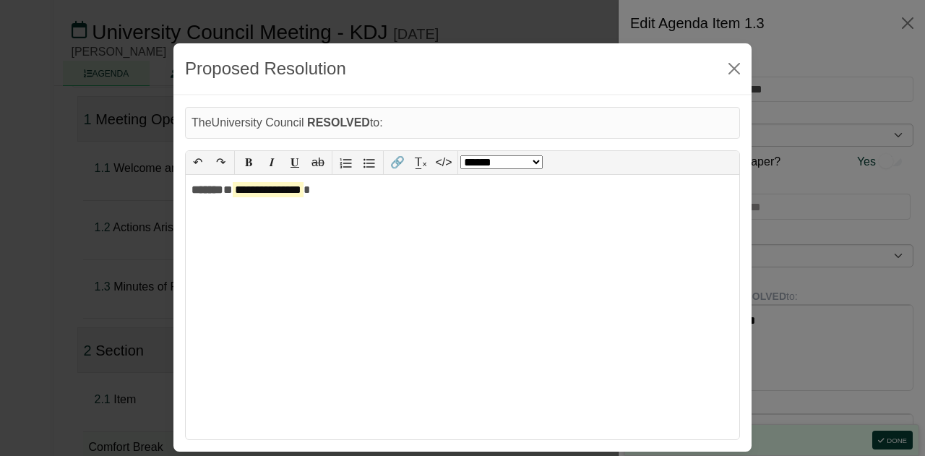
click at [737, 313] on body "Kristi Jarvis Sign Out Council & committees reporting to Council University Cou…" at bounding box center [462, 85] width 925 height 456
click at [733, 65] on button "Close" at bounding box center [734, 68] width 23 height 23
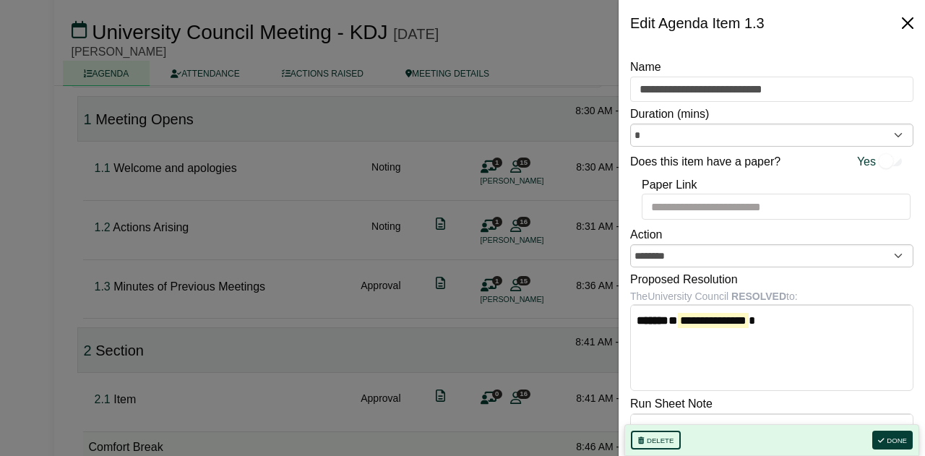
click at [905, 22] on button "Close" at bounding box center [907, 23] width 23 height 23
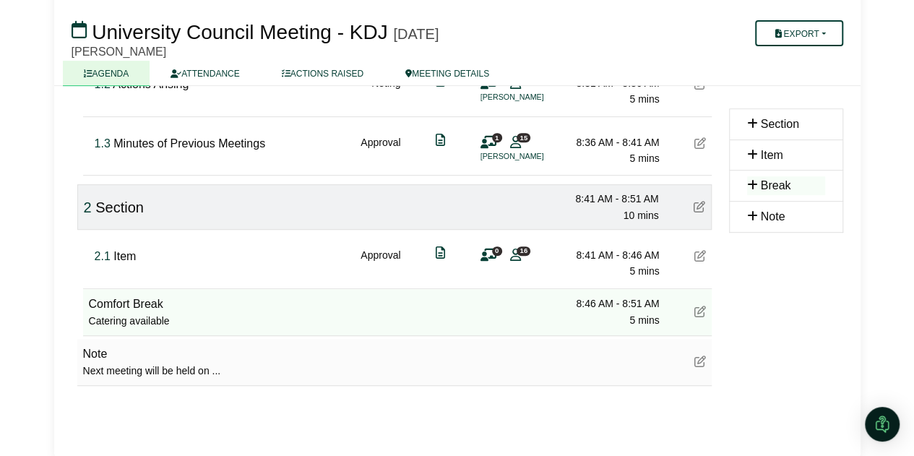
click at [717, 258] on div "***** Start Time ( Australia/Perth ) 09:00 10:00 11:00 12:00 13:00 14:00 8:30 A…" at bounding box center [392, 171] width 658 height 539
click at [700, 252] on icon at bounding box center [701, 255] width 12 height 12
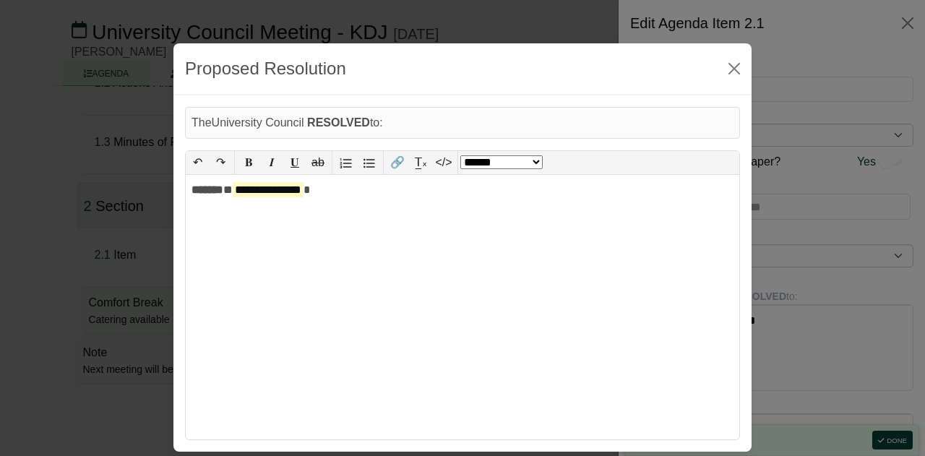
click at [211, 188] on div at bounding box center [463, 190] width 543 height 19
drag, startPoint x: 261, startPoint y: 211, endPoint x: 230, endPoint y: 211, distance: 31.1
click at [261, 211] on mark "**********" at bounding box center [268, 207] width 71 height 15
select select "******"
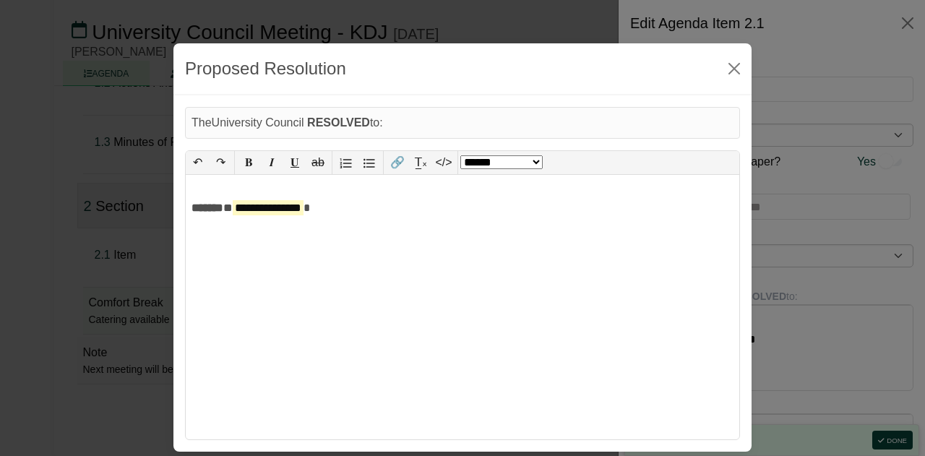
click at [194, 205] on b "*******" at bounding box center [208, 207] width 32 height 11
click at [733, 69] on button "Close" at bounding box center [734, 68] width 23 height 23
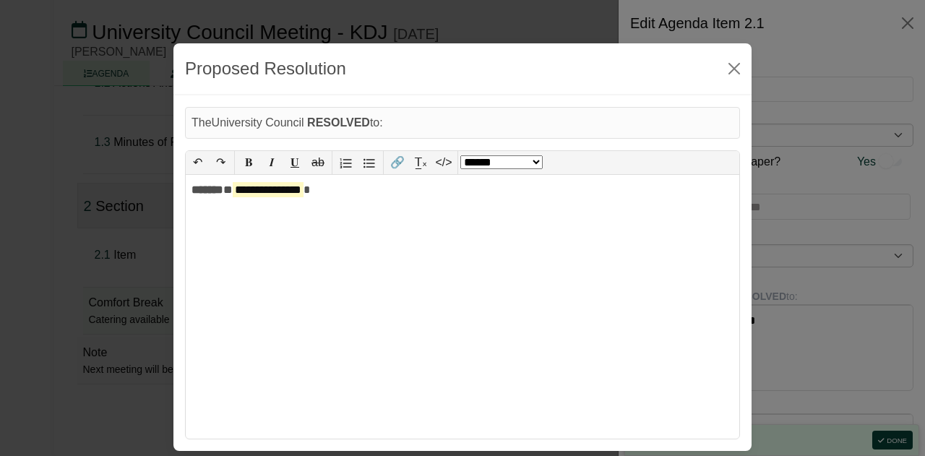
click at [736, 60] on button "Close" at bounding box center [734, 68] width 23 height 23
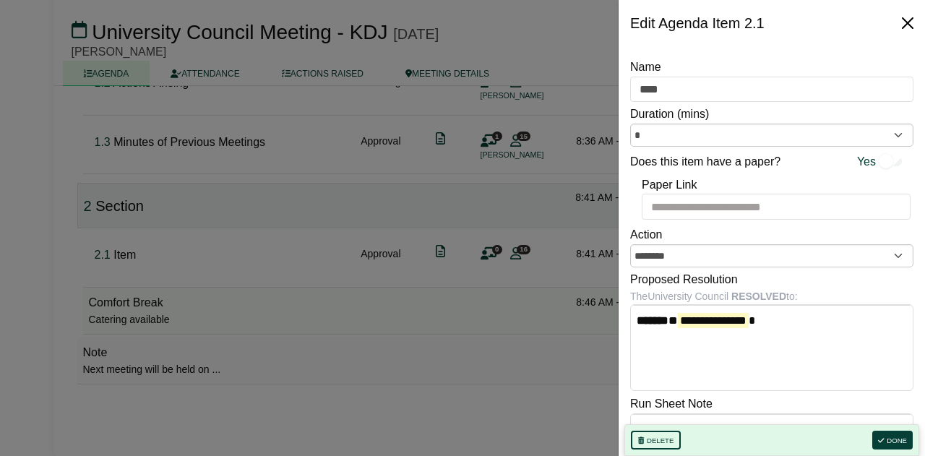
click at [910, 22] on button "Close" at bounding box center [907, 23] width 23 height 23
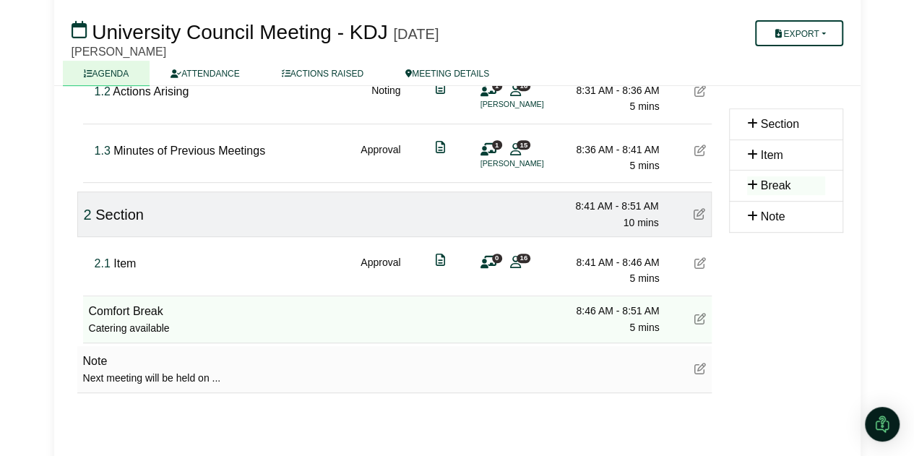
scroll to position [292, 0]
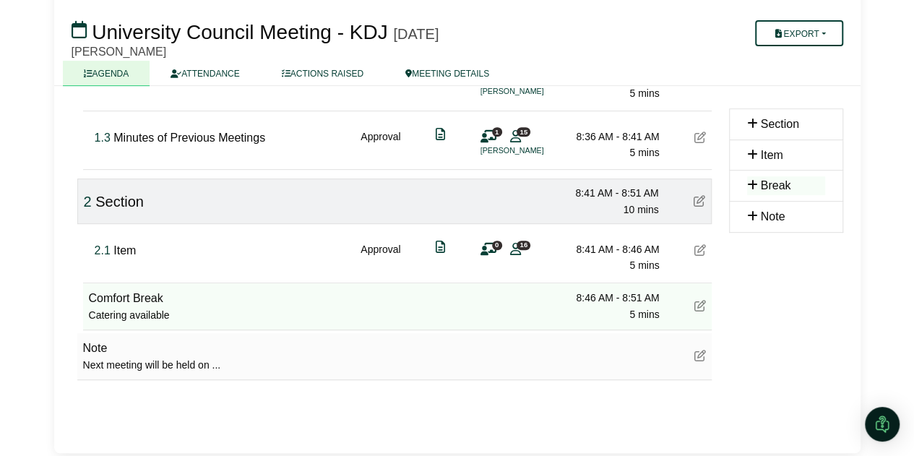
click at [693, 248] on div "2.1 Item Approval 0 16 8:41 AM - 8:46 AM 5 mins" at bounding box center [400, 252] width 623 height 56
click at [702, 248] on icon at bounding box center [701, 250] width 12 height 12
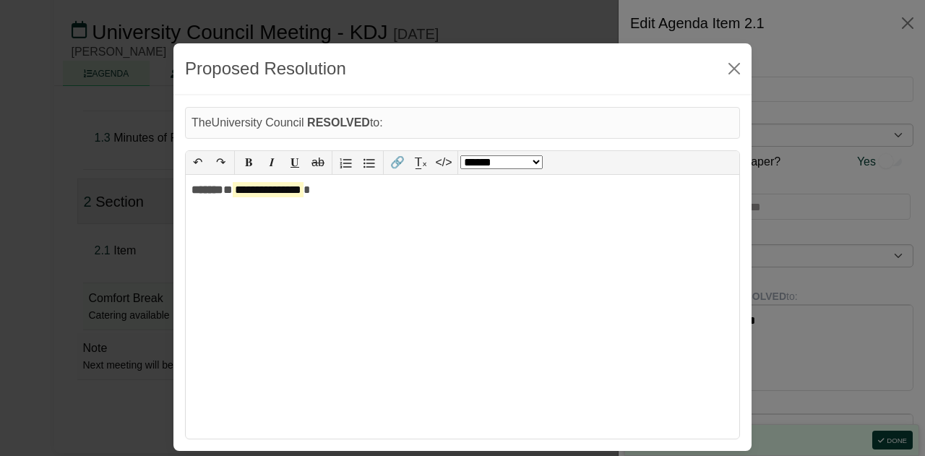
click at [733, 64] on button "Close" at bounding box center [734, 68] width 23 height 23
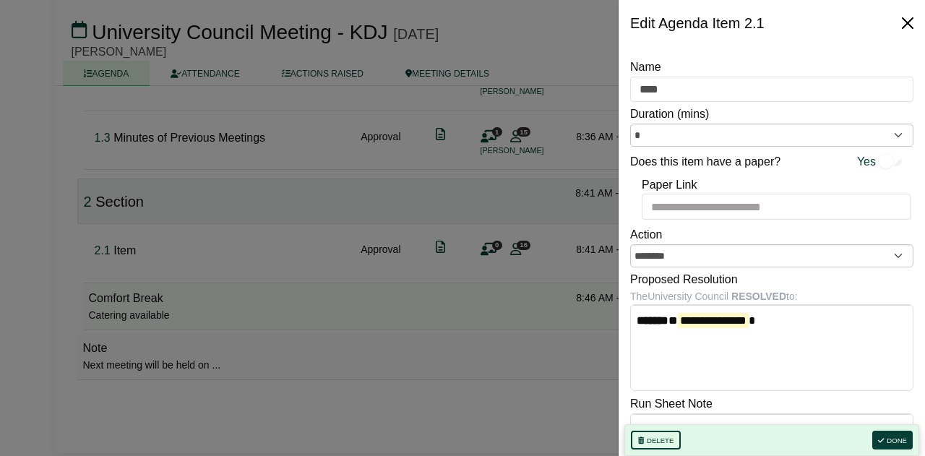
click at [913, 22] on button "Close" at bounding box center [907, 23] width 23 height 23
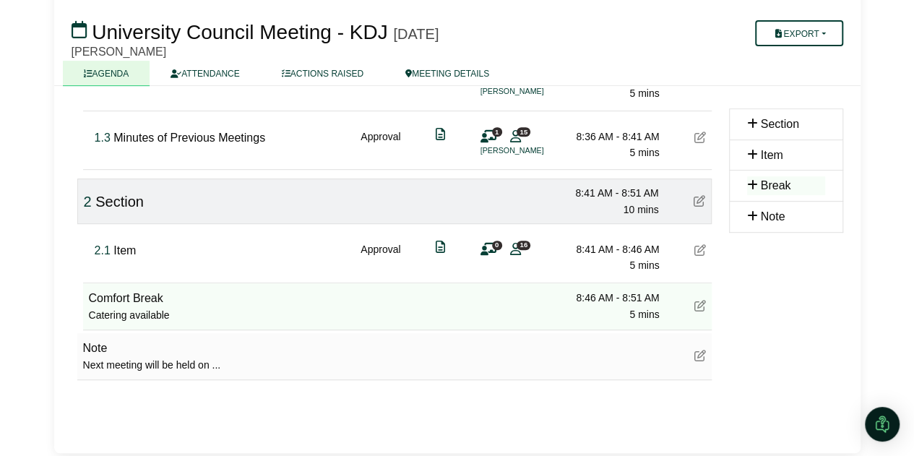
click at [223, 248] on div "2.1 Item Approval 0 16 8:41 AM - 8:46 AM 5 mins" at bounding box center [400, 252] width 623 height 56
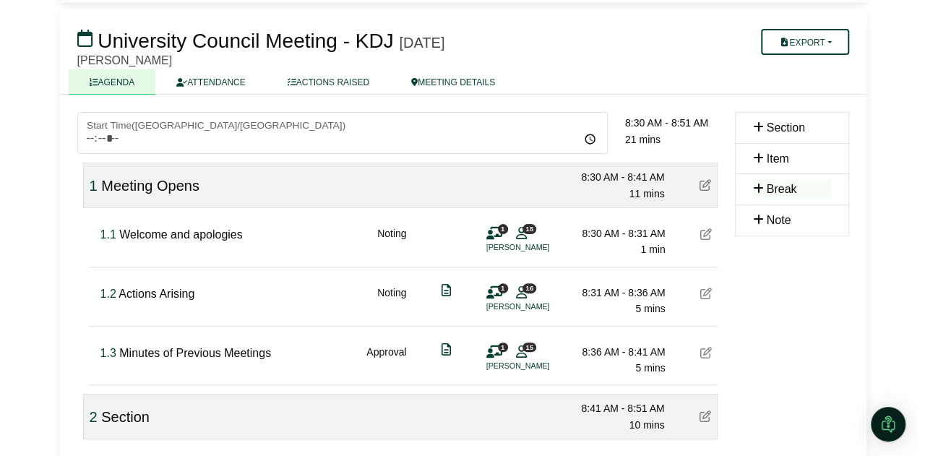
scroll to position [77, 0]
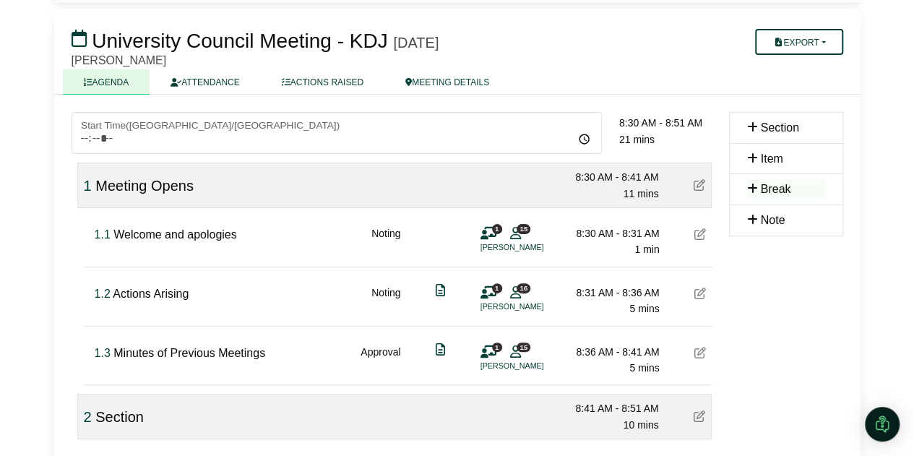
click at [215, 293] on div "1.2 Actions Arising Noting 1 16 Vanessa Guthrie 8:31 AM - 8:36 AM 5 mins" at bounding box center [400, 295] width 623 height 56
click at [699, 293] on icon at bounding box center [701, 294] width 12 height 12
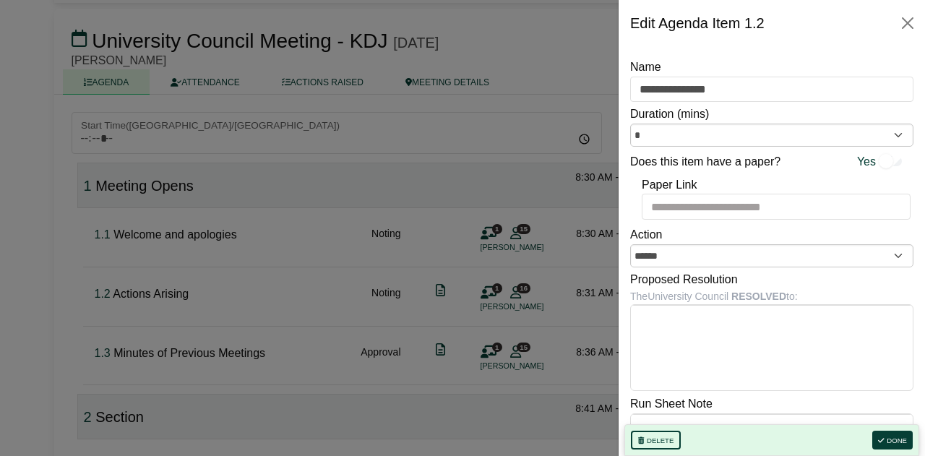
click at [783, 329] on body "Kristi Jarvis Sign Out Council & committees reporting to Council University Cou…" at bounding box center [462, 151] width 925 height 456
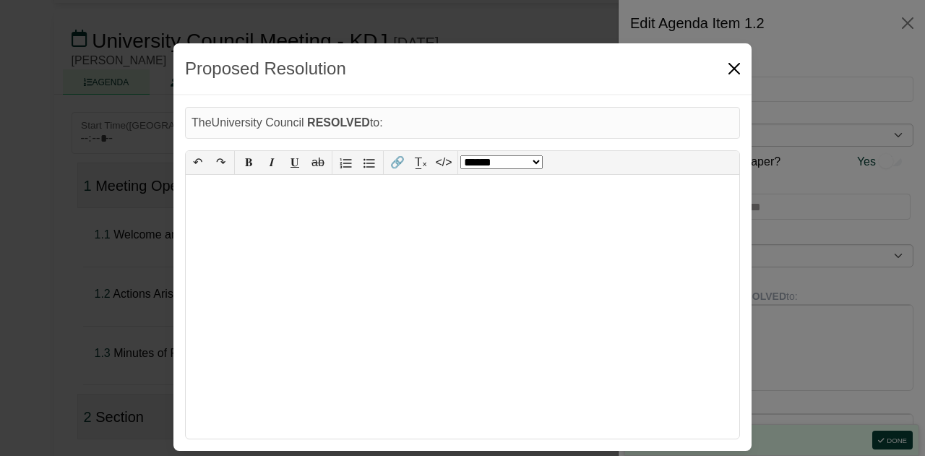
click at [732, 70] on button "Close" at bounding box center [734, 68] width 23 height 23
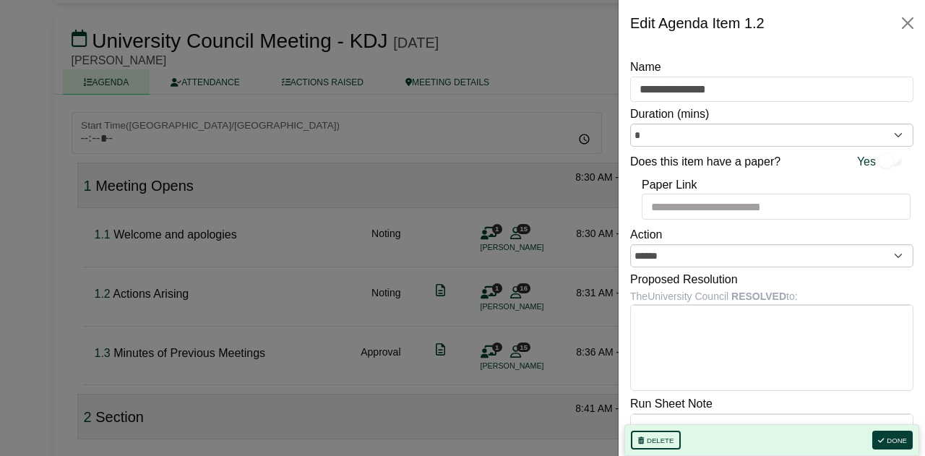
click at [753, 366] on body "Kristi Jarvis Sign Out Council & committees reporting to Council University Cou…" at bounding box center [462, 151] width 925 height 456
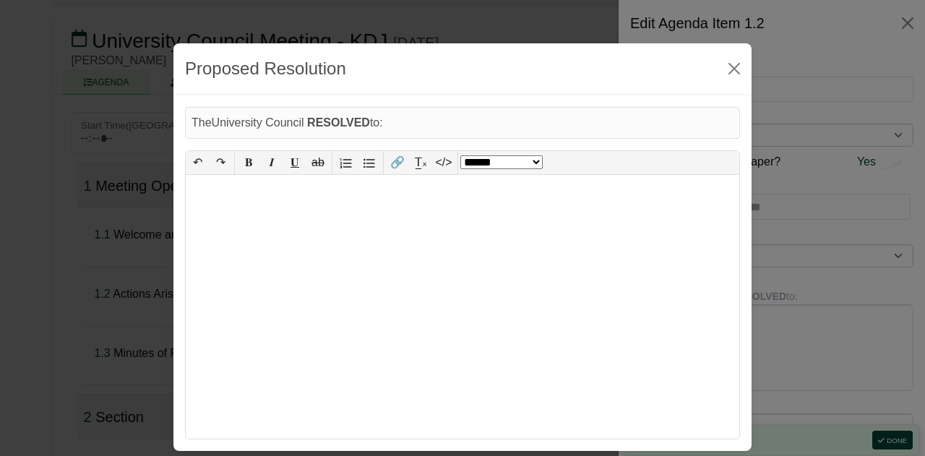
click at [562, 344] on div at bounding box center [463, 307] width 554 height 264
click at [727, 64] on button "Close" at bounding box center [734, 68] width 23 height 23
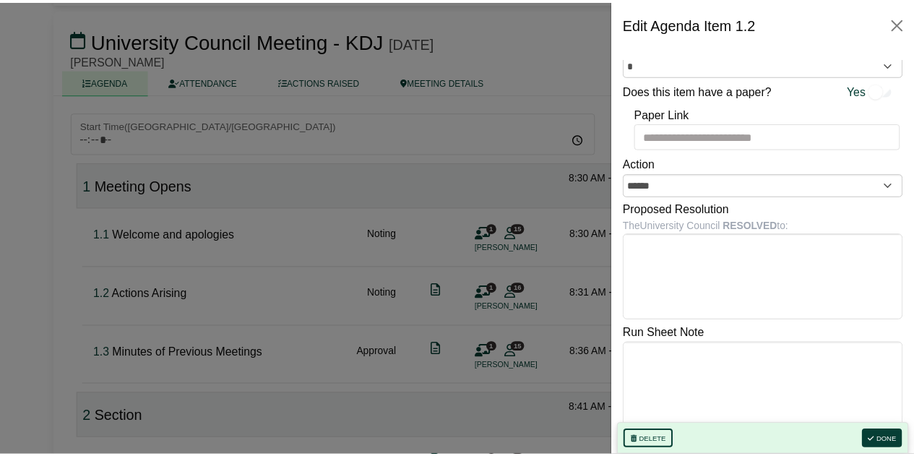
scroll to position [80, 0]
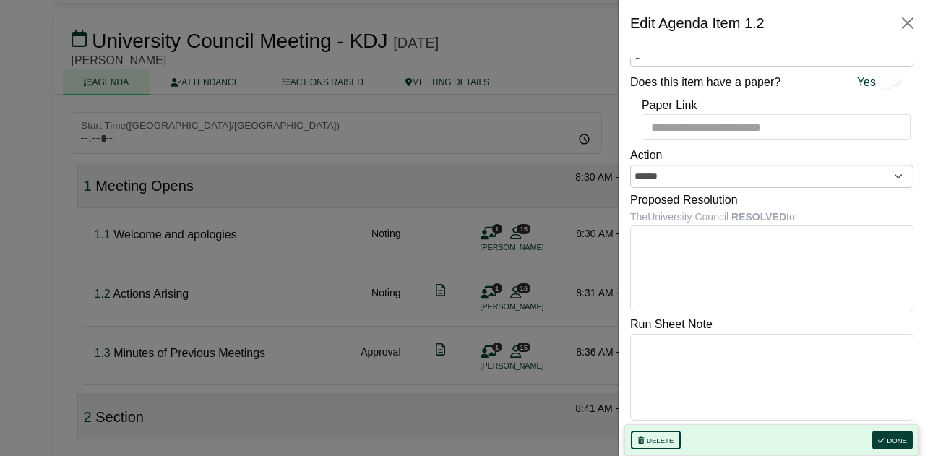
click at [726, 351] on body "Kristi Jarvis Sign Out Council & committees reporting to Council University Cou…" at bounding box center [462, 151] width 925 height 456
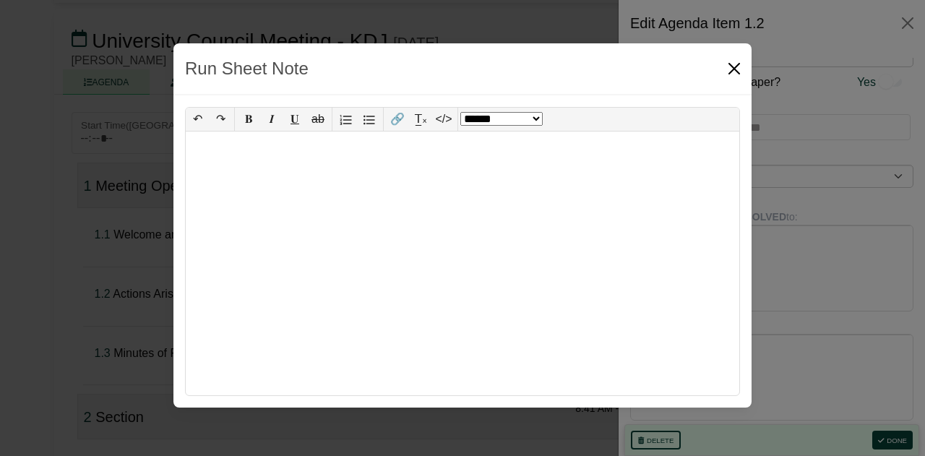
click at [736, 66] on button "Close" at bounding box center [734, 68] width 23 height 23
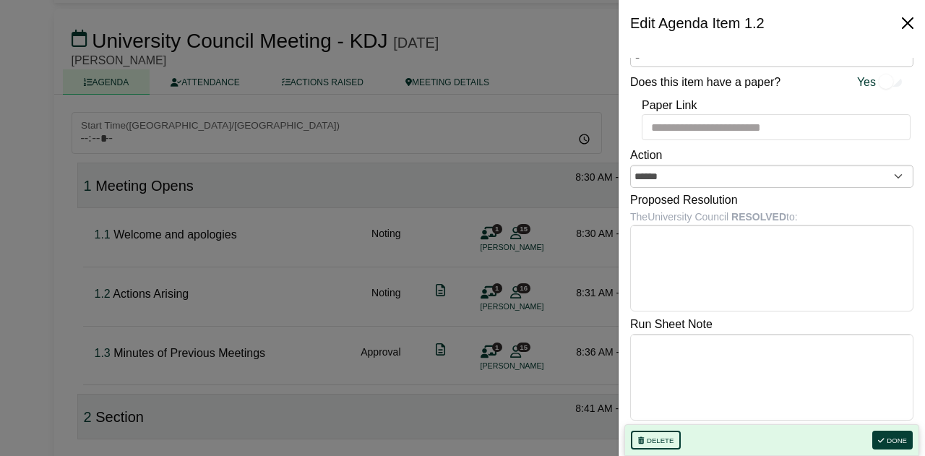
click at [912, 18] on button "Close" at bounding box center [907, 23] width 23 height 23
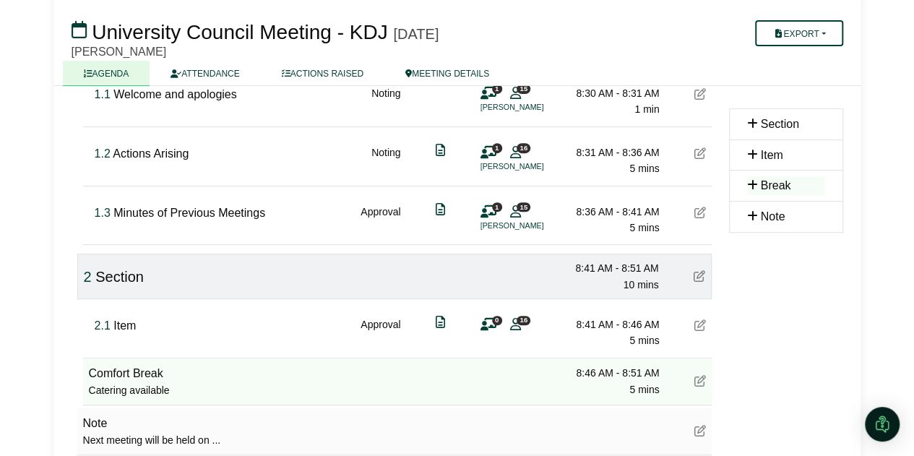
click at [700, 155] on icon at bounding box center [701, 153] width 12 height 12
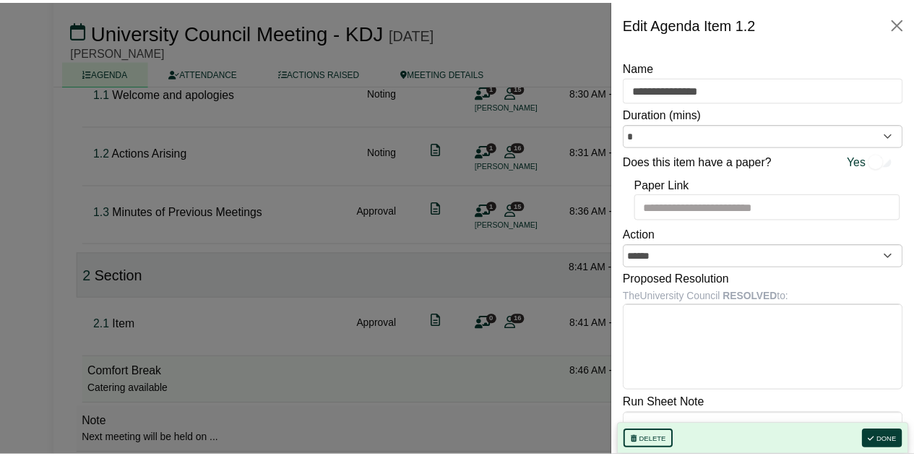
scroll to position [218, 0]
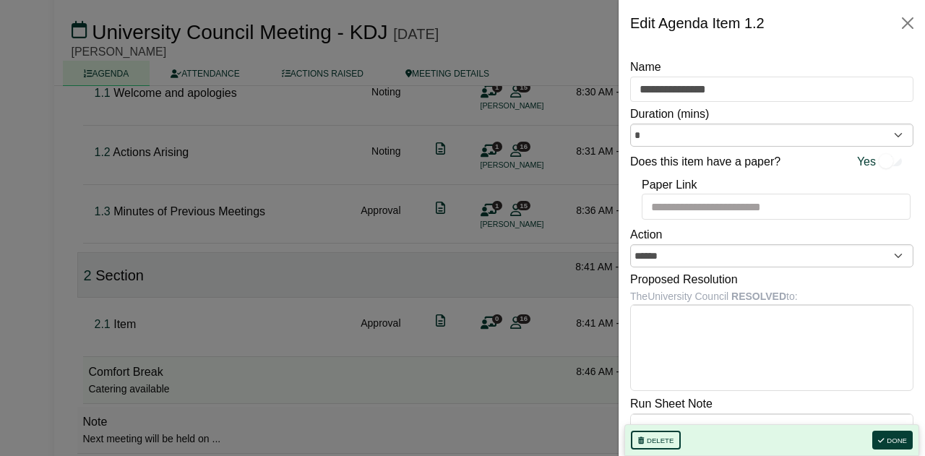
click at [690, 238] on body "Kristi Jarvis Sign Out Council & committees reporting to Council University Cou…" at bounding box center [462, 10] width 925 height 456
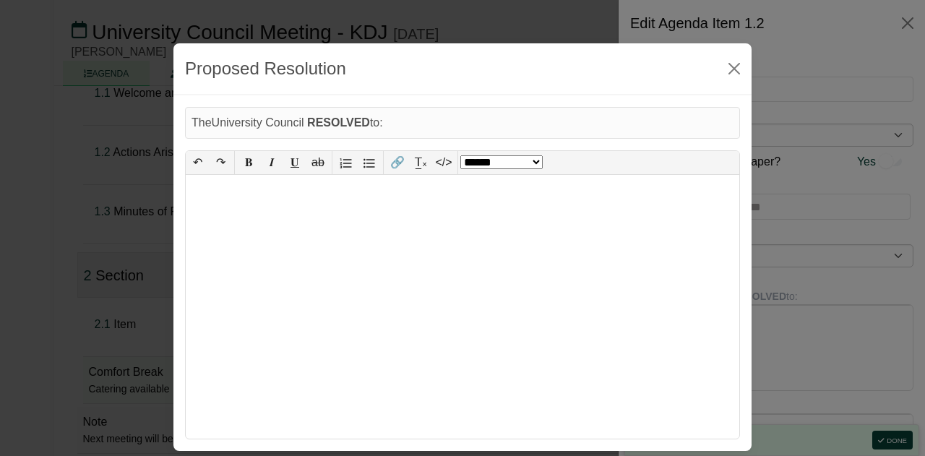
select select "*"
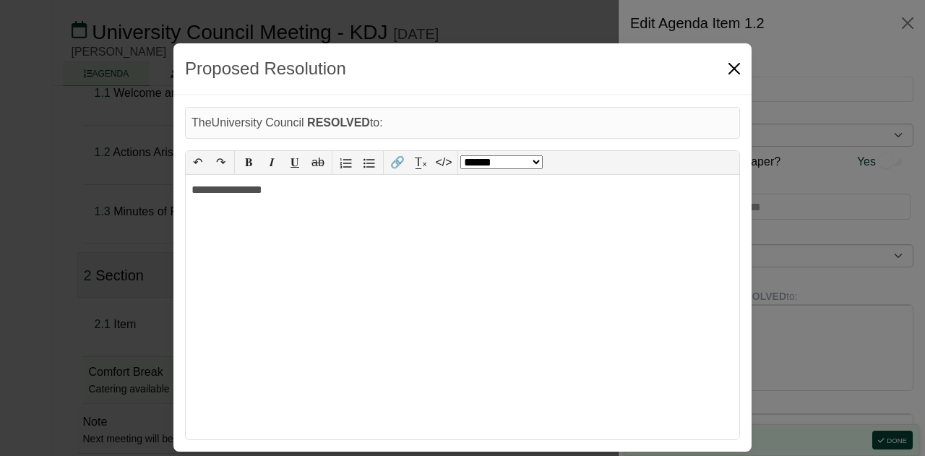
click at [732, 69] on button "Close" at bounding box center [734, 68] width 23 height 23
select select "******"
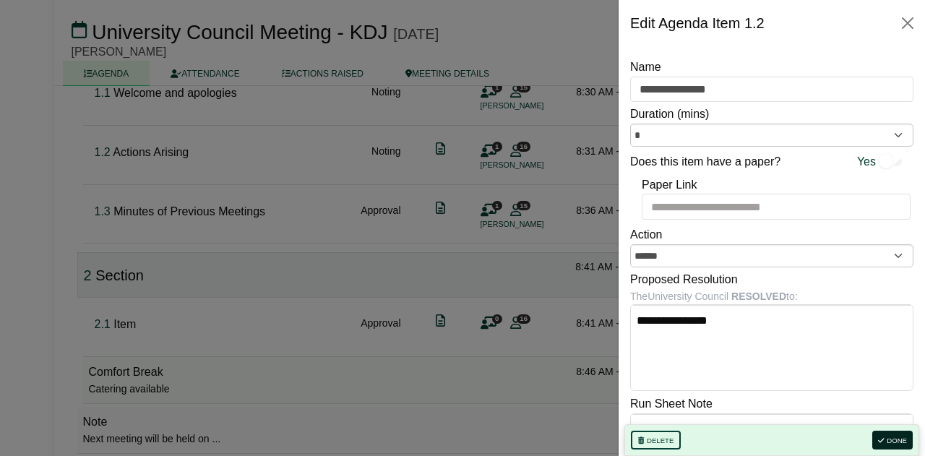
click at [888, 444] on button "Done" at bounding box center [893, 440] width 40 height 19
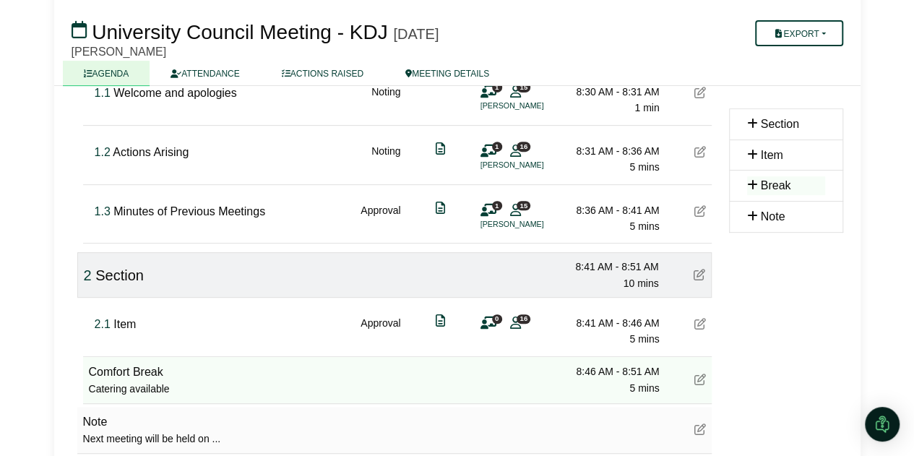
click at [246, 322] on div "2.1 Item Approval 0 16 8:41 AM - 8:46 AM 5 mins" at bounding box center [400, 326] width 623 height 56
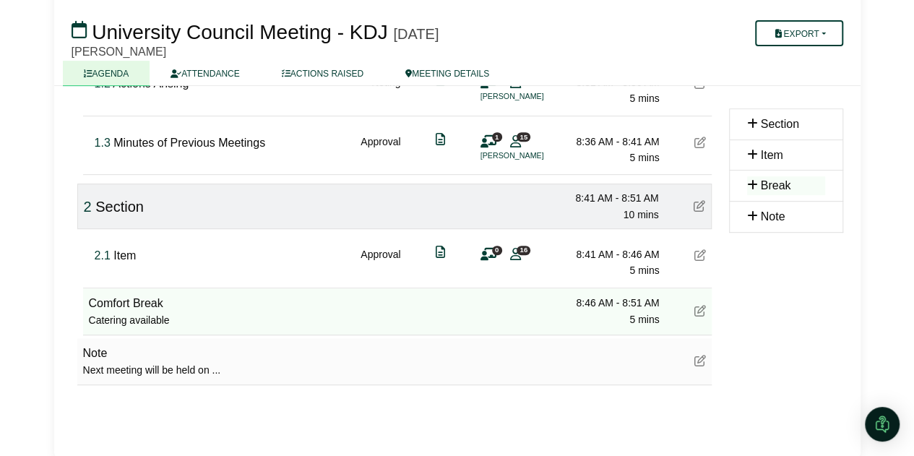
scroll to position [288, 0]
click at [502, 207] on div "2 Section 8:41 AM - 8:51 AM 10 mins" at bounding box center [394, 206] width 635 height 46
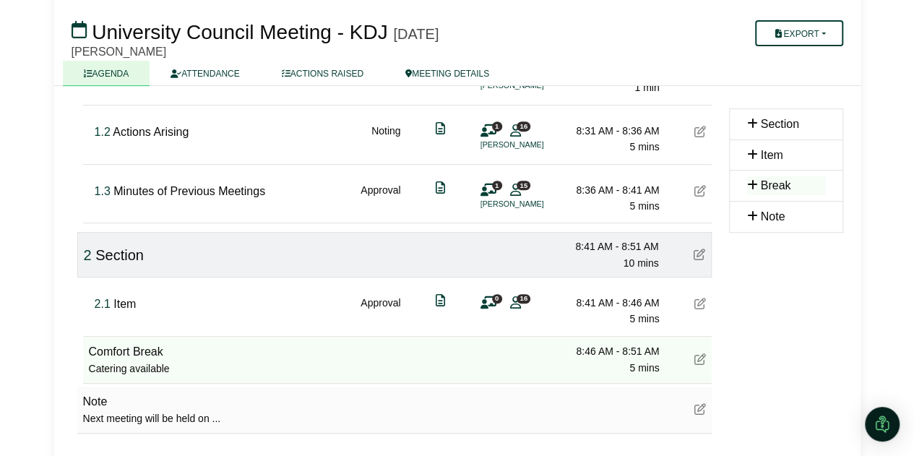
scroll to position [239, 0]
click at [797, 33] on button "Export" at bounding box center [798, 33] width 87 height 26
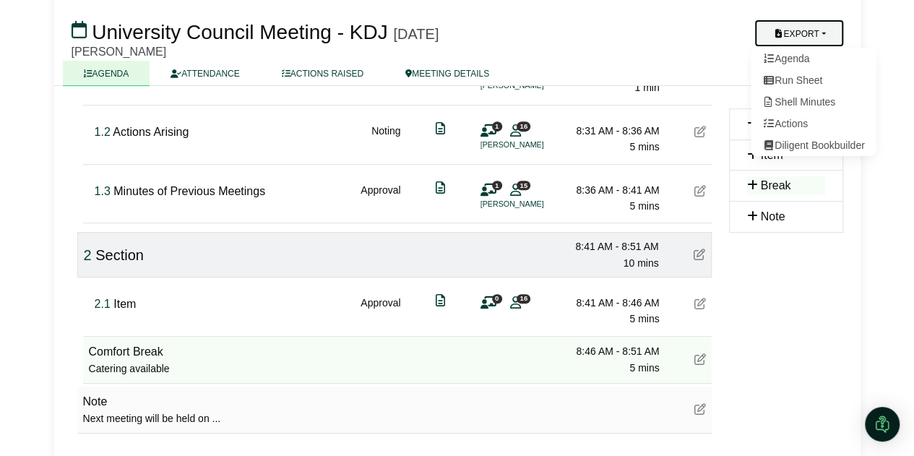
click at [703, 56] on div "Chambers" at bounding box center [393, 52] width 643 height 12
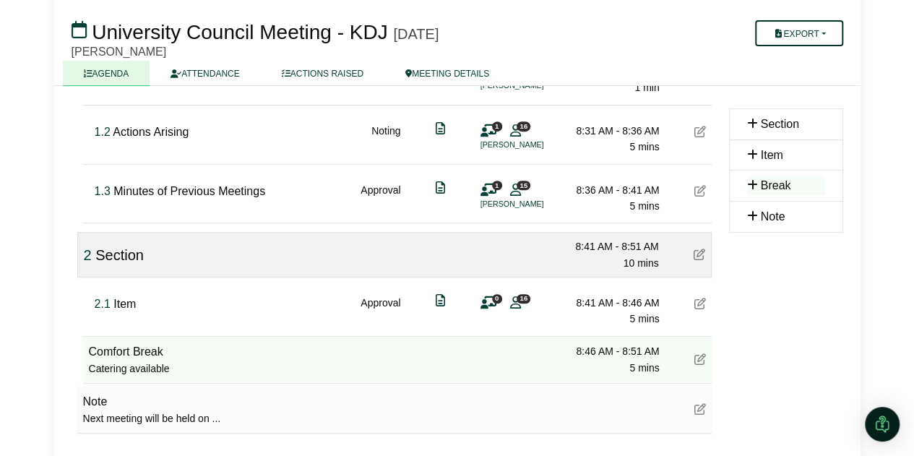
click at [810, 35] on button "Export" at bounding box center [798, 33] width 87 height 26
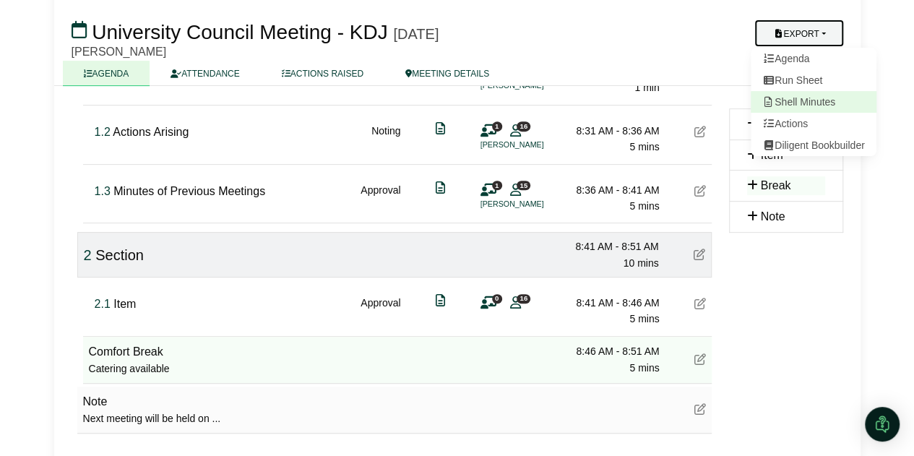
click at [805, 98] on link "Shell Minutes" at bounding box center [814, 102] width 126 height 22
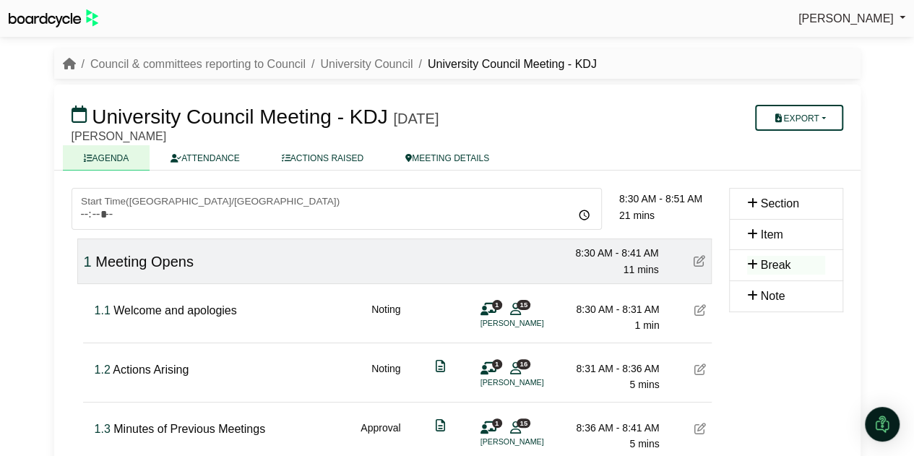
scroll to position [0, 0]
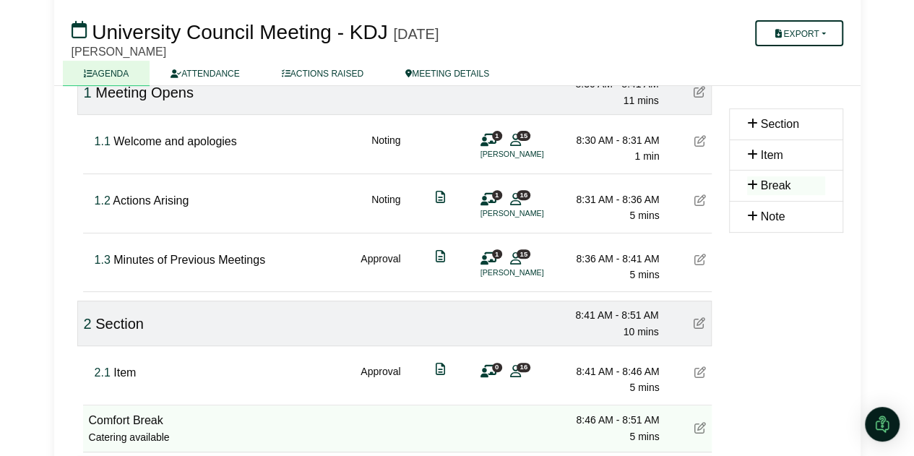
click at [816, 31] on button "Export" at bounding box center [798, 33] width 87 height 26
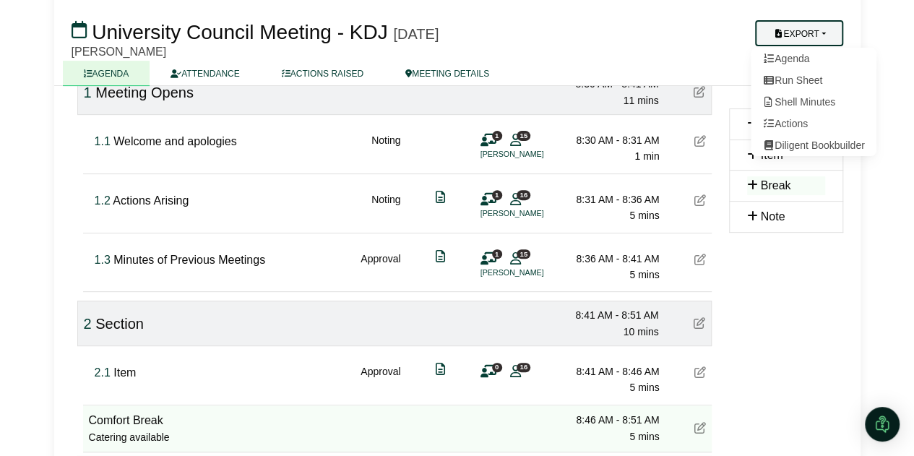
scroll to position [171, 0]
click at [801, 102] on link "Shell Minutes" at bounding box center [814, 102] width 126 height 22
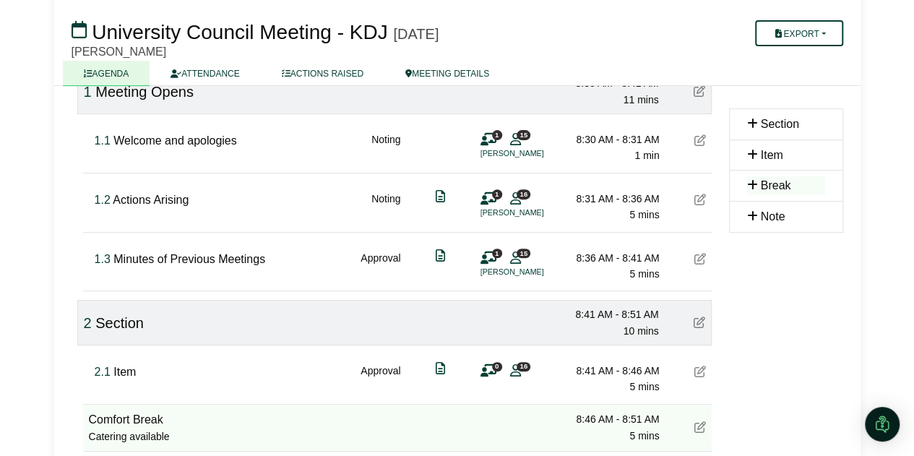
scroll to position [0, 0]
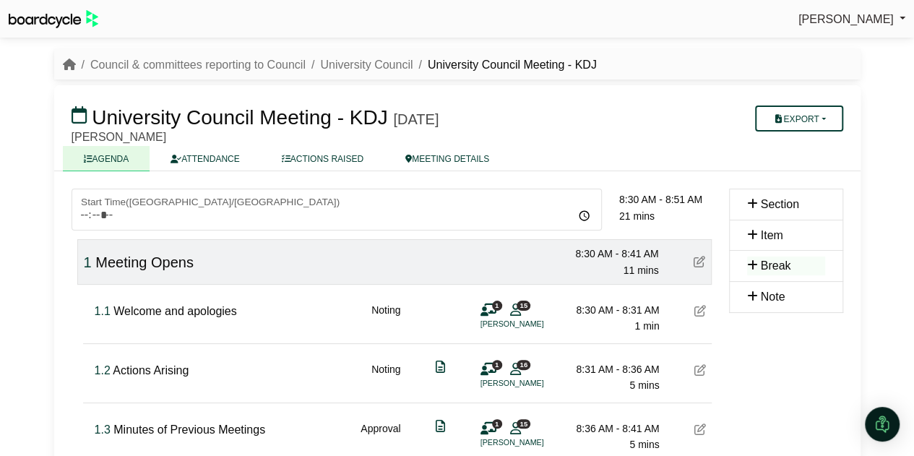
click at [701, 312] on icon at bounding box center [701, 311] width 12 height 12
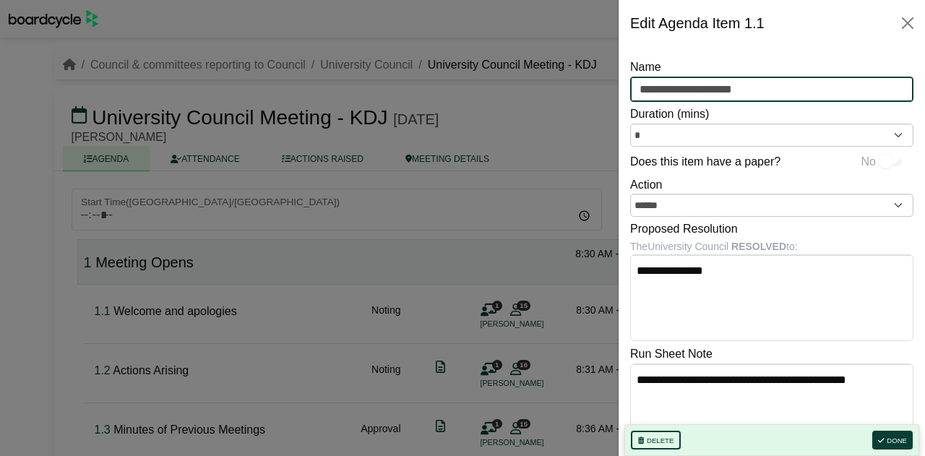
click at [719, 90] on input "**********" at bounding box center [771, 90] width 283 height 26
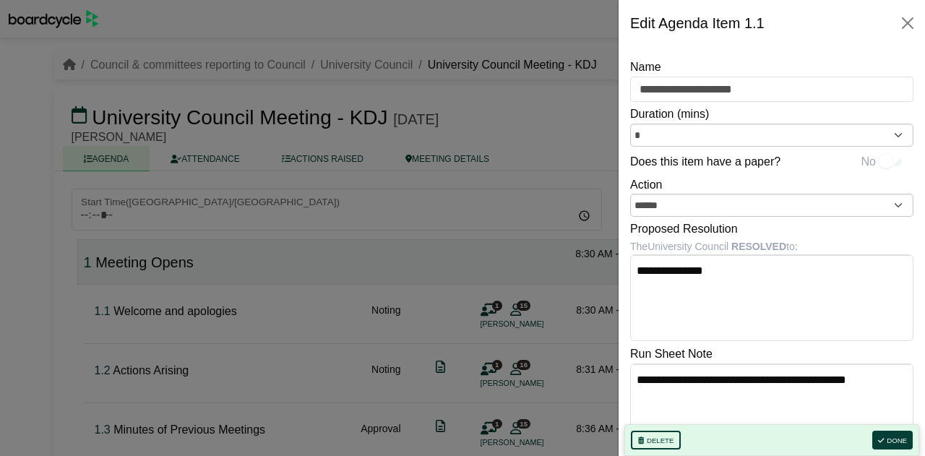
click at [819, 223] on div "**********" at bounding box center [771, 279] width 283 height 125
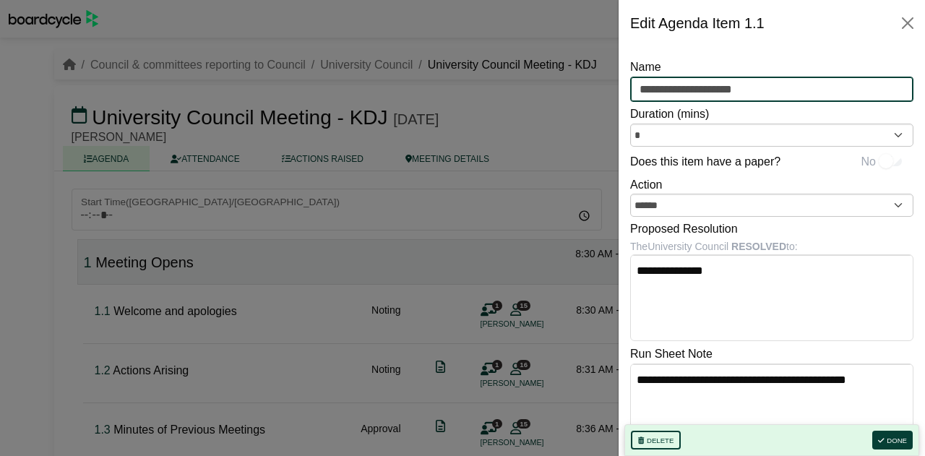
click at [767, 98] on input "**********" at bounding box center [771, 90] width 283 height 26
type input "**********"
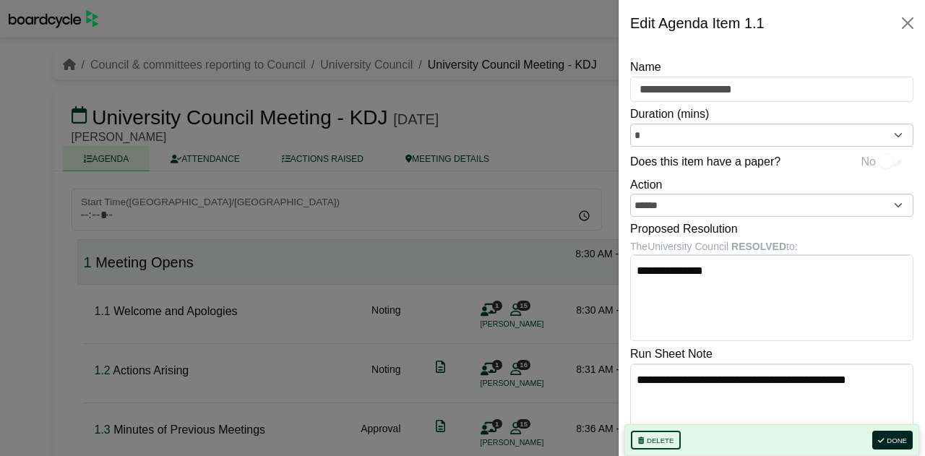
click at [894, 440] on button "Done" at bounding box center [893, 440] width 40 height 19
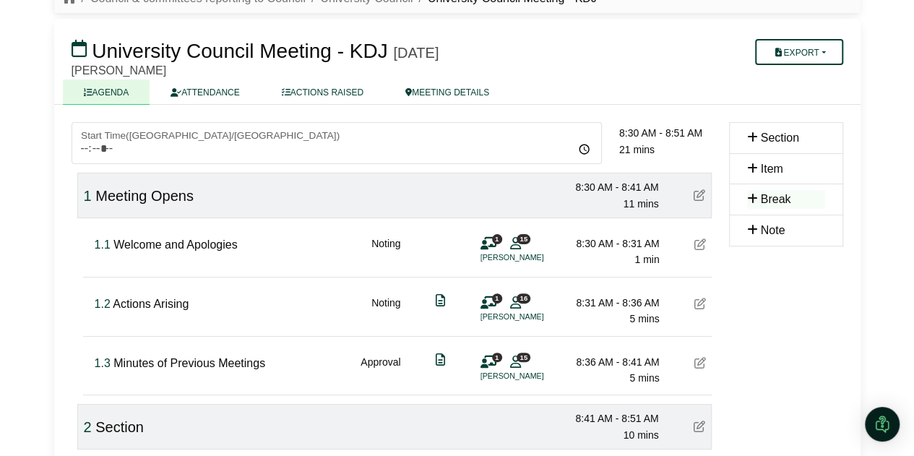
scroll to position [67, 0]
click at [697, 239] on icon at bounding box center [701, 244] width 12 height 12
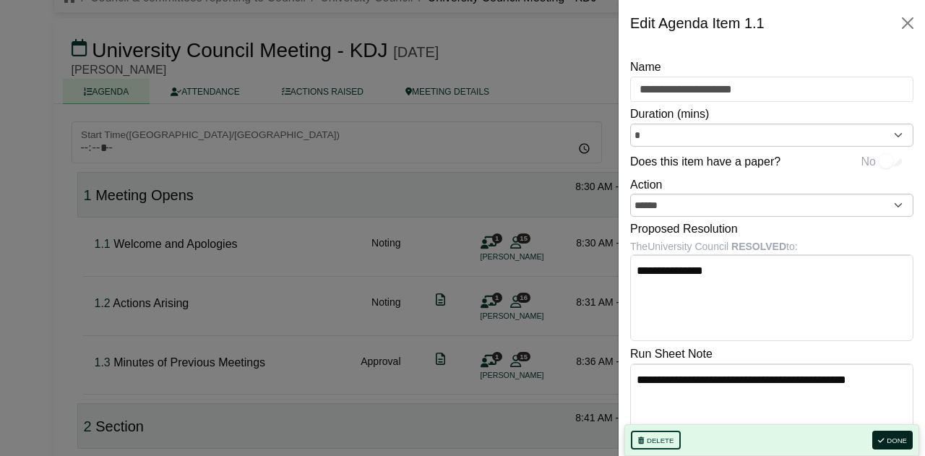
click at [889, 443] on button "Done" at bounding box center [893, 440] width 40 height 19
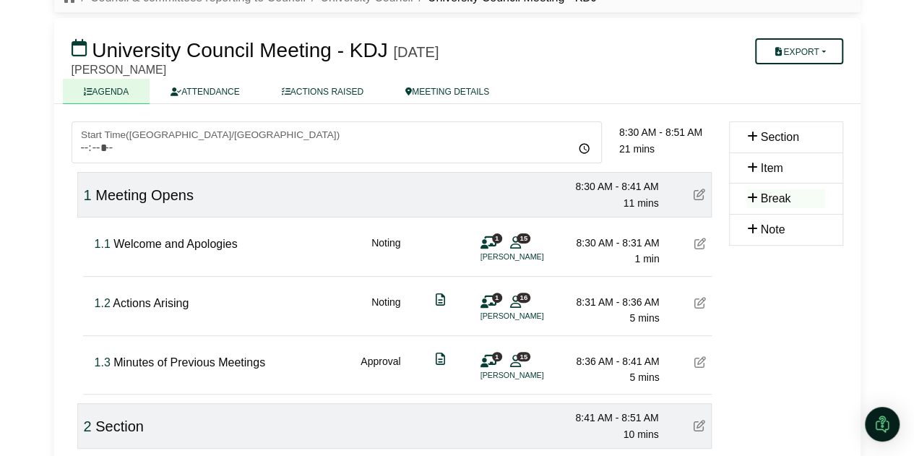
click at [818, 56] on button "Export" at bounding box center [798, 51] width 87 height 26
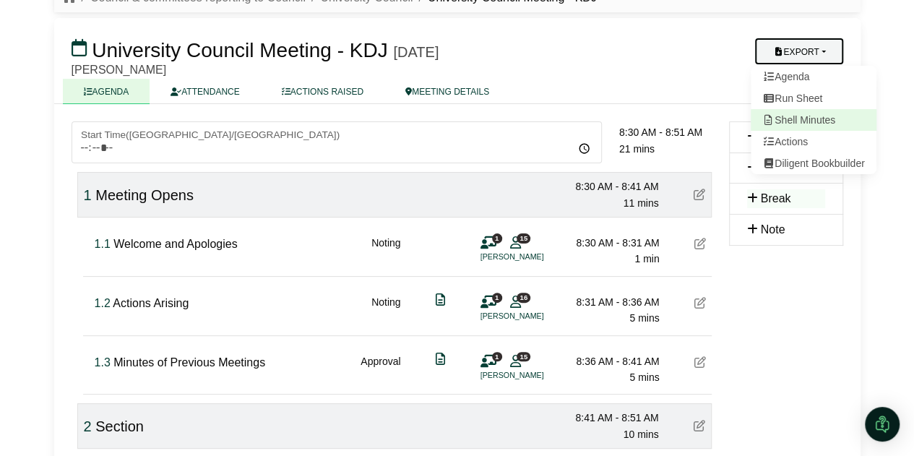
click at [814, 119] on link "Shell Minutes" at bounding box center [814, 120] width 126 height 22
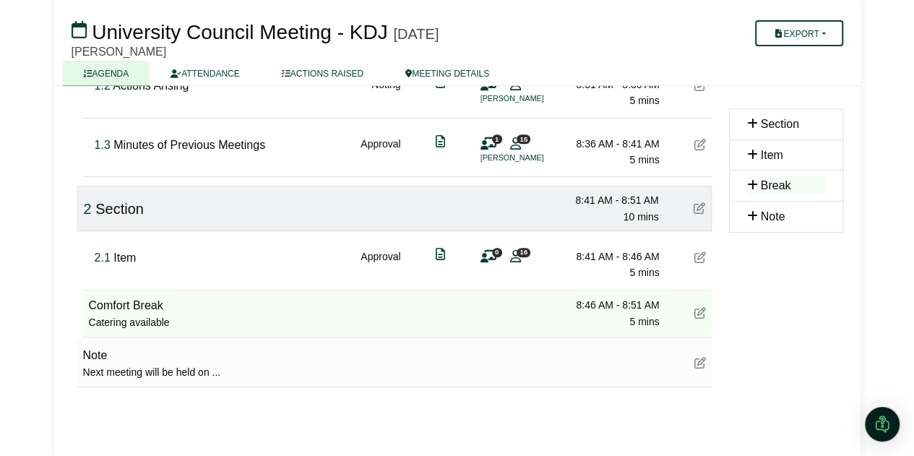
scroll to position [292, 0]
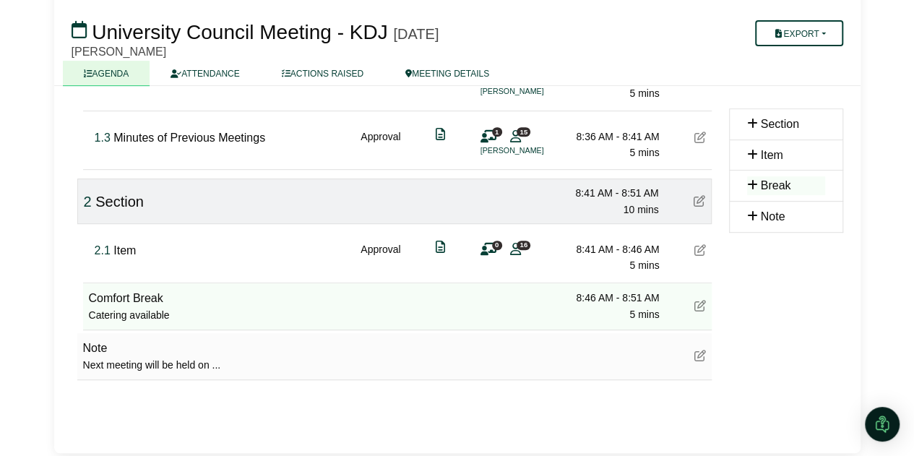
click at [340, 308] on div "Comfort Break Catering available 8:46 AM - 8:51 AM 5 mins" at bounding box center [397, 306] width 629 height 47
click at [297, 256] on div "2.1 Item Approval 0 16 8:41 AM - 8:46 AM 5 mins" at bounding box center [400, 252] width 623 height 56
click at [311, 296] on div "Comfort Break Catering available 8:46 AM - 8:51 AM 5 mins" at bounding box center [397, 306] width 629 height 47
click at [299, 250] on div "2.1 Item Approval 0 16 8:41 AM - 8:46 AM 5 mins" at bounding box center [400, 252] width 623 height 56
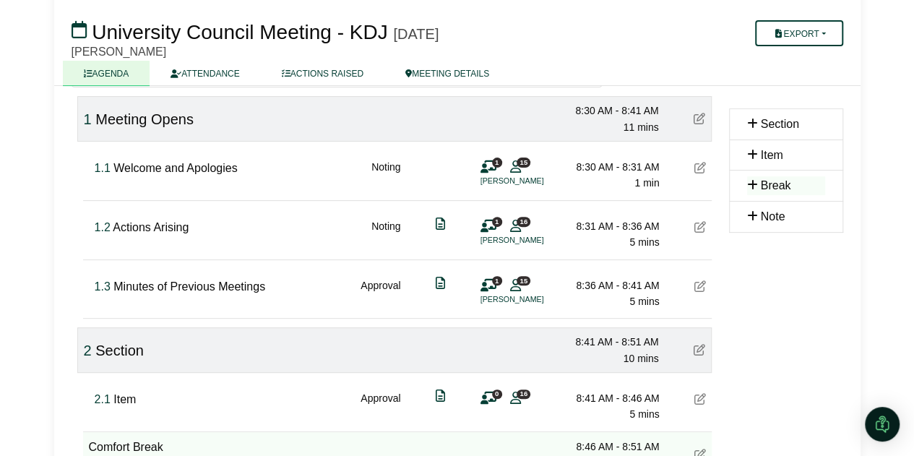
scroll to position [144, 0]
click at [359, 127] on div "1 Meeting Opens 8:30 AM - 8:41 AM 11 mins" at bounding box center [394, 118] width 635 height 46
click at [320, 187] on div "1.1 Welcome and Apologies Noting 1 15 Vanessa Guthrie 8:30 AM - 8:31 AM 1 min" at bounding box center [400, 169] width 623 height 56
click at [315, 233] on div "1.2 Actions Arising Noting 1 16 Vanessa Guthrie 8:31 AM - 8:36 AM 5 mins" at bounding box center [400, 228] width 623 height 56
click at [311, 236] on div "1.2 Actions Arising Noting 1 16 Vanessa Guthrie 8:31 AM - 8:36 AM 5 mins" at bounding box center [400, 228] width 623 height 56
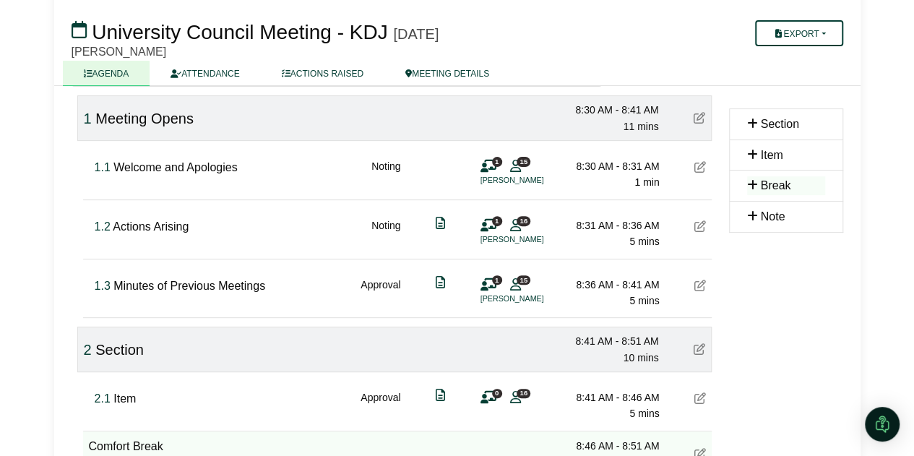
click at [317, 166] on div "1.1 Welcome and Apologies Noting 1 15 Vanessa Guthrie 8:30 AM - 8:31 AM 1 min" at bounding box center [400, 169] width 623 height 56
click at [320, 215] on div "1.2 Actions Arising Noting 1 16 Vanessa Guthrie 8:31 AM - 8:36 AM 5 mins" at bounding box center [400, 228] width 623 height 56
click at [332, 278] on div "1.3 Minutes of Previous Meetings Approval 1 15 Vanessa Guthrie 8:36 AM - 8:41 A…" at bounding box center [400, 288] width 623 height 56
click at [309, 183] on div "1.1 Welcome and Apologies Noting 1 15 Vanessa Guthrie 8:30 AM - 8:31 AM 1 min" at bounding box center [400, 169] width 623 height 56
click at [317, 230] on div "1.2 Actions Arising Noting 1 16 Vanessa Guthrie 8:31 AM - 8:36 AM 5 mins" at bounding box center [400, 228] width 623 height 56
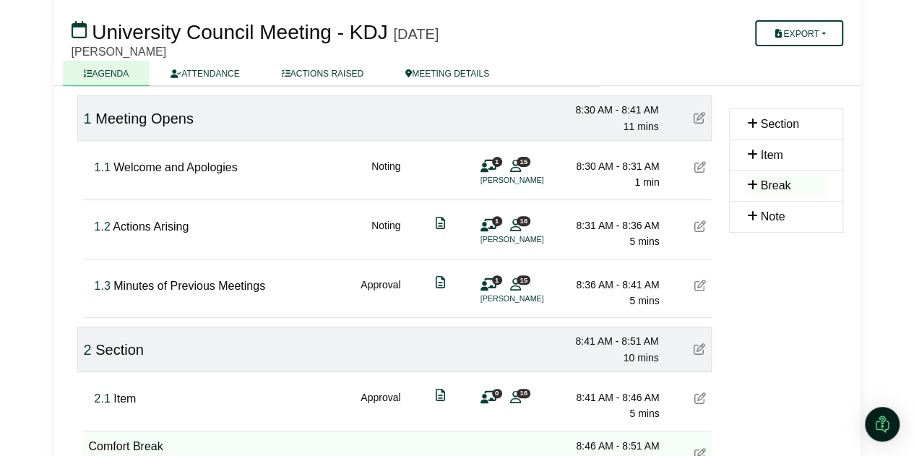
drag, startPoint x: 323, startPoint y: 280, endPoint x: 315, endPoint y: 223, distance: 57.7
click at [323, 280] on div "1.3 Minutes of Previous Meetings Approval 1 15 Vanessa Guthrie 8:36 AM - 8:41 A…" at bounding box center [400, 288] width 623 height 56
click at [802, 38] on button "Export" at bounding box center [798, 33] width 87 height 26
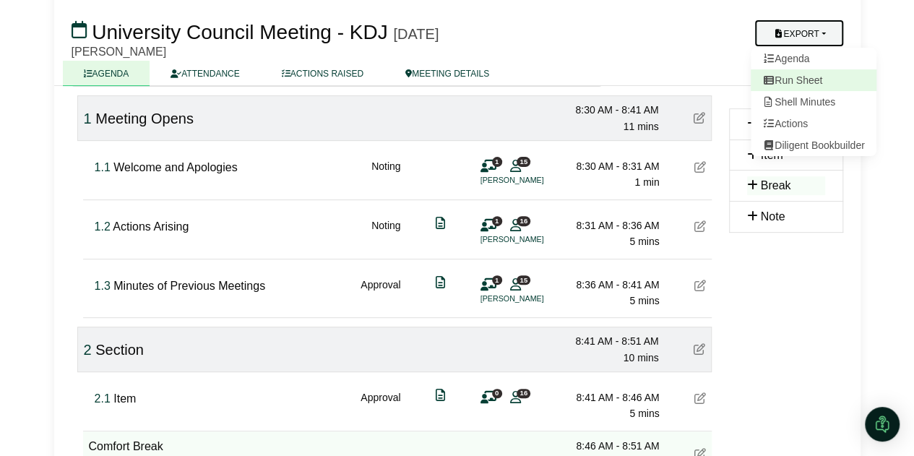
click at [807, 80] on link "Run Sheet" at bounding box center [814, 80] width 126 height 22
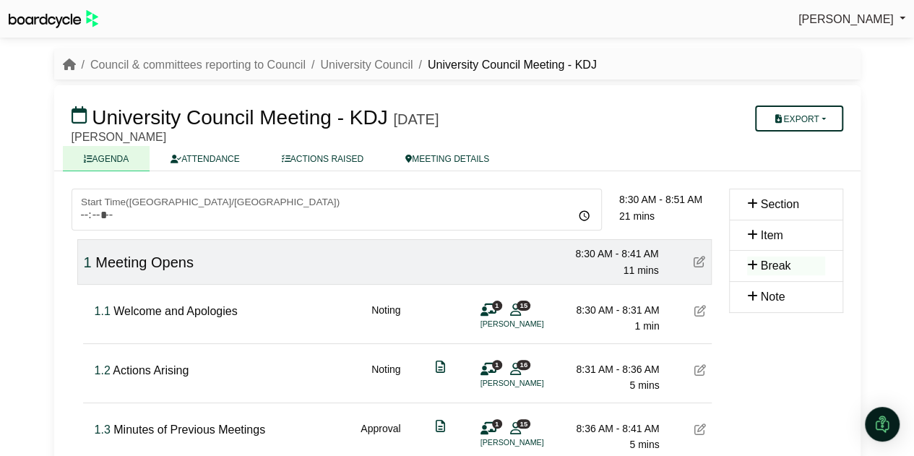
click at [786, 117] on button "Export" at bounding box center [798, 119] width 87 height 26
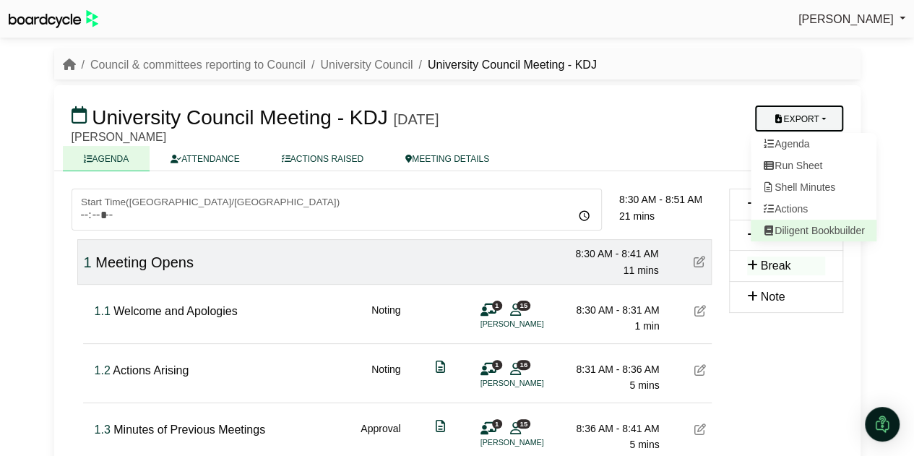
click at [791, 229] on link "Diligent Bookbuilder" at bounding box center [814, 231] width 126 height 22
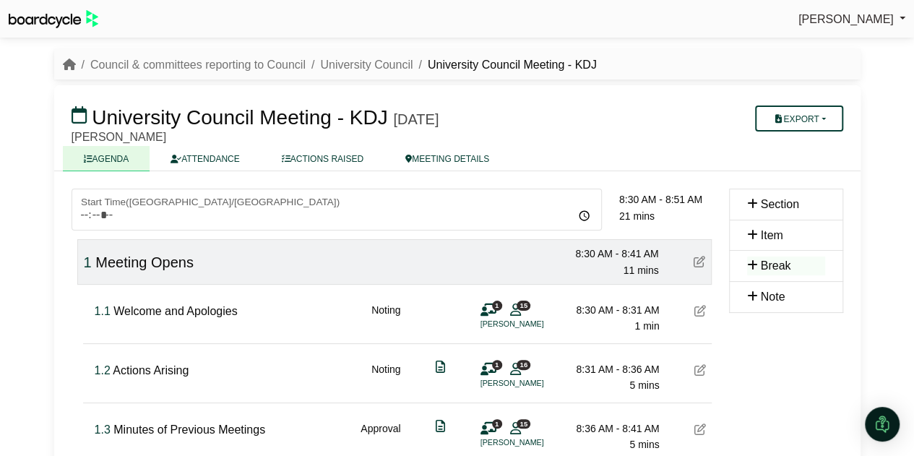
click at [346, 160] on link "ACTIONS RAISED" at bounding box center [323, 158] width 124 height 25
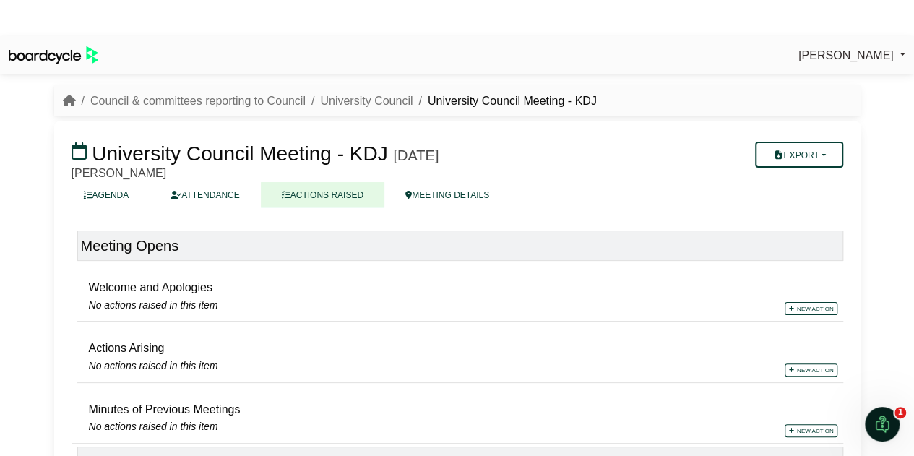
click at [108, 158] on div "University Council Meeting - KDJ Thursday, 16 October 2025 Export Agenda Run Sh…" at bounding box center [457, 164] width 807 height 86
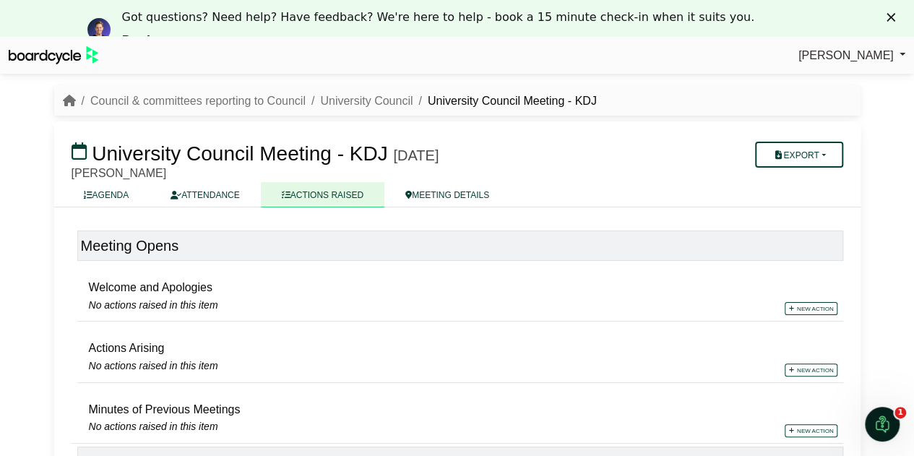
click at [351, 197] on link "ACTIONS RAISED" at bounding box center [323, 194] width 124 height 25
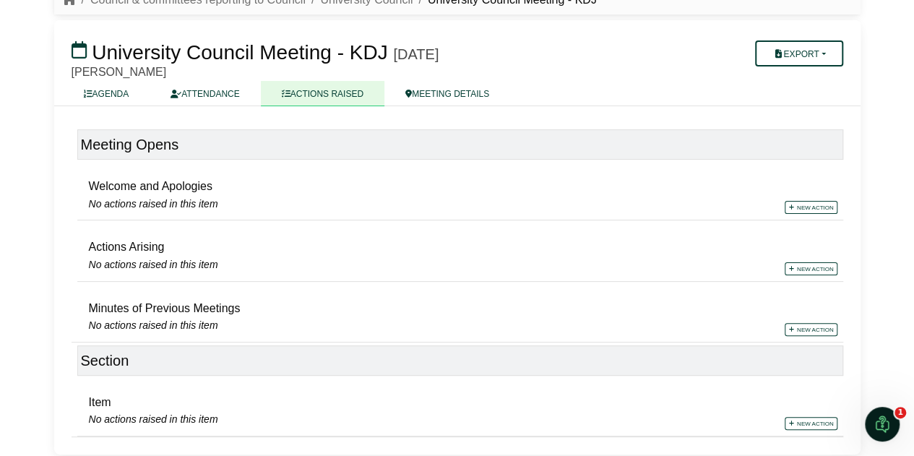
scroll to position [67, 0]
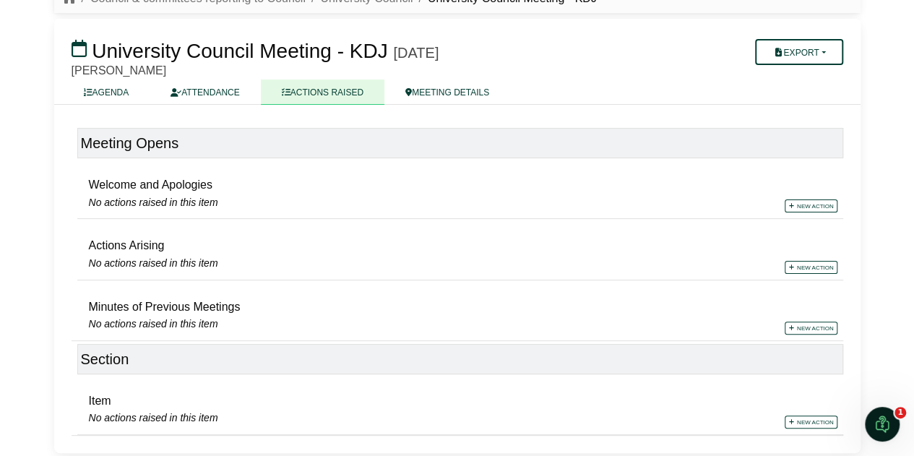
click at [100, 90] on link "AGENDA" at bounding box center [106, 92] width 87 height 25
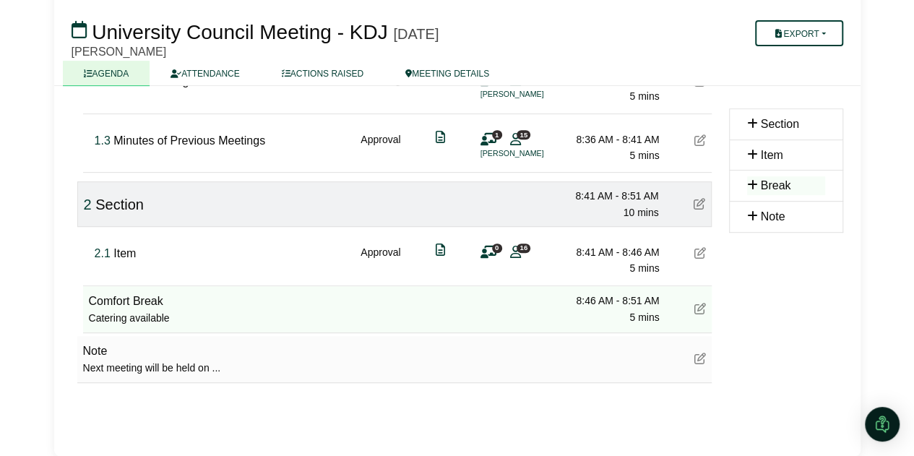
scroll to position [292, 0]
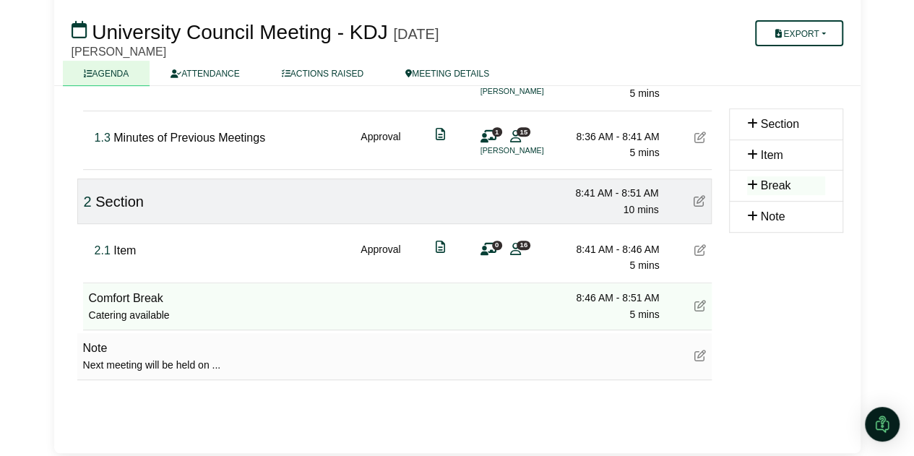
click at [237, 138] on span "Minutes of Previous Meetings" at bounding box center [189, 138] width 152 height 12
drag, startPoint x: 147, startPoint y: 137, endPoint x: 187, endPoint y: 135, distance: 39.8
click at [147, 136] on span "Minutes of Previous Meetings" at bounding box center [189, 138] width 152 height 12
click at [203, 135] on span "Minutes of Previous Meetings" at bounding box center [189, 138] width 152 height 12
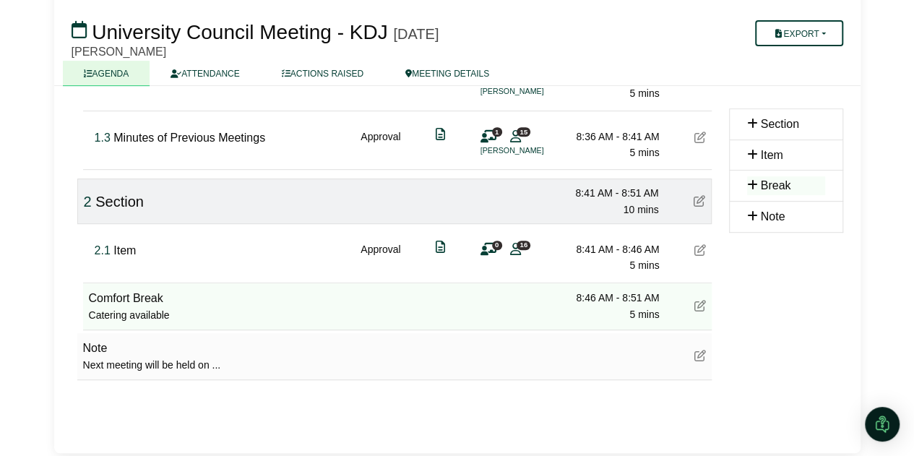
click at [254, 137] on span "Minutes of Previous Meetings" at bounding box center [189, 138] width 152 height 12
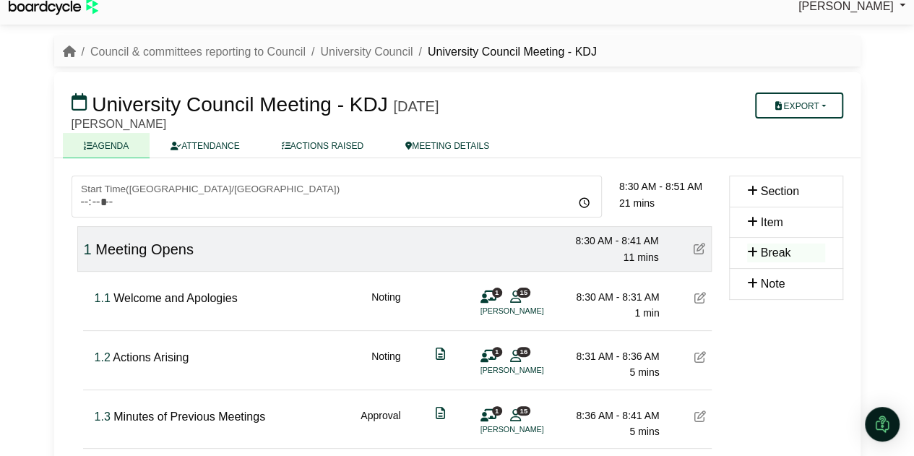
scroll to position [0, 0]
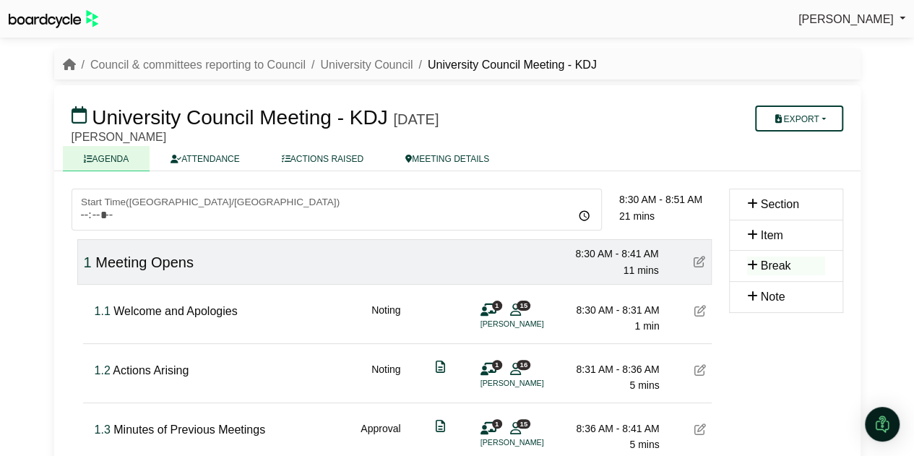
click at [332, 156] on link "ACTIONS RAISED" at bounding box center [323, 158] width 124 height 25
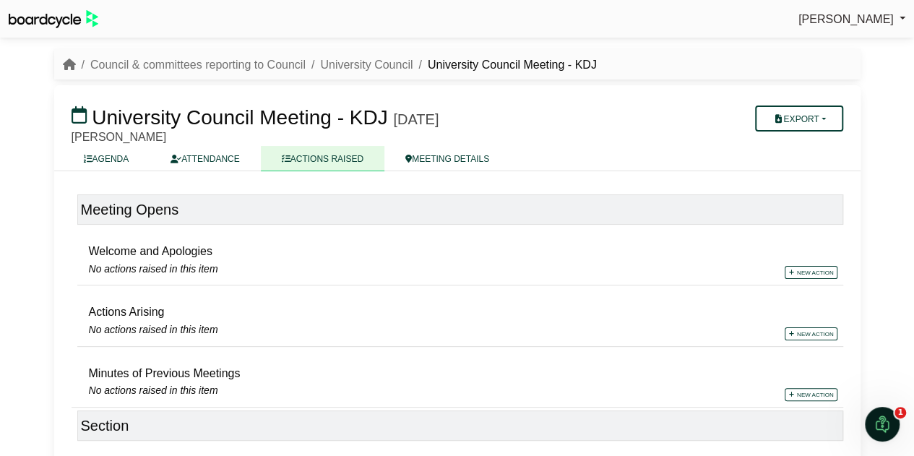
click at [234, 163] on link "ATTENDANCE" at bounding box center [205, 158] width 111 height 25
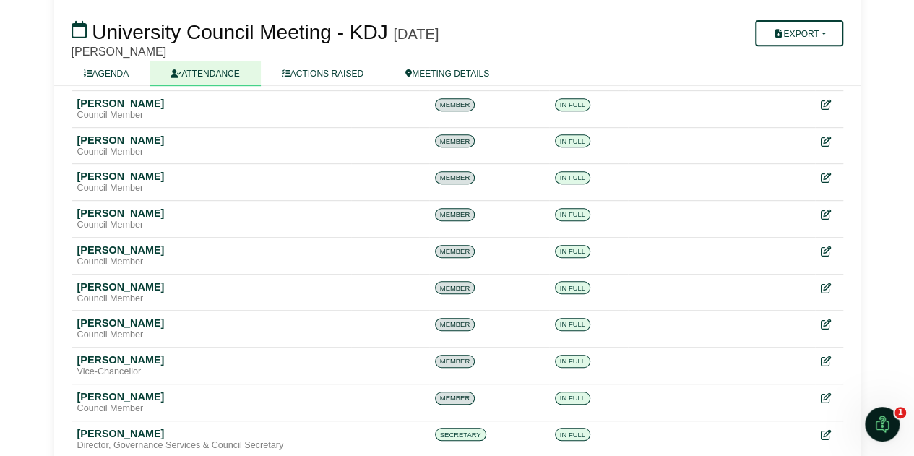
scroll to position [318, 0]
click at [882, 423] on icon "Open Intercom Messenger" at bounding box center [883, 425] width 24 height 24
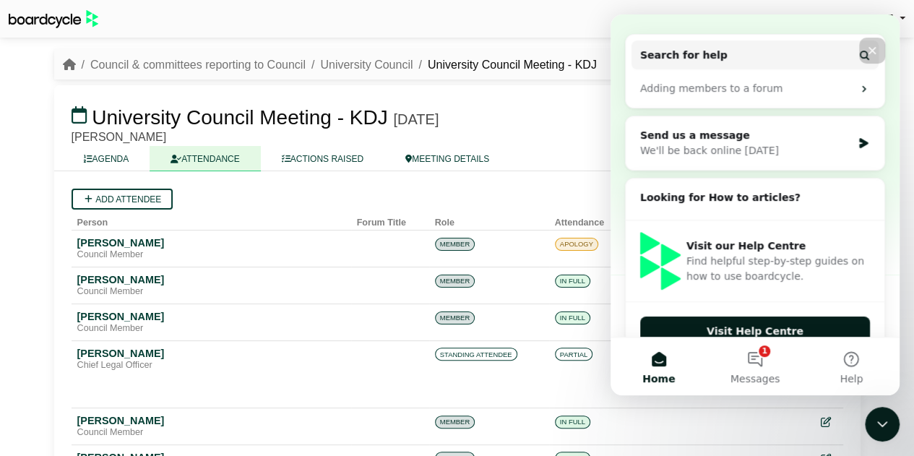
scroll to position [175, 0]
click at [870, 52] on icon "Close" at bounding box center [873, 51] width 8 height 8
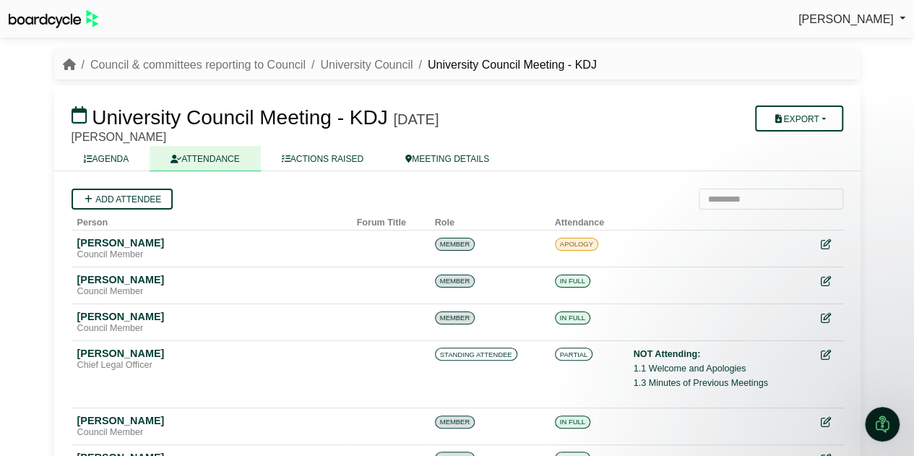
scroll to position [0, 0]
click at [321, 160] on link "ACTIONS RAISED" at bounding box center [323, 158] width 124 height 25
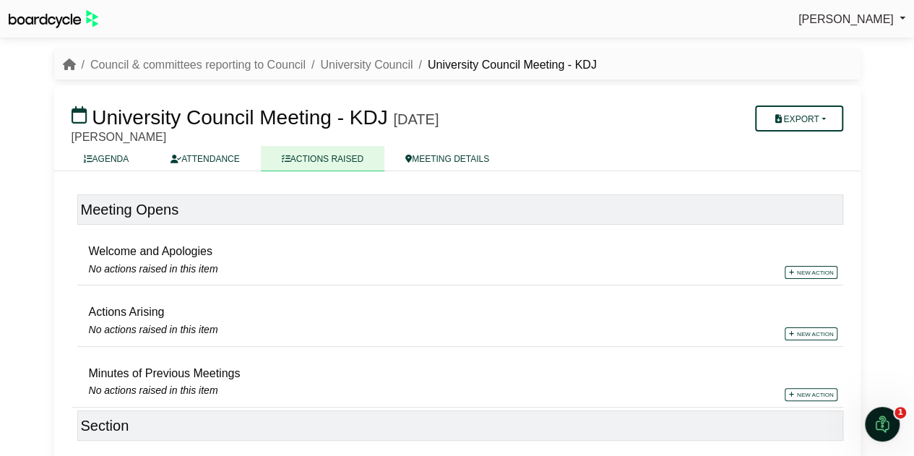
click at [198, 163] on link "ATTENDANCE" at bounding box center [205, 158] width 111 height 25
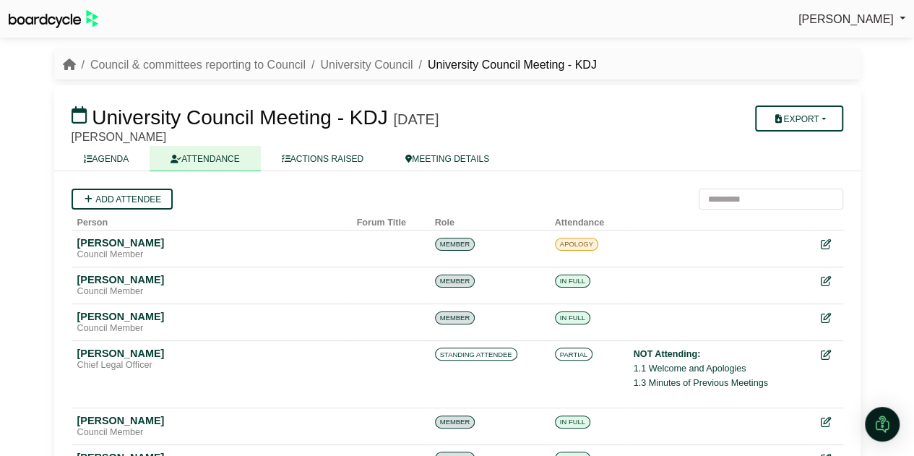
click at [100, 159] on link "AGENDA" at bounding box center [106, 158] width 87 height 25
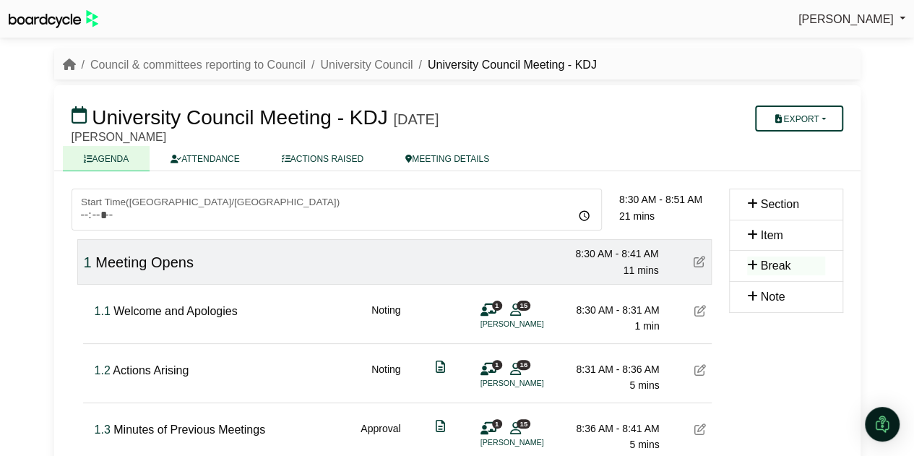
drag, startPoint x: 0, startPoint y: 0, endPoint x: 241, endPoint y: 160, distance: 288.9
click at [241, 160] on link "ATTENDANCE" at bounding box center [205, 158] width 111 height 25
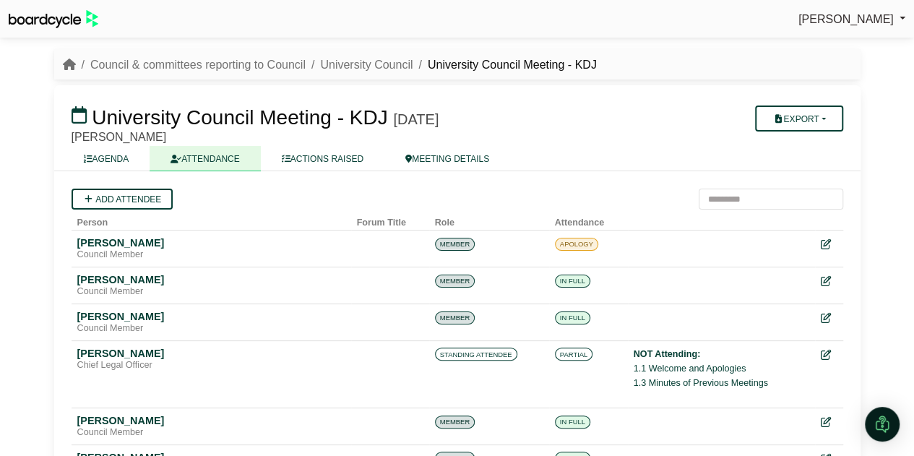
click at [314, 160] on link "ACTIONS RAISED" at bounding box center [323, 158] width 124 height 25
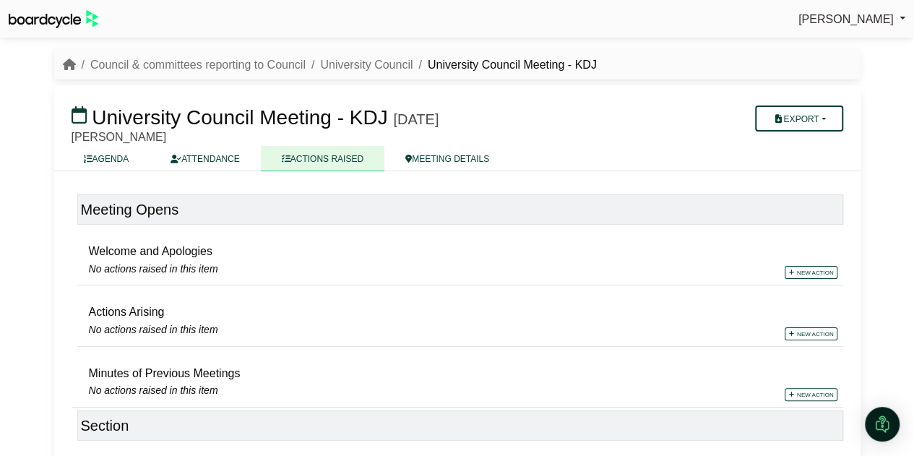
click at [466, 155] on link "MEETING DETAILS" at bounding box center [448, 158] width 126 height 25
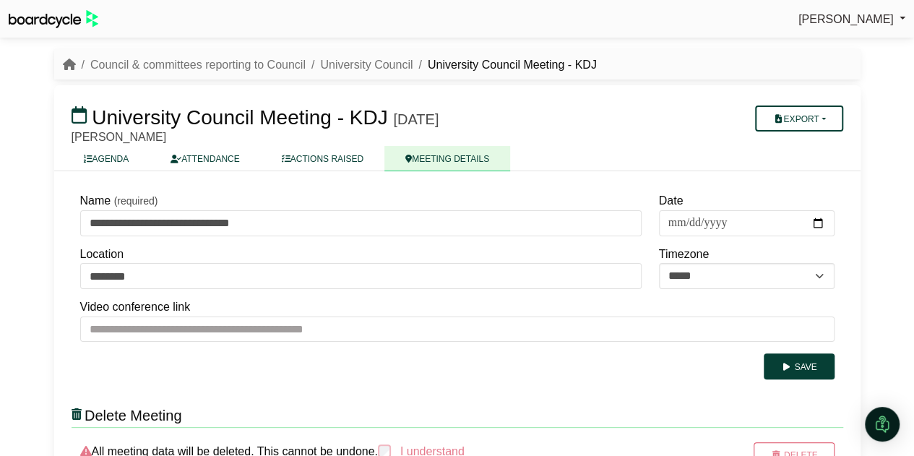
drag, startPoint x: 0, startPoint y: 0, endPoint x: 85, endPoint y: 155, distance: 177.3
click at [85, 155] on icon at bounding box center [88, 159] width 9 height 9
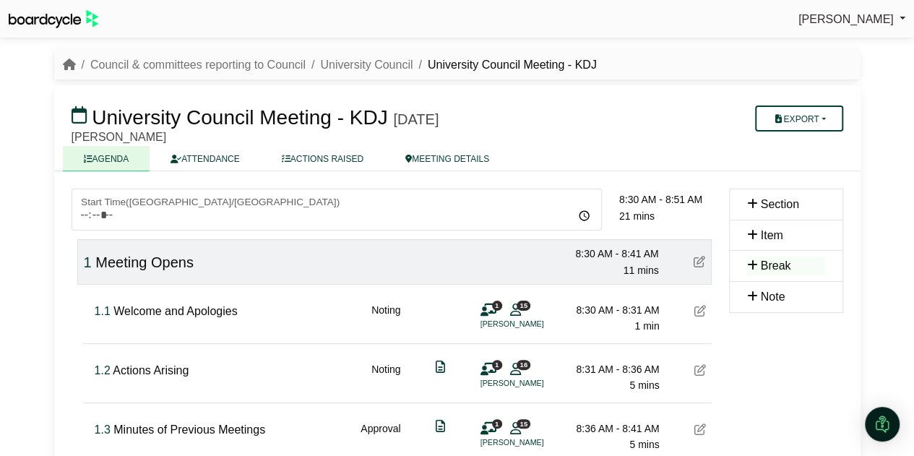
click at [224, 157] on link "ATTENDANCE" at bounding box center [205, 158] width 111 height 25
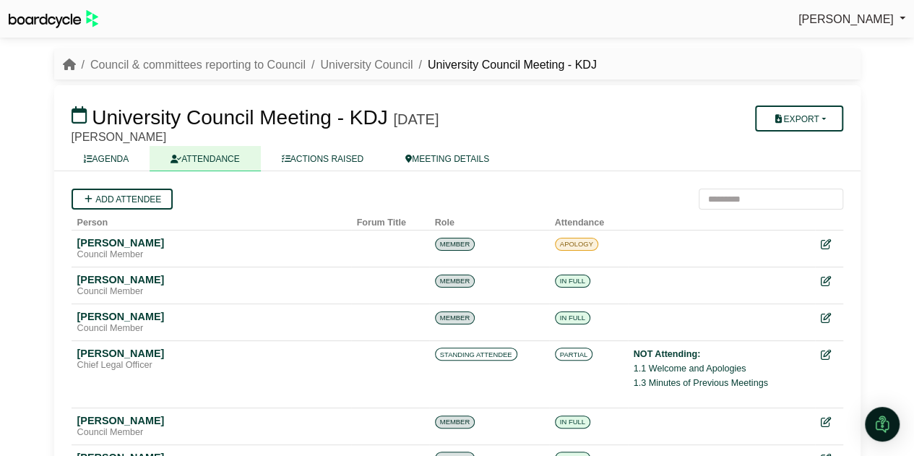
click at [327, 158] on link "ACTIONS RAISED" at bounding box center [323, 158] width 124 height 25
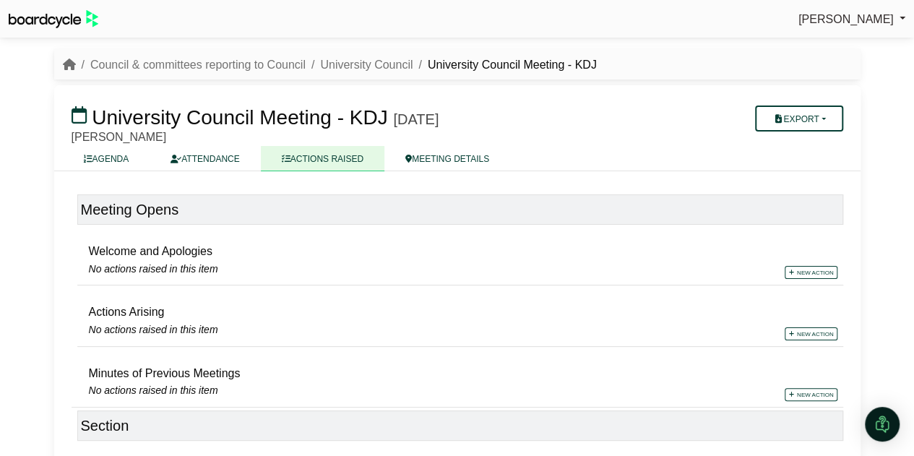
click at [442, 159] on link "MEETING DETAILS" at bounding box center [448, 158] width 126 height 25
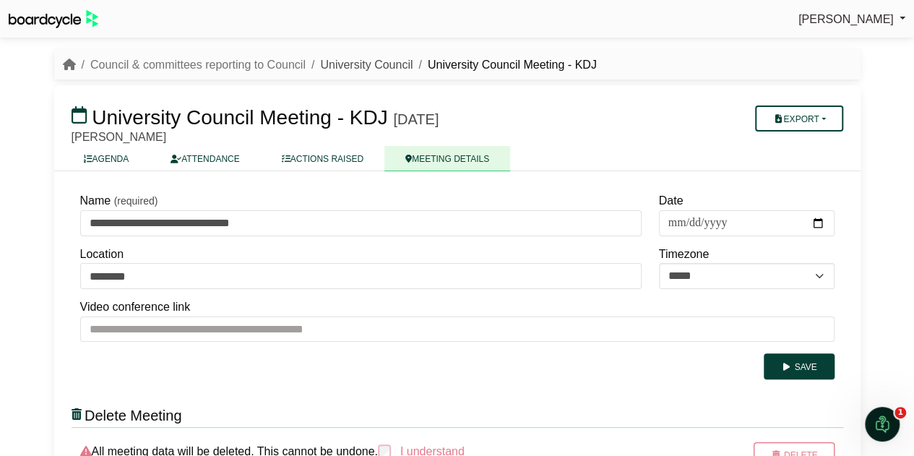
click at [357, 68] on link "University Council" at bounding box center [366, 65] width 93 height 12
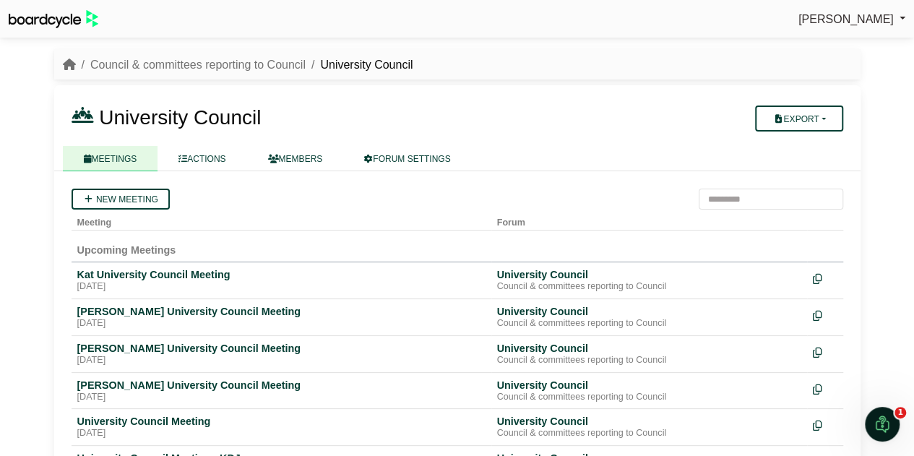
click at [419, 153] on link "FORUM SETTINGS" at bounding box center [407, 158] width 128 height 25
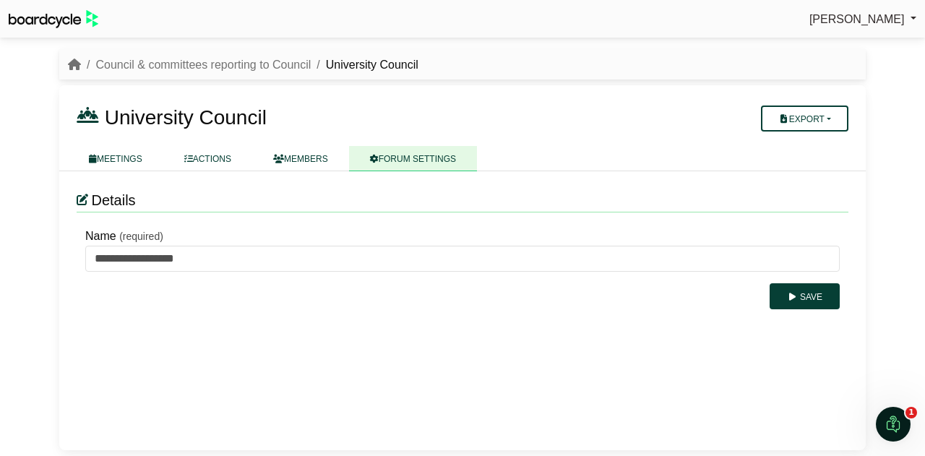
click at [304, 153] on link "MEMBERS" at bounding box center [300, 158] width 97 height 25
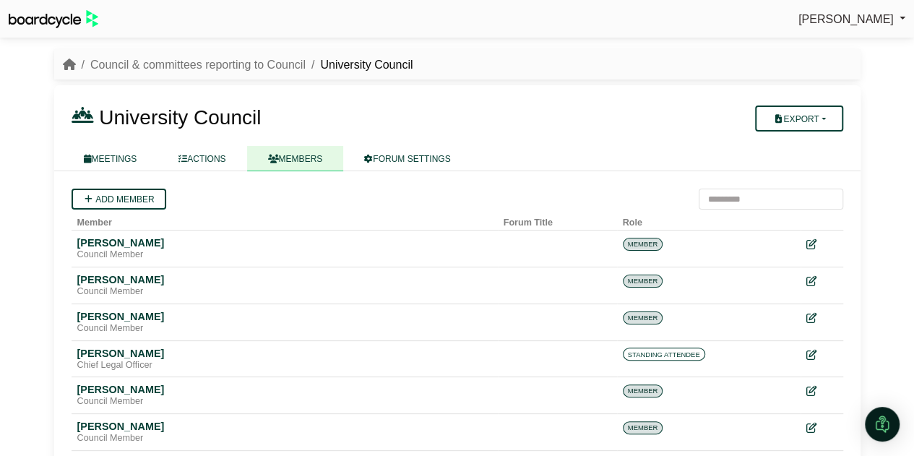
click at [75, 158] on link "MEETINGS" at bounding box center [110, 158] width 95 height 25
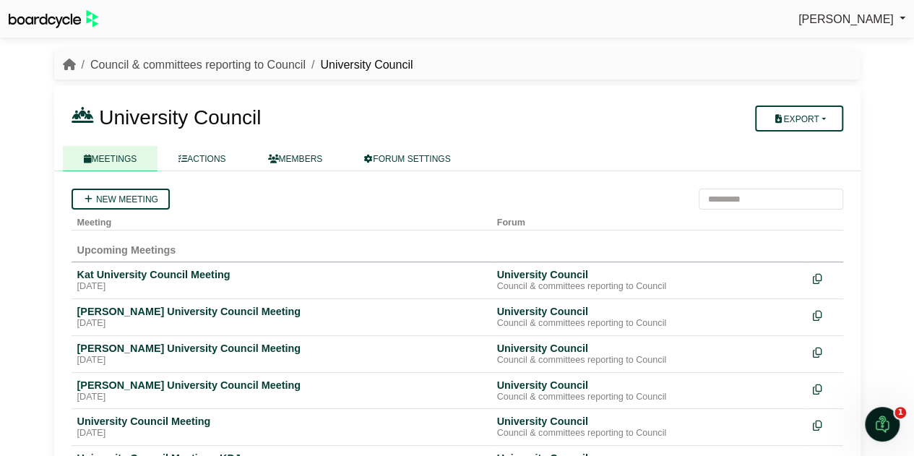
click at [160, 69] on link "Council & committees reporting to Council" at bounding box center [197, 65] width 215 height 12
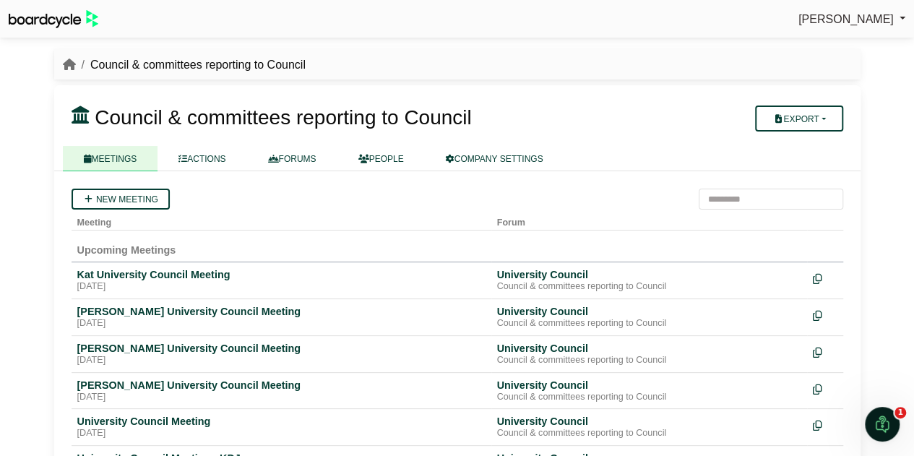
click at [512, 158] on link "COMPANY SETTINGS" at bounding box center [495, 158] width 140 height 25
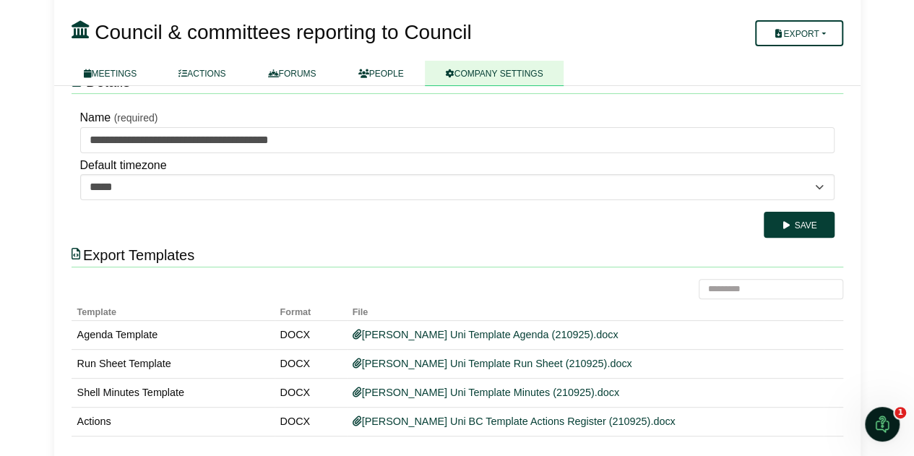
scroll to position [129, 0]
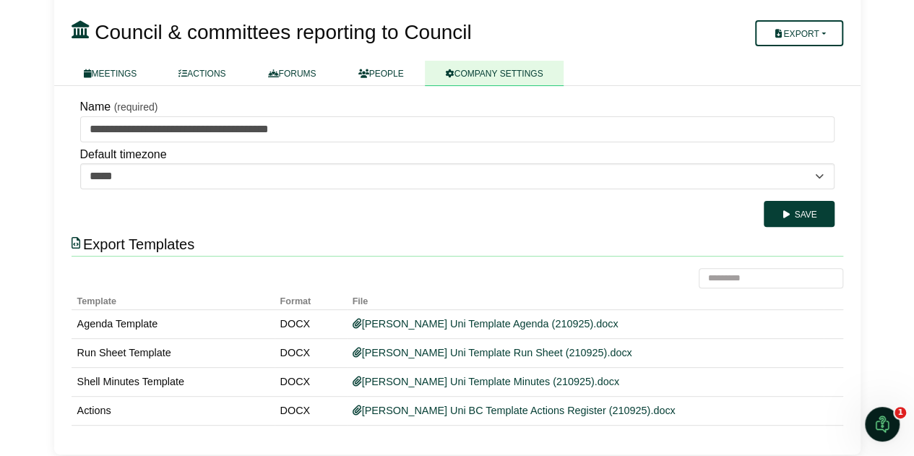
drag, startPoint x: 396, startPoint y: 378, endPoint x: 656, endPoint y: 231, distance: 299.1
click at [656, 233] on div "Export Templates" at bounding box center [458, 245] width 772 height 24
drag, startPoint x: 78, startPoint y: 321, endPoint x: 313, endPoint y: 328, distance: 235.0
click at [313, 328] on tr "Agenda Template DOCX [PERSON_NAME] Uni Template Agenda (210925).docx" at bounding box center [458, 323] width 772 height 29
click at [147, 355] on td "Run Sheet Template" at bounding box center [173, 352] width 203 height 29
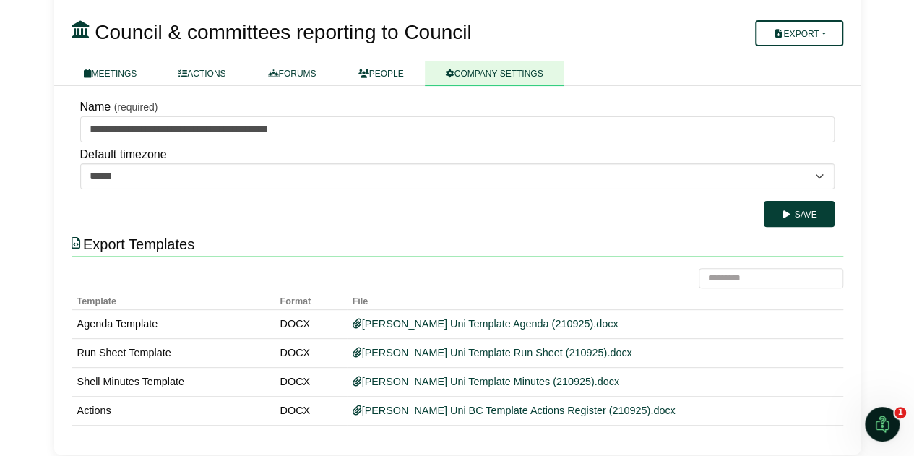
drag, startPoint x: 76, startPoint y: 351, endPoint x: 325, endPoint y: 361, distance: 248.9
click at [325, 361] on tr "Run Sheet Template DOCX [PERSON_NAME] Uni Template Run Sheet (210925).docx" at bounding box center [458, 352] width 772 height 29
click at [120, 375] on td "Shell Minutes Template" at bounding box center [173, 381] width 203 height 29
drag, startPoint x: 78, startPoint y: 377, endPoint x: 317, endPoint y: 376, distance: 239.3
click at [317, 376] on tr "Shell Minutes Template DOCX [PERSON_NAME] Uni Template Minutes (210925).docx" at bounding box center [458, 381] width 772 height 29
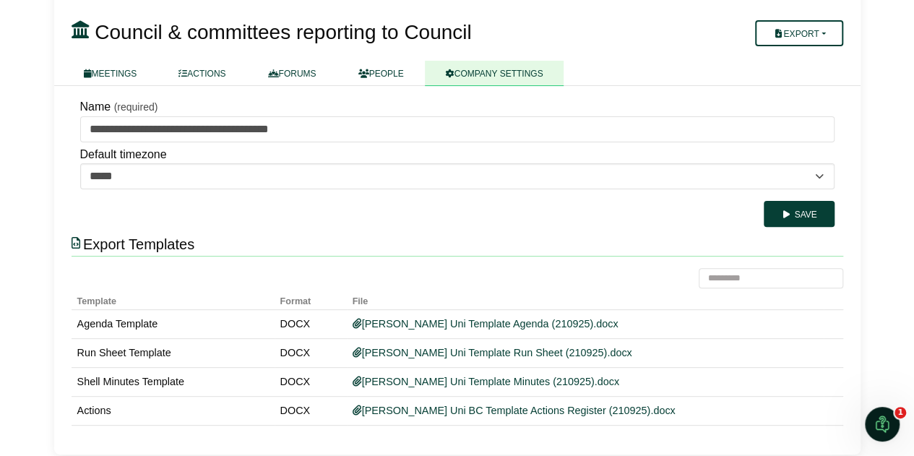
click at [118, 406] on td "Actions" at bounding box center [173, 410] width 203 height 29
click at [124, 271] on div at bounding box center [458, 278] width 772 height 21
click at [823, 28] on button "Export" at bounding box center [798, 33] width 87 height 26
click at [679, 52] on div at bounding box center [393, 52] width 643 height 12
